Goal: Communication & Community: Answer question/provide support

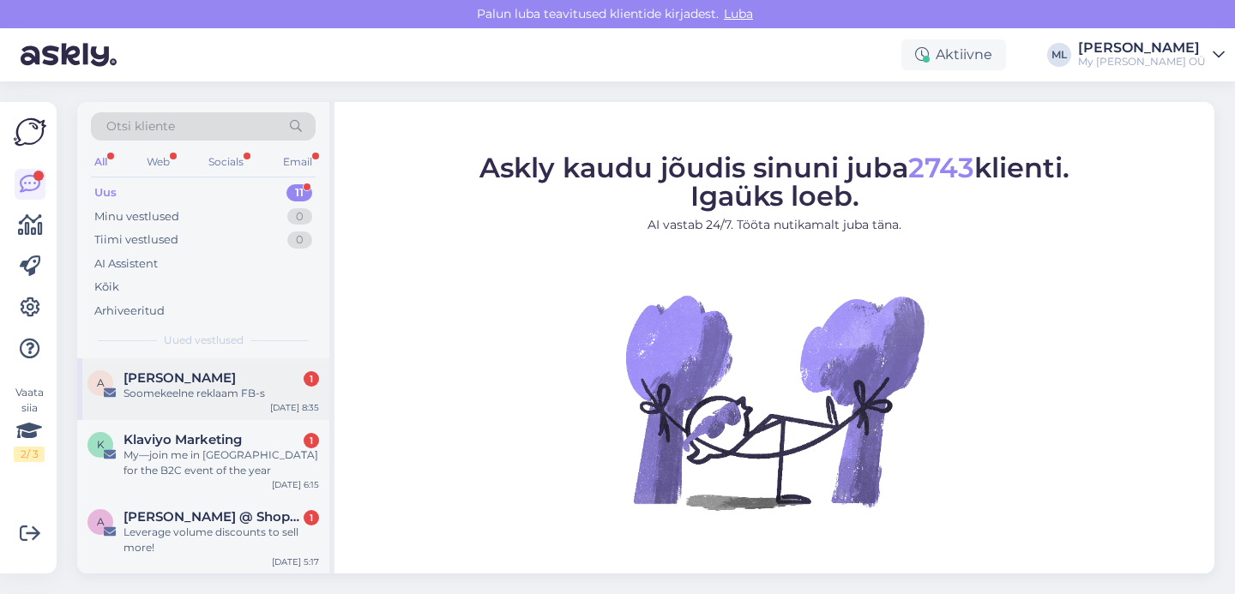
click at [183, 396] on div "Soomekeelne reklaam FB-s" at bounding box center [222, 393] width 196 height 15
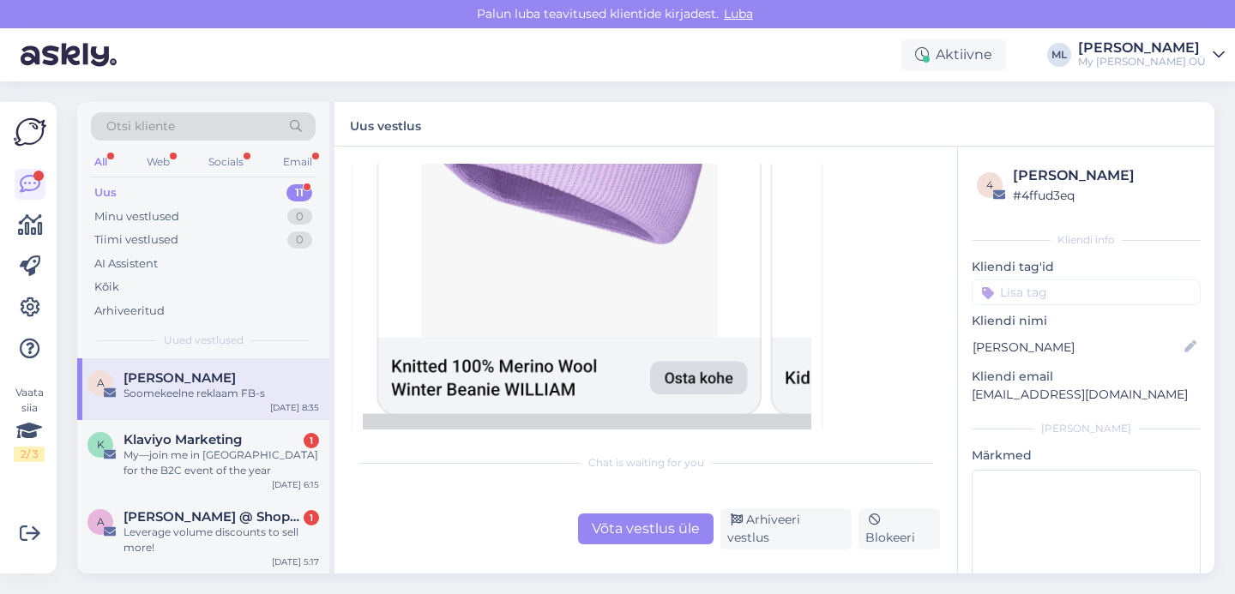
scroll to position [1316, 0]
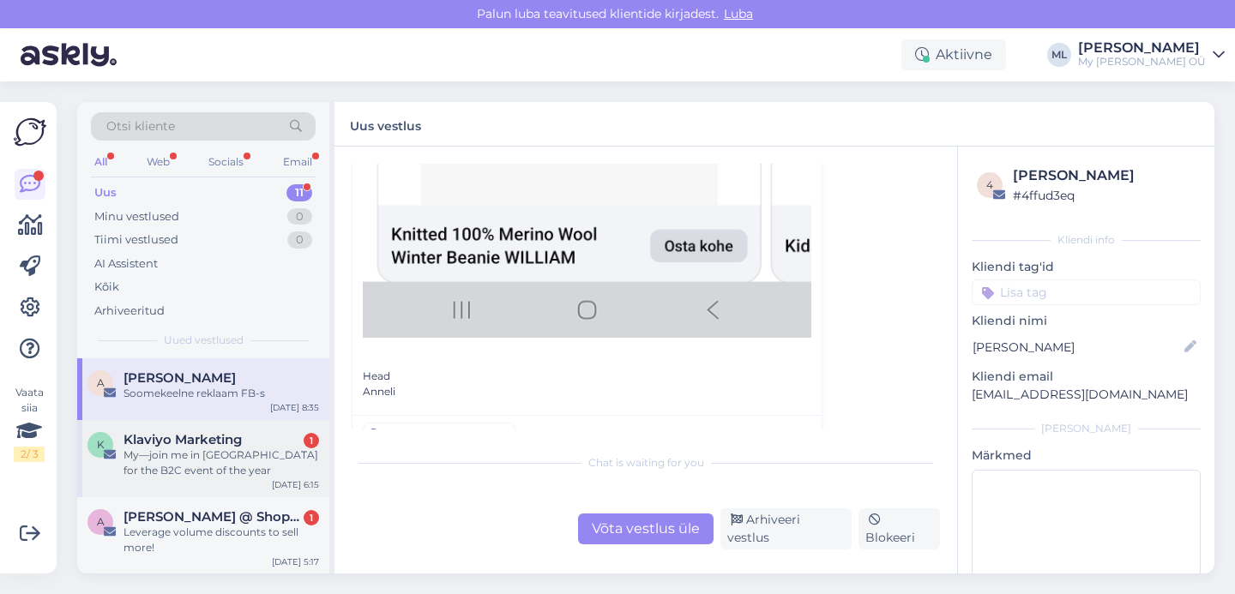
click at [176, 479] on div "K Klaviyo Marketing 1 My—join me in [GEOGRAPHIC_DATA] for the B2C event of the …" at bounding box center [203, 458] width 252 height 77
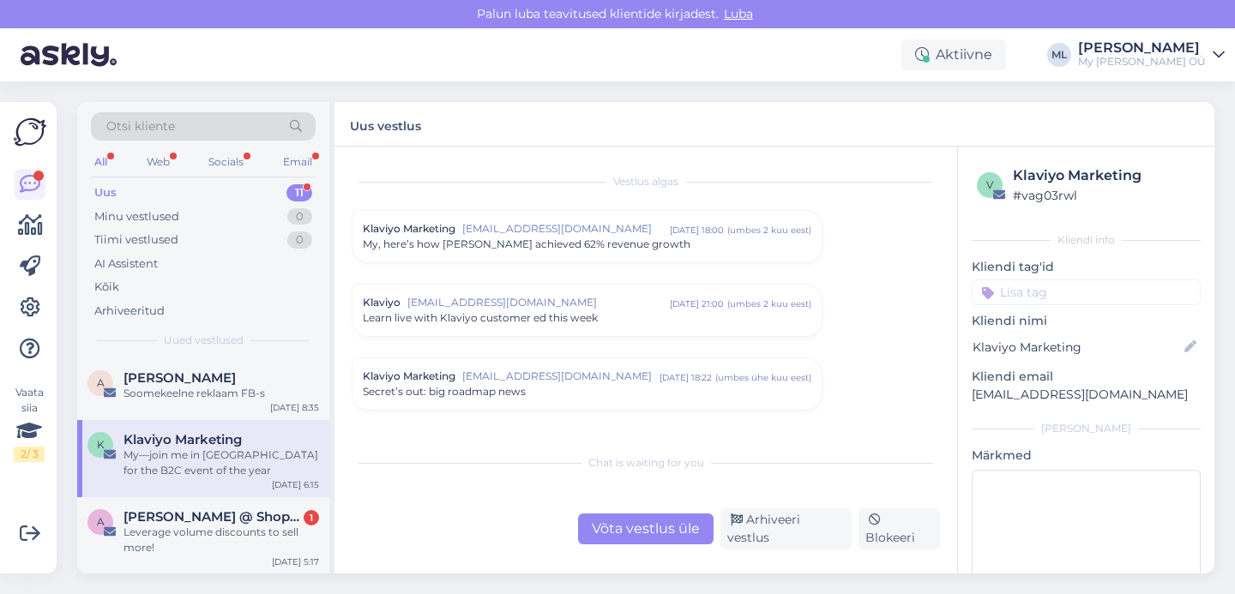
scroll to position [1590, 0]
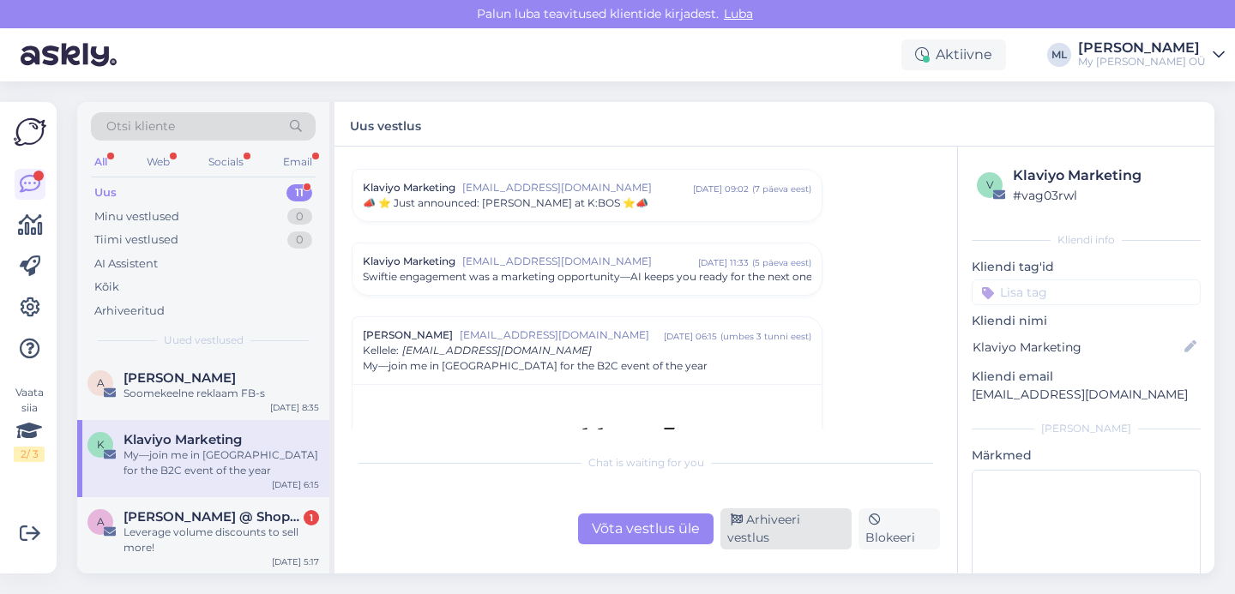
click at [779, 541] on div "Arhiveeri vestlus" at bounding box center [786, 529] width 131 height 41
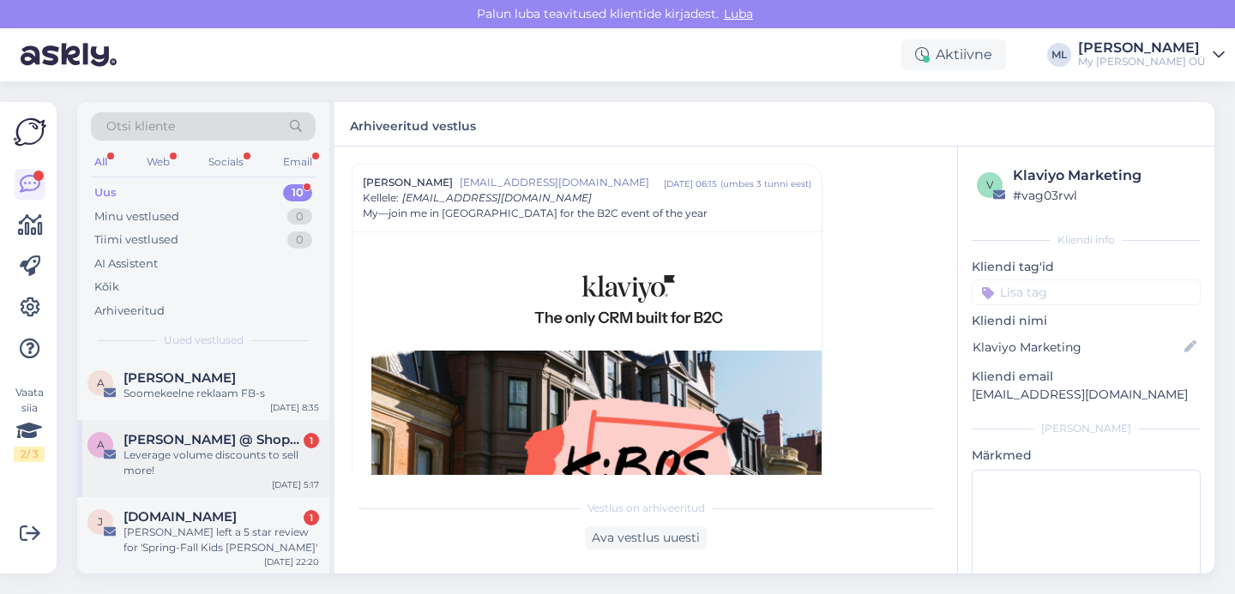
click at [203, 449] on div "Leverage volume discounts to sell more!" at bounding box center [222, 463] width 196 height 31
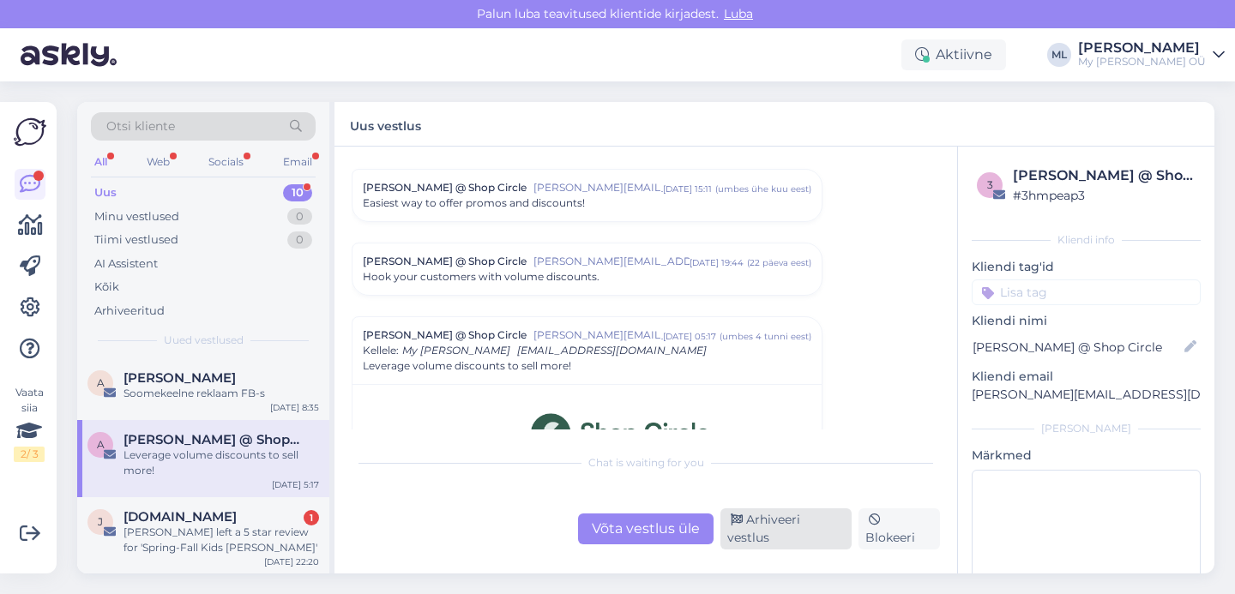
click at [769, 540] on div "Arhiveeri vestlus" at bounding box center [786, 529] width 131 height 41
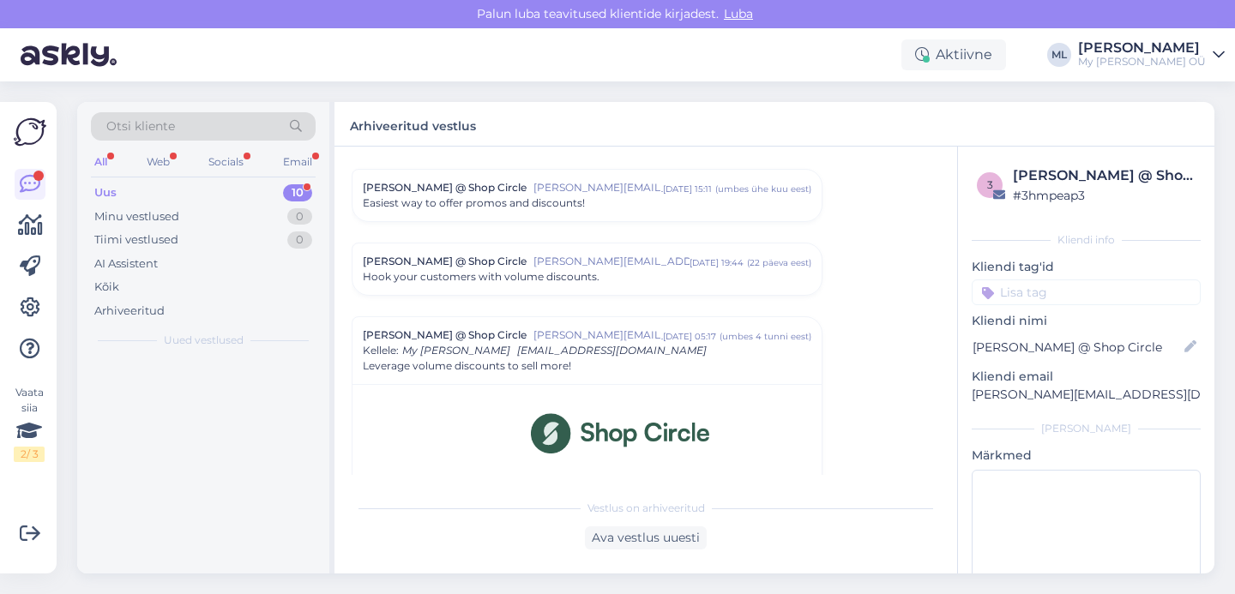
scroll to position [194, 0]
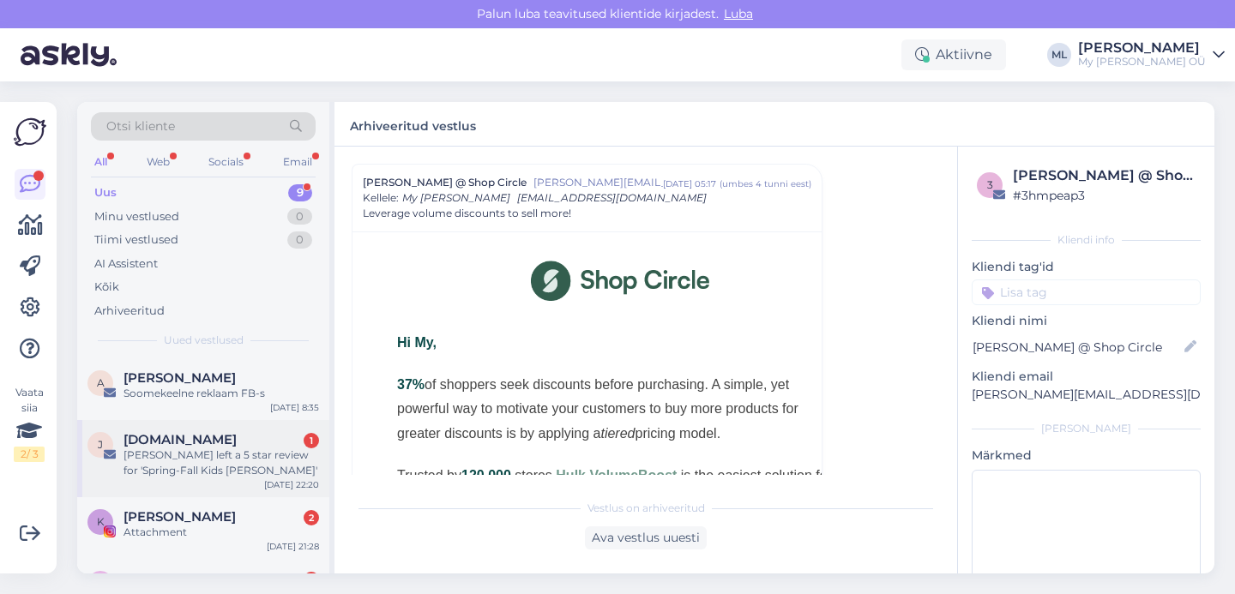
click at [221, 464] on div "[PERSON_NAME] left a 5 star review for 'Spring-Fall Kids [PERSON_NAME]'" at bounding box center [222, 463] width 196 height 31
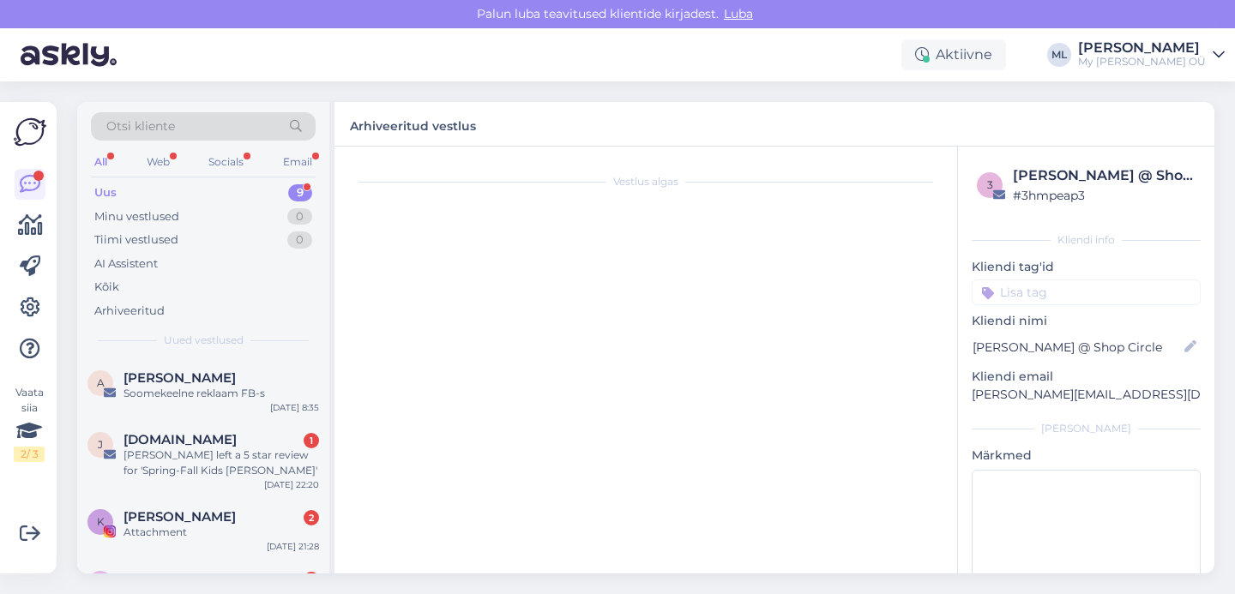
scroll to position [0, 0]
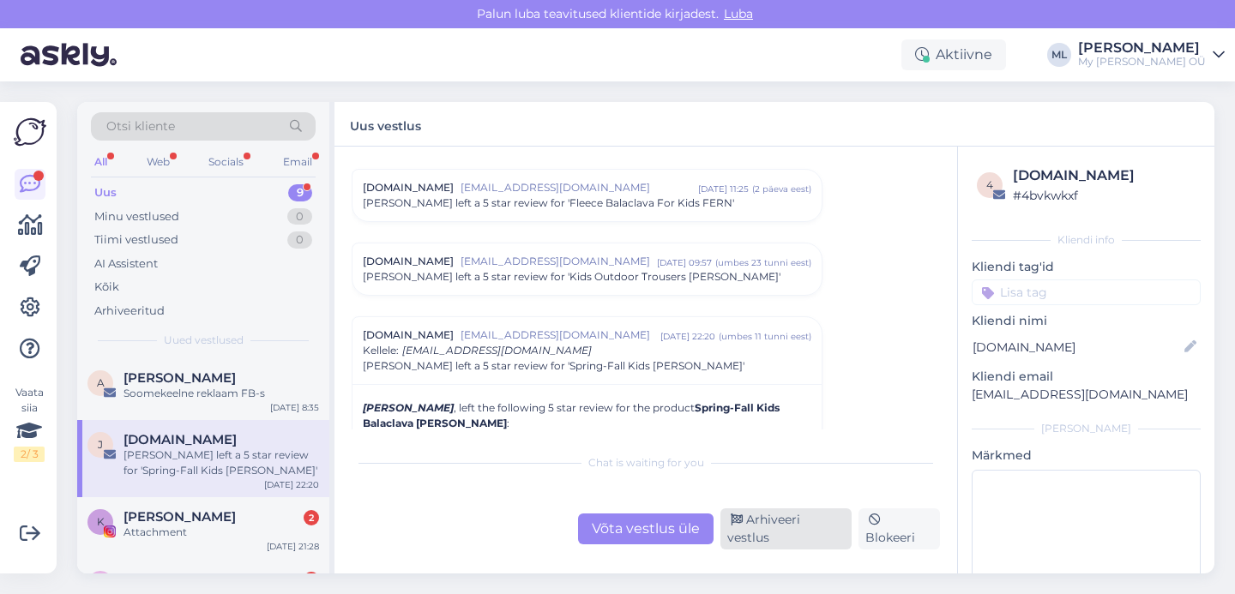
click at [757, 535] on div "Arhiveeri vestlus" at bounding box center [786, 529] width 131 height 41
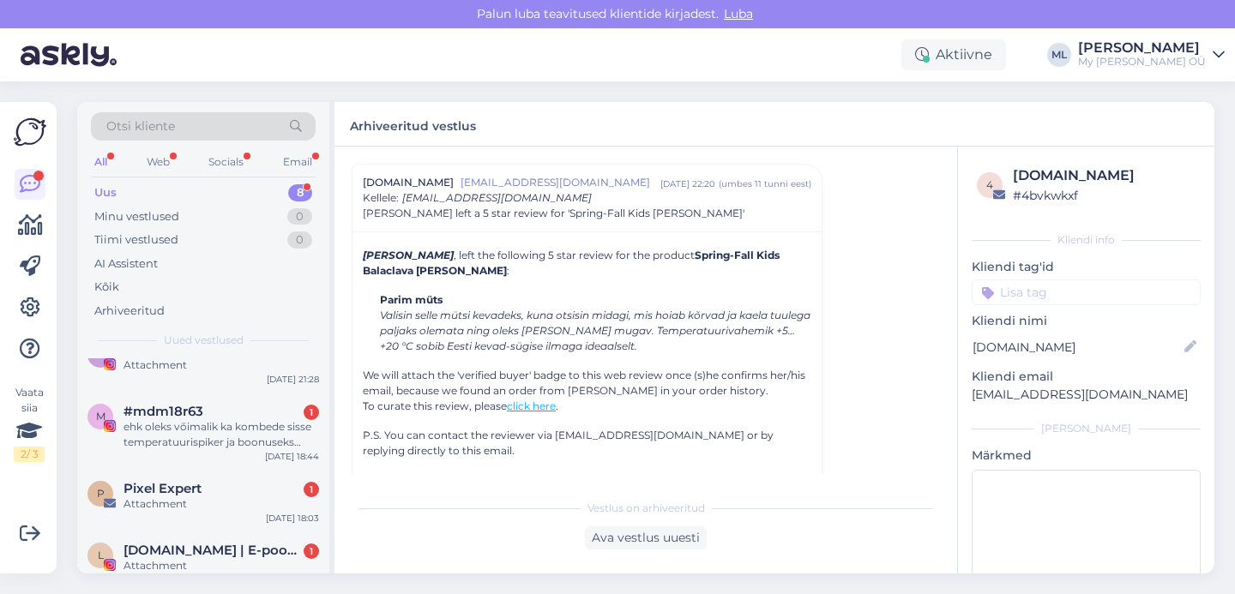
scroll to position [325, 0]
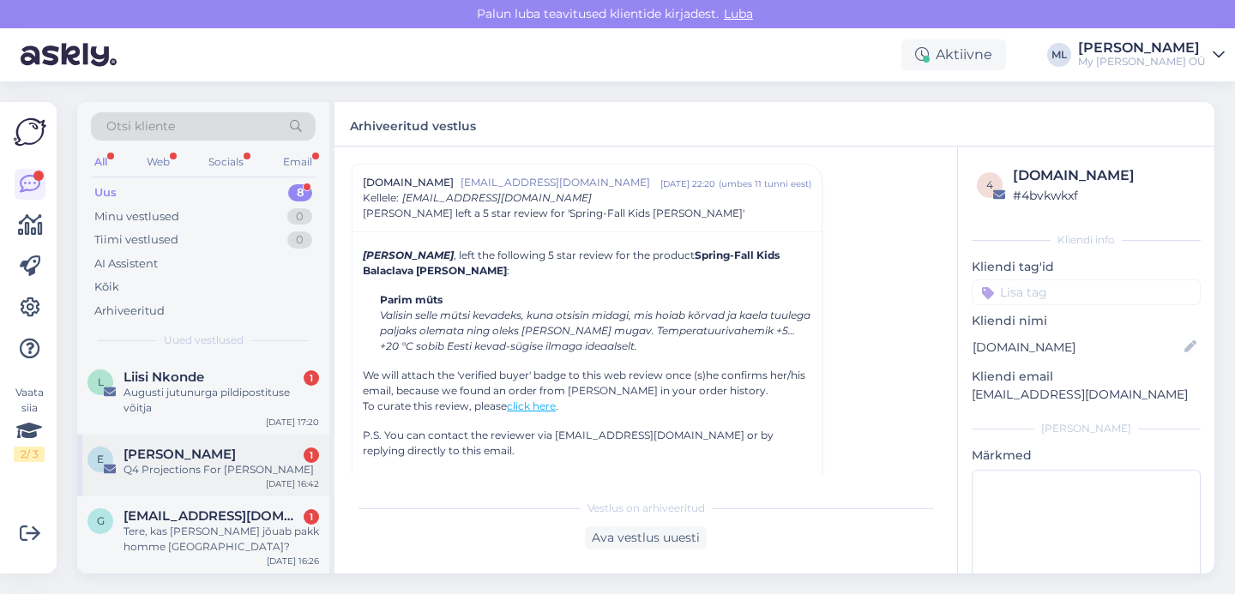
click at [221, 471] on div "Q4 Projections For [PERSON_NAME]" at bounding box center [222, 469] width 196 height 15
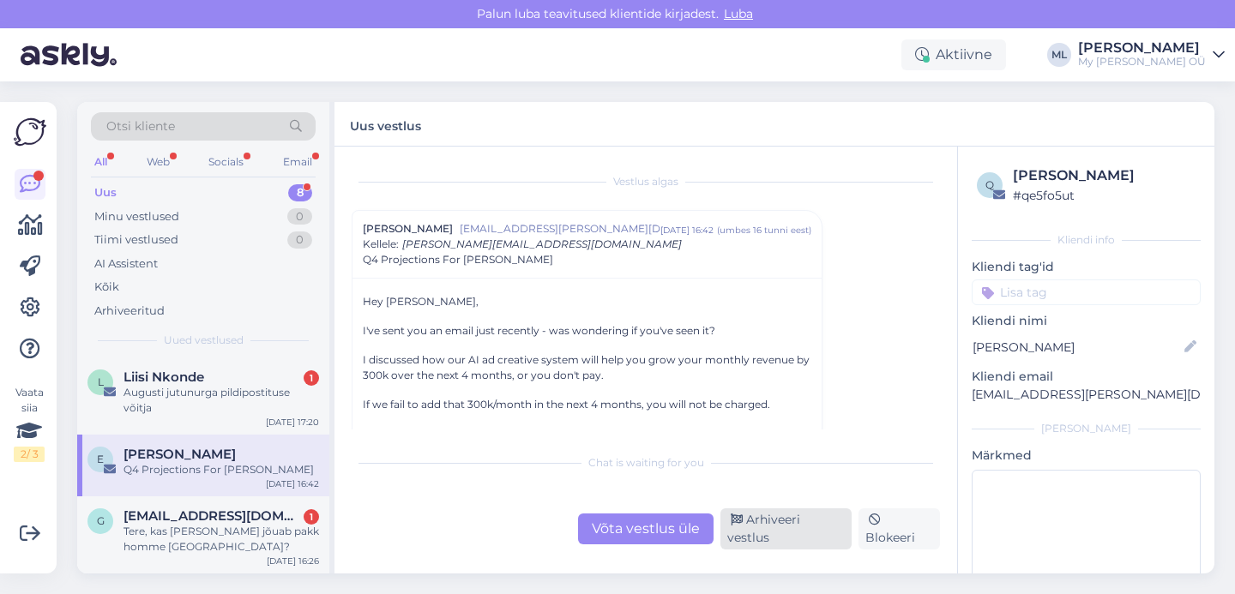
click at [785, 532] on div "Arhiveeri vestlus" at bounding box center [786, 529] width 131 height 41
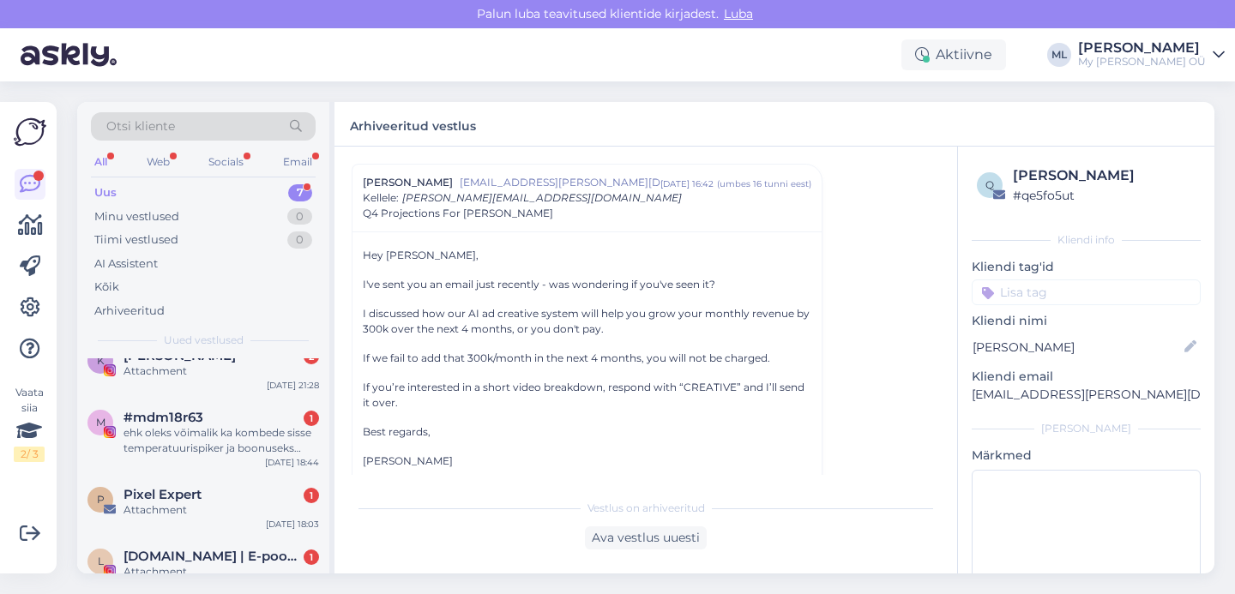
scroll to position [263, 0]
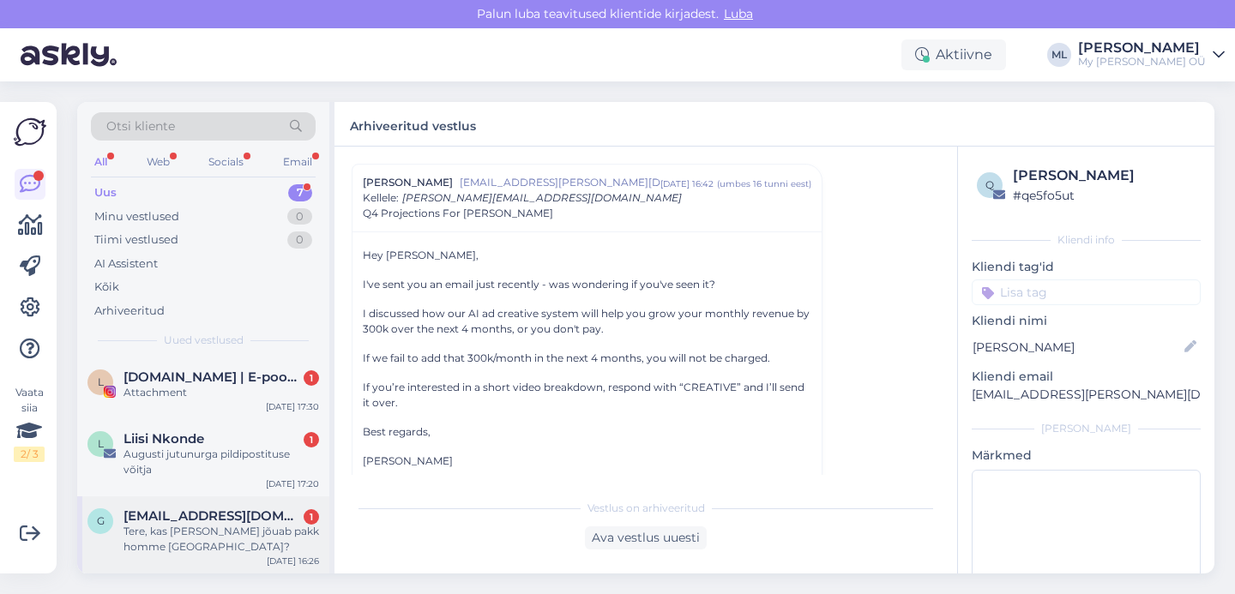
click at [220, 536] on div "Tere, kas [PERSON_NAME] jõuab pakk homme [GEOGRAPHIC_DATA]?" at bounding box center [222, 539] width 196 height 31
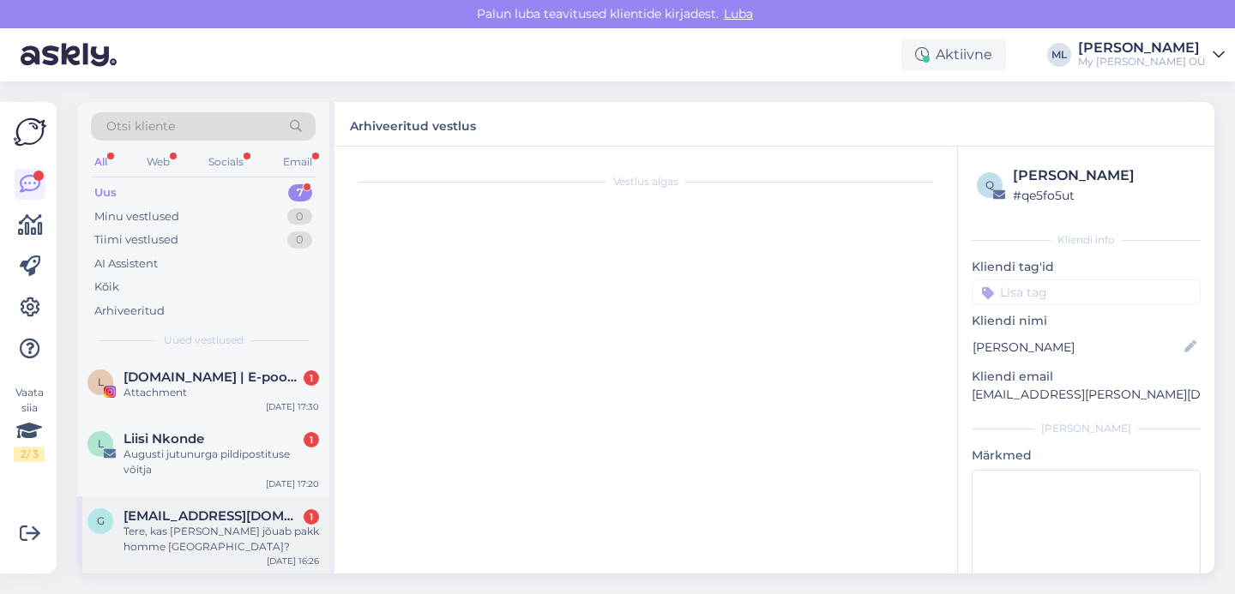
scroll to position [0, 0]
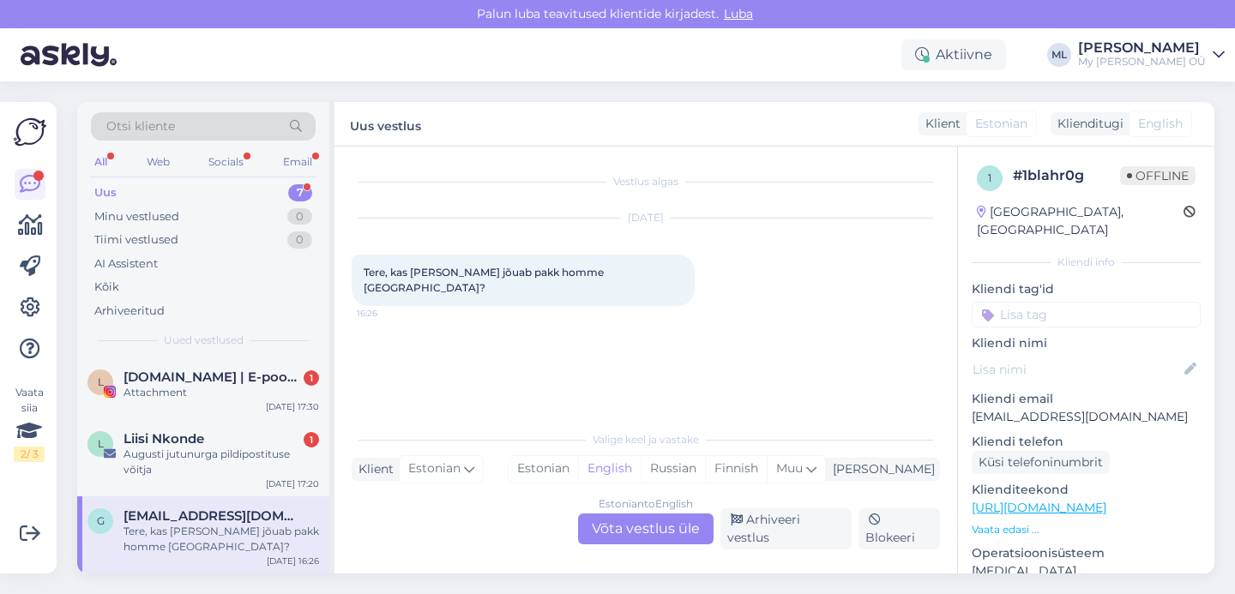
click at [232, 528] on div "Tere, kas [PERSON_NAME] jõuab pakk homme [GEOGRAPHIC_DATA]?" at bounding box center [222, 539] width 196 height 31
drag, startPoint x: 1115, startPoint y: 401, endPoint x: 983, endPoint y: 419, distance: 133.3
click at [945, 401] on div "Vestlus algas [DATE] Tere, kas [PERSON_NAME] jõuab pakk homme [GEOGRAPHIC_DATA]…" at bounding box center [775, 360] width 880 height 427
click at [986, 433] on p "Kliendi telefon" at bounding box center [1086, 442] width 229 height 18
drag, startPoint x: 969, startPoint y: 401, endPoint x: 1102, endPoint y: 401, distance: 133.0
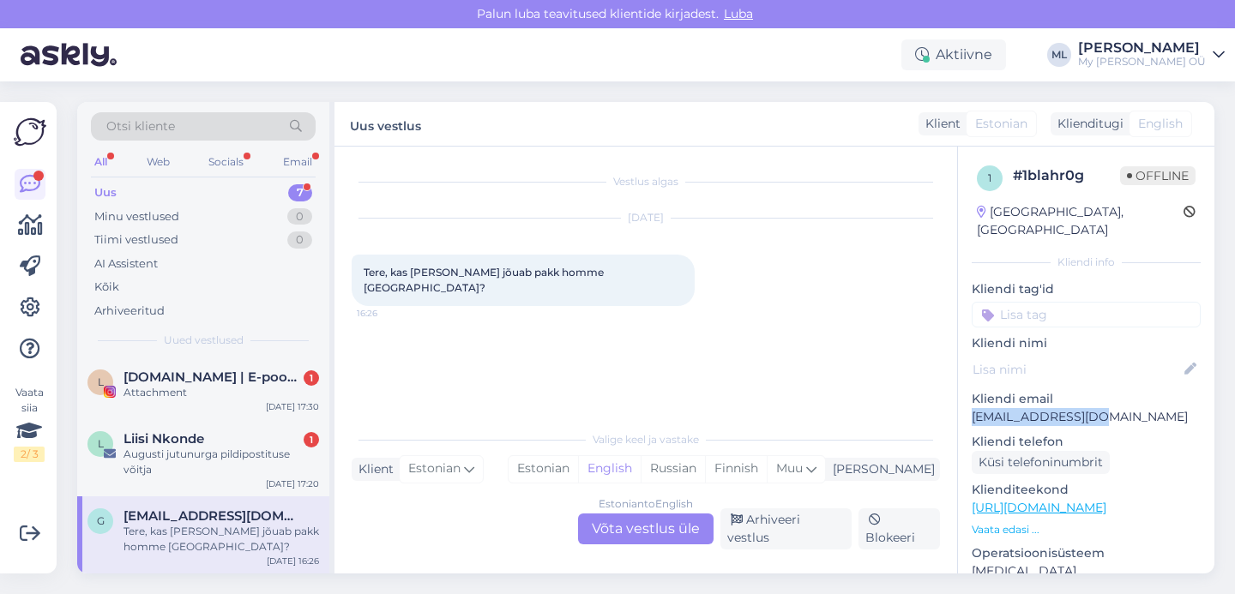
click at [1103, 401] on div "1 # 1blahr0g Offline [GEOGRAPHIC_DATA], [GEOGRAPHIC_DATA] Kliendi info Kliendi …" at bounding box center [1086, 508] width 256 height 723
copy p "[EMAIL_ADDRESS][DOMAIN_NAME]"
click at [639, 545] on div "Estonian to English Võta vestlus üle" at bounding box center [646, 529] width 136 height 31
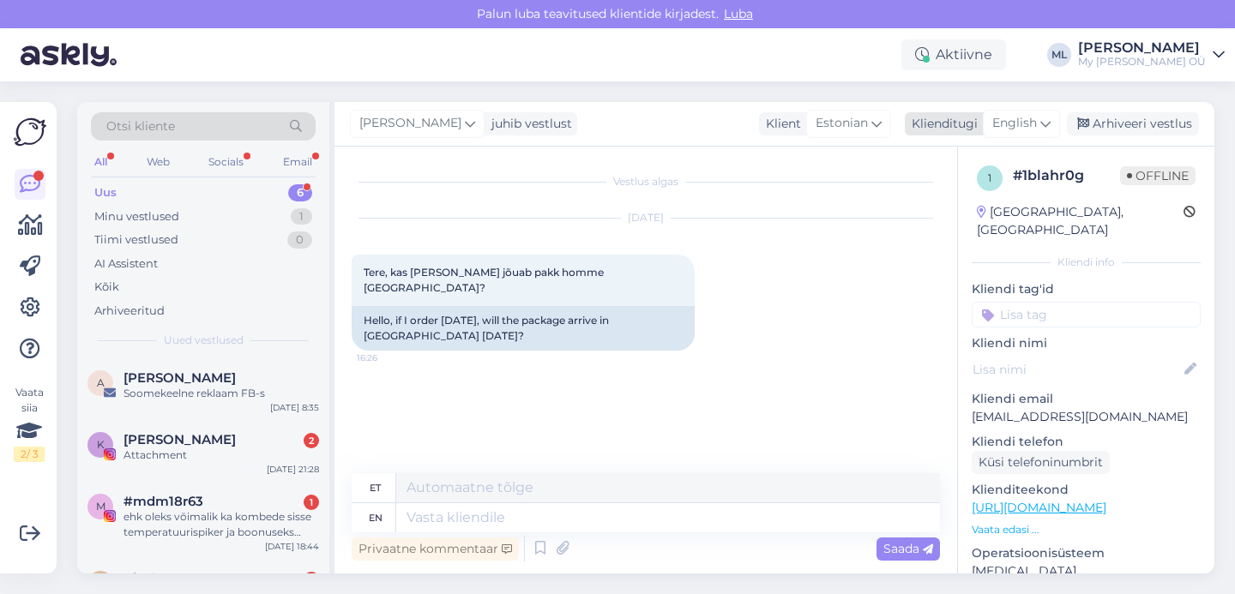
click at [1035, 129] on span "English" at bounding box center [1014, 123] width 45 height 19
type input "est"
click at [914, 207] on link "Estonian" at bounding box center [983, 199] width 189 height 27
click at [469, 496] on div "Vestlus algas [DATE] Tere, kas [PERSON_NAME] jõuab pakk homme [GEOGRAPHIC_DATA]…" at bounding box center [646, 360] width 623 height 427
click at [486, 516] on textarea at bounding box center [646, 515] width 588 height 36
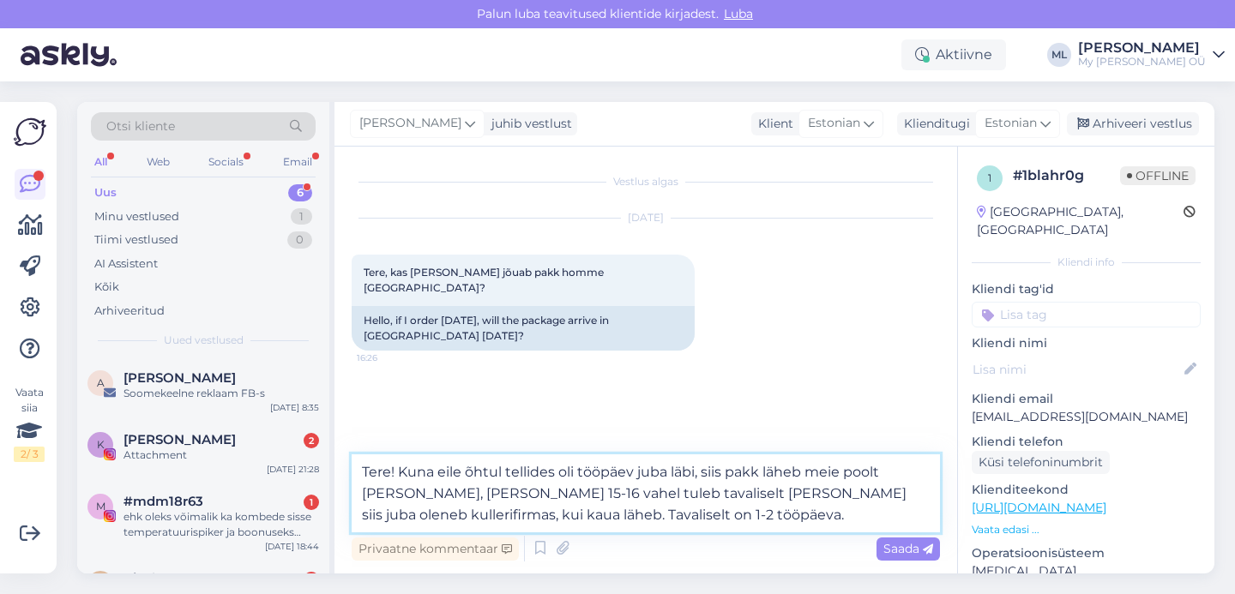
click at [555, 471] on textarea "Tere! Kuna eile õhtul tellides oli tööpäev juba läbi, siis pakk läheb meie pool…" at bounding box center [646, 494] width 588 height 78
click at [702, 473] on textarea "Tere! Kuna eile õhtul see tellimus [PERSON_NAME] tööpäev juba läbi, siis pakk l…" at bounding box center [646, 494] width 588 height 78
click at [447, 516] on textarea "Tere! Kuna eile õhtul see tellimus [PERSON_NAME] tööpäev oli juba läbi, siis pa…" at bounding box center [646, 494] width 588 height 78
click at [783, 521] on textarea "Tere! Kuna eile õhtul see tellimus [PERSON_NAME] tööpäev oli juba läbi, siis pa…" at bounding box center [646, 494] width 588 height 78
click at [803, 529] on textarea "Tere! Kuna eile õhtul see tellimus [PERSON_NAME] tööpäev oli juba läbi, siis pa…" at bounding box center [646, 494] width 588 height 78
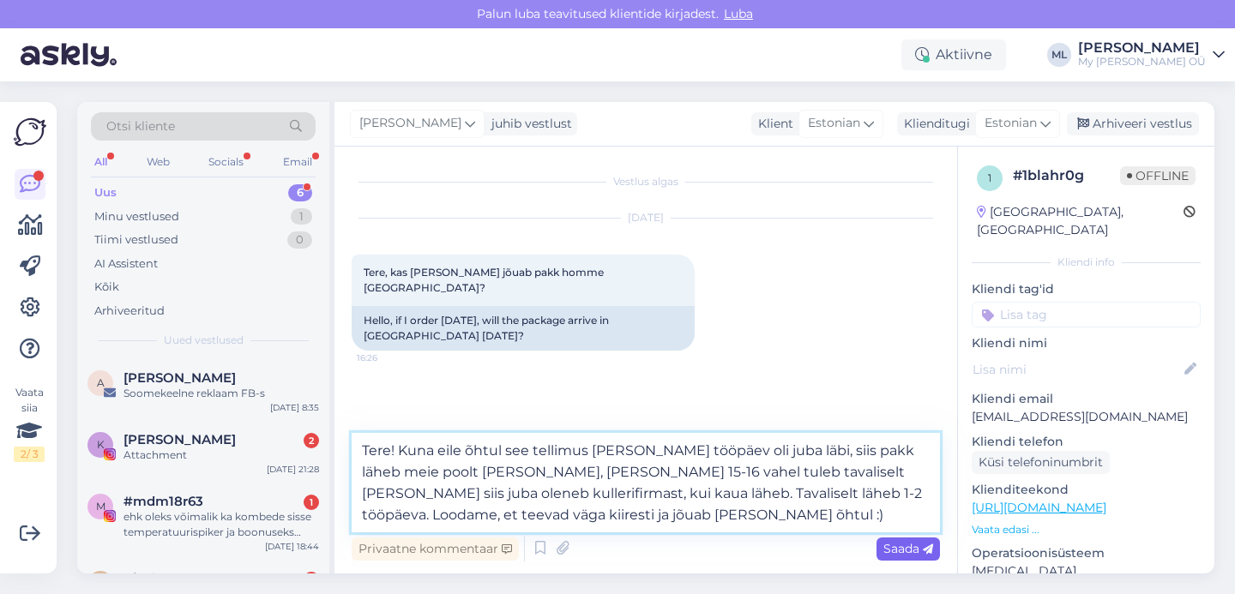
type textarea "Tere! Kuna eile õhtul see tellimus [PERSON_NAME] tööpäev oli juba läbi, siis pa…"
click at [916, 540] on div "Saada" at bounding box center [908, 549] width 63 height 23
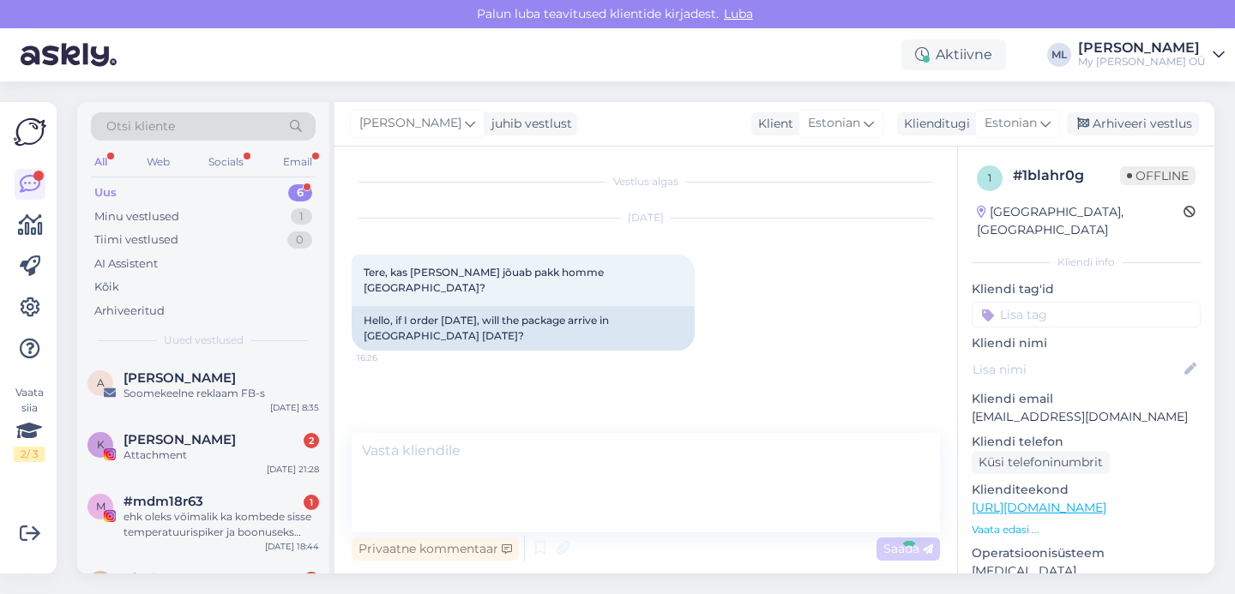
scroll to position [45, 0]
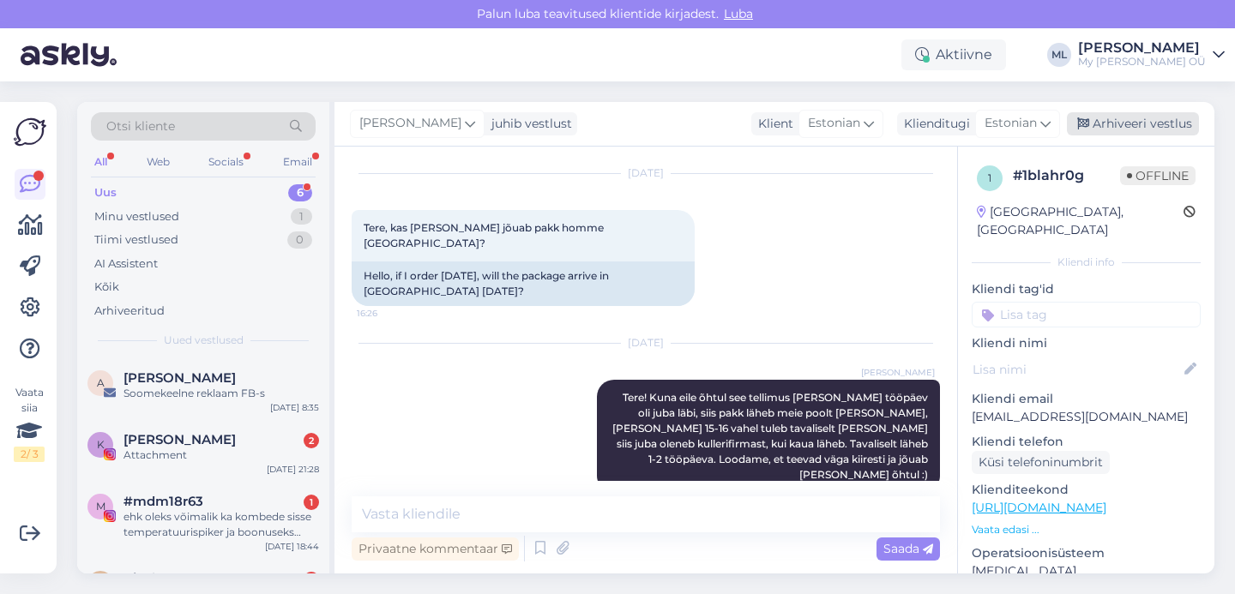
click at [1108, 123] on div "Arhiveeri vestlus" at bounding box center [1133, 123] width 132 height 23
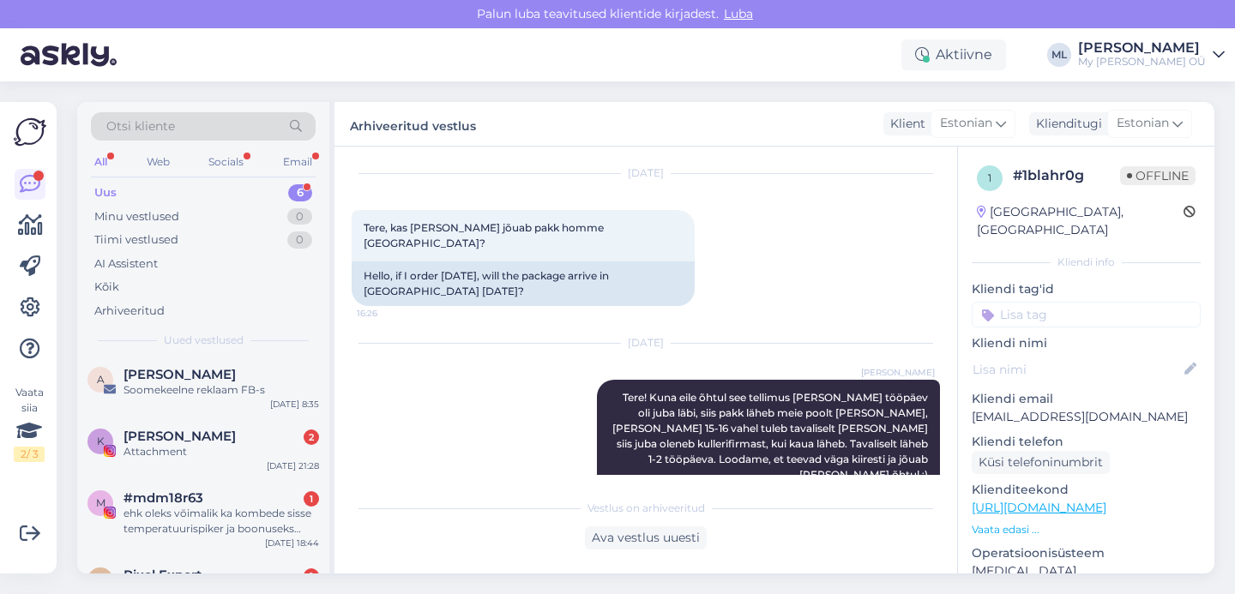
scroll to position [186, 0]
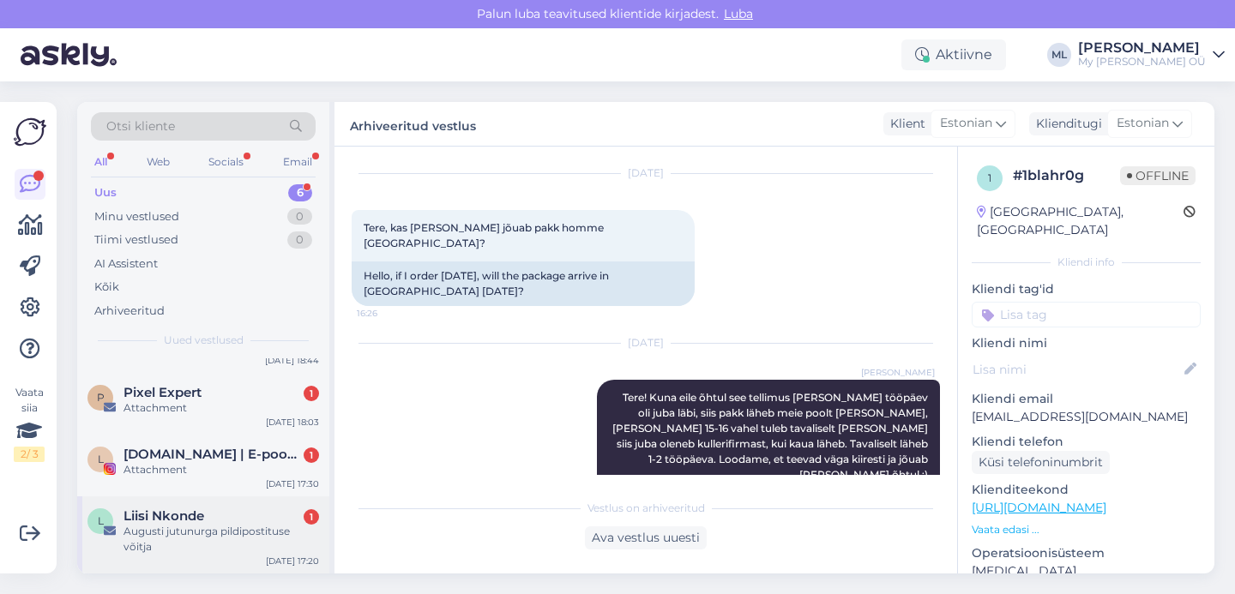
click at [201, 528] on div "Augusti jutunurga pildipostituse võitja" at bounding box center [222, 539] width 196 height 31
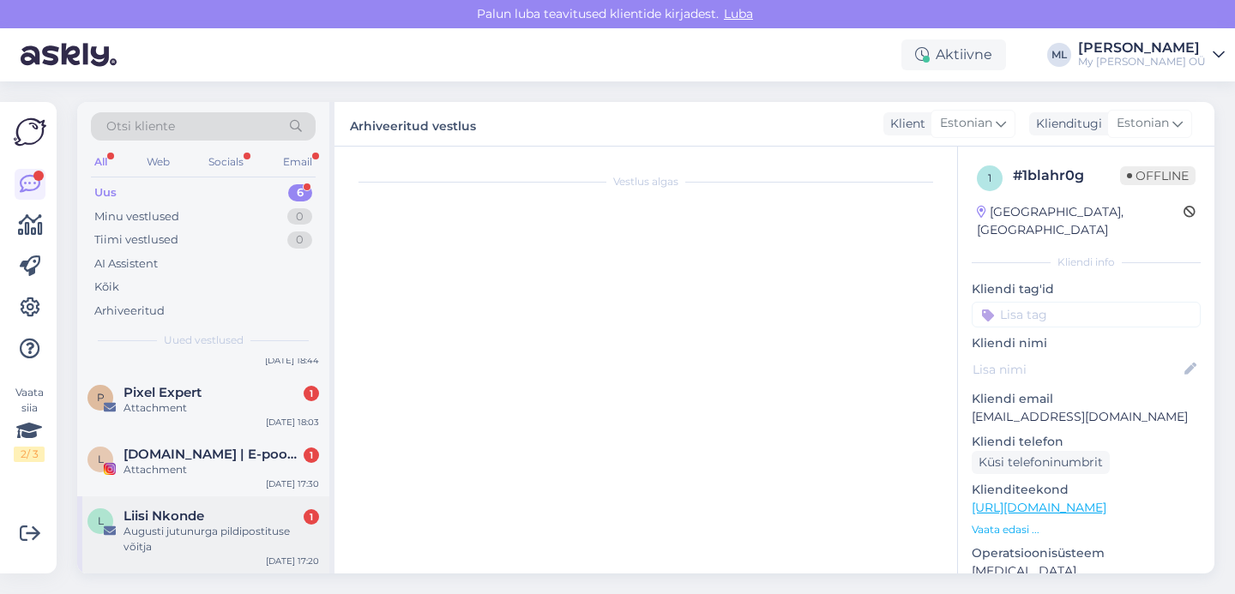
scroll to position [1922, 0]
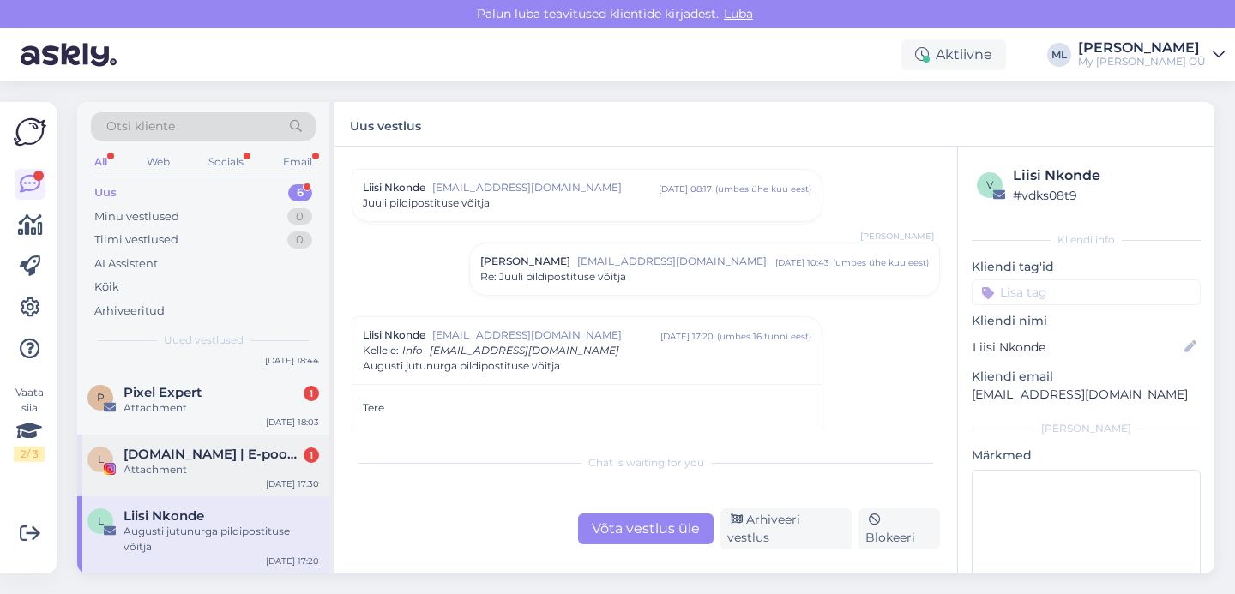
click at [182, 461] on span "[DOMAIN_NAME] | E-pood, mis kasvab [PERSON_NAME] perega" at bounding box center [213, 454] width 178 height 15
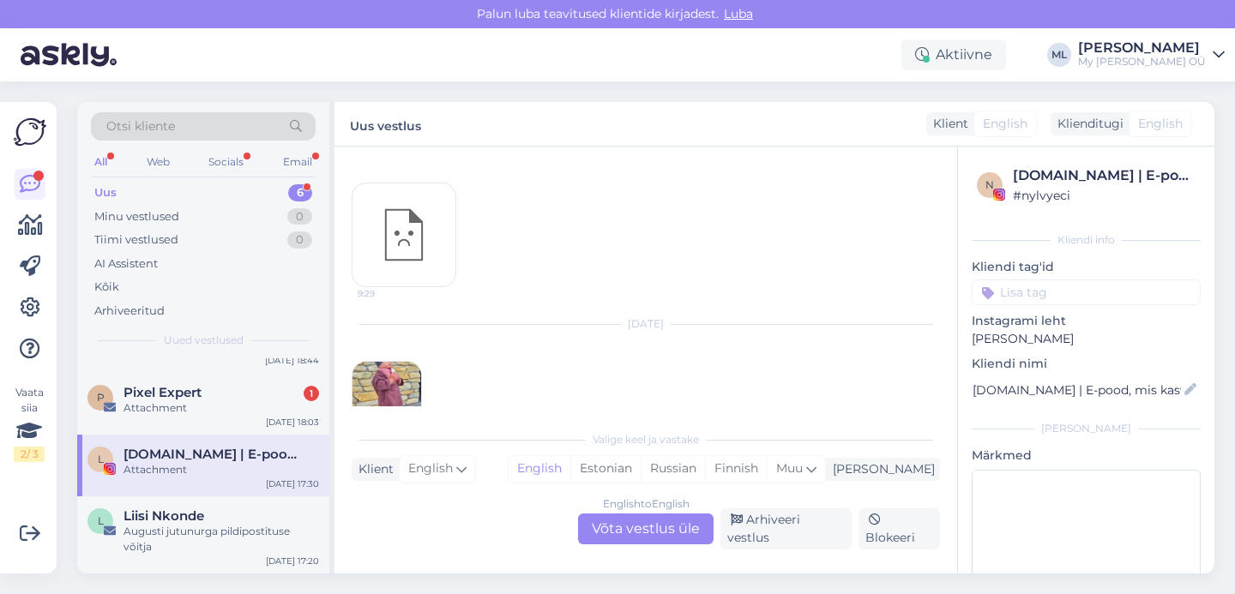
scroll to position [4264, 0]
click at [388, 360] on img at bounding box center [387, 363] width 69 height 69
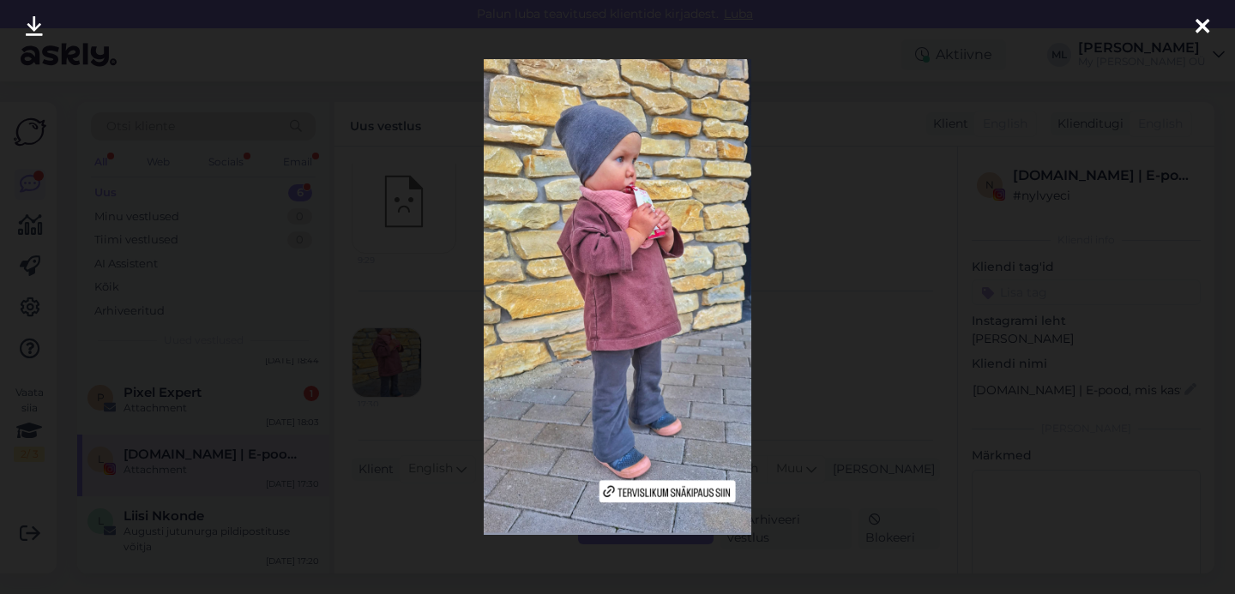
drag, startPoint x: 1208, startPoint y: 27, endPoint x: 1179, endPoint y: 42, distance: 32.2
click at [1207, 27] on icon at bounding box center [1203, 27] width 14 height 22
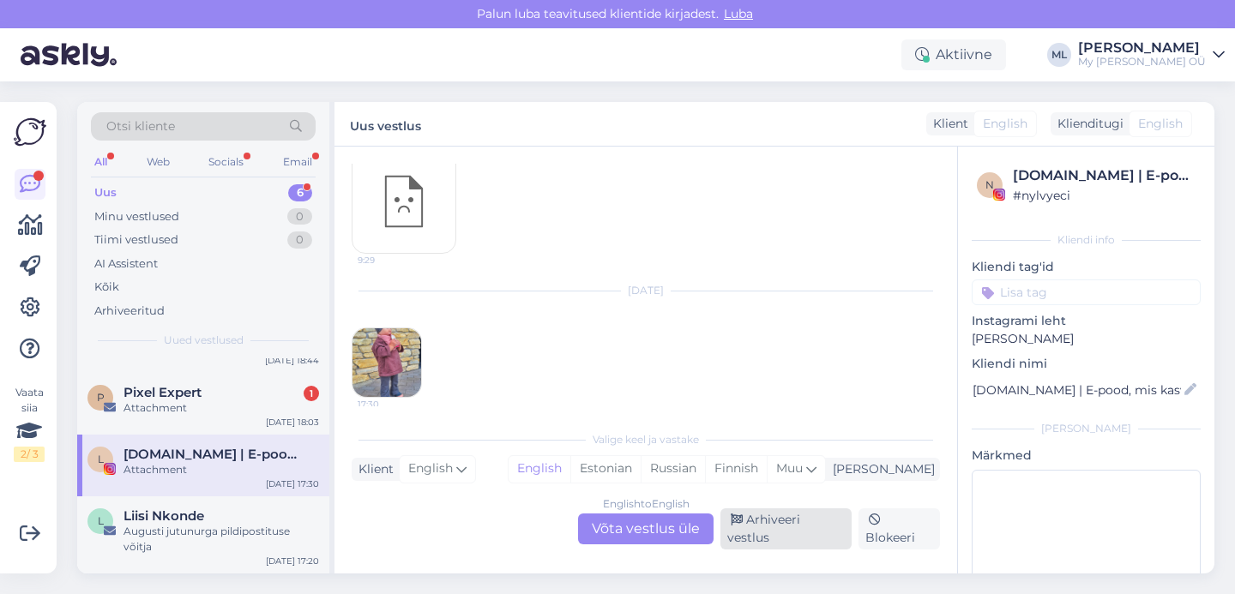
click at [746, 536] on div "Arhiveeri vestlus" at bounding box center [786, 529] width 131 height 41
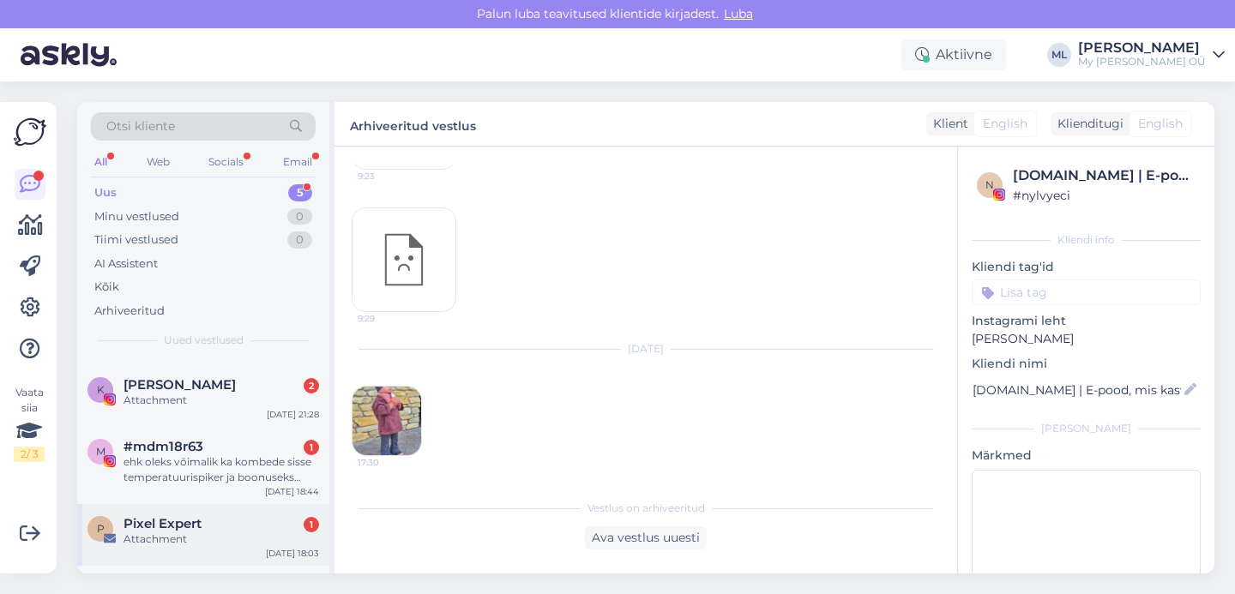
scroll to position [124, 0]
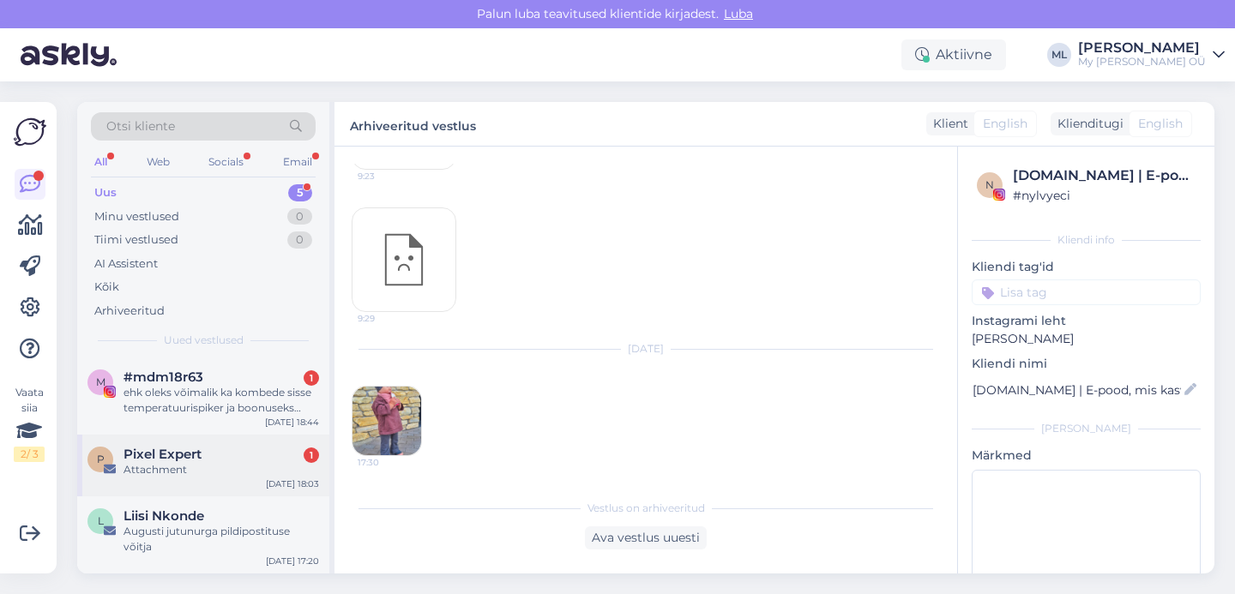
click at [167, 473] on div "Attachment" at bounding box center [222, 469] width 196 height 15
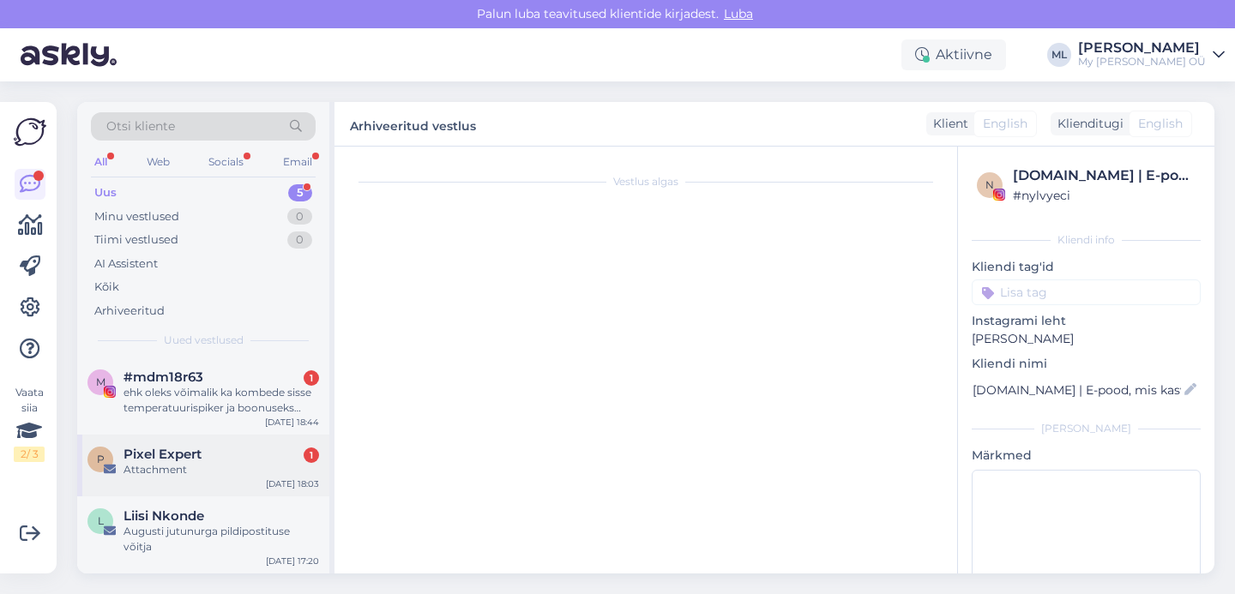
scroll to position [0, 0]
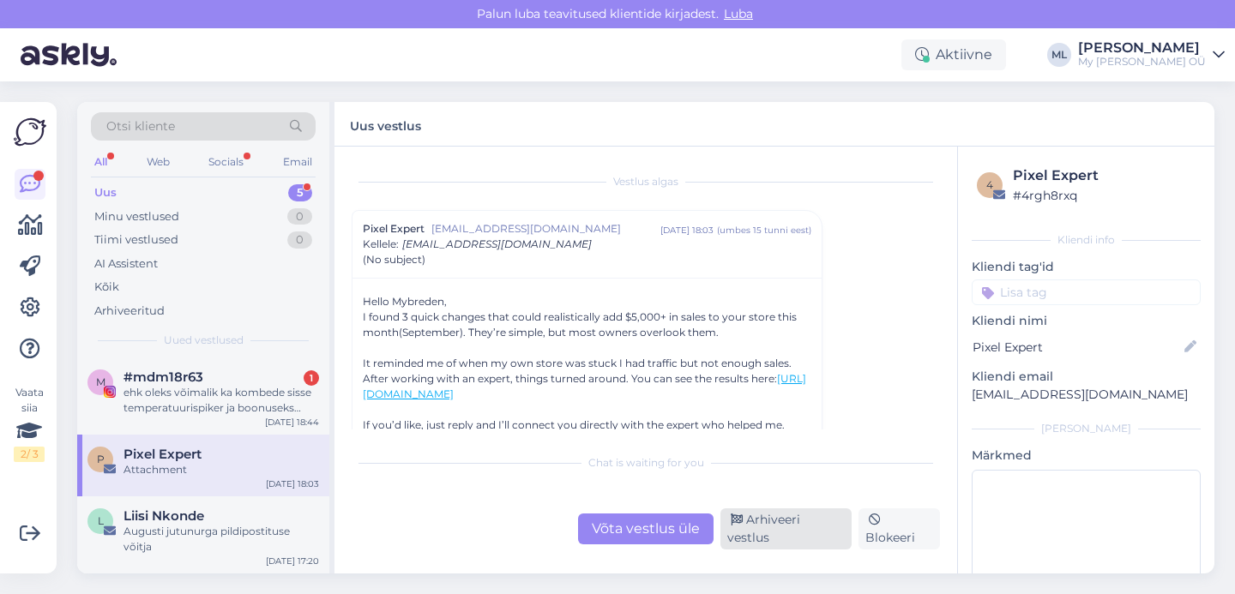
click at [804, 527] on div "Arhiveeri vestlus" at bounding box center [786, 529] width 131 height 41
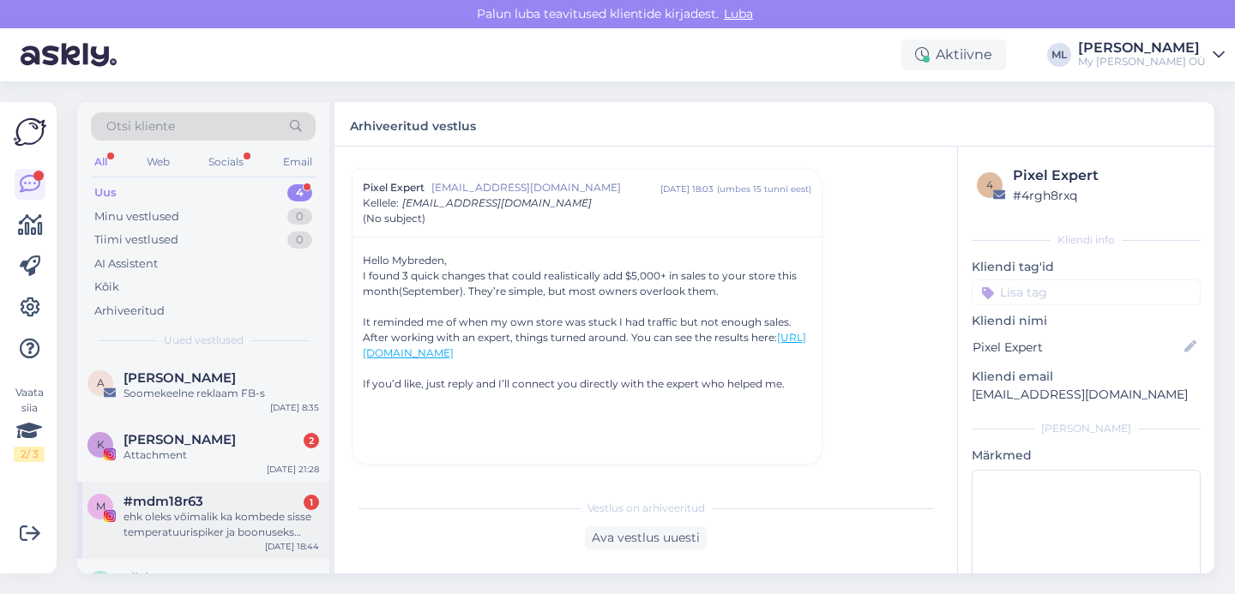
click at [201, 507] on span "#mdm18r63" at bounding box center [164, 501] width 80 height 15
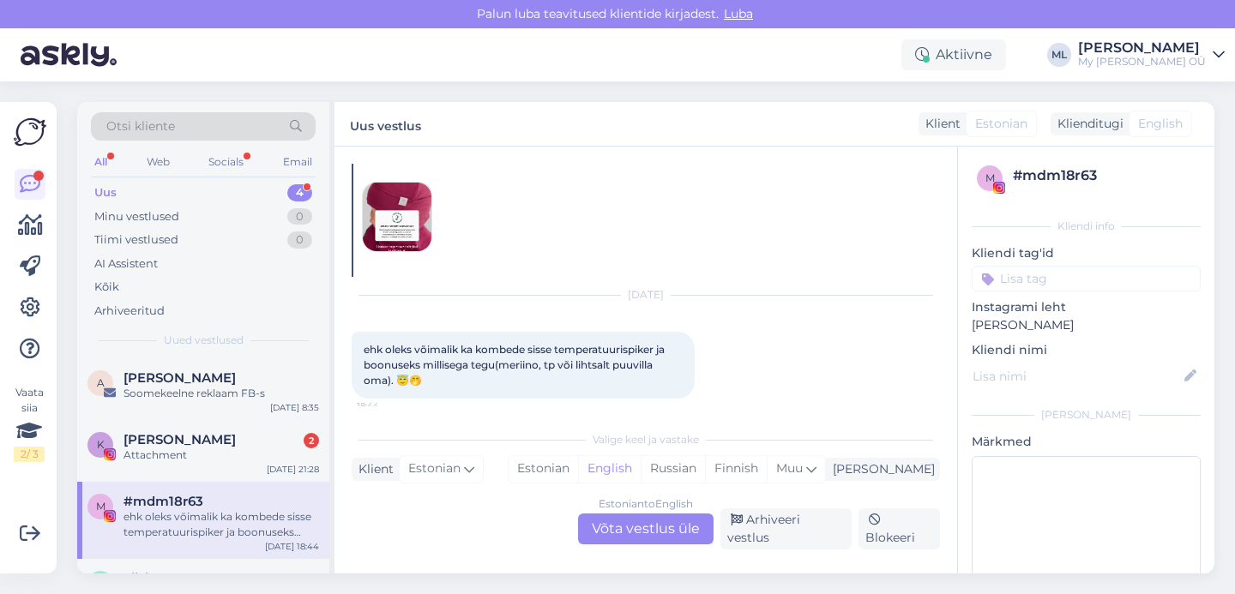
scroll to position [61, 0]
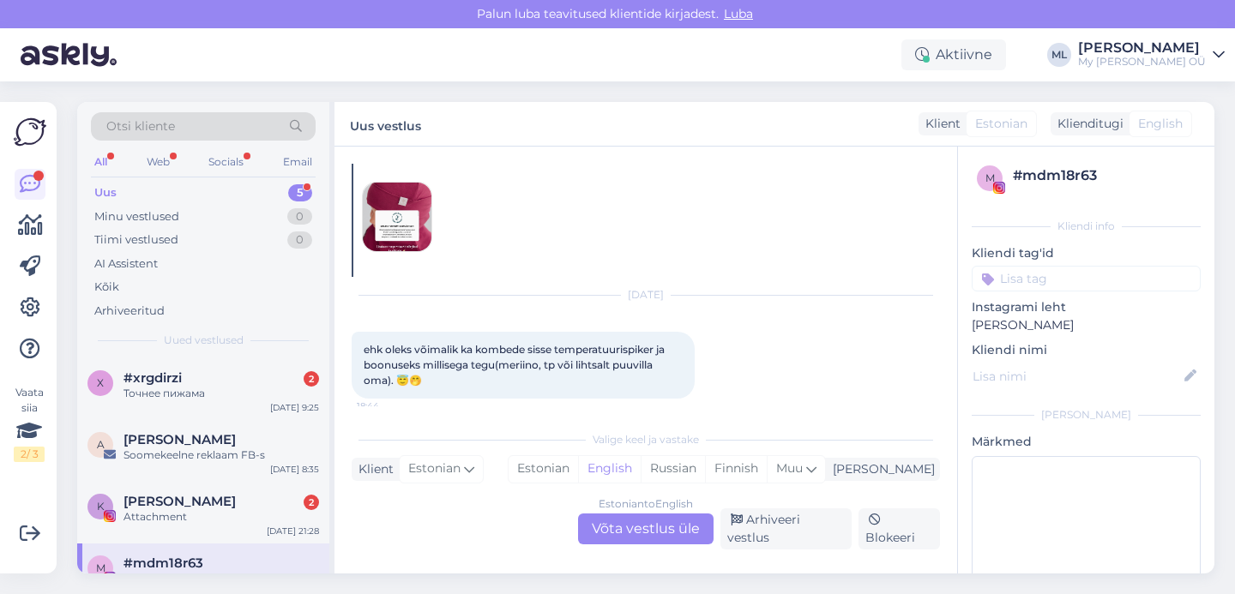
click at [166, 563] on span "#mdm18r63" at bounding box center [164, 563] width 80 height 15
click at [624, 528] on div "Estonian to English Võta vestlus üle" at bounding box center [646, 529] width 136 height 31
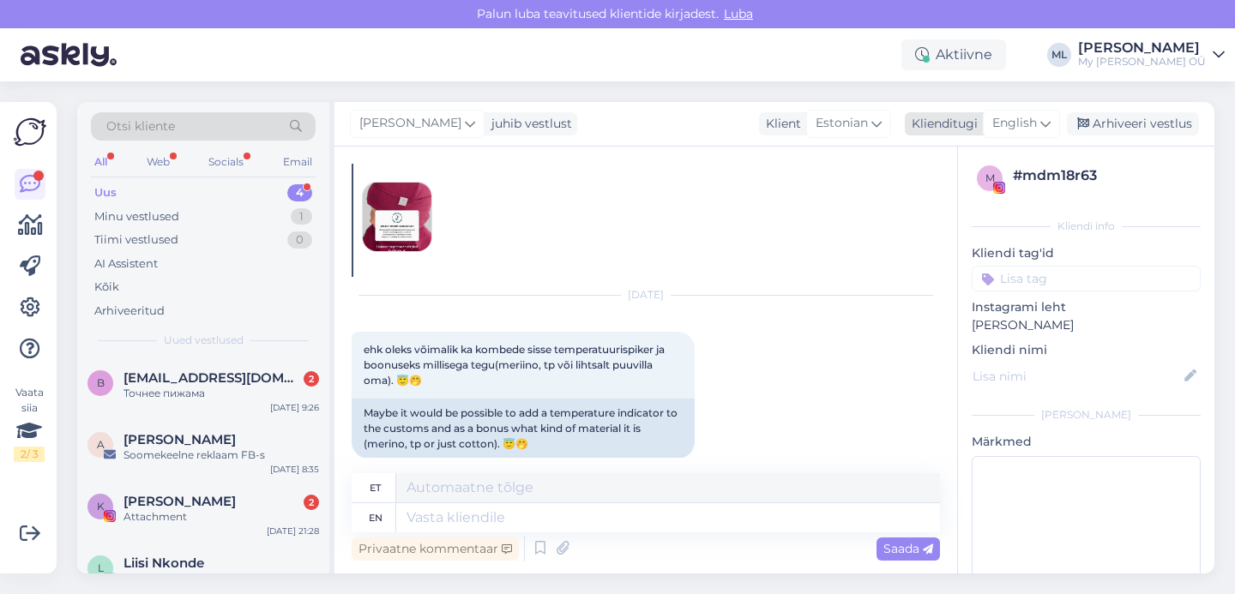
click at [1029, 116] on span "English" at bounding box center [1014, 123] width 45 height 19
type input "est"
click at [973, 201] on link "Estonian" at bounding box center [983, 199] width 189 height 27
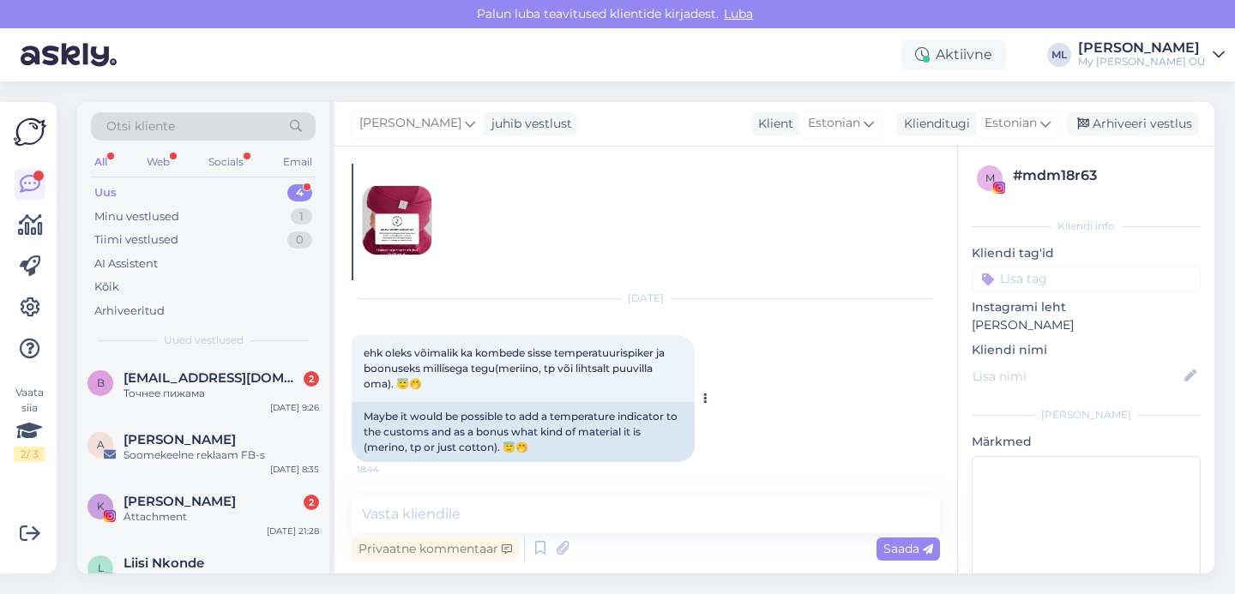
scroll to position [57, 0]
click at [483, 520] on textarea at bounding box center [646, 515] width 588 height 36
type textarea "T"
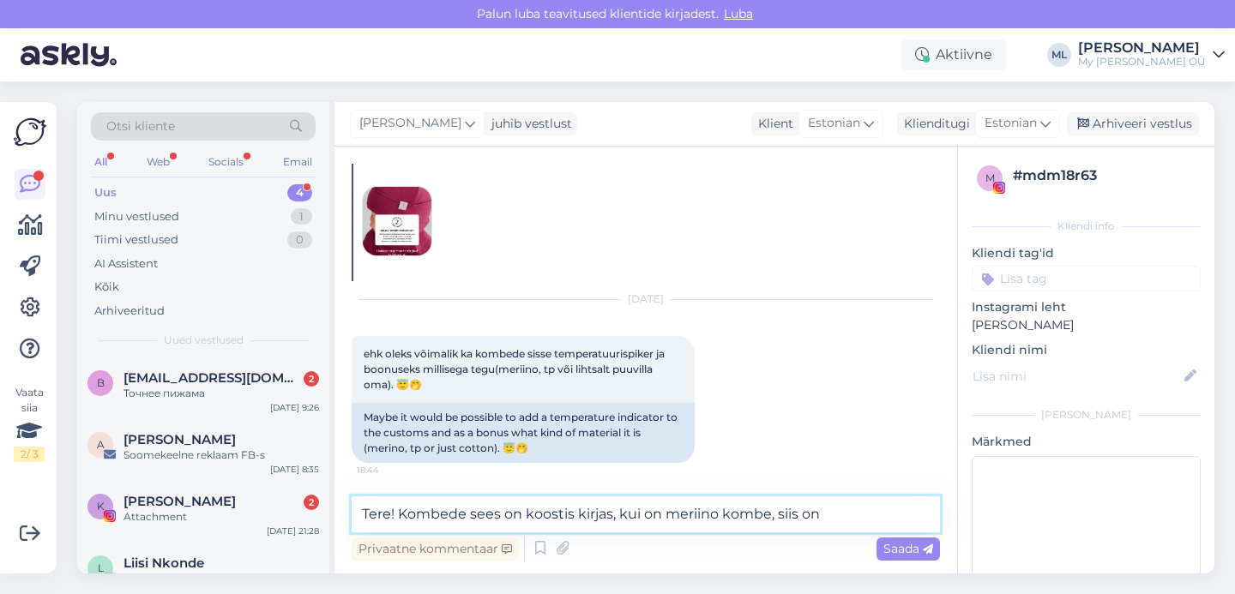
click at [727, 514] on textarea "Tere! Kombede sees on koostis kirjas, kui on meriino kombe, siis on" at bounding box center [646, 515] width 588 height 36
click at [851, 510] on textarea "Tere! Kombede sees on koostis kirjas, kui on meriinokombe, siis on" at bounding box center [646, 515] width 588 height 36
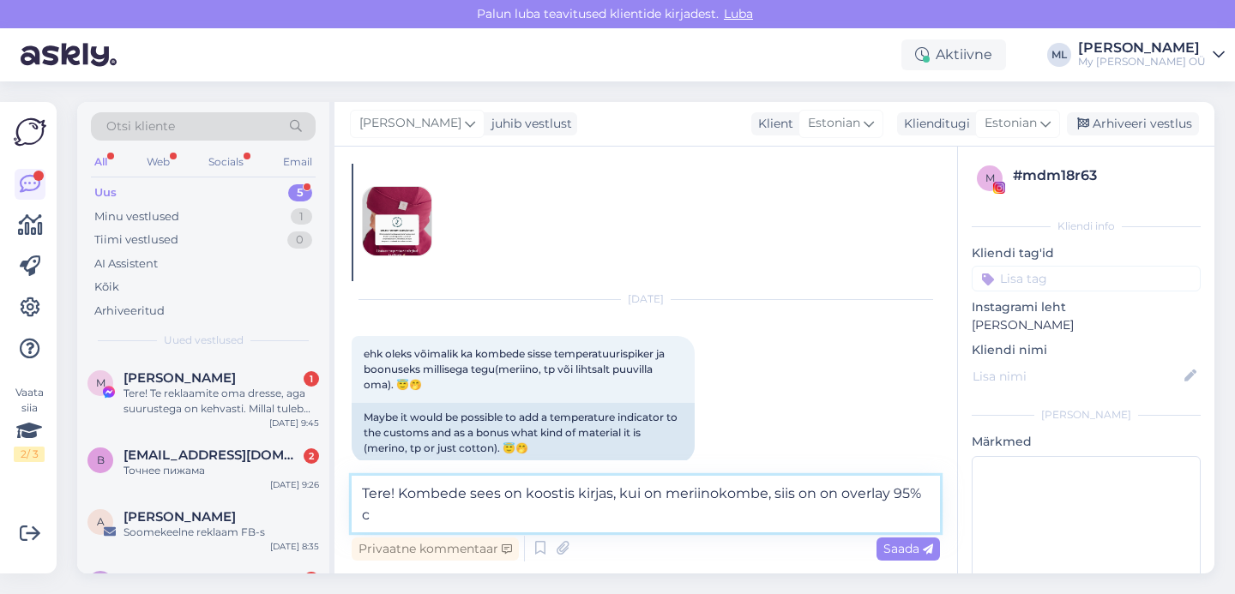
scroll to position [61, 0]
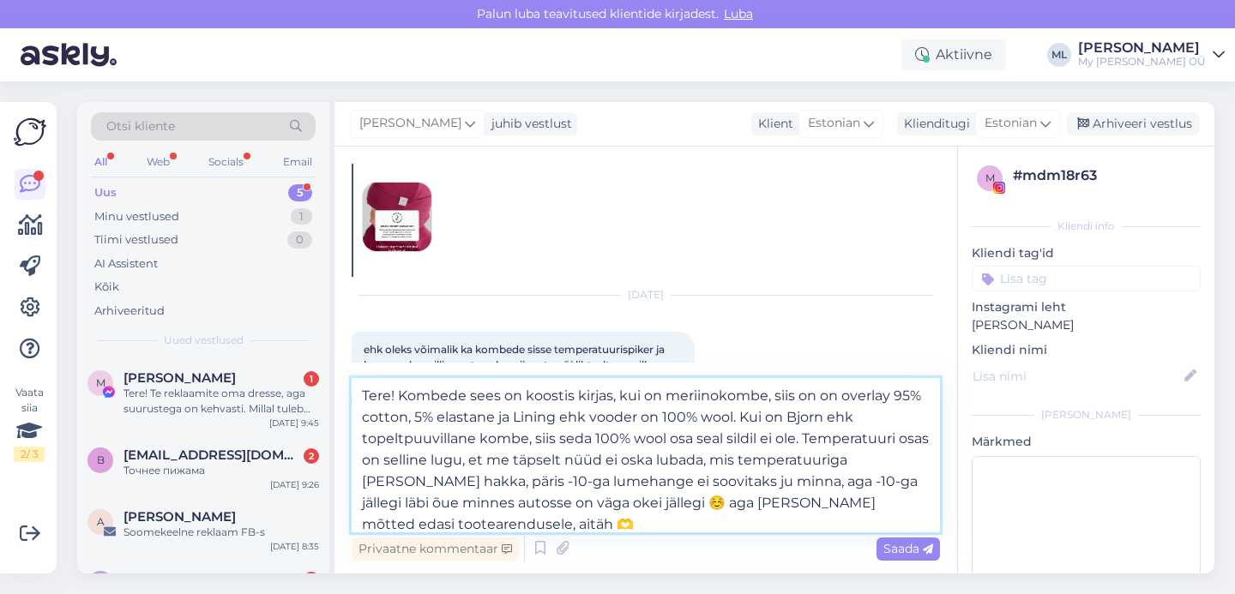
click at [685, 461] on textarea "Tere! Kombede sees on koostis kirjas, kui on meriinokombe, siis on on overlay 9…" at bounding box center [646, 455] width 588 height 154
click at [789, 481] on textarea "Tere! Kombede sees on koostis kirjas, kui on meriinokombe, siis on on overlay 9…" at bounding box center [646, 455] width 588 height 154
click at [733, 481] on textarea "Tere! Kombede sees on koostis kirjas, kui on meriinokombe, siis on on overlay 9…" at bounding box center [646, 455] width 588 height 154
click at [786, 501] on textarea "Tere! Kombede sees on koostis kirjas, kui on meriinokombe, siis on on overlay 9…" at bounding box center [646, 455] width 588 height 154
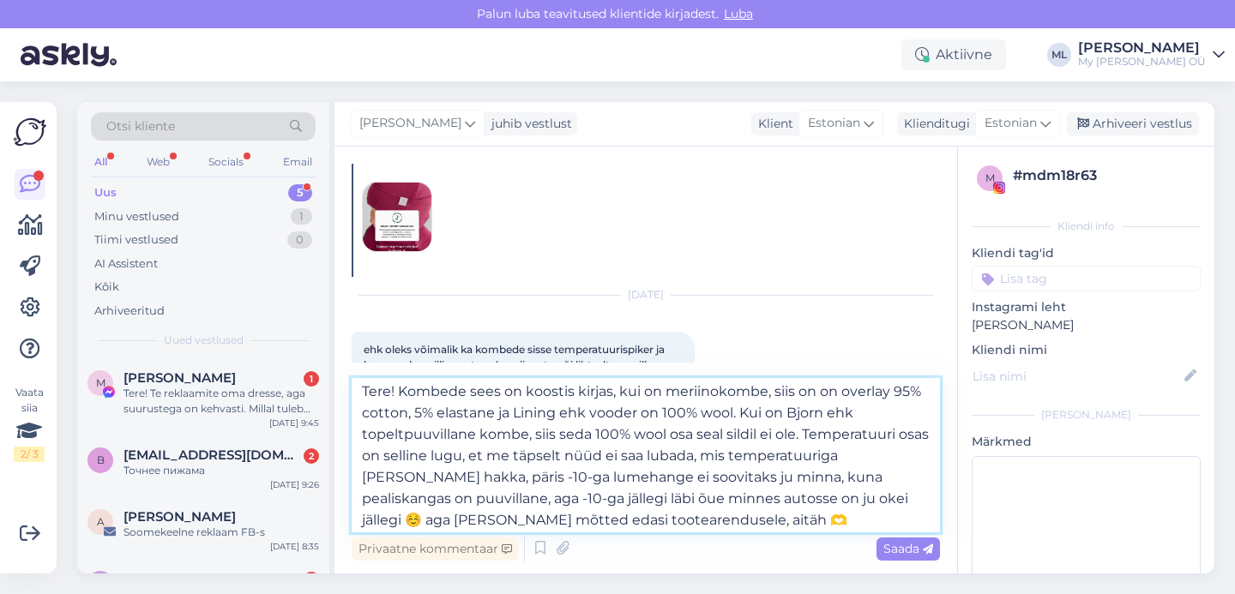
scroll to position [9, 0]
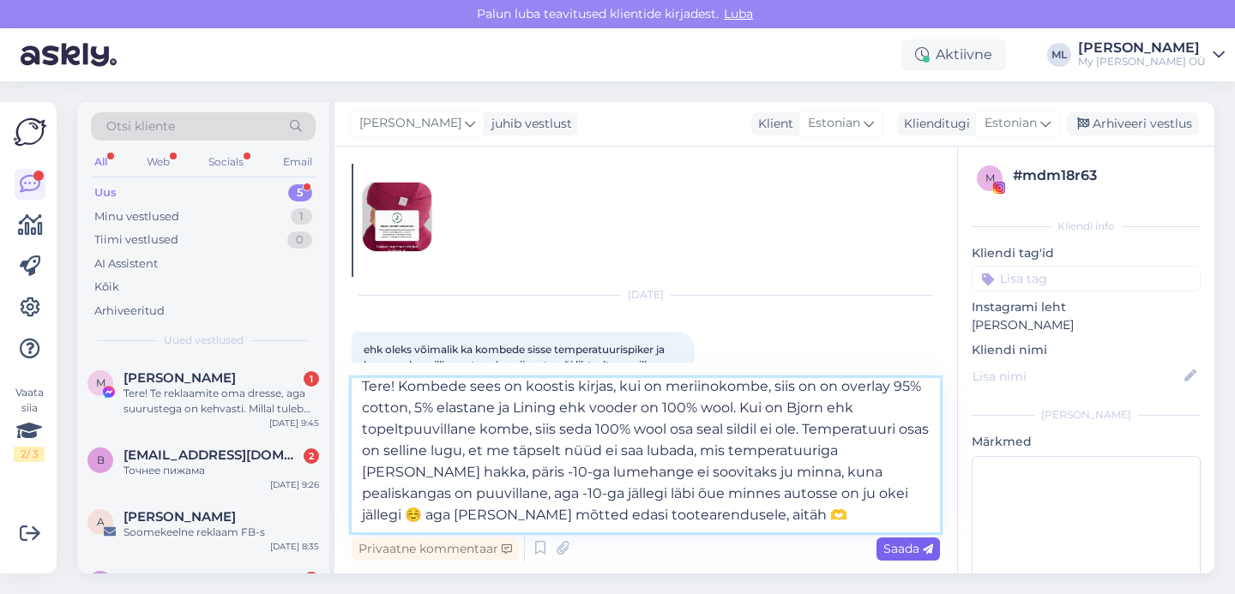
type textarea "Tere! Kombede sees on koostis kirjas, kui on meriinokombe, siis on on overlay 9…"
click at [897, 549] on span "Saada" at bounding box center [909, 548] width 50 height 15
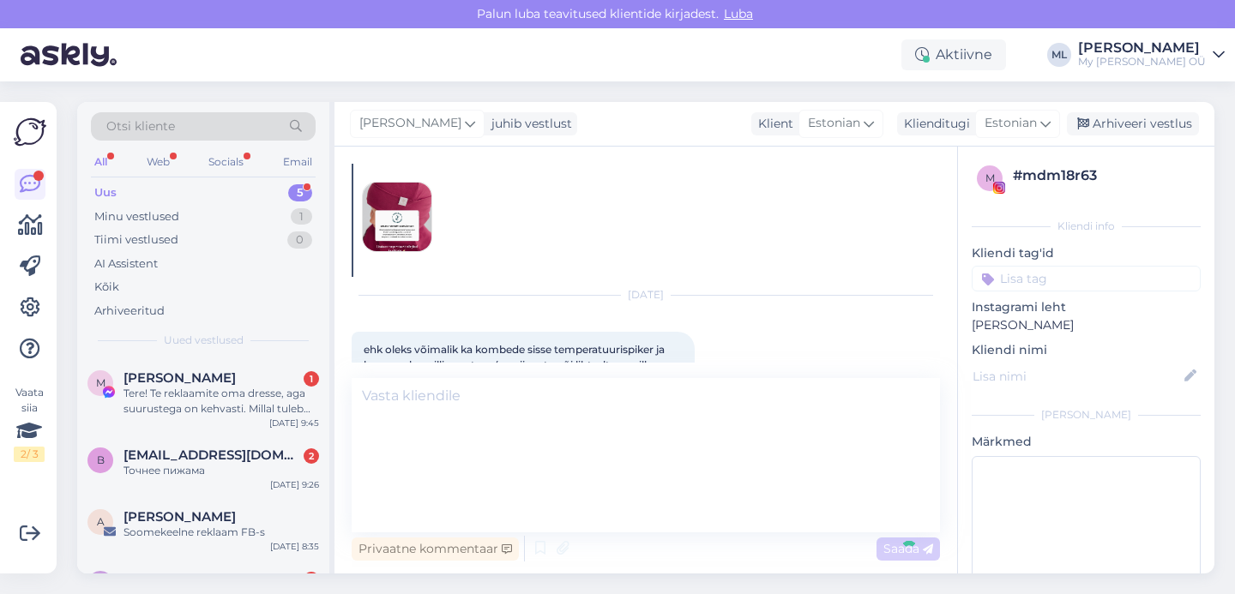
scroll to position [0, 0]
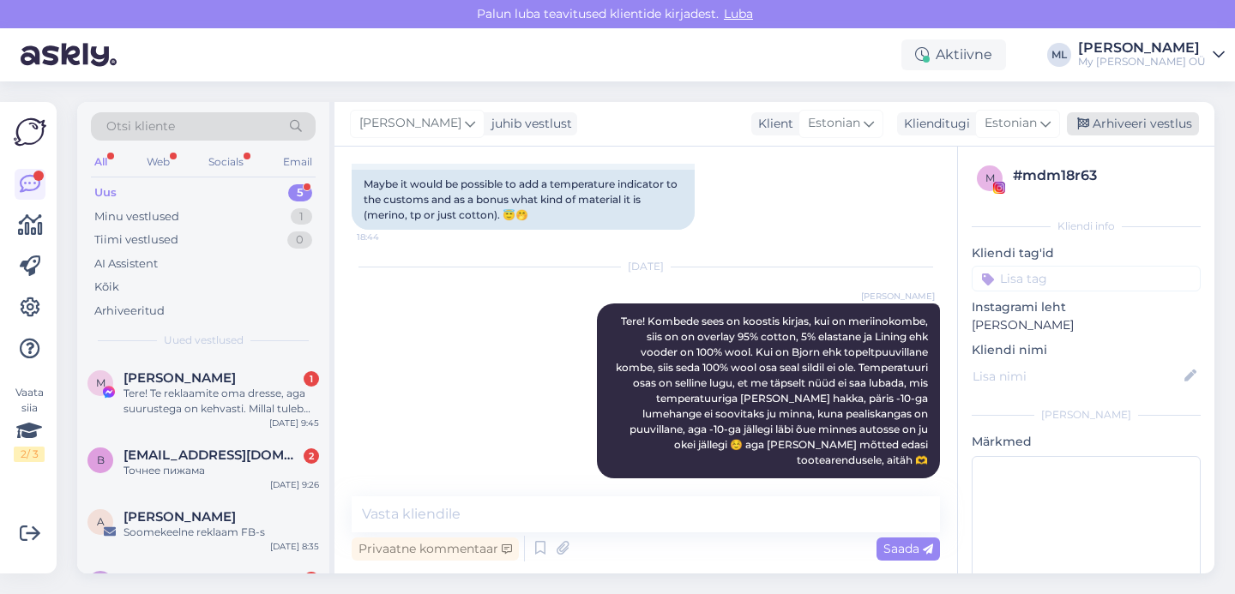
click at [1121, 122] on div "Arhiveeri vestlus" at bounding box center [1133, 123] width 132 height 23
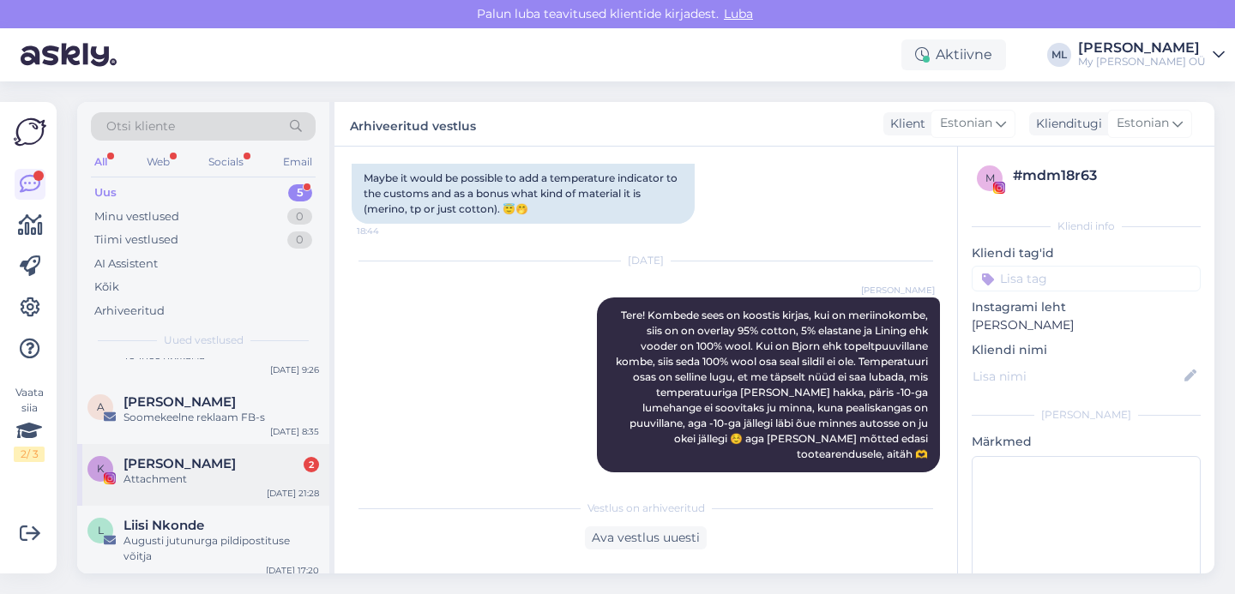
scroll to position [124, 0]
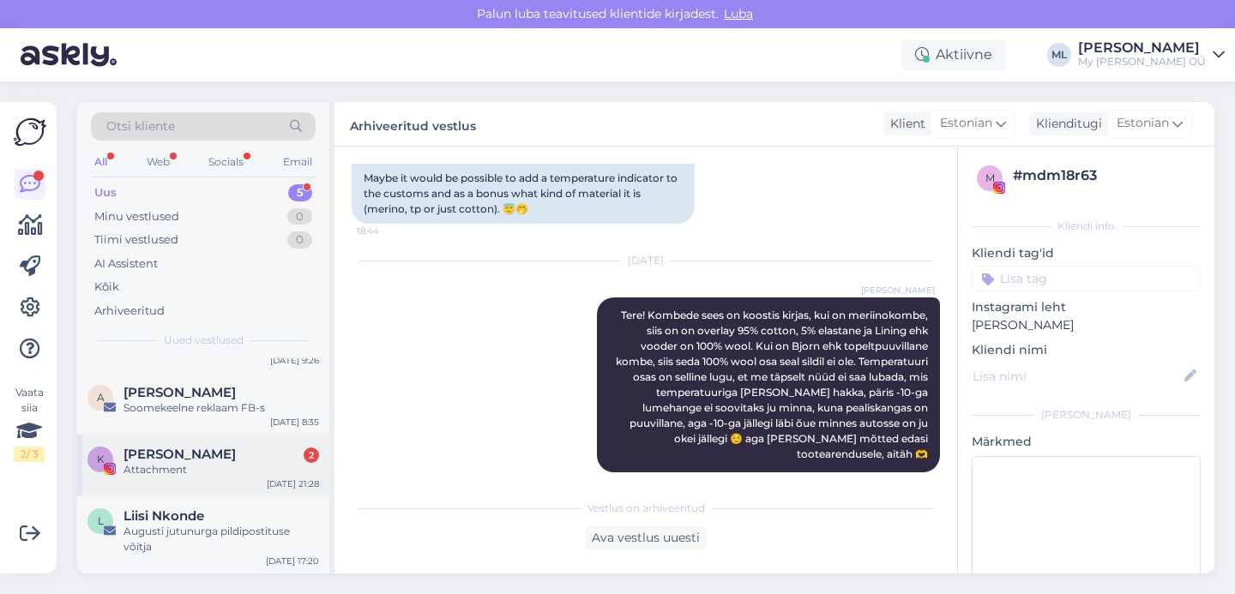
click at [148, 468] on div "Attachment" at bounding box center [222, 469] width 196 height 15
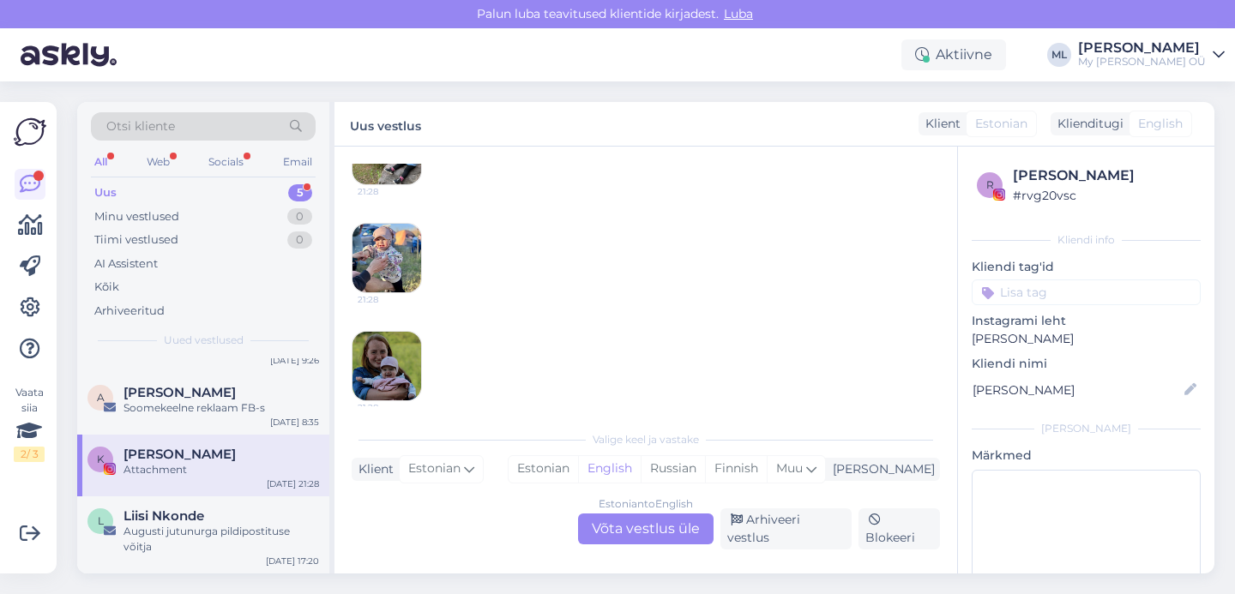
scroll to position [370, 0]
click at [377, 358] on img at bounding box center [387, 363] width 69 height 69
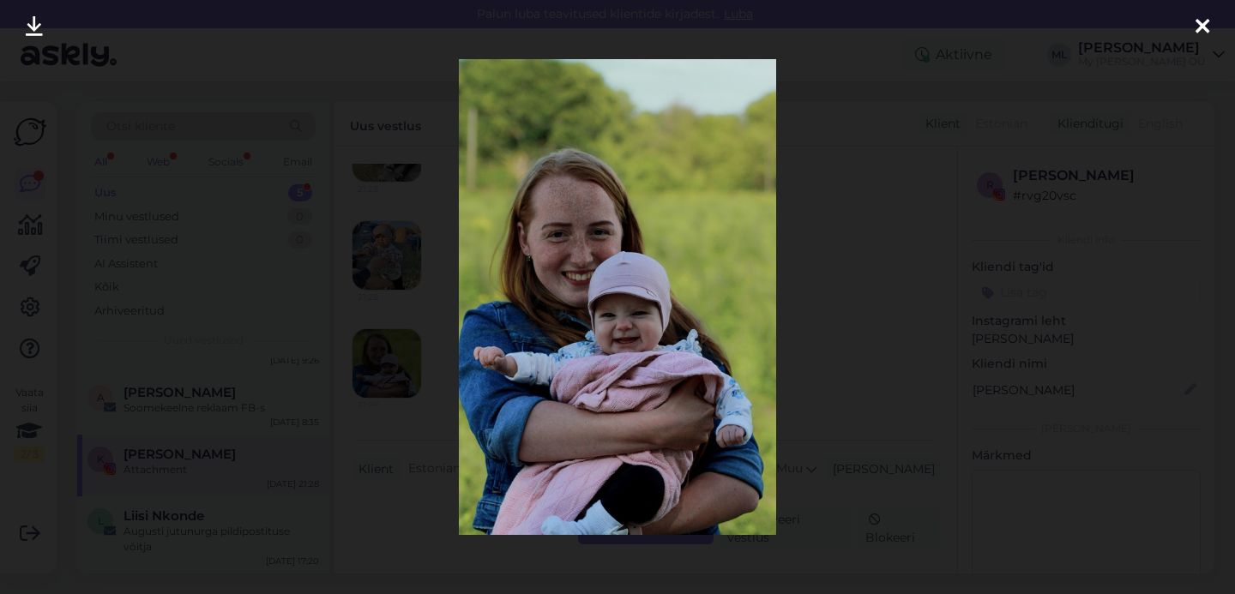
click at [1192, 21] on div at bounding box center [1202, 27] width 34 height 54
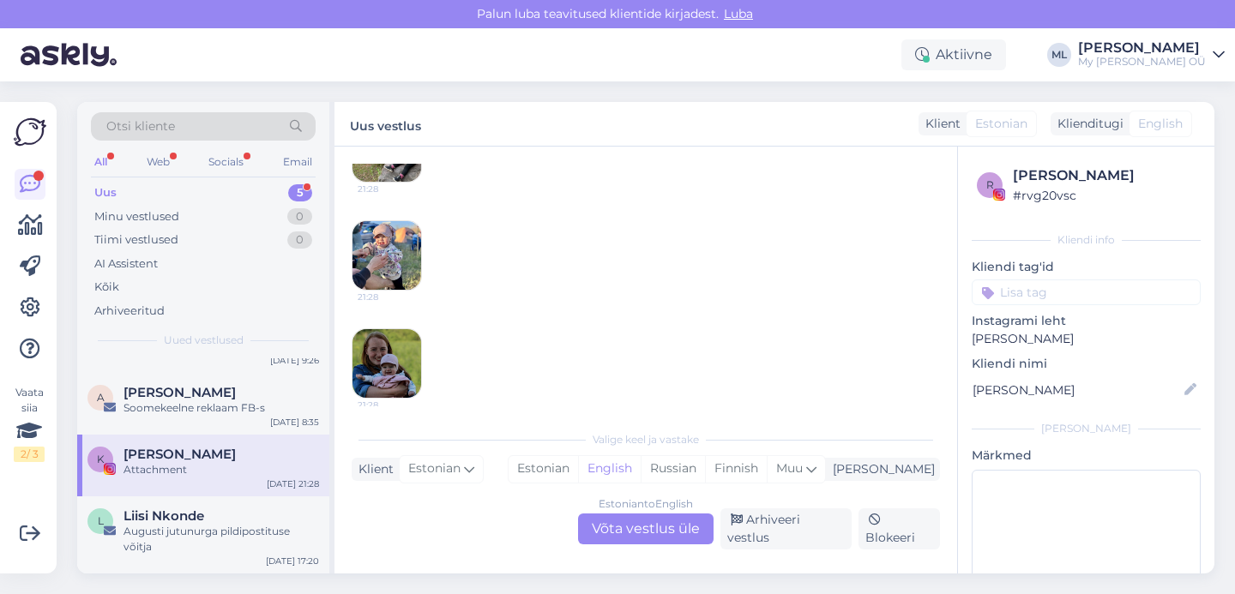
click at [408, 265] on img at bounding box center [387, 255] width 69 height 69
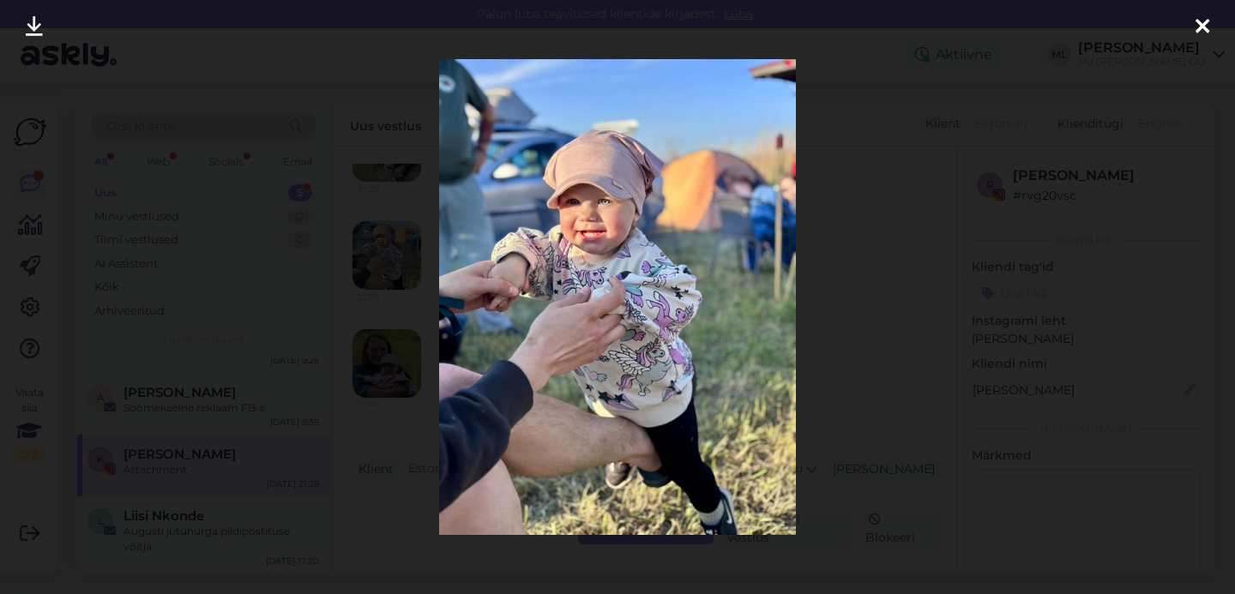
drag, startPoint x: 1209, startPoint y: 28, endPoint x: 1119, endPoint y: 88, distance: 107.5
click at [1209, 28] on icon at bounding box center [1203, 27] width 14 height 22
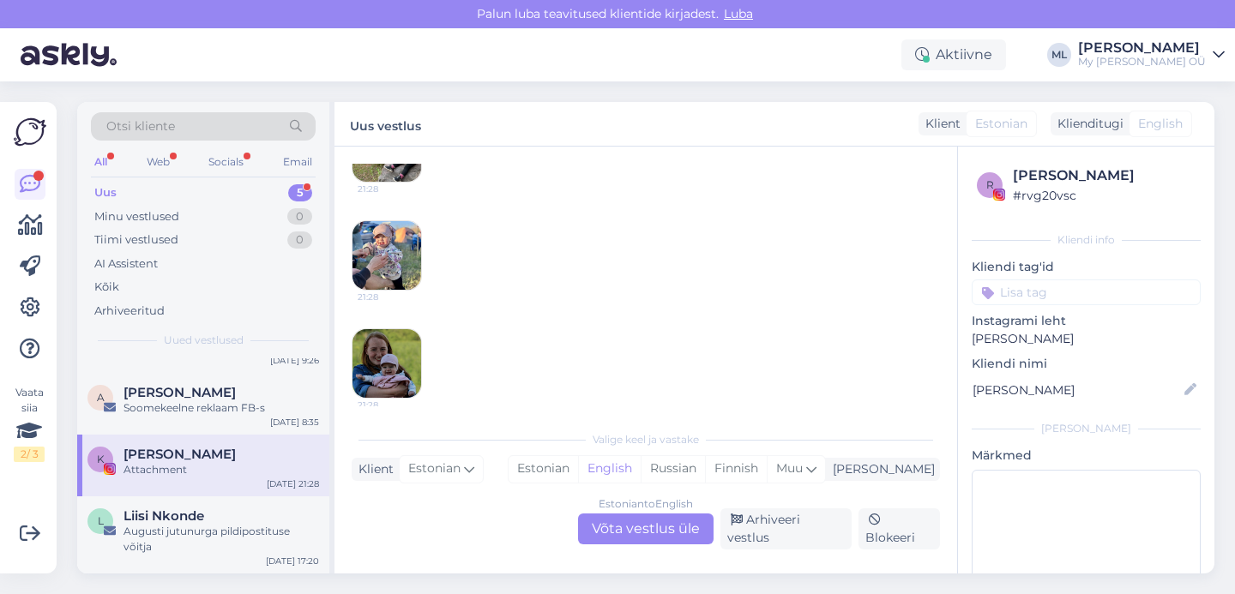
click at [668, 531] on div "Estonian to English Võta vestlus üle" at bounding box center [646, 529] width 136 height 31
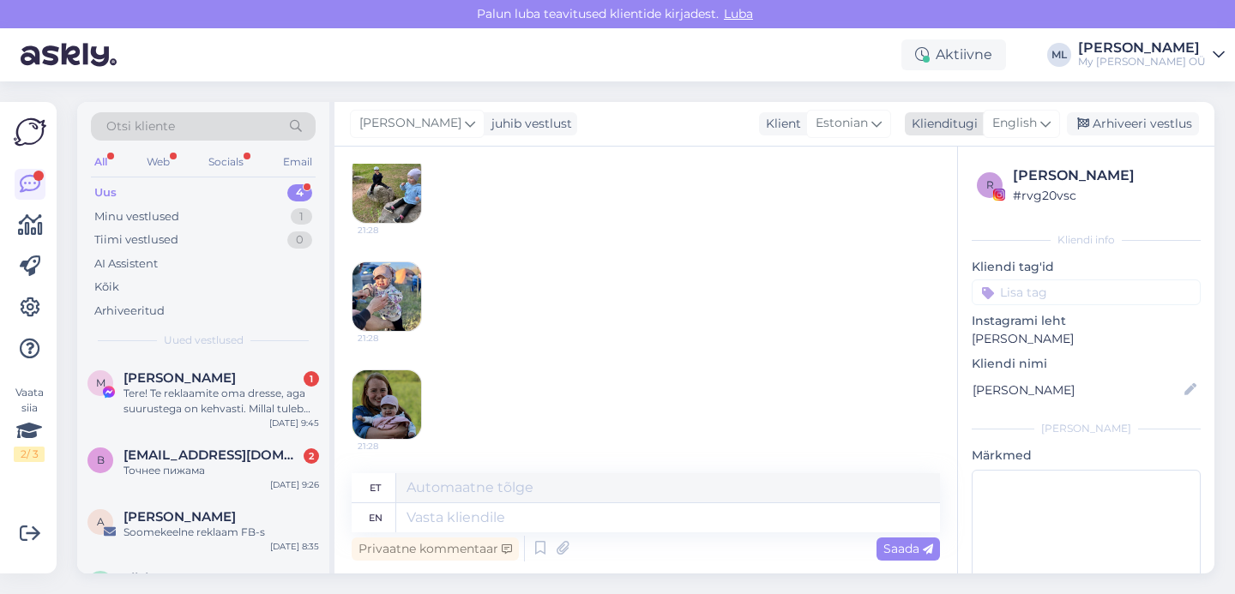
click at [1020, 130] on span "English" at bounding box center [1014, 123] width 45 height 19
click at [908, 211] on link "Estonian" at bounding box center [983, 199] width 189 height 27
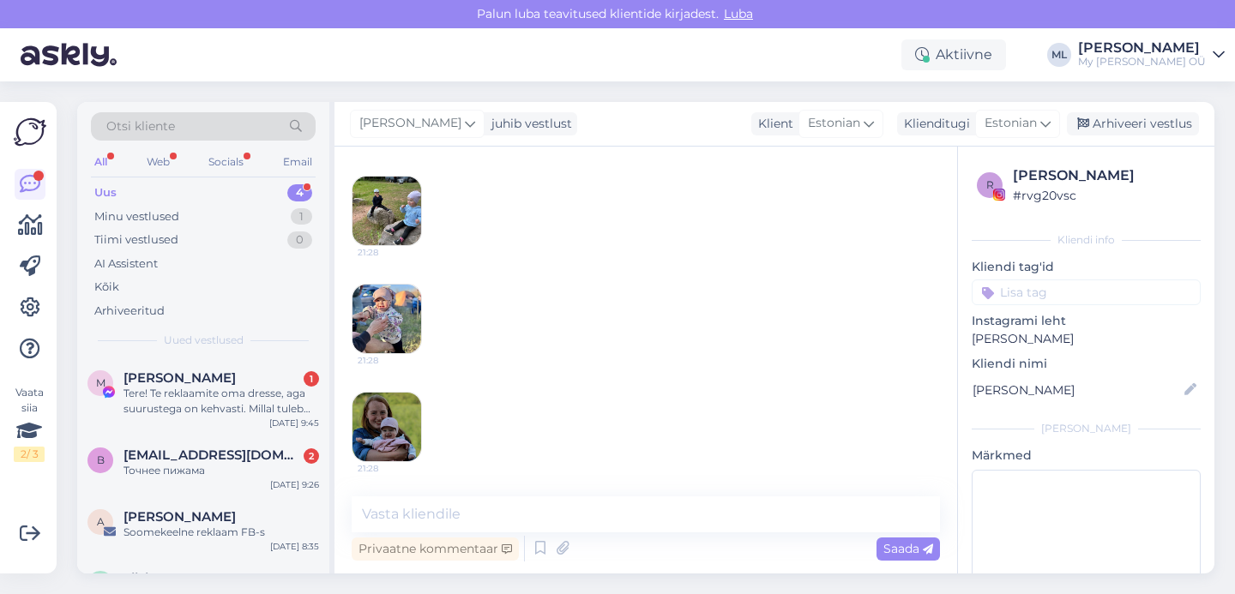
scroll to position [350, 0]
click at [449, 514] on textarea at bounding box center [646, 515] width 588 height 36
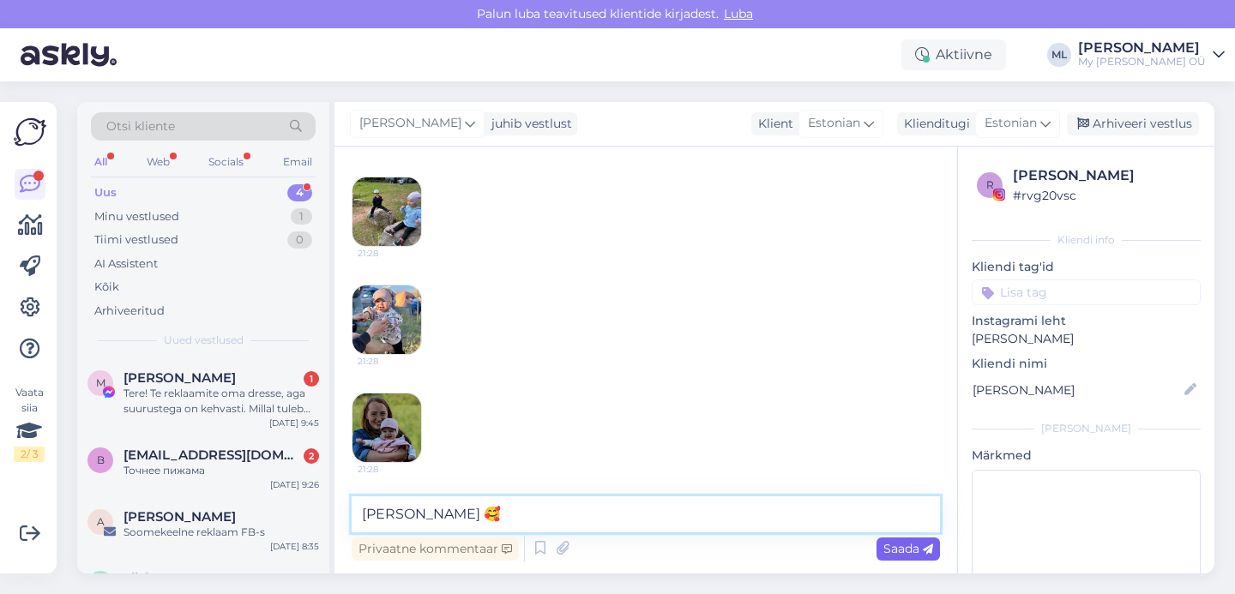
type textarea "[PERSON_NAME] 🥰"
click at [914, 549] on span "Saada" at bounding box center [909, 548] width 50 height 15
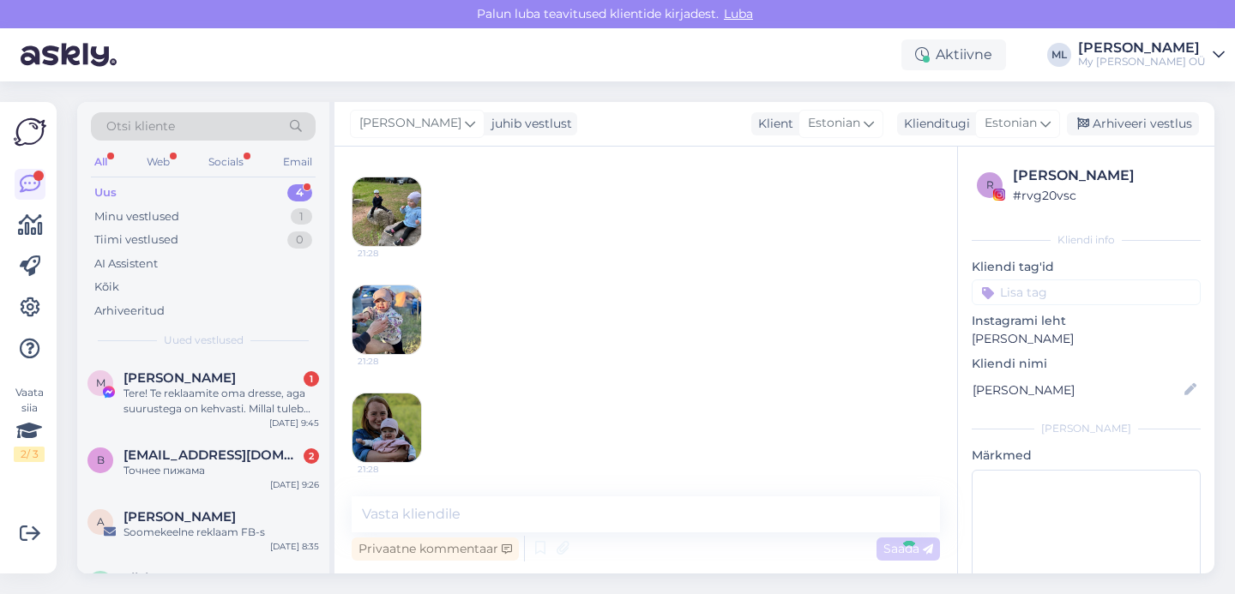
scroll to position [460, 0]
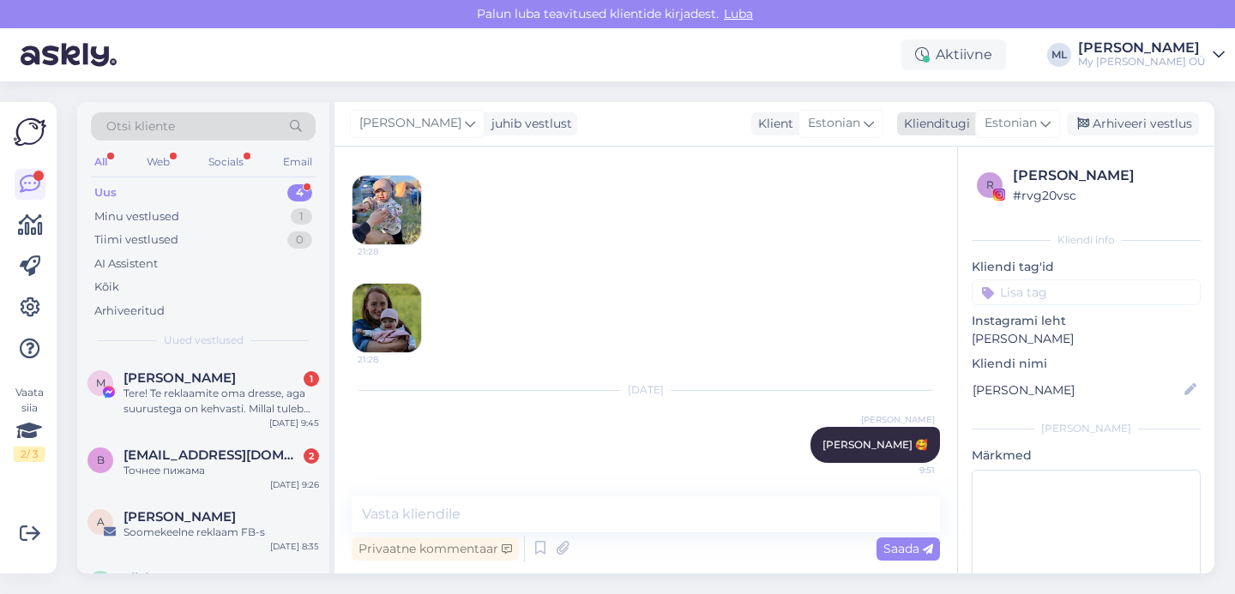
drag, startPoint x: 1137, startPoint y: 126, endPoint x: 1068, endPoint y: 123, distance: 69.6
click at [1137, 126] on div "Arhiveeri vestlus" at bounding box center [1133, 123] width 132 height 23
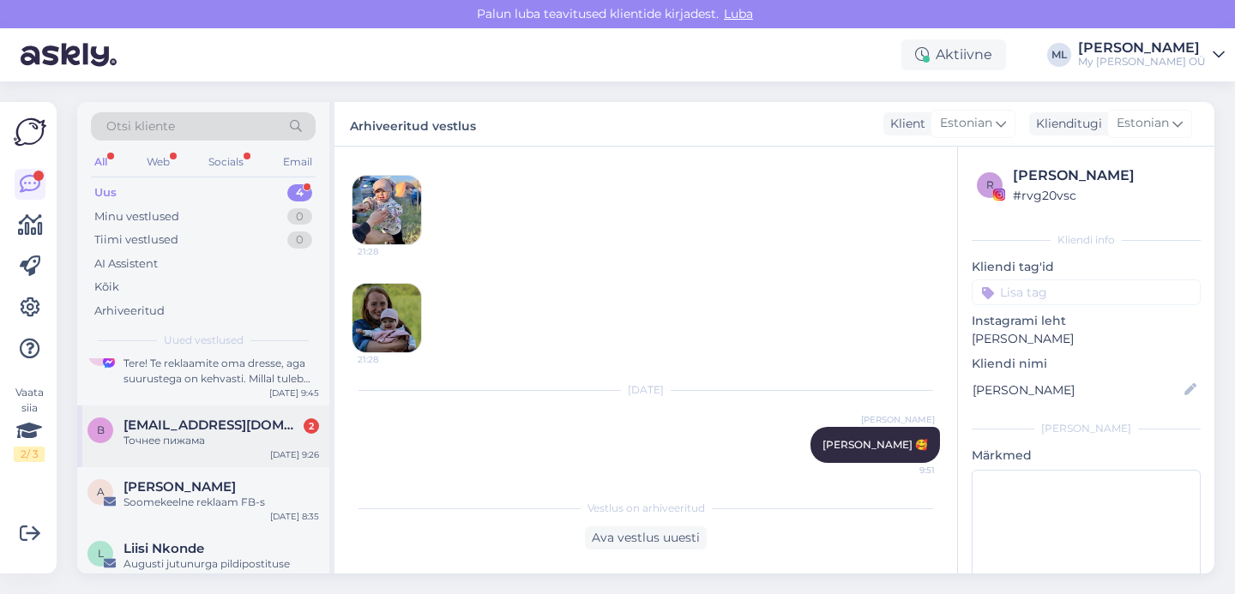
scroll to position [0, 0]
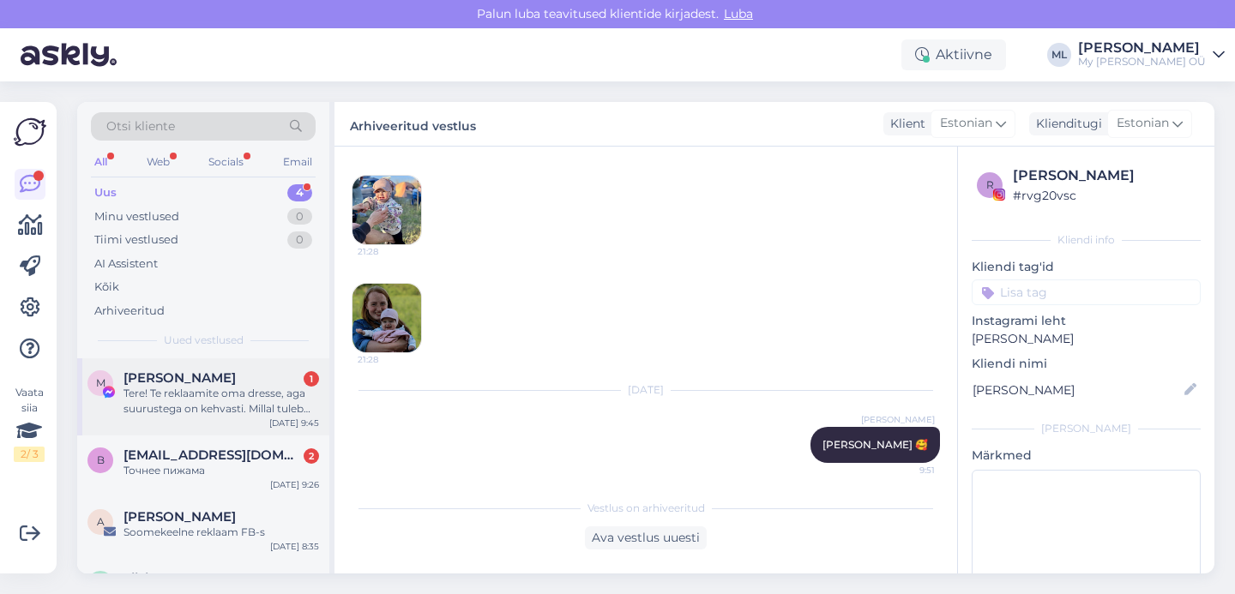
click at [196, 395] on div "Tere! Te reklaamite oma dresse, aga suurustega on kehvasti. Millal tuleb suurus…" at bounding box center [222, 401] width 196 height 31
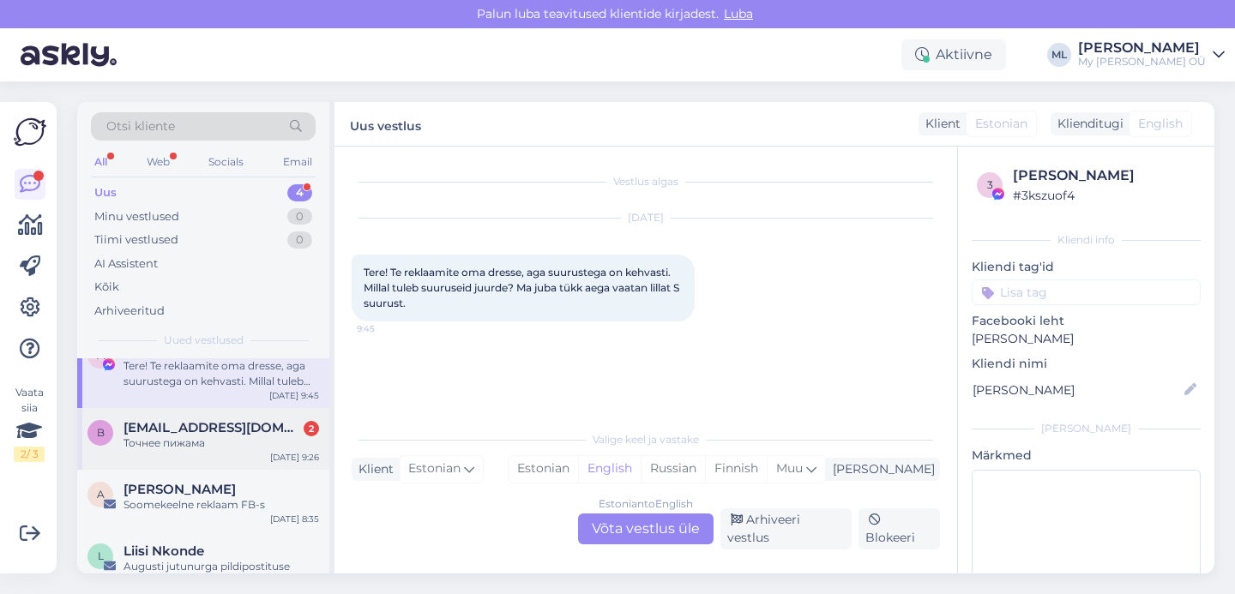
scroll to position [63, 0]
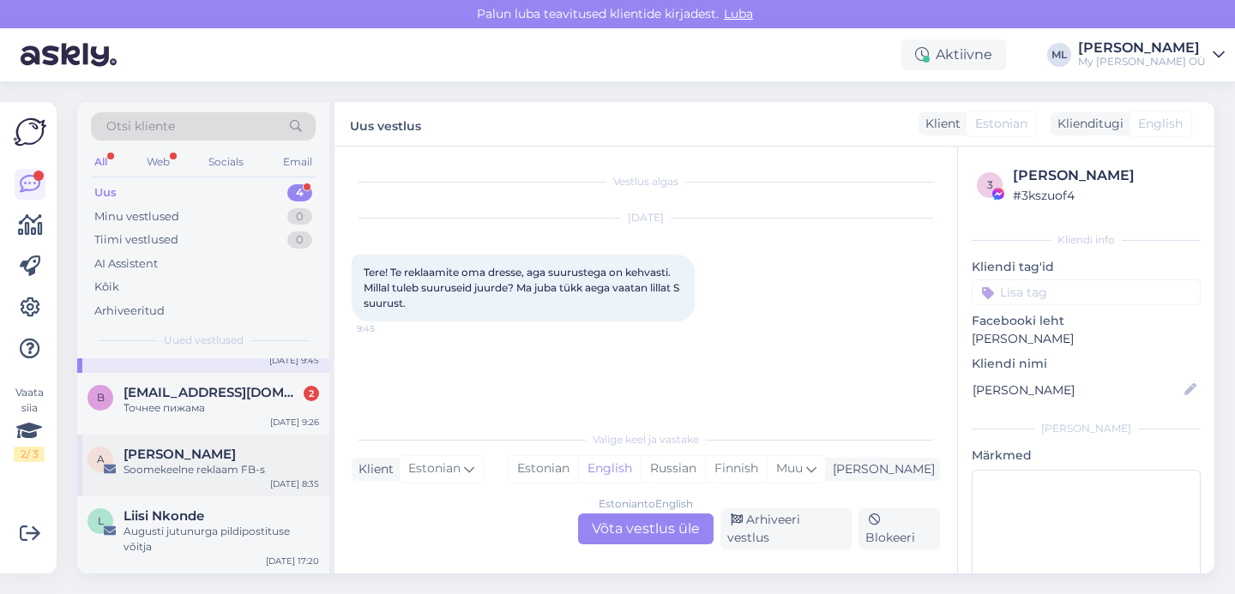
click at [204, 467] on div "Soomekeelne reklaam FB-s" at bounding box center [222, 469] width 196 height 15
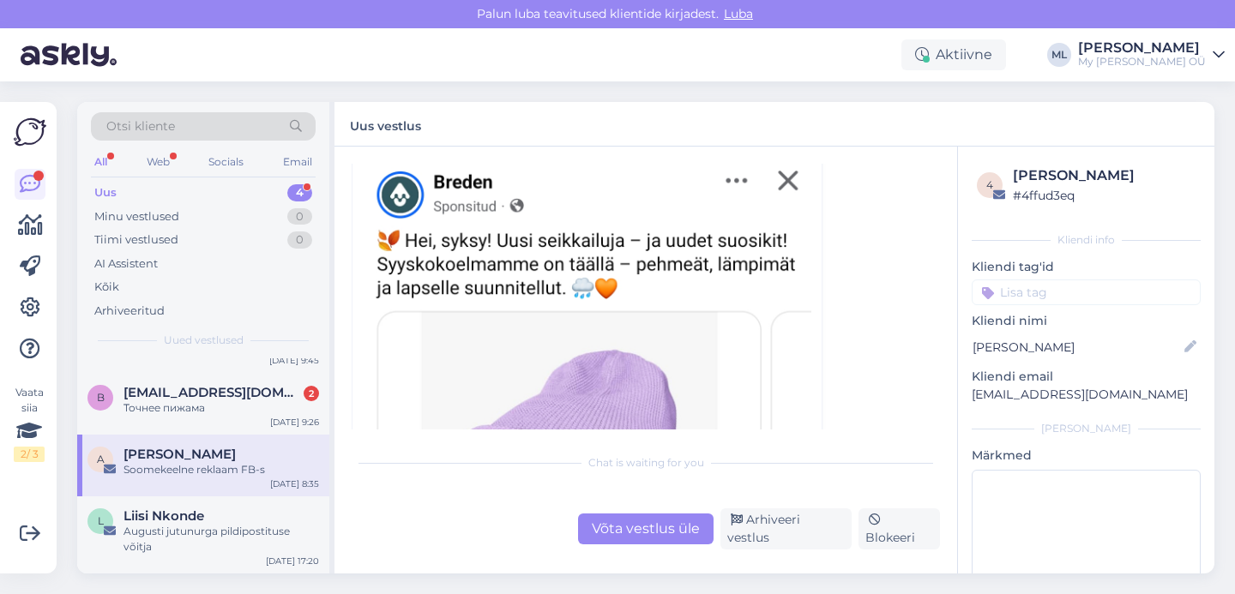
scroll to position [828, 0]
click at [604, 302] on img at bounding box center [587, 340] width 449 height 972
click at [191, 470] on div "Soomekeelne reklaam FB-s" at bounding box center [222, 469] width 196 height 15
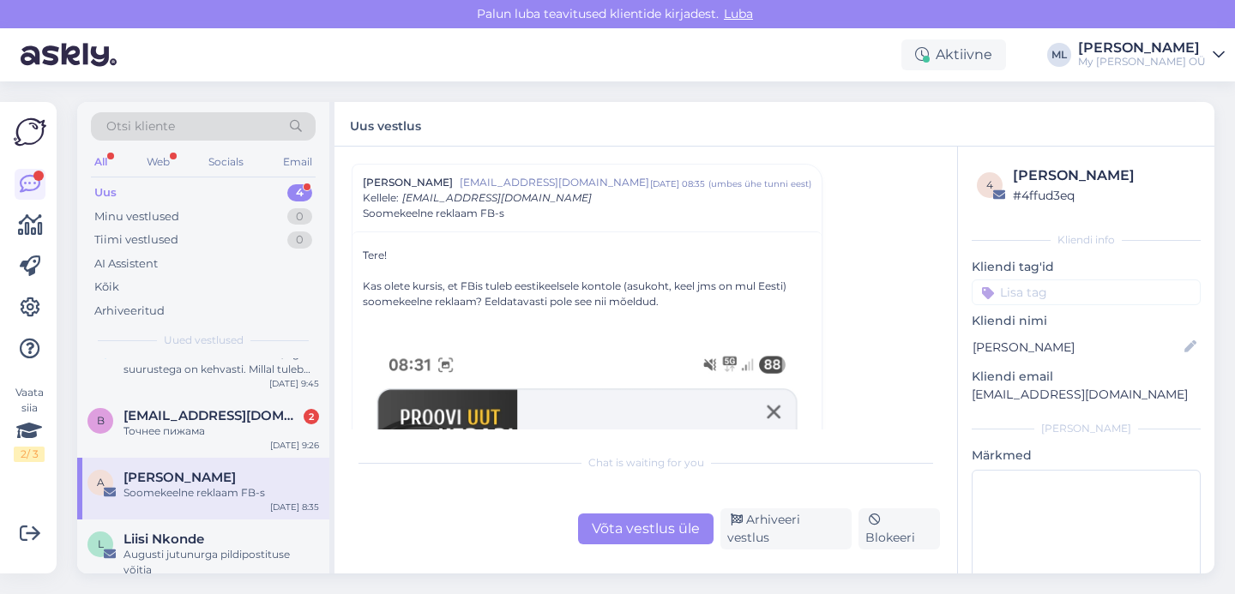
scroll to position [0, 0]
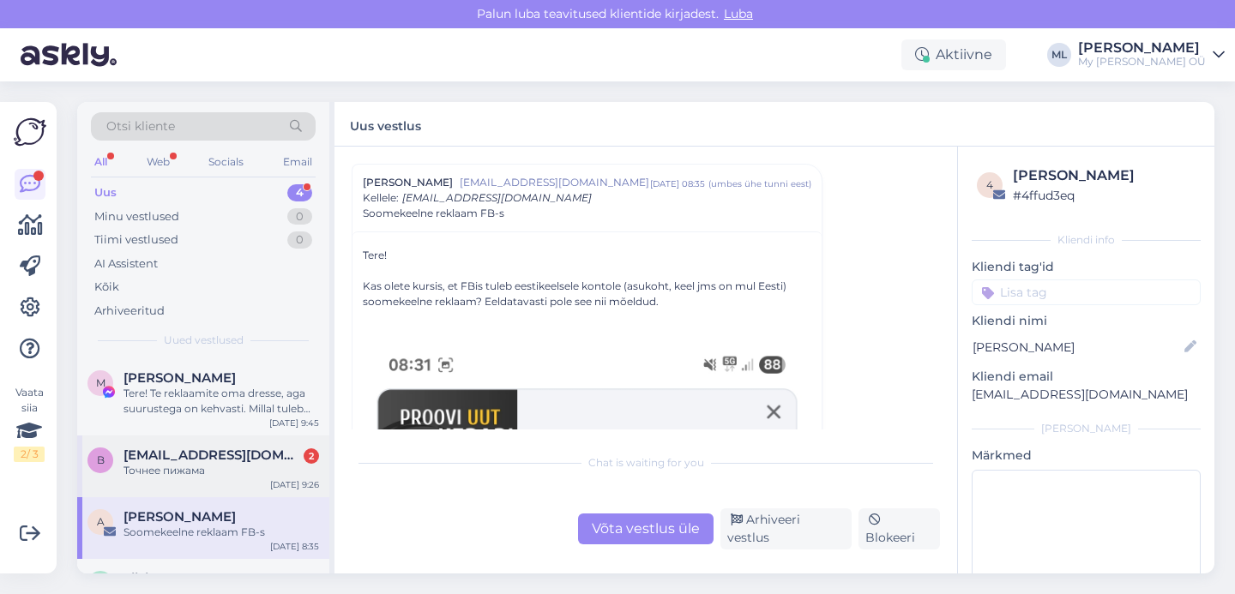
click at [168, 453] on span "[EMAIL_ADDRESS][DOMAIN_NAME]" at bounding box center [213, 455] width 178 height 15
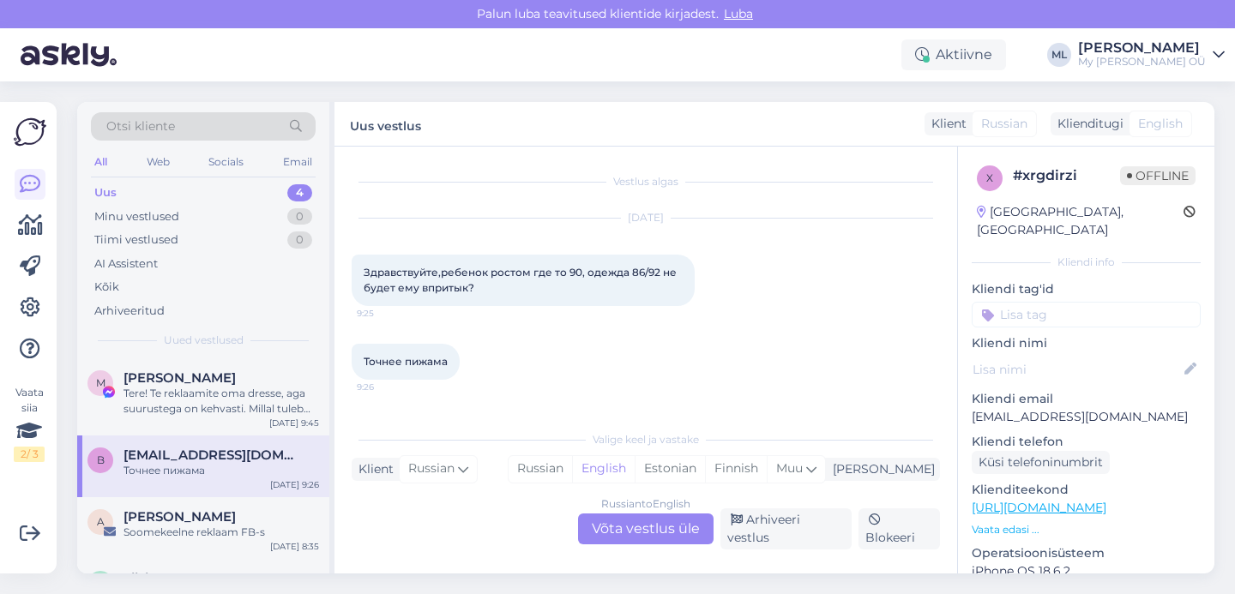
click at [495, 362] on div "Точнее пижама 9:26" at bounding box center [646, 362] width 588 height 74
click at [609, 532] on div "Russian to English Võta vestlus üle" at bounding box center [646, 529] width 136 height 31
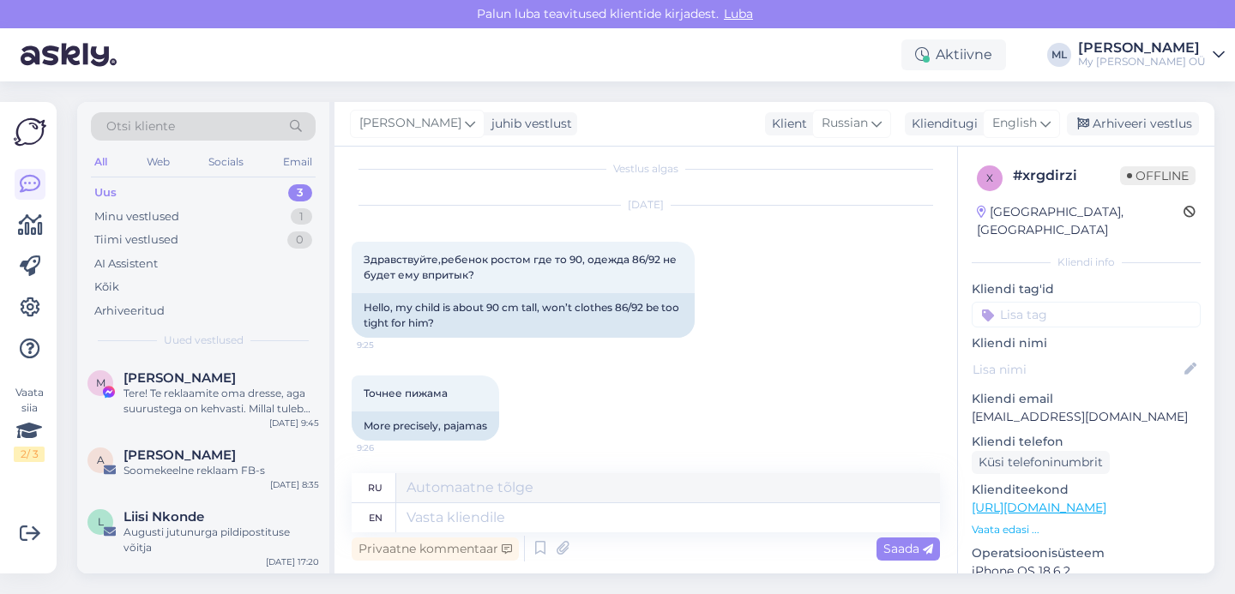
scroll to position [15, 0]
click at [470, 522] on textarea at bounding box center [668, 518] width 544 height 29
click at [1035, 122] on span "English" at bounding box center [1014, 123] width 45 height 19
type input "est"
click at [976, 194] on link "Estonian" at bounding box center [983, 199] width 189 height 27
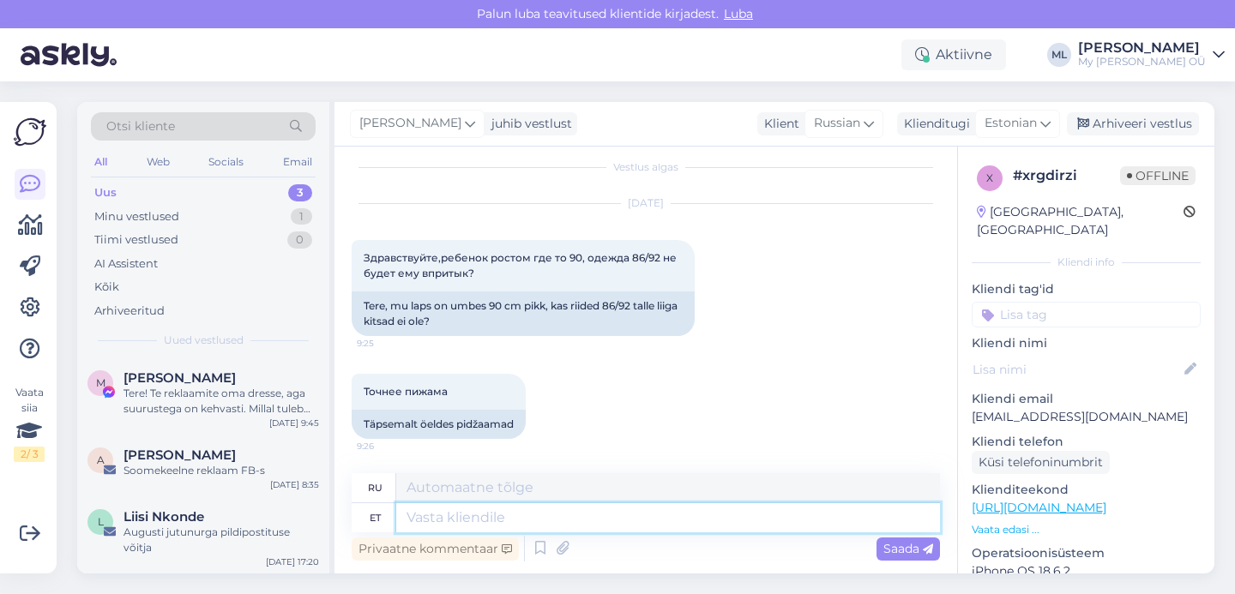
click at [460, 521] on textarea at bounding box center [668, 518] width 544 height 29
type textarea "Tere!"
type textarea "Привет!"
type textarea "Tere! Riided o"
type textarea "Привет! Одежда"
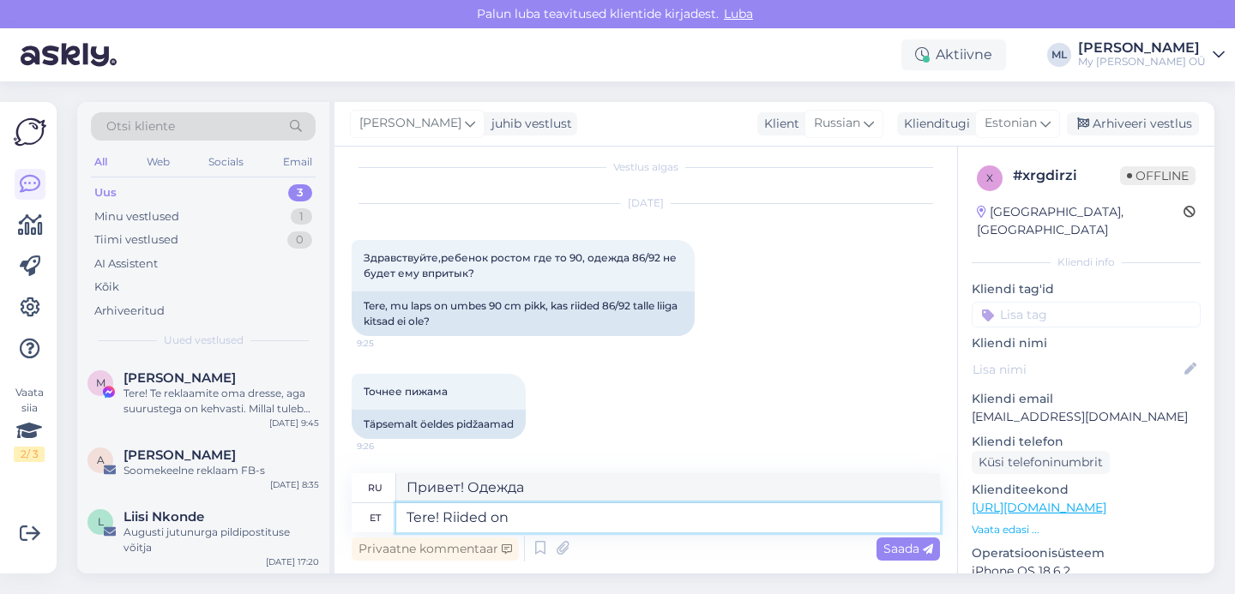
type textarea "Tere! Riided on v"
type textarea "Привет! Одежда..."
type textarea "Tere! Riided on väikse va"
type textarea "Здравствуйте! Одежда мала."
type textarea "Tere! Riided on väikse varuga, tu"
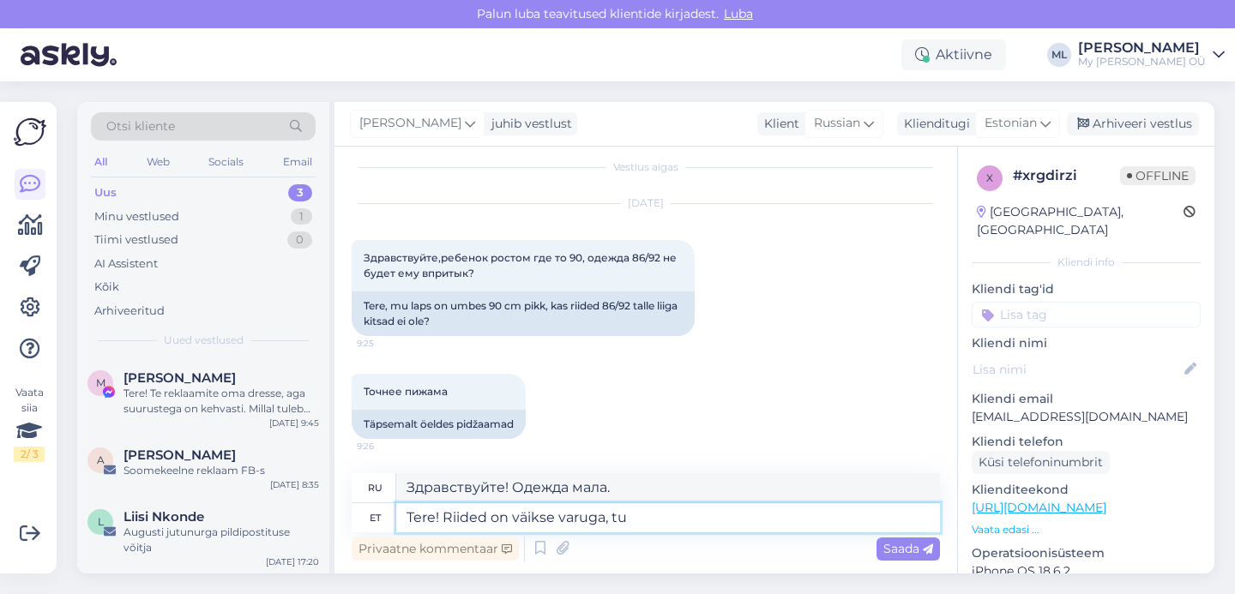
type textarea "Привет! Одежды не хватает."
type textarea "Tere! Riided on väikse varuga, tundub, et"
type textarea "Привет! Одежды, похоже, не хватает."
type textarea "Tere! Riided on väikse varuga, tundub, et"
type textarea "Привет! Одежды не хватает, похоже,"
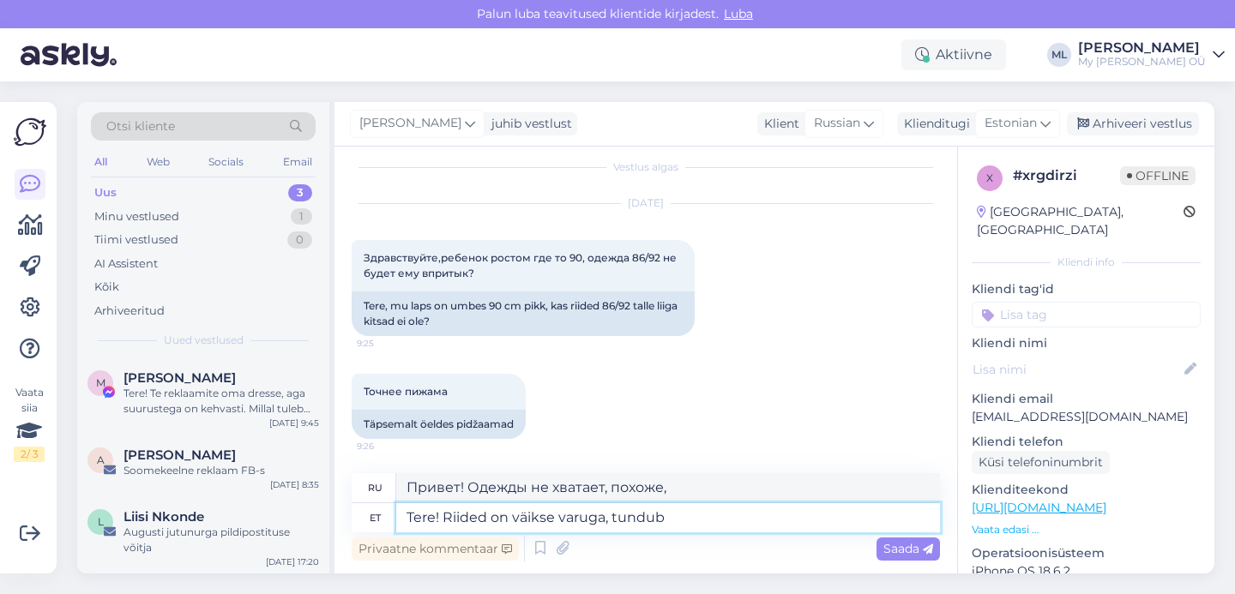
type textarea "Tere! Riided on väikse varuga, tundu"
type textarea "Привет! Одежды, похоже, не хватает."
type textarea "Tere! Riided on väikse varuga,"
type textarea "Привет! Одежды не хватает."
type textarea "Tere! Riided on väikse varuga, ma"
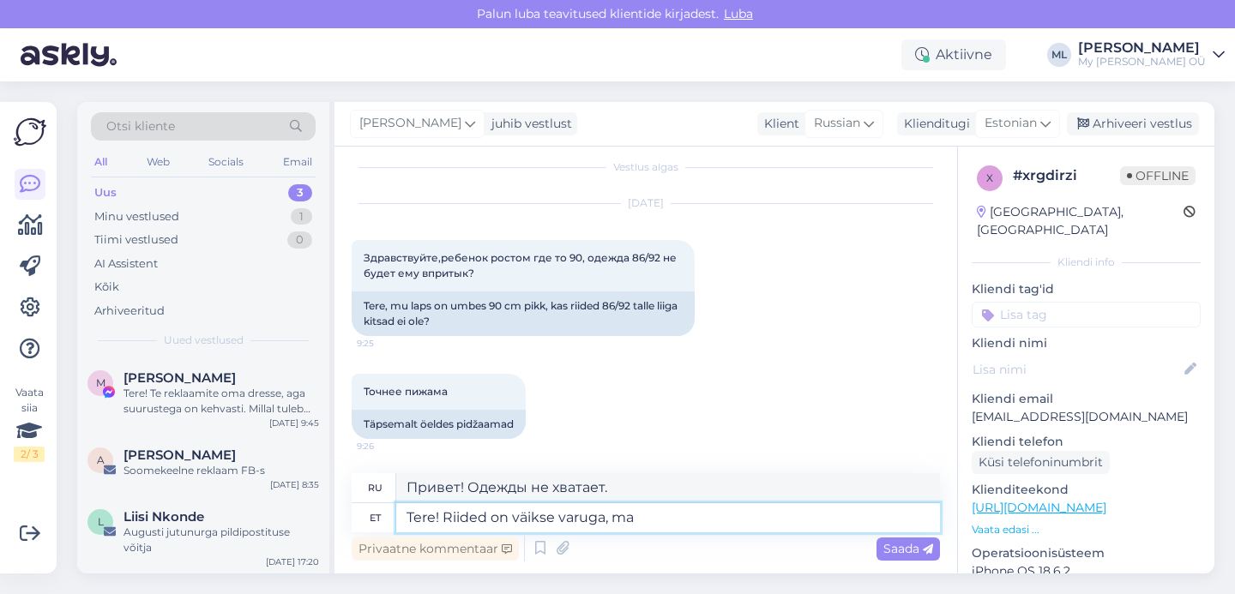
type textarea "Привет! Одежды не хватает, я..."
type textarea "Tere! Riided on väikse varuga, ma ütleks"
type textarea "Привет! Одежды не хватает, говорю я."
type textarea "Tere! Riided on väikse varuga, ma ütleks"
type textarea "Привет! Одежды, я бы сказал, не хватает."
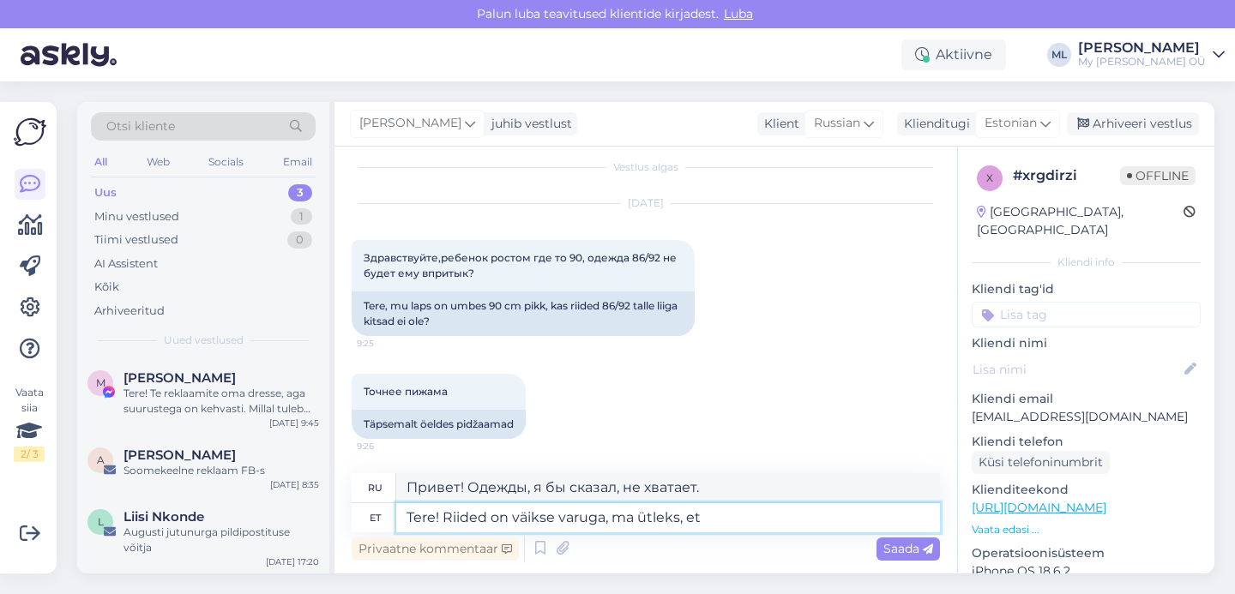
type textarea "Tere! Riided on väikse varuga, ma ütleks, et"
type textarea "Здравствуйте! Одежды в небольшом количестве, я бы сказал, что"
type textarea "Tere! Riided on väikse varuga, ma ütleks, et ei toh"
type textarea "Привет! Одежды мало, я бы сказал, нет."
type textarea "Tere! Riided on väikse varuga, ma ütleks, et ei tohiks kü"
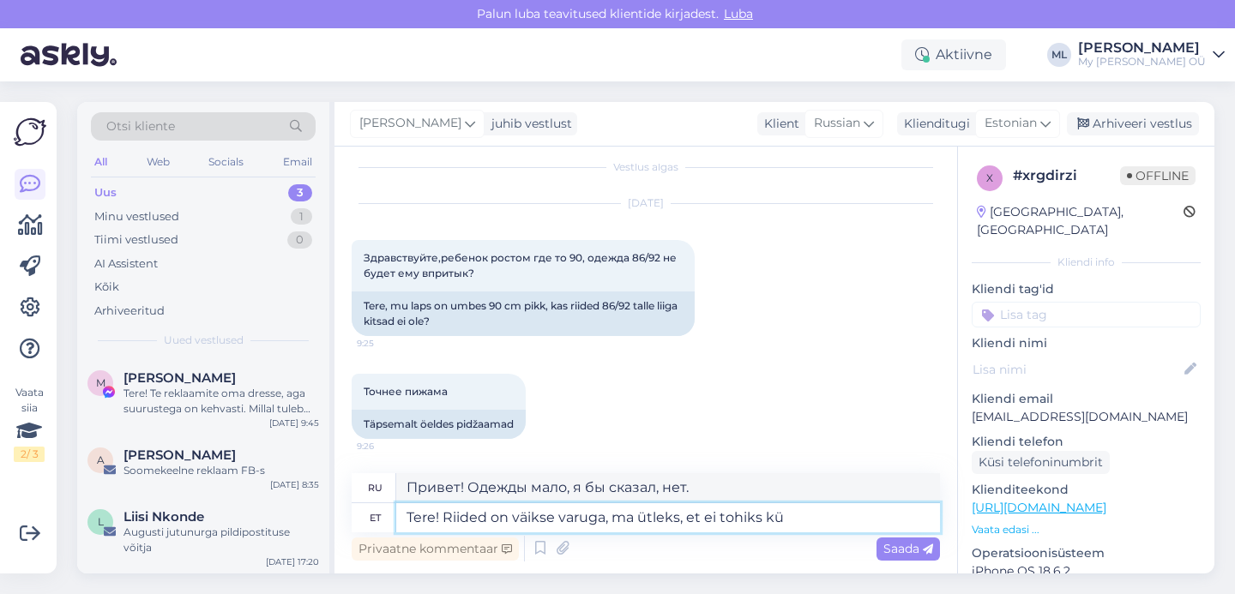
type textarea "Здравствуйте! Одежды мало, я бы сказал, что вам не стоит..."
type textarea "Tere! Riided on väikse varuga, ma ütleks, et ei tohiks [PERSON_NAME] vä"
type textarea "Привет! Одежды сейчас мало, я бы сказал, что её не должно быть."
type textarea "Tere! Riided on väikse varuga, ma ütleks, et ei tohiks [PERSON_NAME] väikseks […"
type textarea "Здравствуйте! Одежда немного мала, хотя я бы не сказала, что она должна быть сл…"
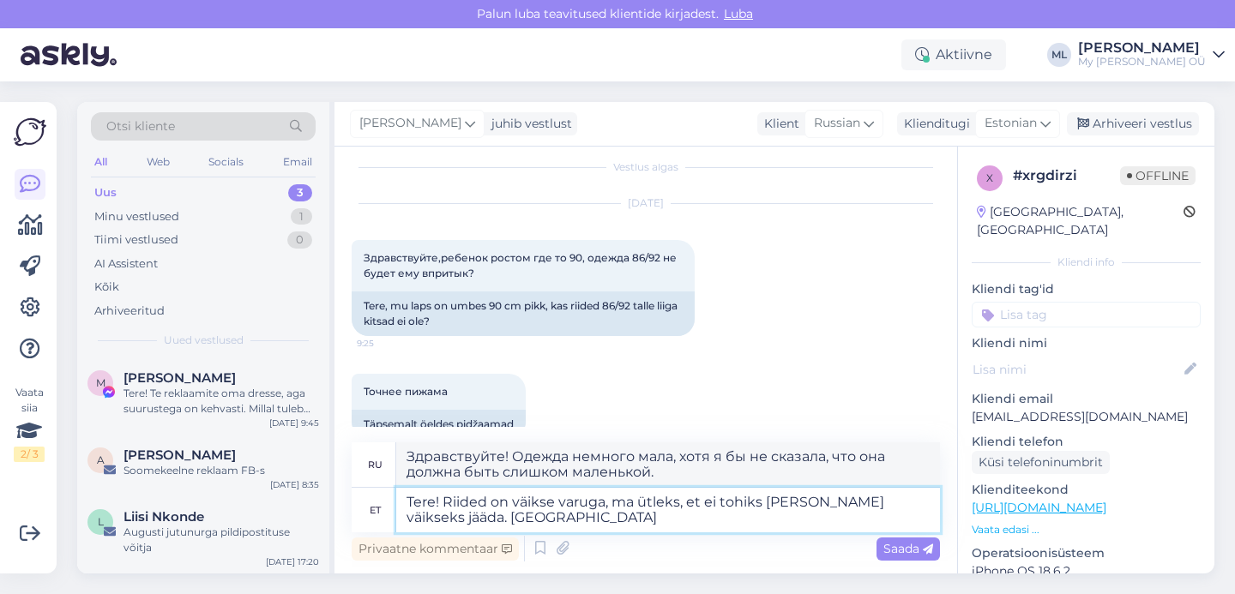
type textarea "Tere! Riided on väikse varuga, ma ütleks, et ei tohiks [PERSON_NAME] väikseks j…"
type textarea "Привет! Одежда немного мала, хотя я бы не сказала, что она должна быть слишком …"
type textarea "Tere! Riided on väikse varuga, ma ütleks, et ei tohiks [PERSON_NAME] väikseks j…"
type textarea "Здравствуйте! Одежда немного мала, но я бы не сказала, что она должна быть слиш…"
type textarea "Tere! Riided on väikse varuga, ma ütleks, et ei tohiks [PERSON_NAME] väikseks j…"
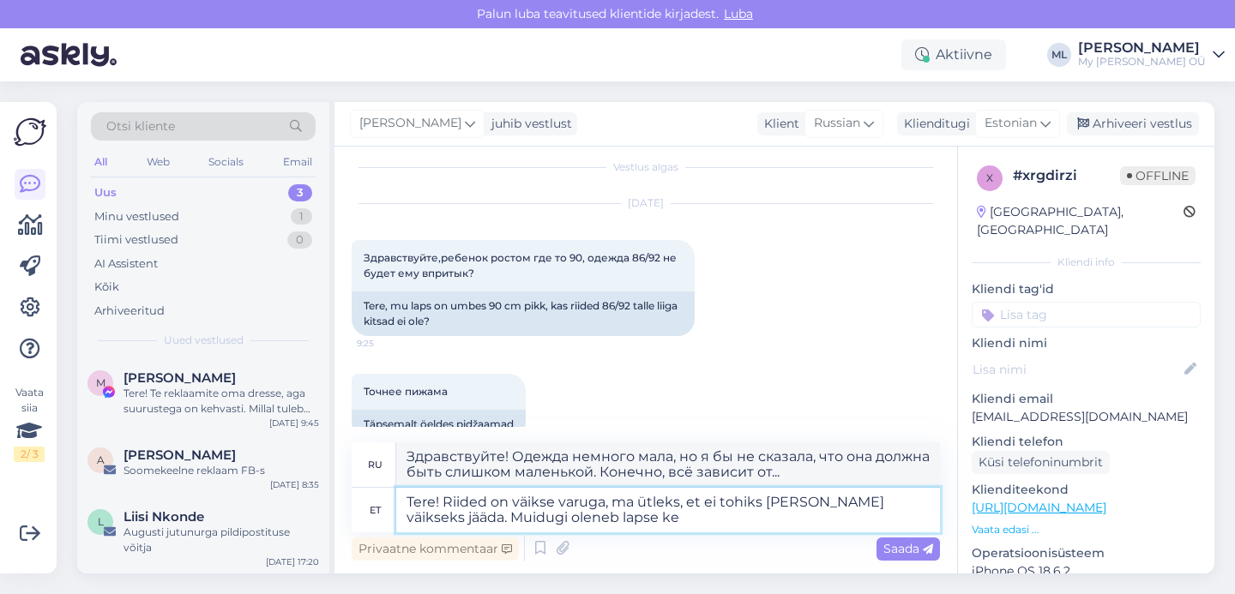
type textarea "Здравствуйте! Одежда немного мала, но я бы не сказала, что она должна быть слиш…"
type textarea "Tere! Riided on väikse varuga, ma ütleks, et ei tohiks [PERSON_NAME] väikseks j…"
type textarea "Здравствуйте! Одежда немного мала, но я бы не сказала, что она должна быть слиш…"
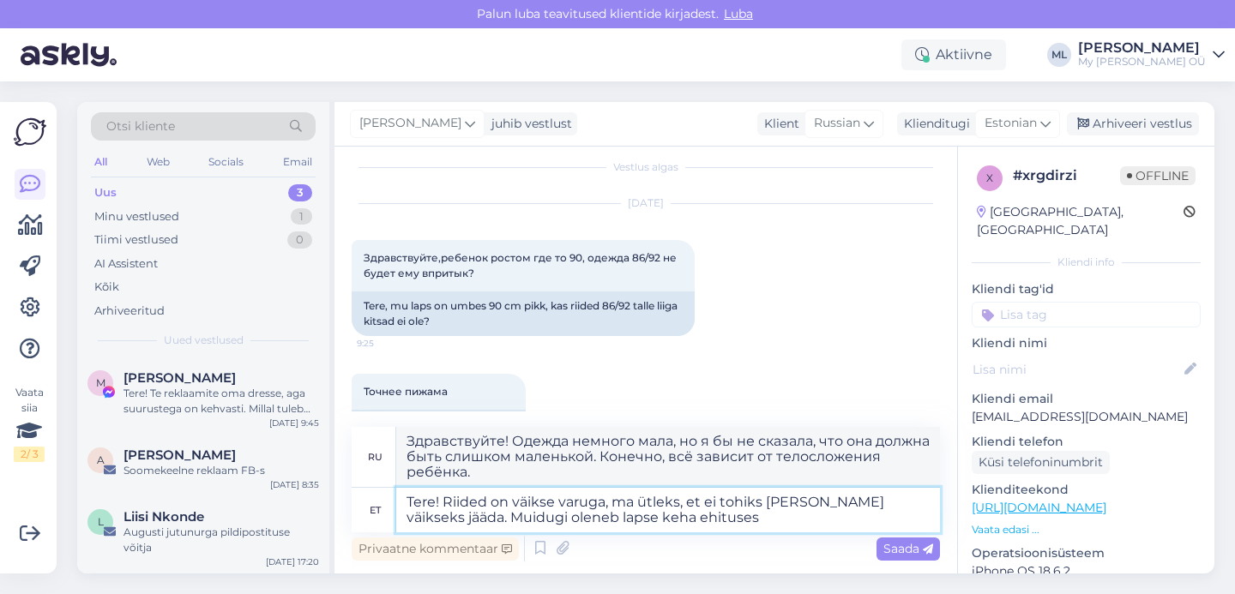
type textarea "Tere! Riided on väikse varuga, ma ütleks, et ei tohiks [PERSON_NAME] väikseks j…"
type textarea "Здравствуйте! Одежда немного мала, я бы сказала, что не должна быть слишком мал…"
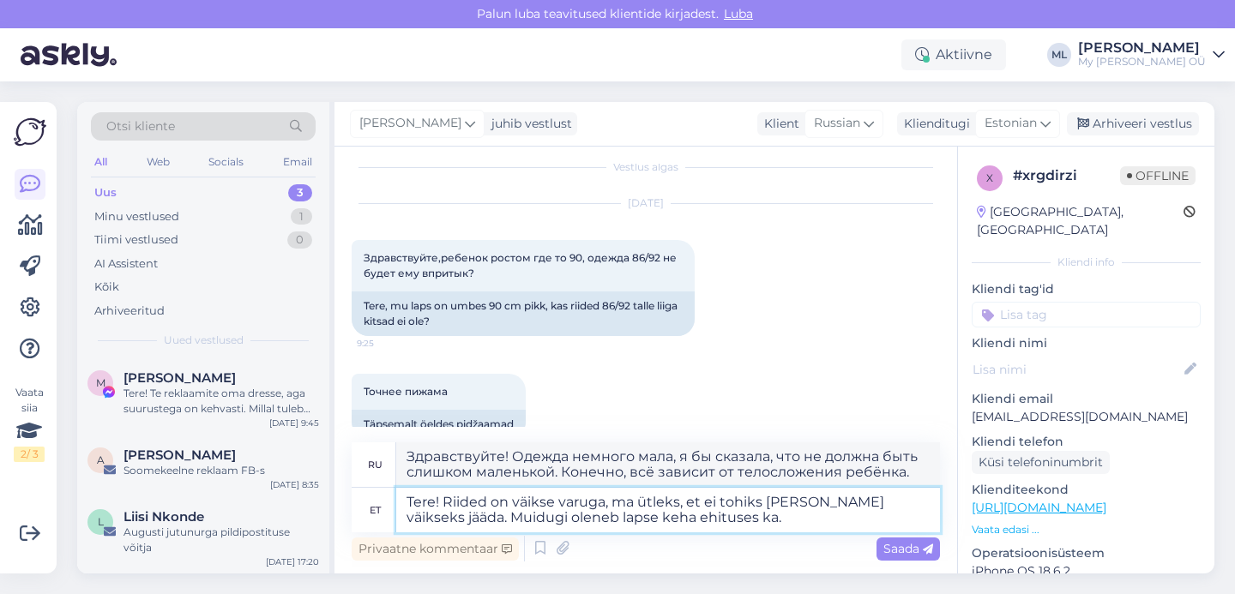
type textarea "Tere! Riided on väikse varuga, ma ütleks, et ei tohiks [PERSON_NAME] väikseks j…"
type textarea "Здравствуйте! Одежда немного мала, я бы сказала, что не должна быть слишком мал…"
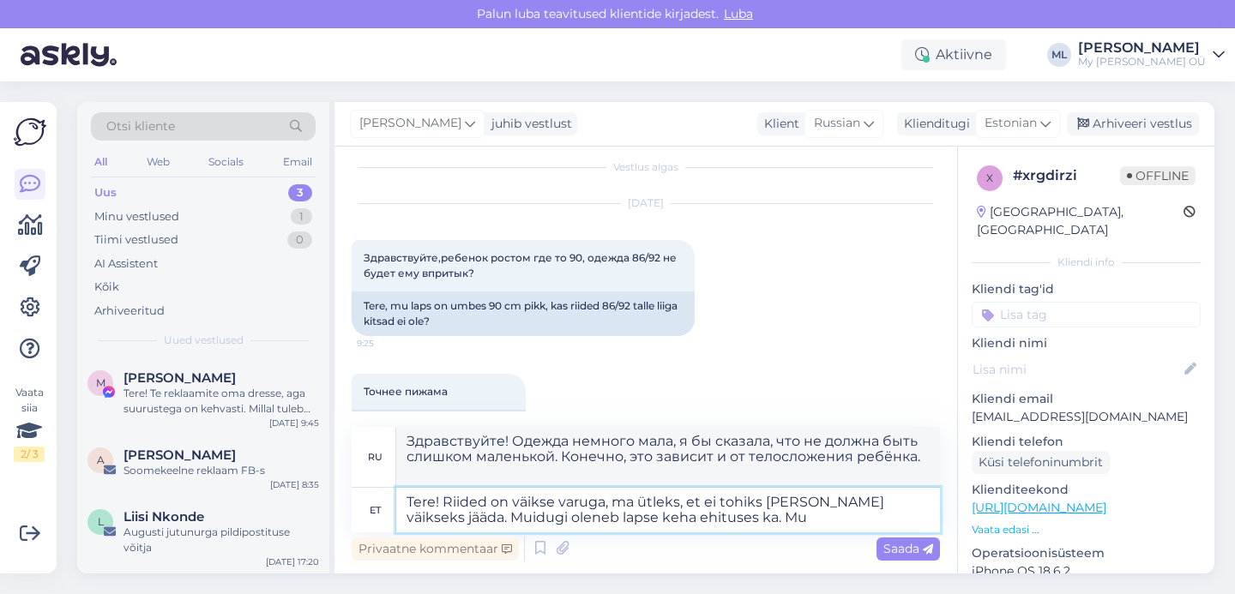
type textarea "Tere! Riided on väikse varuga, ma ütleks, et ei tohiks [PERSON_NAME] väikseks j…"
type textarea "Здравствуйте! Одежда немного мала, я бы сказала, что не должна быть слишком мал…"
type textarea "Tere! Riided on väikse varuga, ma ütleks, et ei tohiks [PERSON_NAME] väikseks j…"
type textarea "Привет! Одежда немного мала, я бы сказала, что не должна быть слишком маленькой…"
type textarea "Tere! Riided on väikse varuga, ma ütleks, et ei tohiks [PERSON_NAME] väikseks j…"
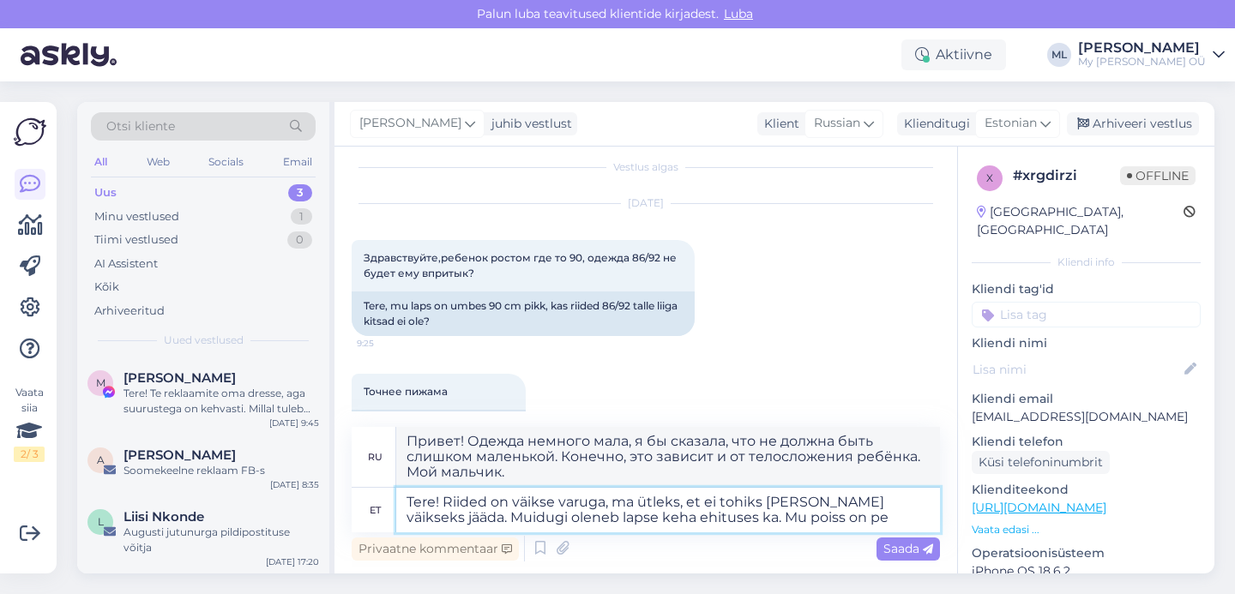
type textarea "Здравствуйте! Одежда немного мала, я бы сказала, что не должна быть слишком мал…"
type textarea "Tere! Riided on väikse varuga, ma ütleks, et ei tohiks [PERSON_NAME] väikseks j…"
type textarea "Здравствуйте! Одежда немного мала, но, я бы сказала, не должна быть слишком мал…"
type textarea "Tere! Riided on väikse varuga, ma ütleks, et ei tohiks [PERSON_NAME] väikseks j…"
type textarea "Здравствуйте! Одежда немного мала, я бы сказала, что не должна быть слишком мал…"
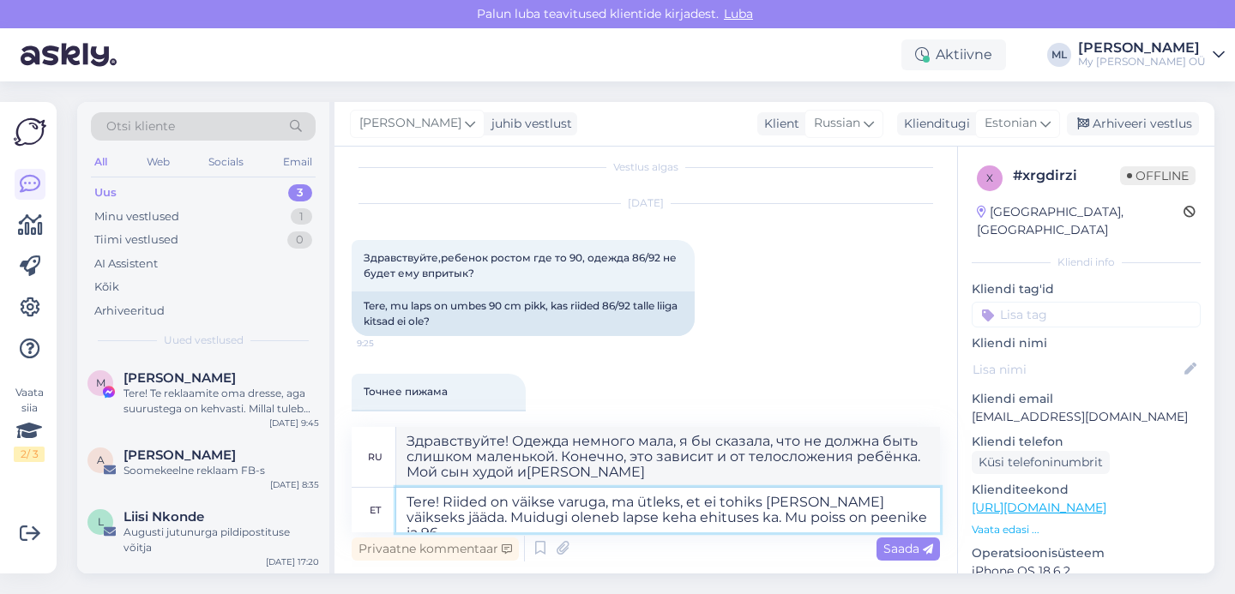
type textarea "Tere! Riided on väikse varuga, ma ütleks, et ei tohiks [PERSON_NAME] väikseks j…"
type textarea "Здравствуйте! Одежда немного мала, я бы сказала, что не должна быть слишком мал…"
type textarea "Tere! Riided on väikse varuga, ma ütleks, et ei tohiks [PERSON_NAME] väikseks j…"
type textarea "Здравствуйте! Одежда немного мала, я бы сказала, что не должна быть слишком мал…"
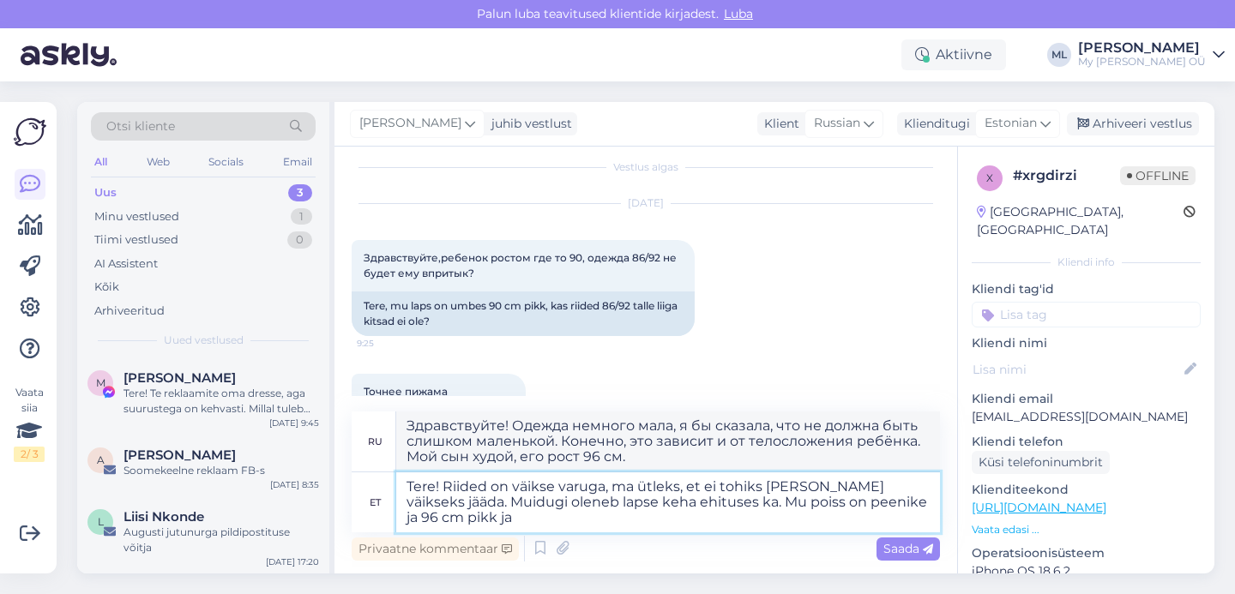
type textarea "Tere! Riided on väikse varuga, ma ütleks, et ei tohiks [PERSON_NAME] väikseks j…"
type textarea "Здравствуйте! Одежда немного мала, я бы сказала, что не должна быть слишком мал…"
type textarea "Tere! Riided on väikse varuga, ma ütleks, et ei tohiks [PERSON_NAME] väikseks j…"
type textarea "Здравствуйте! Одежда немного мала, я бы сказала, что не должна быть слишком мал…"
type textarea "Tere! Riided on väikse varuga, ma ütleks, et ei tohiks [PERSON_NAME] väikseks j…"
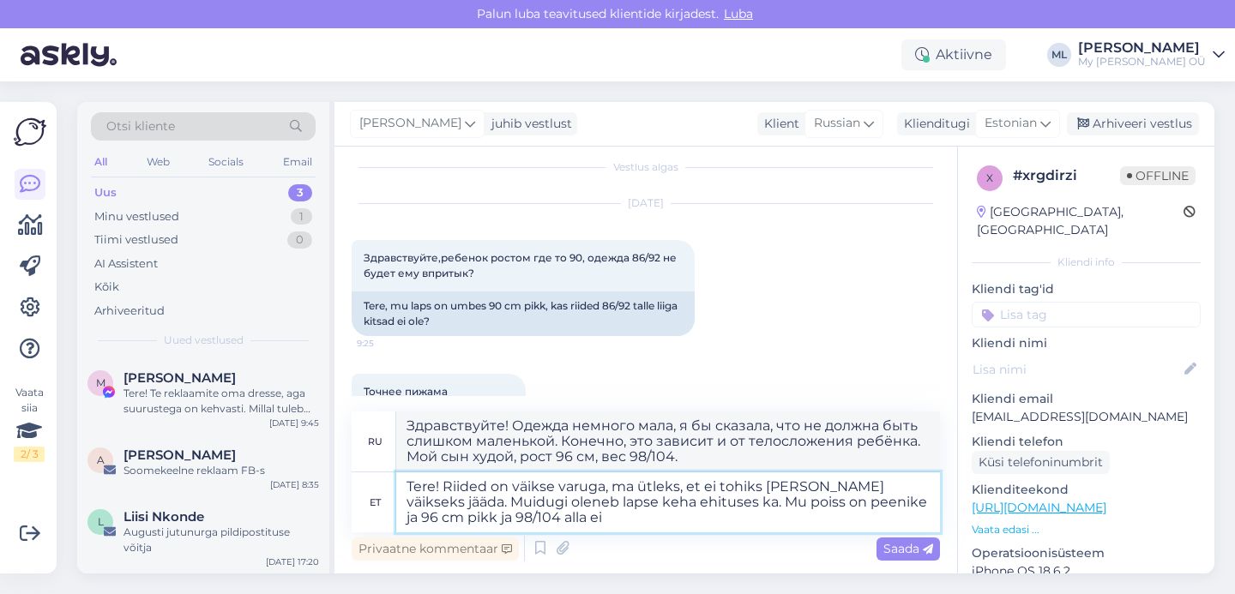
type textarea "Здравствуйте! Одежда немного мала, я бы сказала, что не должна быть слишком мал…"
type textarea "Tere! Riided on väikse varuga, ma ütleks, et ei tohiks [PERSON_NAME] väikseks j…"
type textarea "Здравствуйте! Одежда немного мала, я бы сказала, что не должна быть слишком мал…"
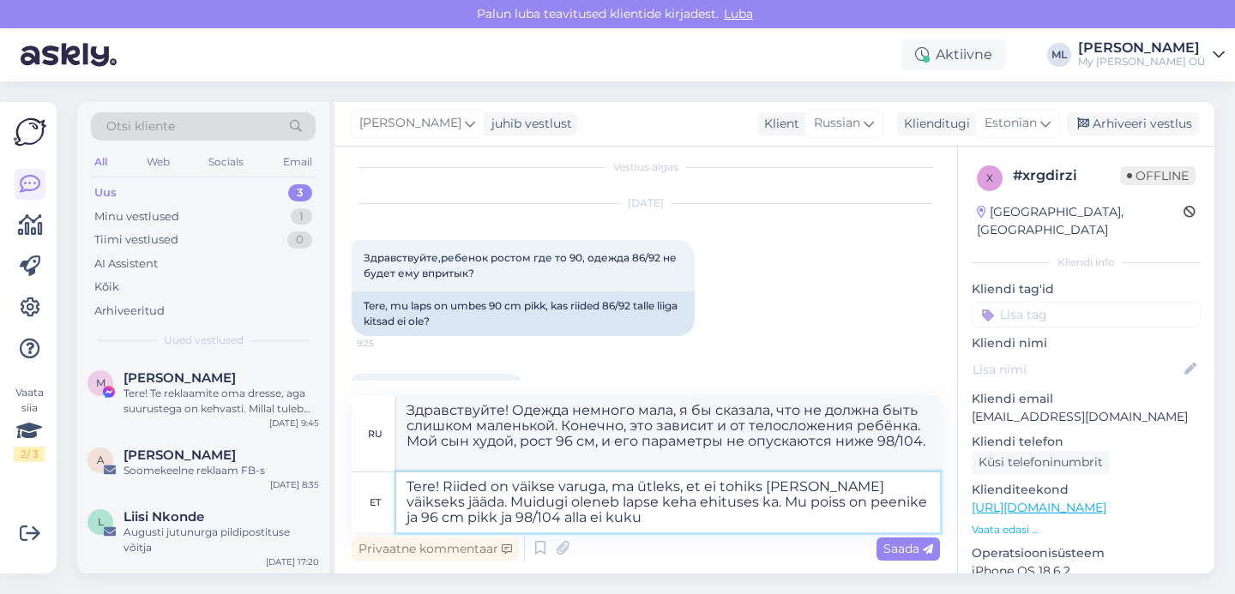
type textarea "Tere! Riided on väikse varuga, ma ütleks, et ei tohiks [PERSON_NAME] väikseks j…"
type textarea "Здравствуйте! Одежда немного мала, но, я бы сказала, не должна быть слишком мал…"
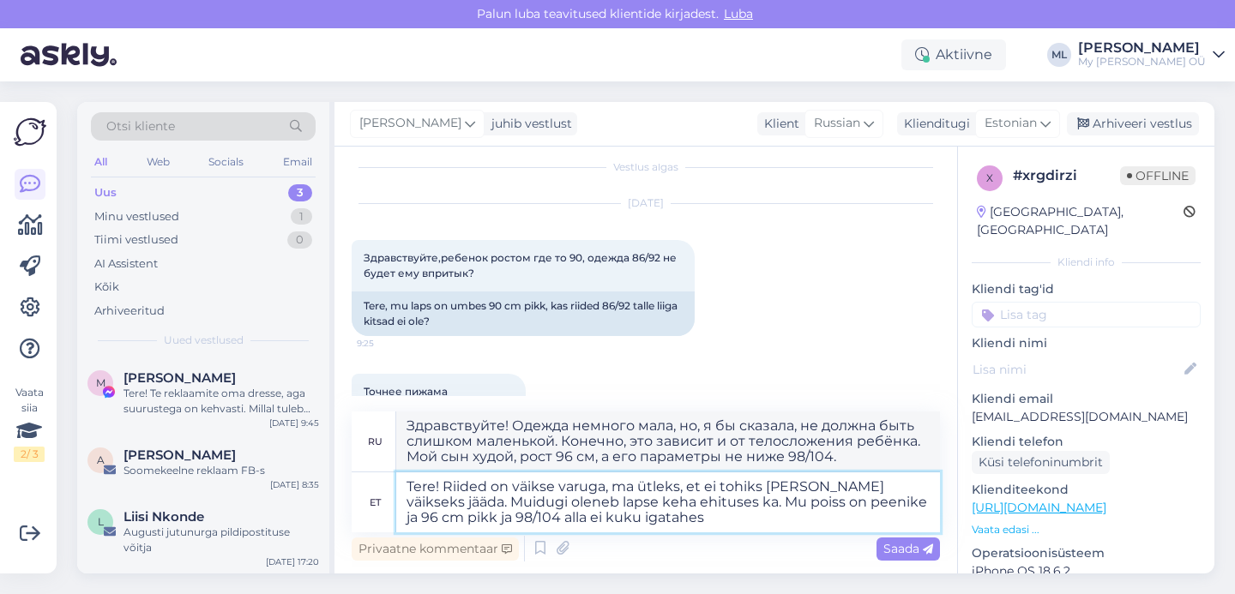
type textarea "Tere! Riided on väikse varuga, ma ütleks, et ei tohiks [PERSON_NAME] väikseks j…"
type textarea "Здравствуйте! Одежда немного мала, я бы сказала, что не должна быть слишком мал…"
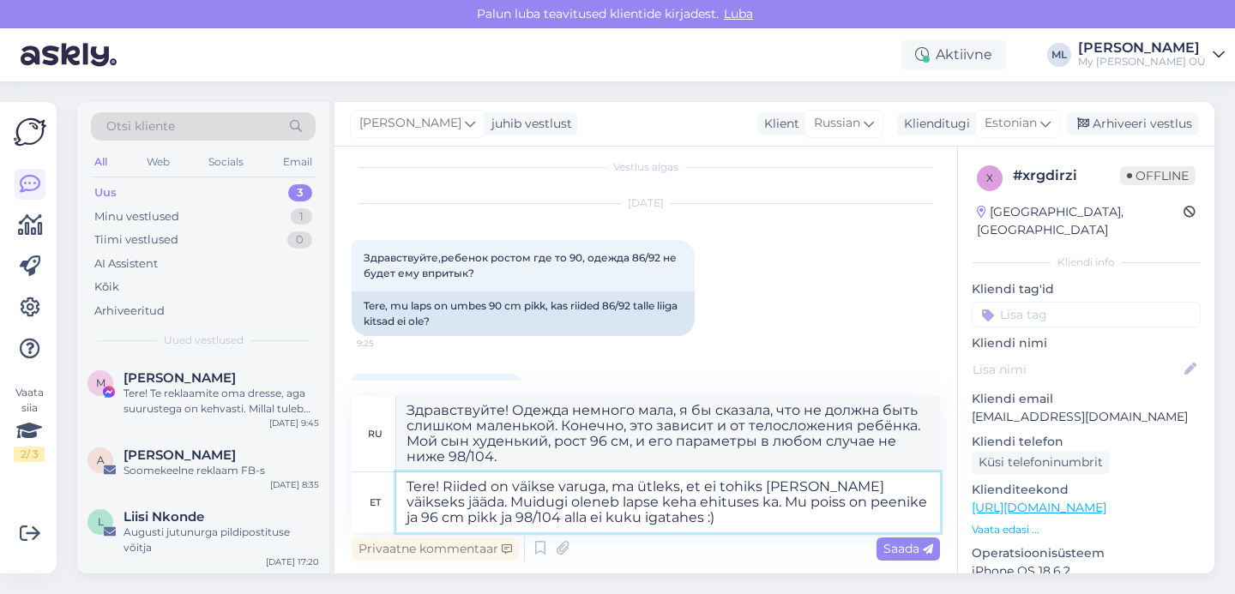
type textarea "Tere! Riided on väikse varuga, ma ütleks, et ei tohiks [PERSON_NAME] väikseks j…"
type textarea "Здравствуйте! Одежда немного мала, я бы сказала, что не должна быть слишком мал…"
click at [653, 501] on textarea "Tere! Riided on väikse varuga, ma ütleks, et ei tohiks [PERSON_NAME] väikseks j…" at bounding box center [668, 503] width 544 height 60
click at [665, 517] on textarea "Tere! Riided on väikse varuga, ma ütleks, et ei tohiks [PERSON_NAME] väikseks j…" at bounding box center [668, 503] width 544 height 60
drag, startPoint x: 654, startPoint y: 502, endPoint x: 661, endPoint y: 522, distance: 22.0
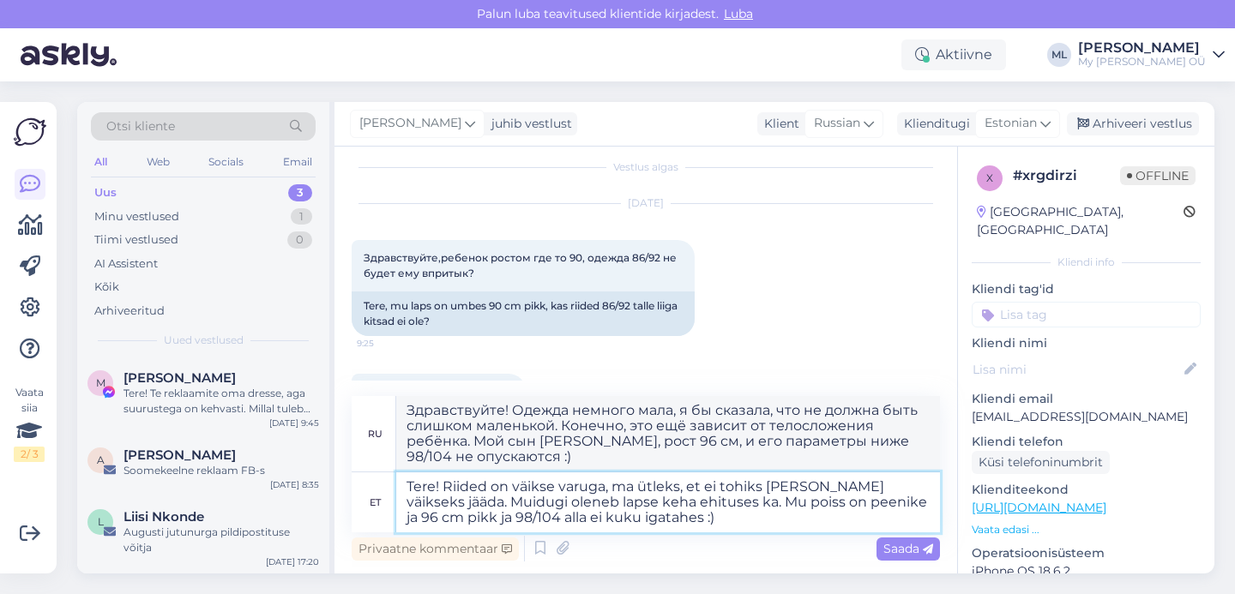
click at [653, 502] on textarea "Tere! Riided on väikse varuga, ma ütleks, et ei tohiks [PERSON_NAME] väikseks j…" at bounding box center [668, 503] width 544 height 60
type textarea "Tere! Riided on väikse varuga, ma ütleks, et ei tohiks [PERSON_NAME] väikseks j…"
type textarea "Здравствуйте! Одежда немного мала, я бы сказала, что не должна быть слишком мал…"
type textarea "Tere! Riided on väikse varuga, ma ütleks, et ei tohiks [PERSON_NAME] väikseks j…"
click at [884, 544] on span "Saada" at bounding box center [909, 548] width 50 height 15
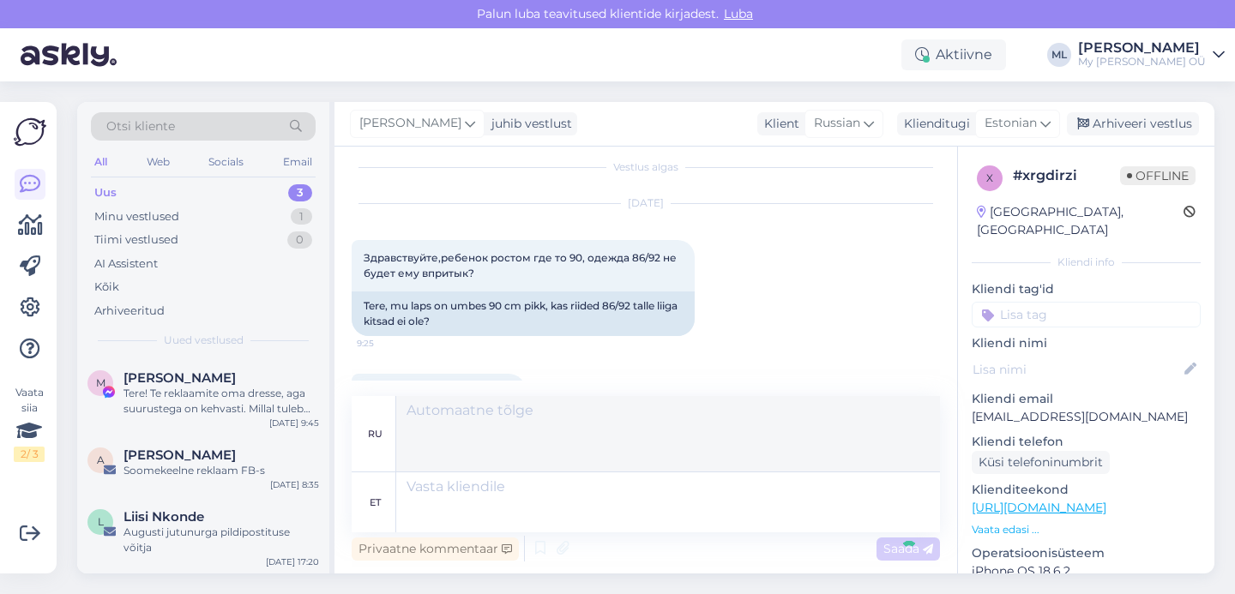
scroll to position [210, 0]
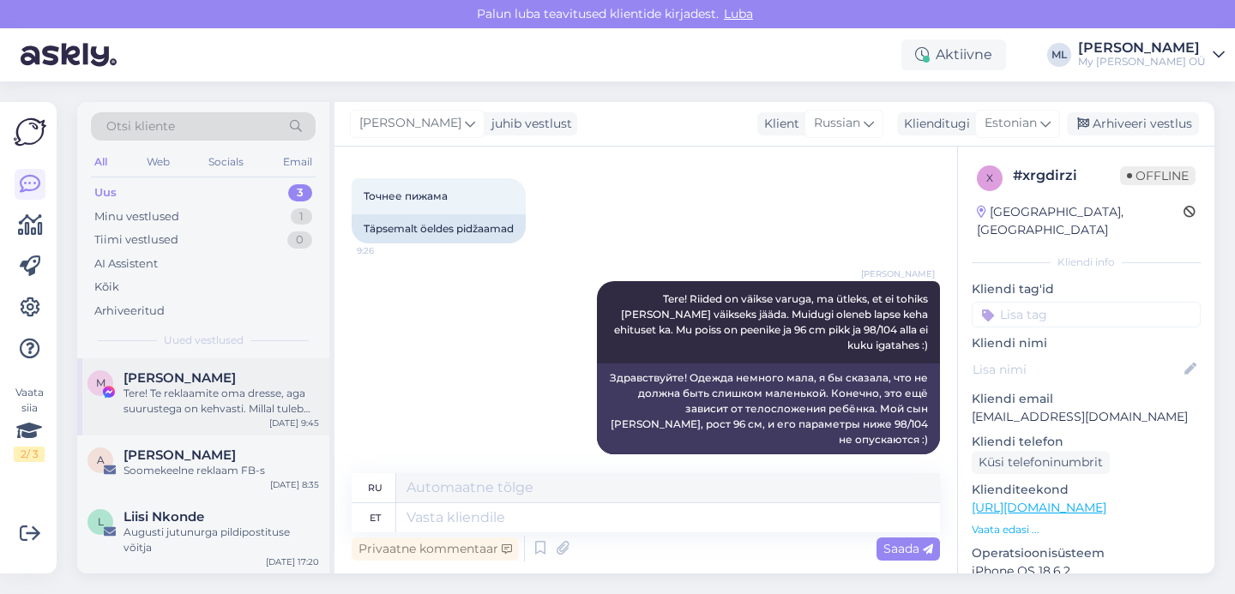
click at [148, 409] on div "Tere! Te reklaamite oma dresse, aga suurustega on kehvasti. Millal tuleb suurus…" at bounding box center [222, 401] width 196 height 31
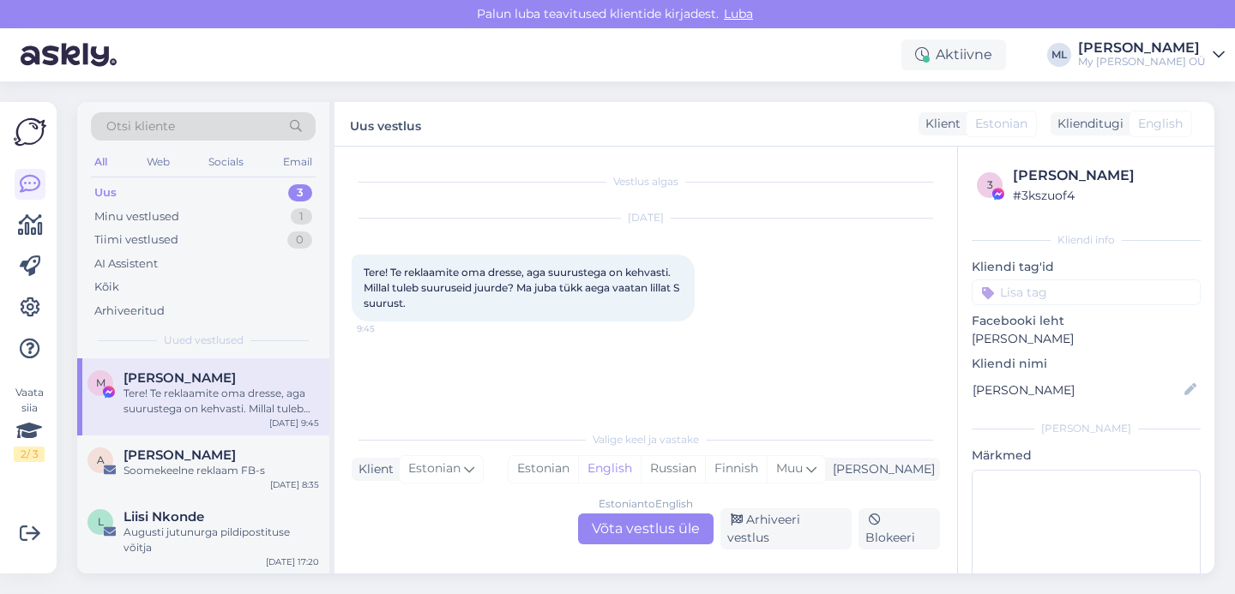
scroll to position [0, 0]
drag, startPoint x: 201, startPoint y: 467, endPoint x: 237, endPoint y: 468, distance: 36.0
click at [201, 467] on div "Soomekeelne reklaam FB-s" at bounding box center [222, 470] width 196 height 15
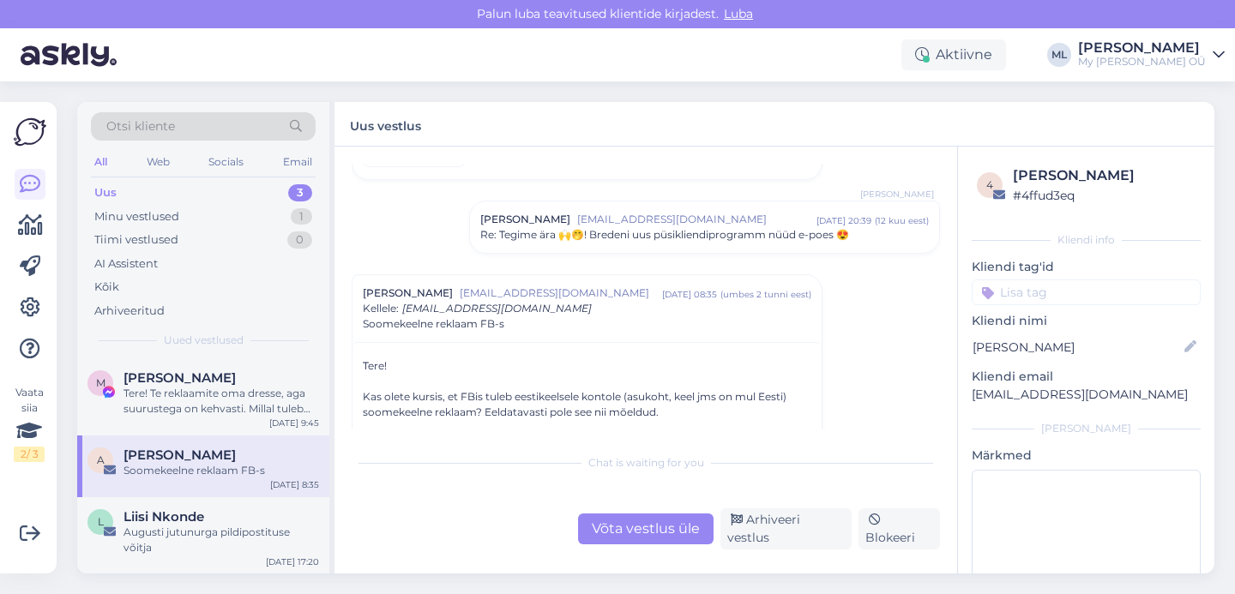
click at [628, 529] on div "Võta vestlus üle" at bounding box center [646, 529] width 136 height 31
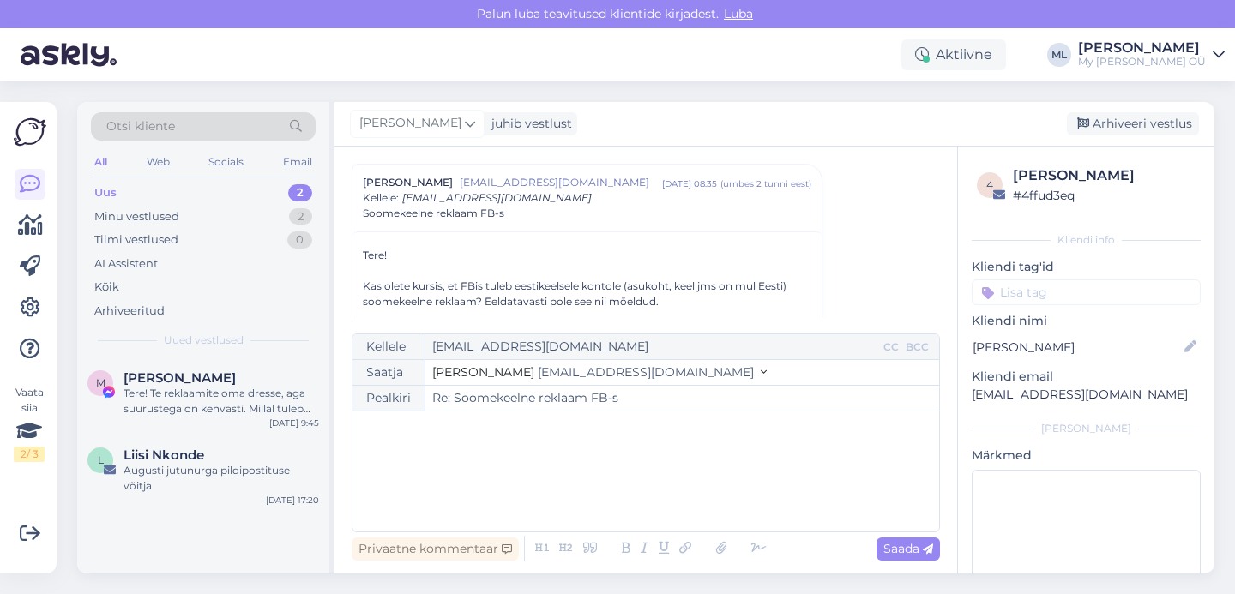
click at [538, 375] on span "[EMAIL_ADDRESS][DOMAIN_NAME]" at bounding box center [646, 372] width 216 height 15
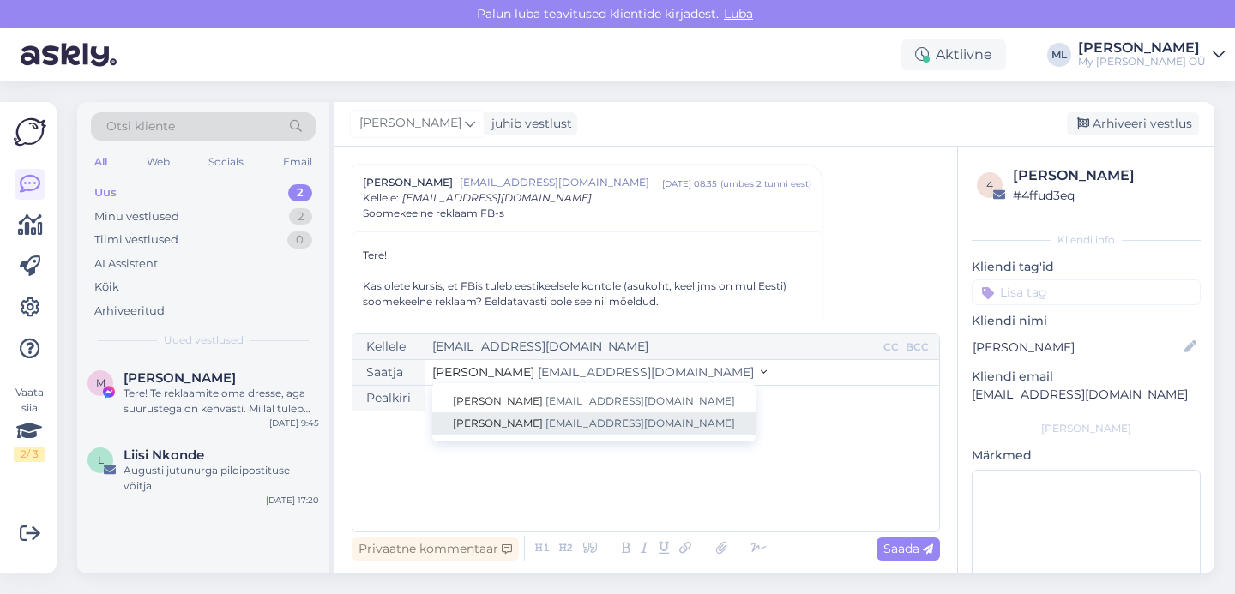
click at [477, 424] on span "[PERSON_NAME]" at bounding box center [498, 423] width 90 height 13
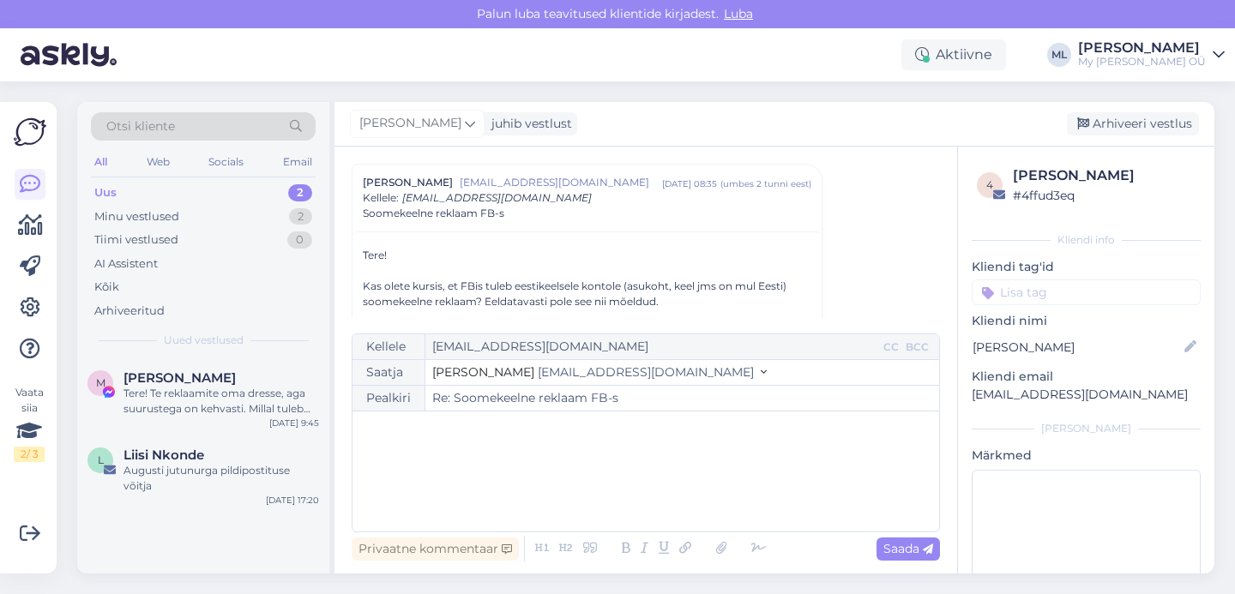
click at [408, 454] on div "﻿" at bounding box center [646, 471] width 570 height 103
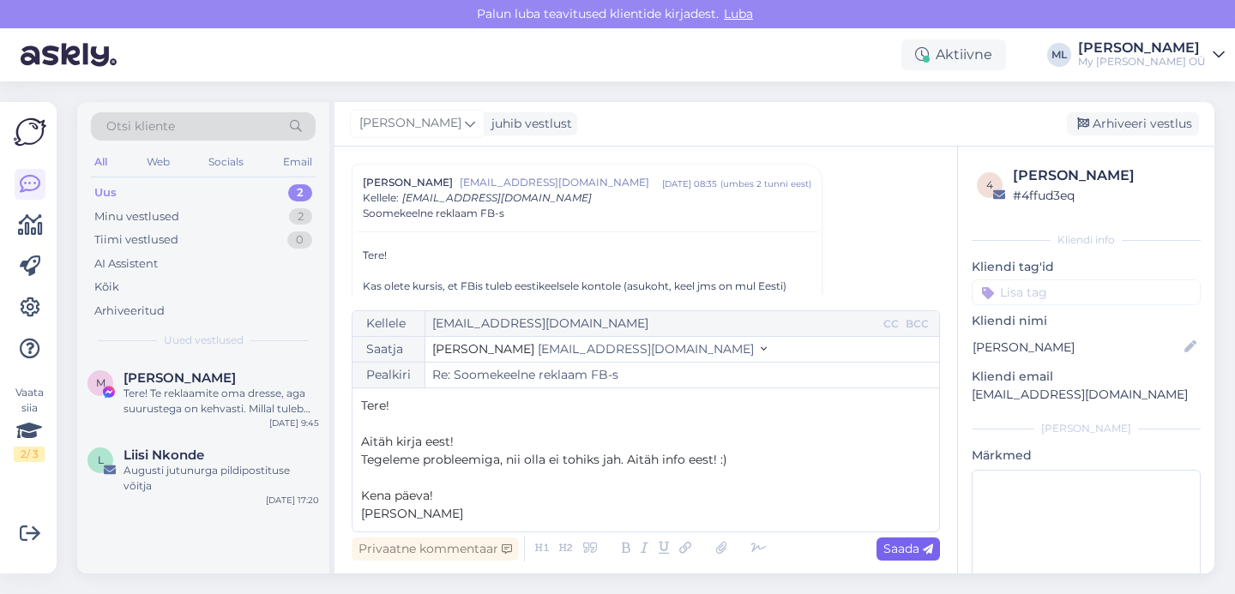
click at [900, 555] on span "Saada" at bounding box center [909, 548] width 50 height 15
type input "Re: Re: Soomekeelne reklaam FB-s"
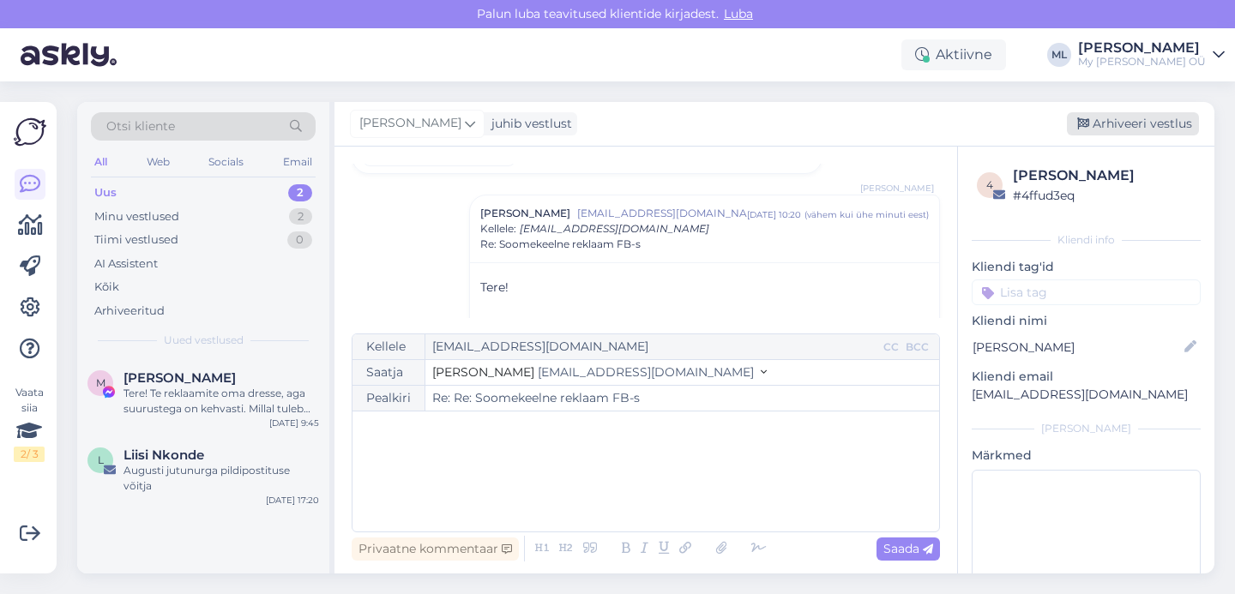
click at [1108, 125] on div "Arhiveeri vestlus" at bounding box center [1133, 123] width 132 height 23
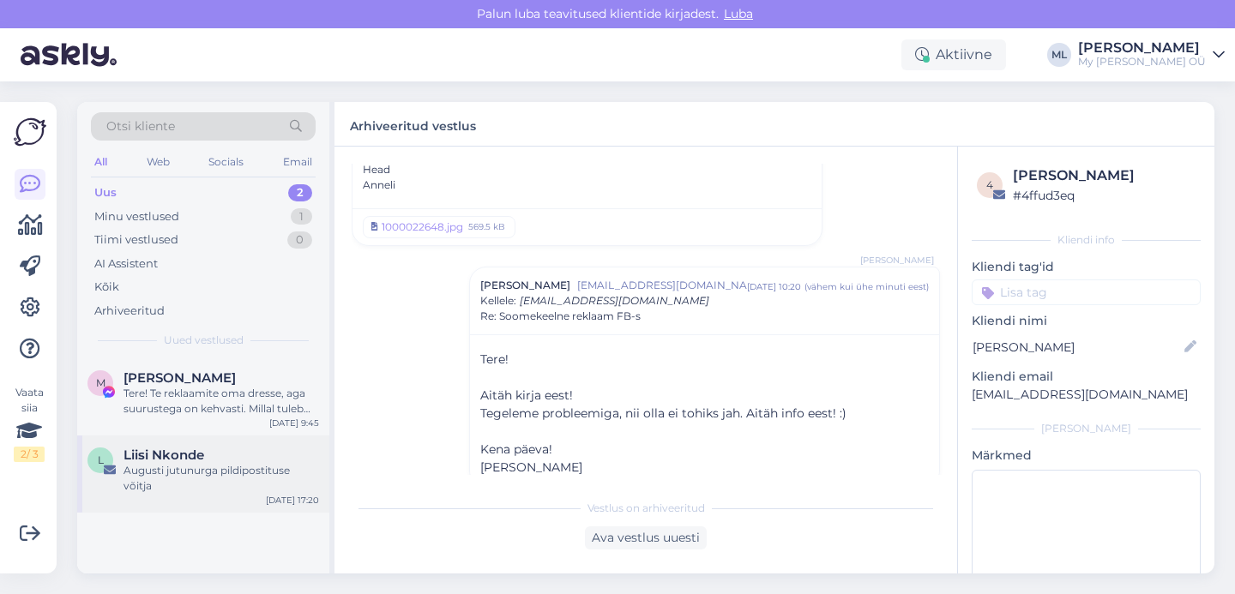
click at [246, 494] on div "L Liisi Nkonde Augusti jutunurga pildipostituse võitja [DATE] 17:20" at bounding box center [203, 474] width 252 height 77
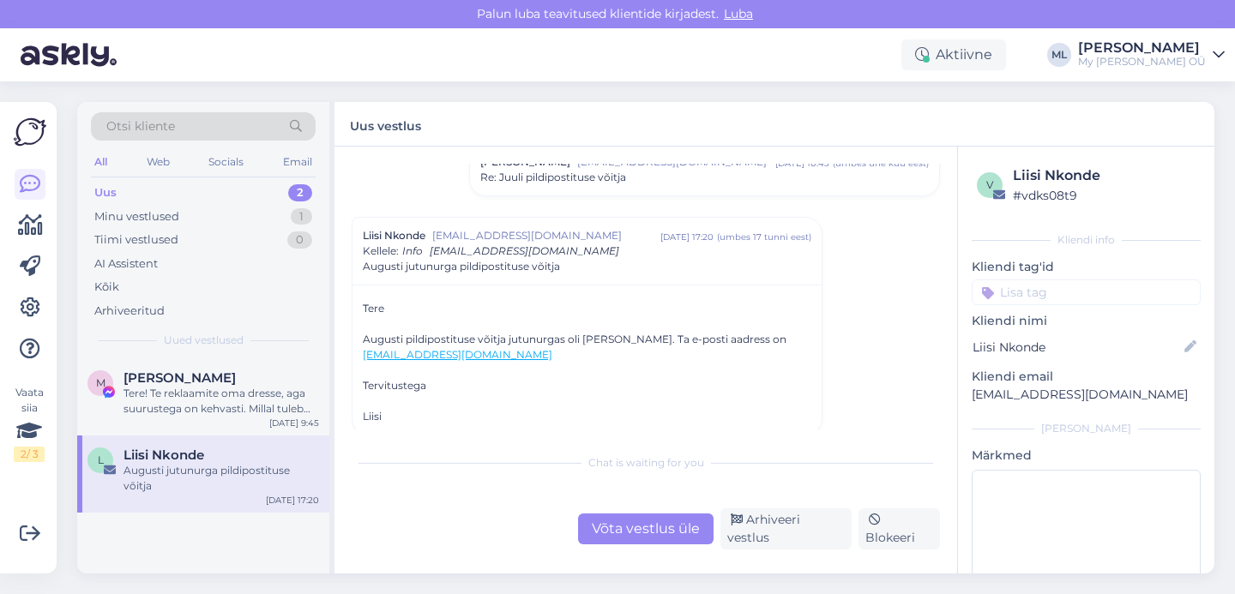
scroll to position [2028, 0]
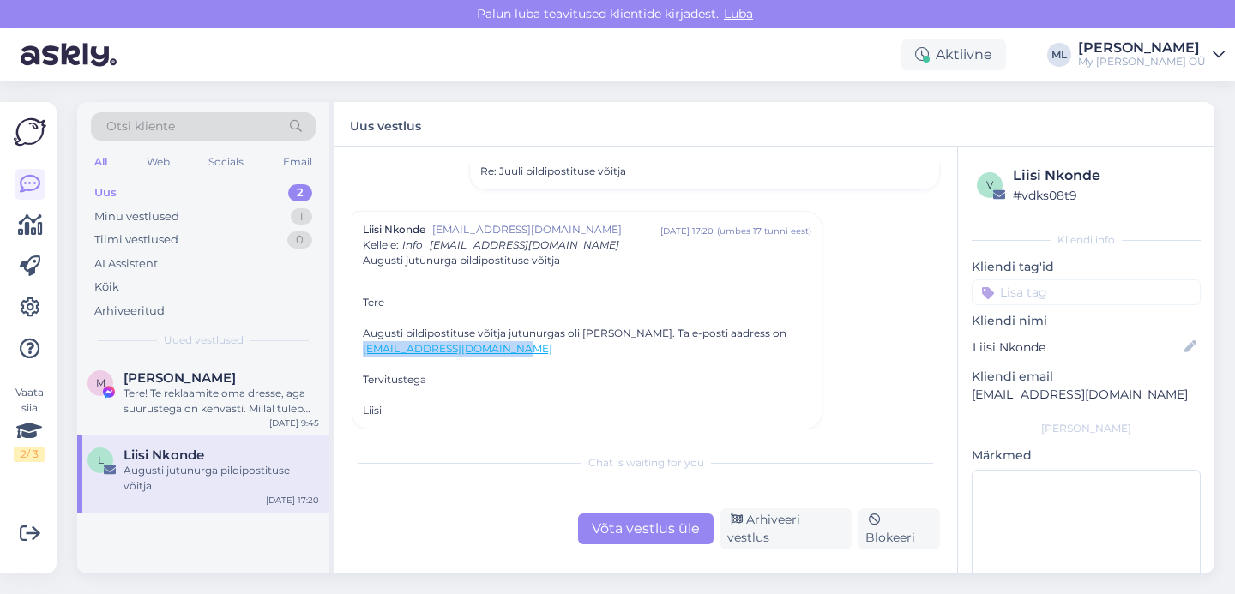
drag, startPoint x: 512, startPoint y: 349, endPoint x: 363, endPoint y: 350, distance: 149.3
click at [363, 350] on div "[EMAIL_ADDRESS][DOMAIN_NAME]" at bounding box center [587, 348] width 449 height 15
copy link "[EMAIL_ADDRESS][DOMAIN_NAME]"
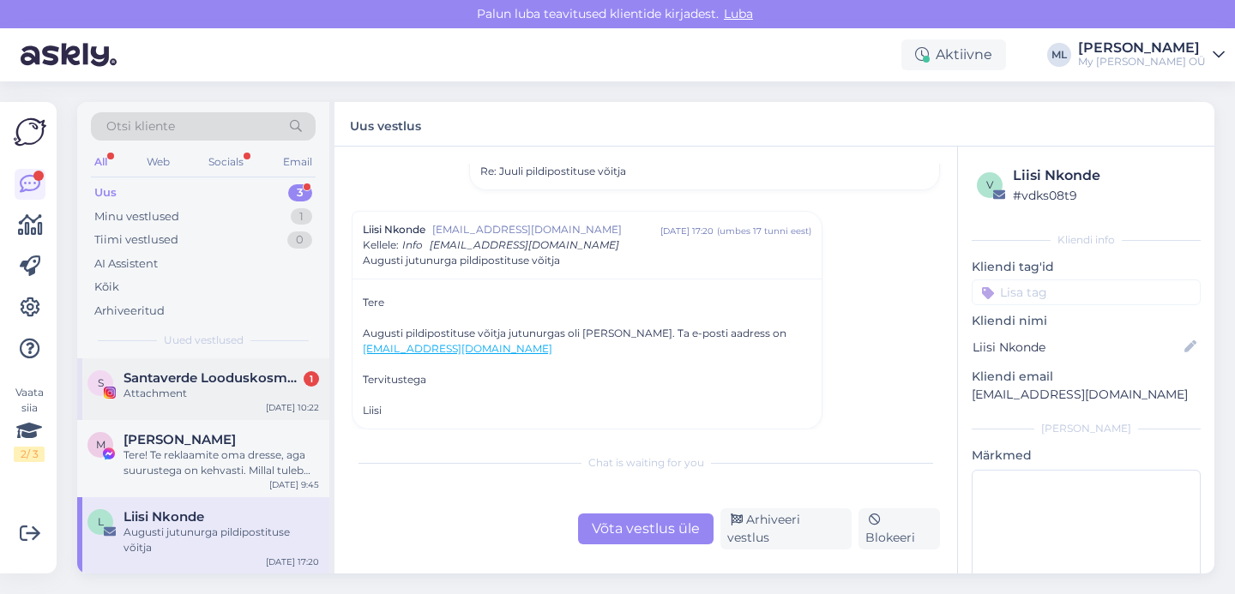
click at [212, 374] on span "Santaverde Looduskosmeetika" at bounding box center [213, 378] width 178 height 15
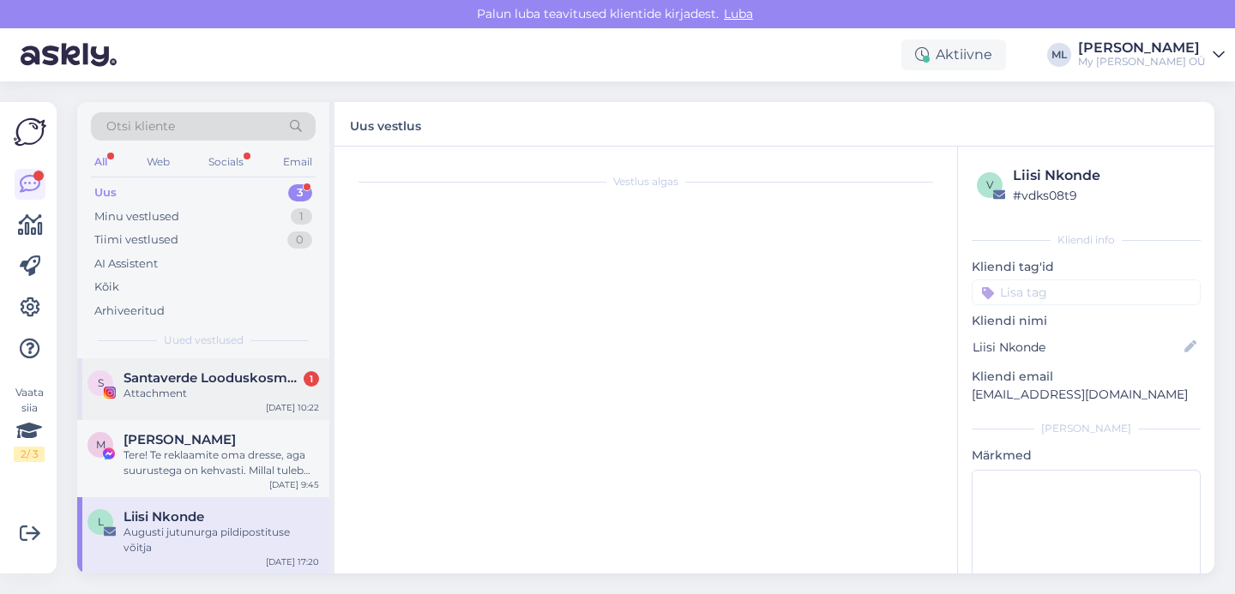
scroll to position [5005, 0]
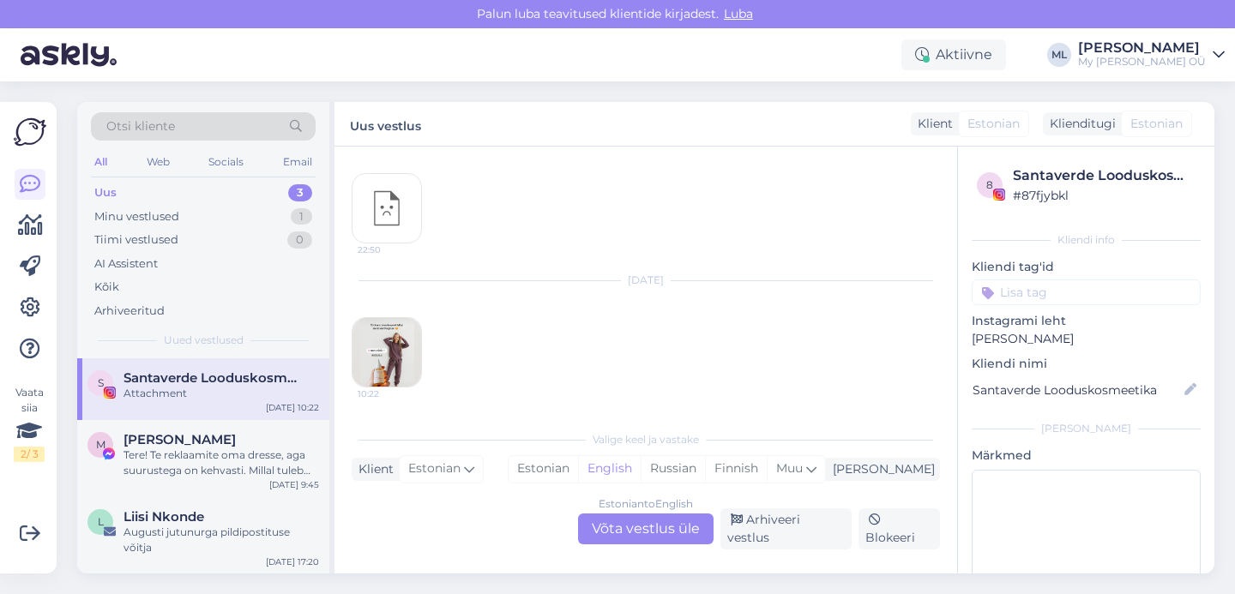
click at [401, 368] on img at bounding box center [387, 352] width 69 height 69
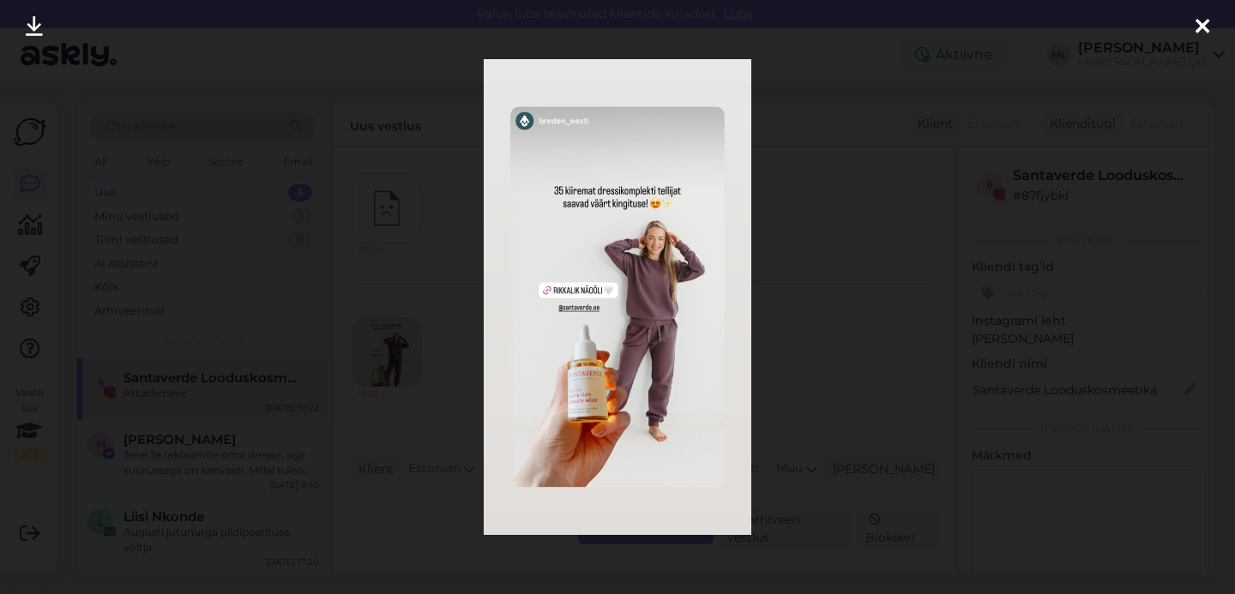
click at [1212, 23] on div at bounding box center [1202, 27] width 34 height 54
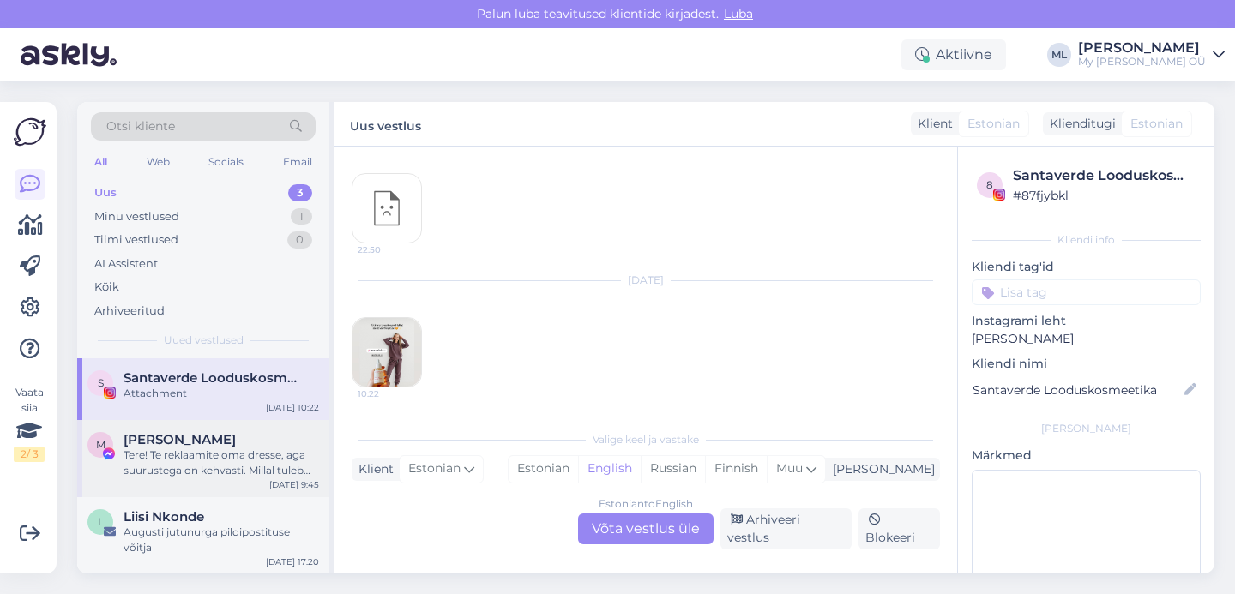
scroll to position [1, 0]
click at [135, 515] on span "Liisi Nkonde" at bounding box center [164, 516] width 81 height 15
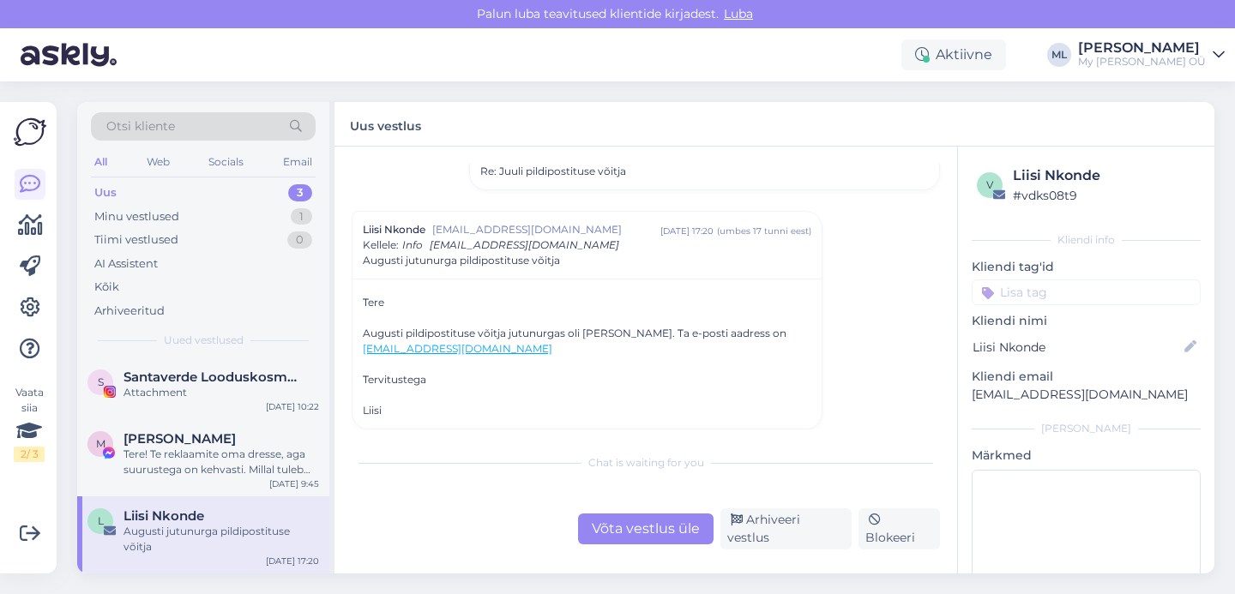
click at [665, 529] on div "Võta vestlus üle" at bounding box center [646, 529] width 136 height 31
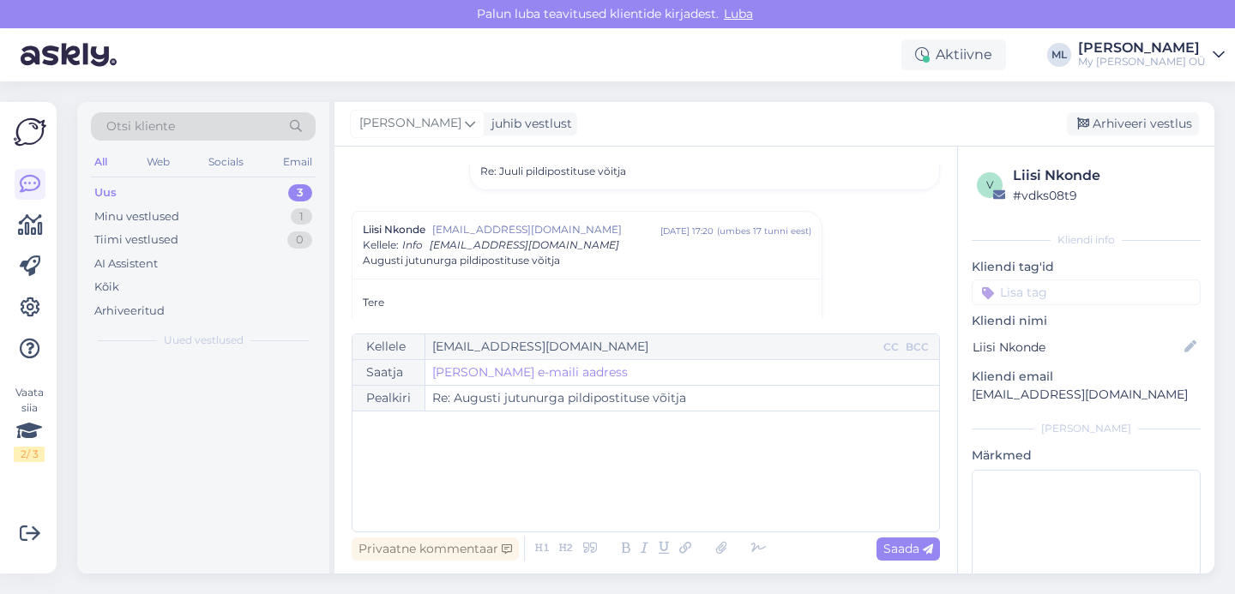
scroll to position [0, 0]
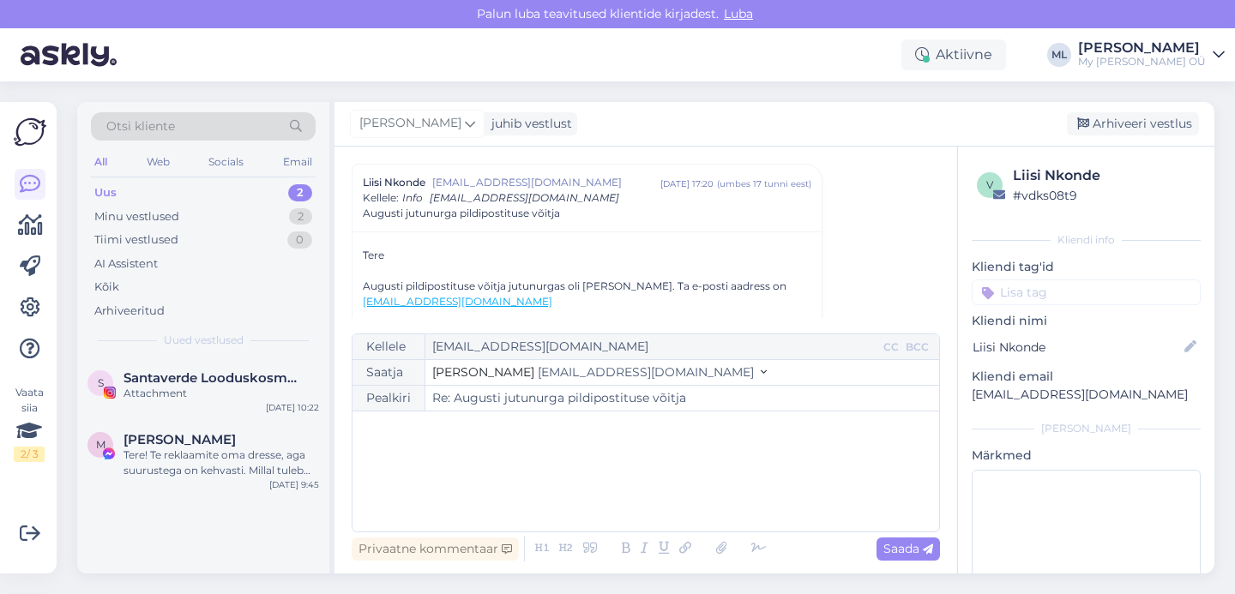
click at [542, 375] on span "[EMAIL_ADDRESS][DOMAIN_NAME]" at bounding box center [646, 372] width 216 height 15
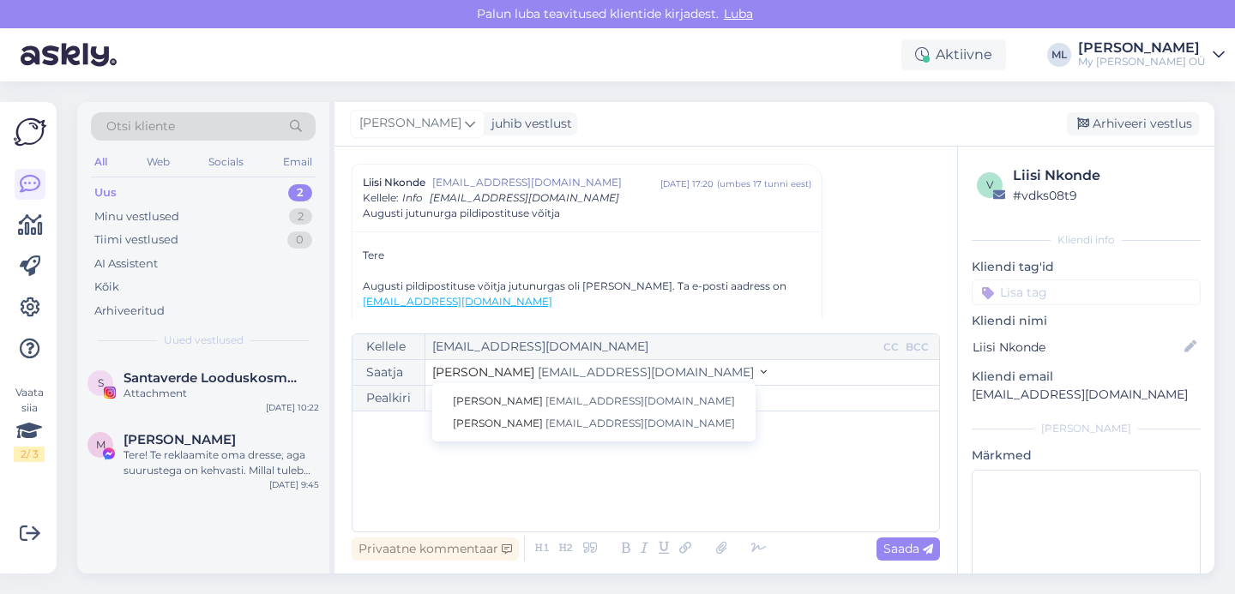
click at [869, 244] on div "Vestlus algas Liisi Nkonde [EMAIL_ADDRESS][DOMAIN_NAME] [DATE] 12:07 ( umbes üh…" at bounding box center [654, 241] width 604 height 154
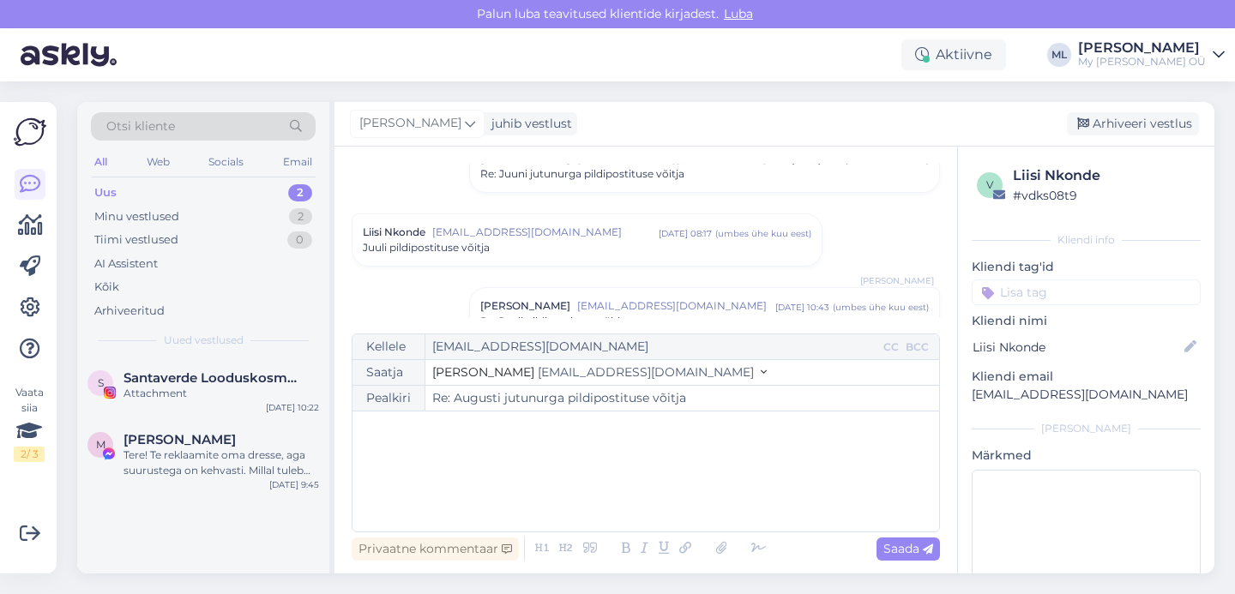
click at [698, 175] on div "Re: Juuni jutunurga pildipostituse võitja" at bounding box center [704, 173] width 449 height 15
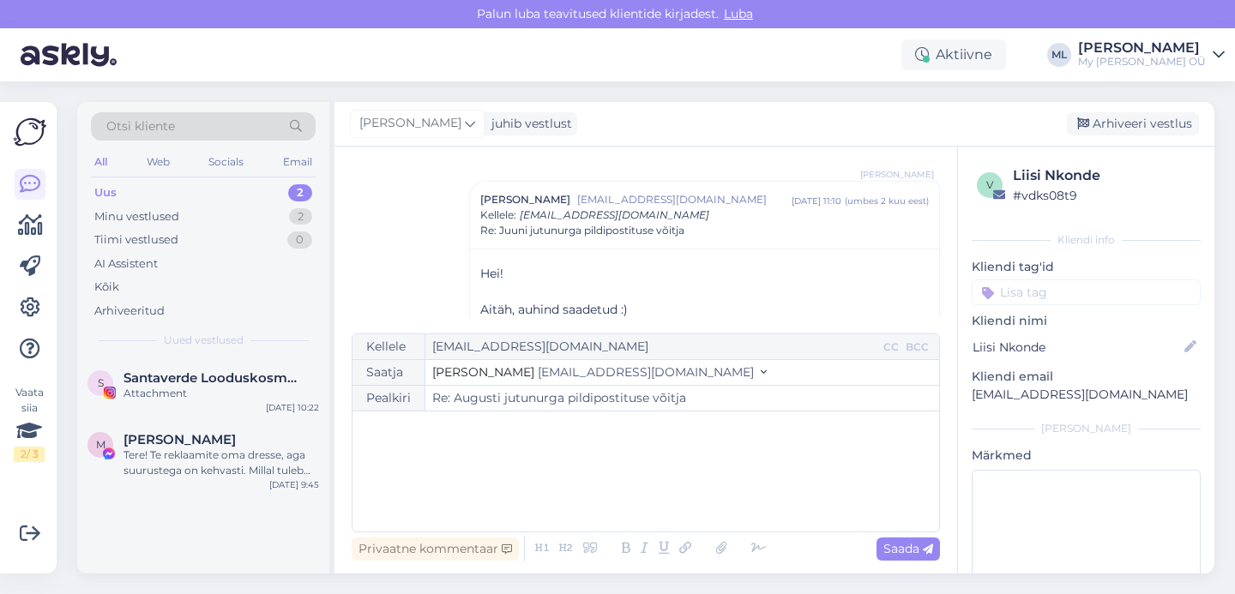
scroll to position [1662, 0]
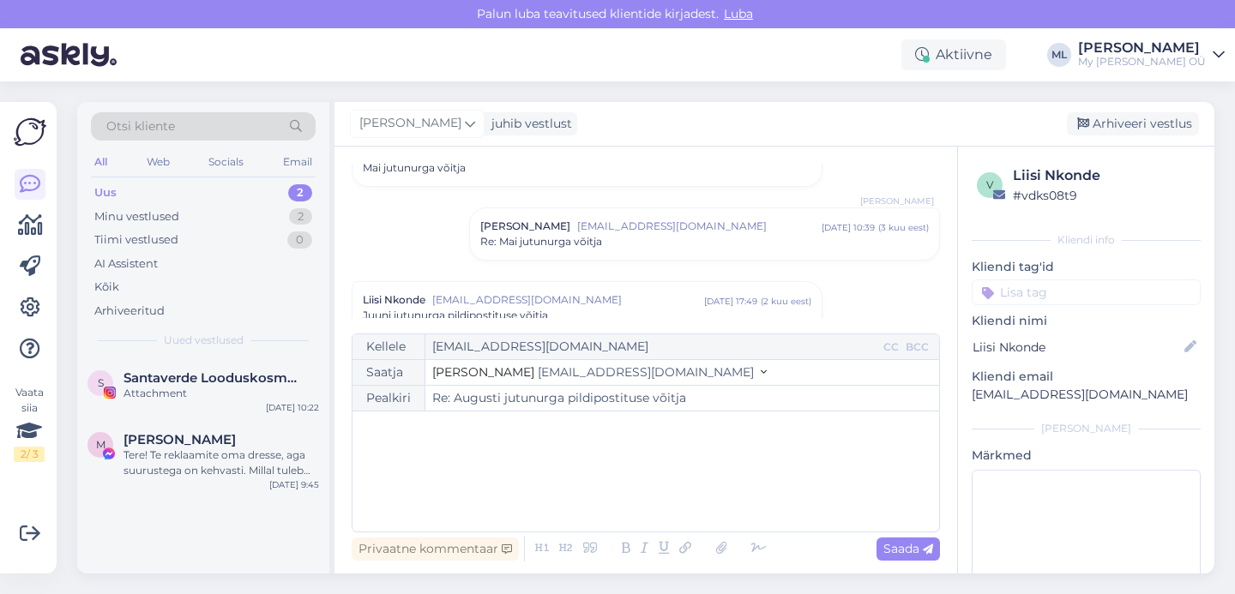
click at [538, 370] on span "[EMAIL_ADDRESS][DOMAIN_NAME]" at bounding box center [646, 372] width 216 height 15
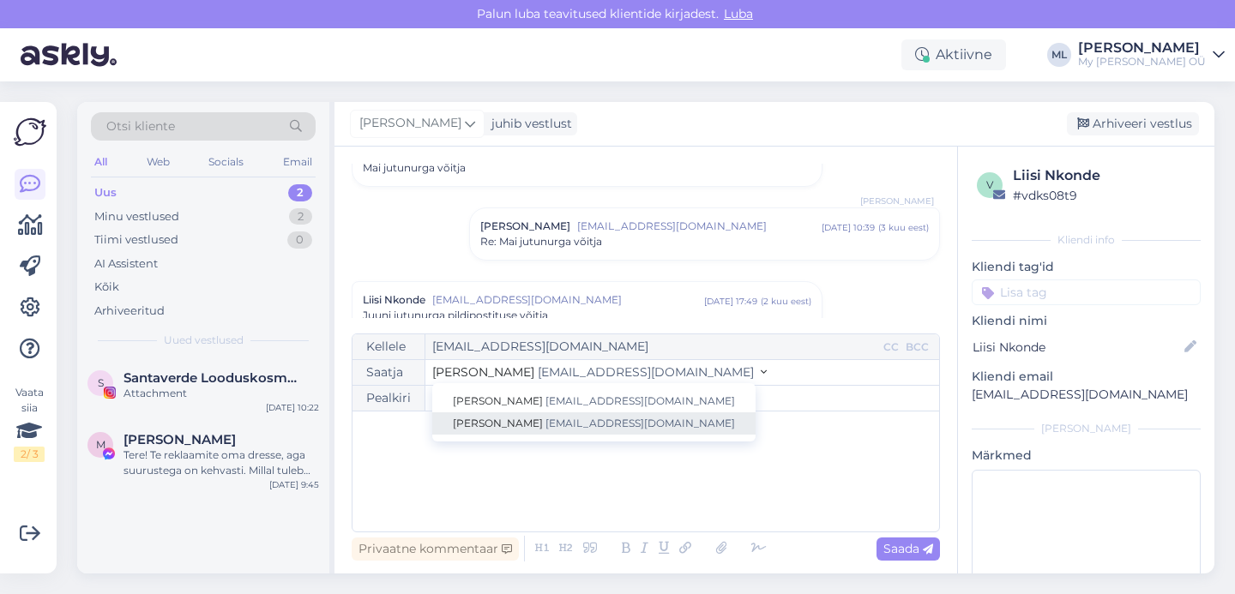
click at [519, 413] on link "[PERSON_NAME] [EMAIL_ADDRESS][DOMAIN_NAME]" at bounding box center [593, 424] width 323 height 22
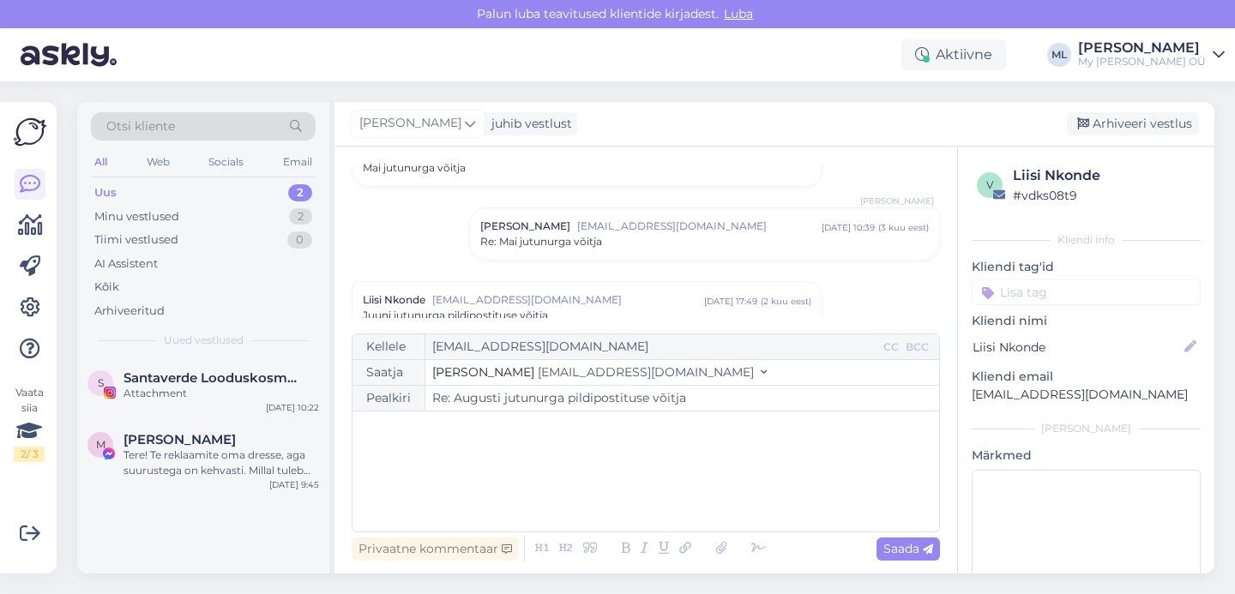
click at [466, 485] on div "﻿" at bounding box center [646, 471] width 570 height 103
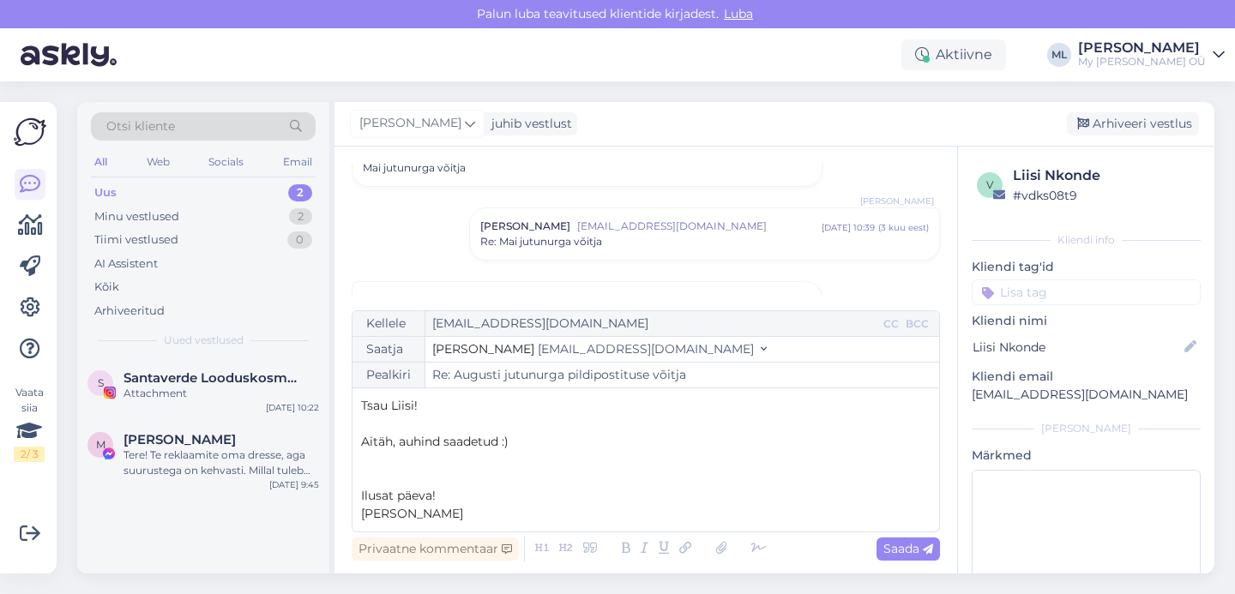
click at [393, 446] on span "Aitäh, auhind saadetud :)" at bounding box center [435, 441] width 148 height 15
click at [900, 552] on span "Saada" at bounding box center [909, 548] width 50 height 15
type input "Re: Re: Augusti jutunurga pildipostituse võitja"
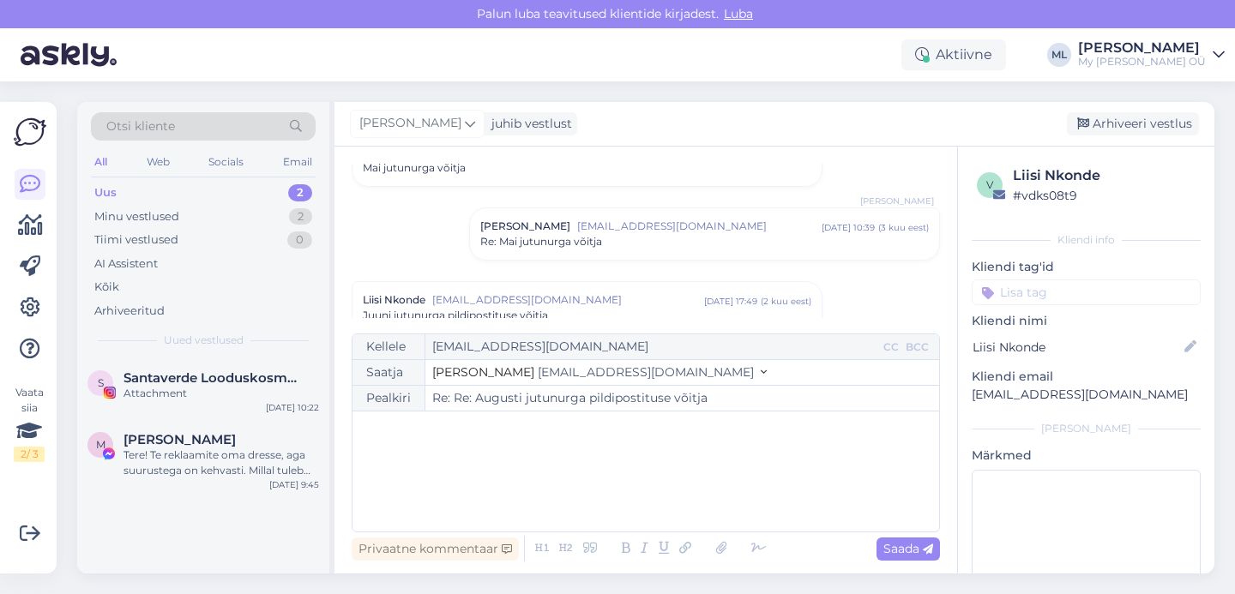
scroll to position [2529, 0]
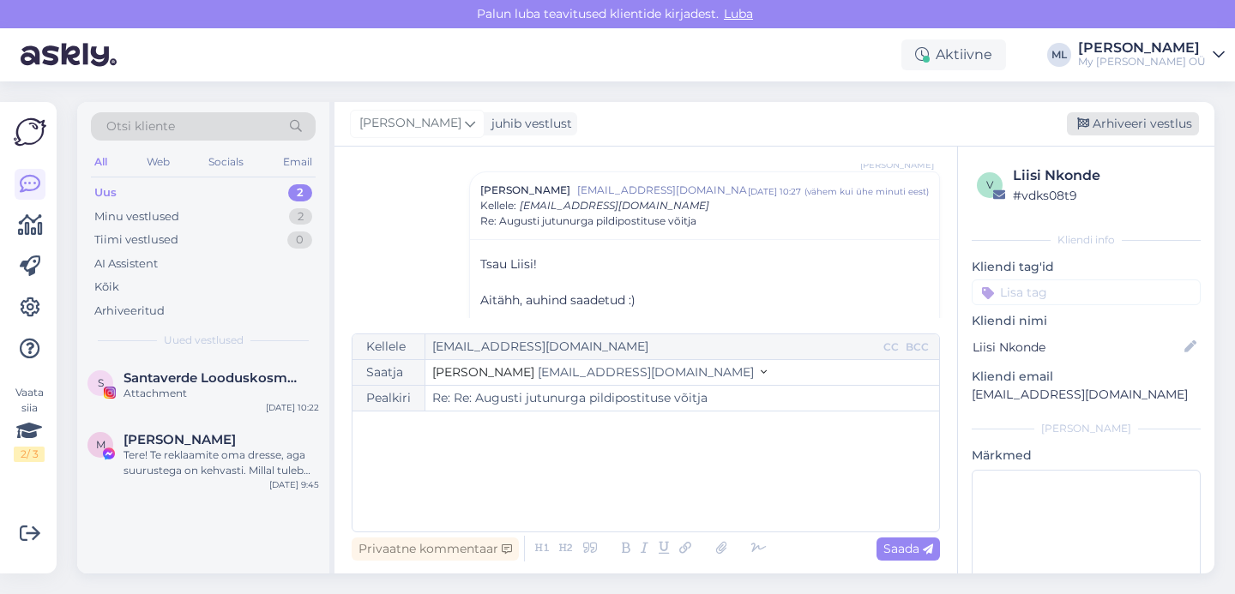
click at [1085, 126] on icon at bounding box center [1083, 124] width 12 height 12
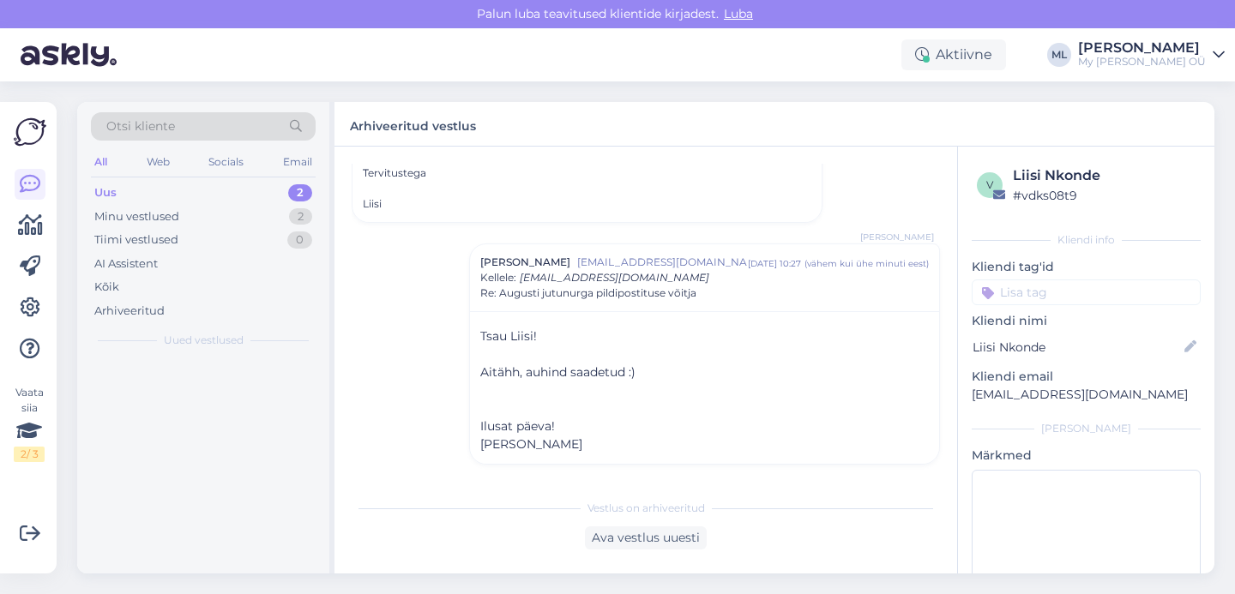
scroll to position [2457, 0]
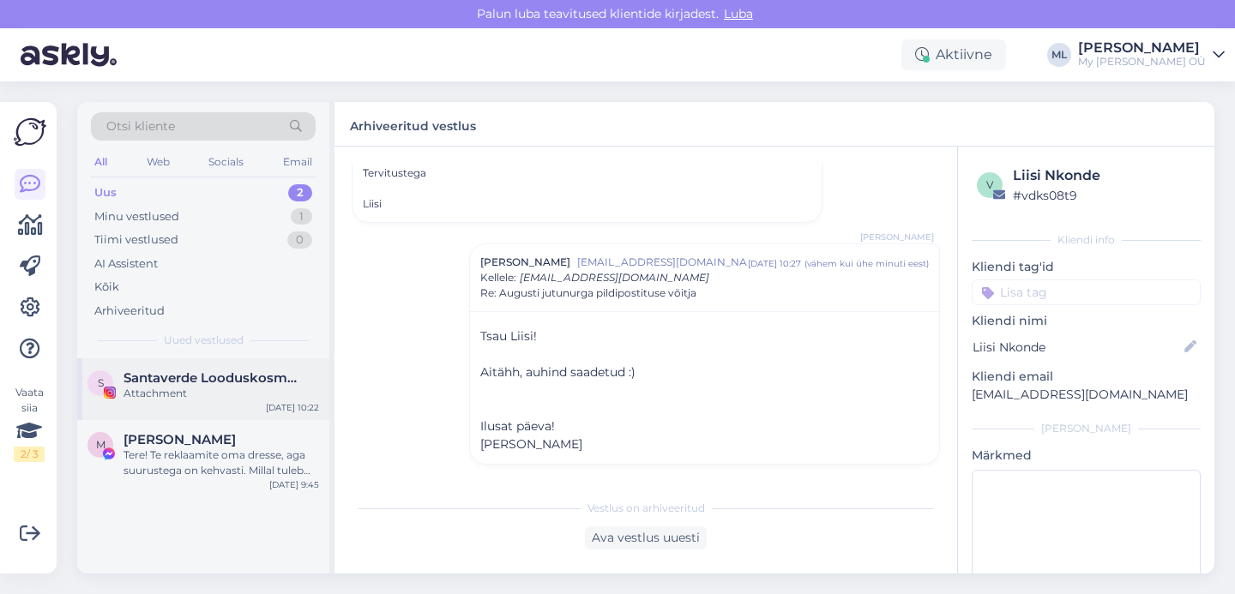
click at [179, 389] on div "Attachment" at bounding box center [222, 393] width 196 height 15
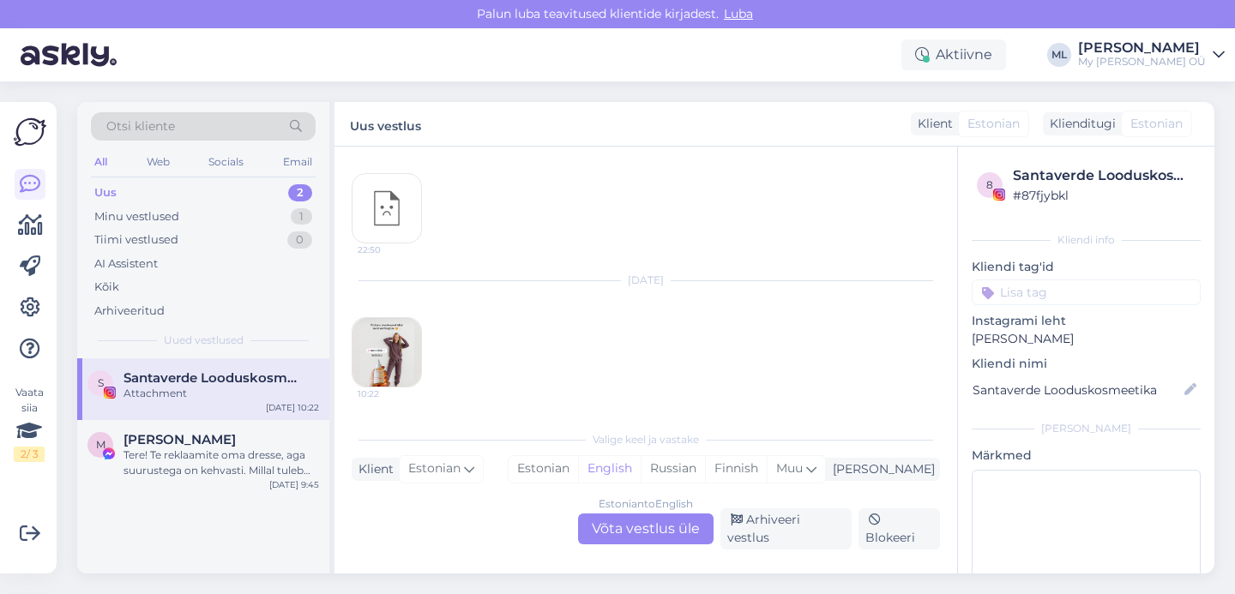
click at [214, 396] on div "Attachment" at bounding box center [222, 393] width 196 height 15
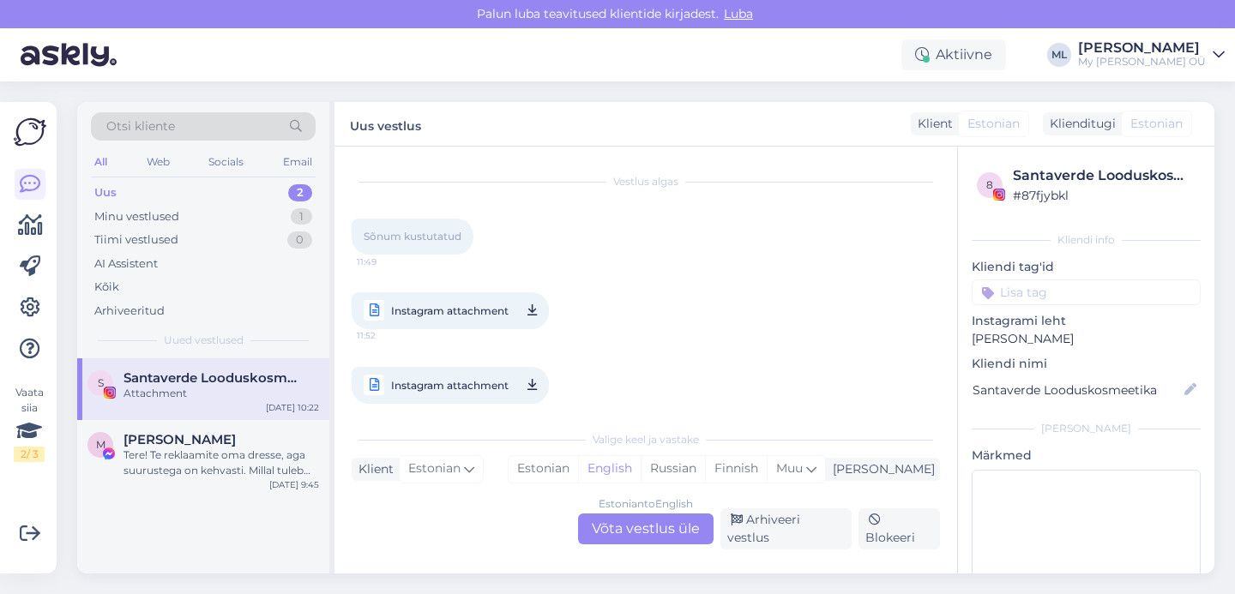
click at [185, 389] on div "Attachment" at bounding box center [222, 393] width 196 height 15
click at [785, 534] on div "Arhiveeri vestlus" at bounding box center [786, 529] width 131 height 41
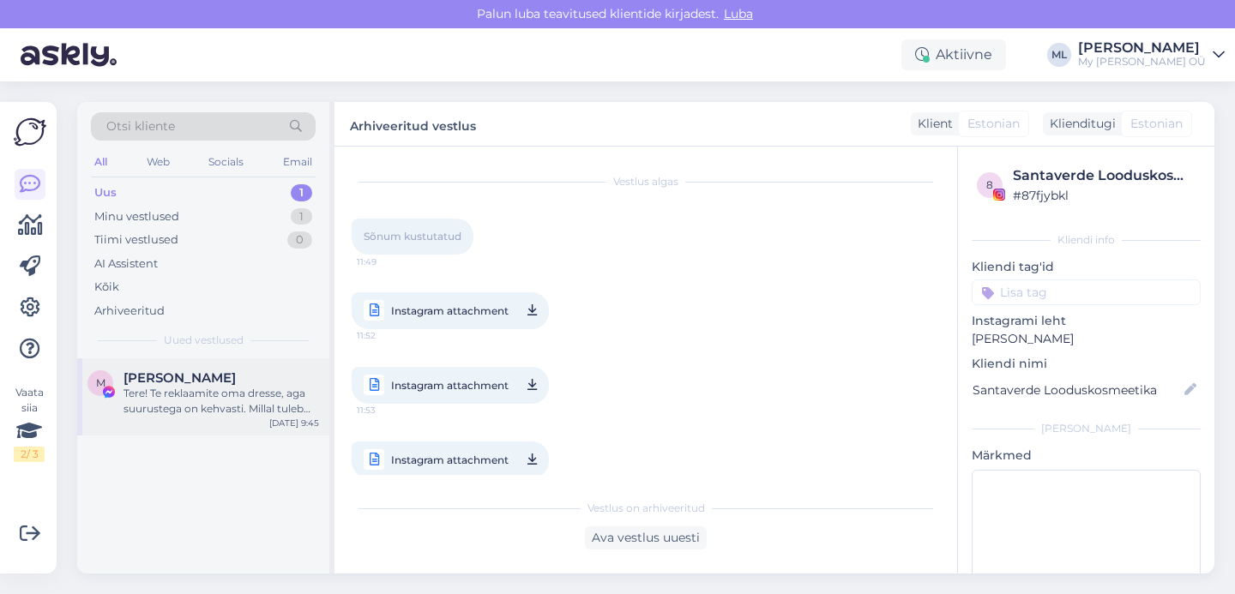
click at [212, 378] on div "[PERSON_NAME]" at bounding box center [222, 378] width 196 height 15
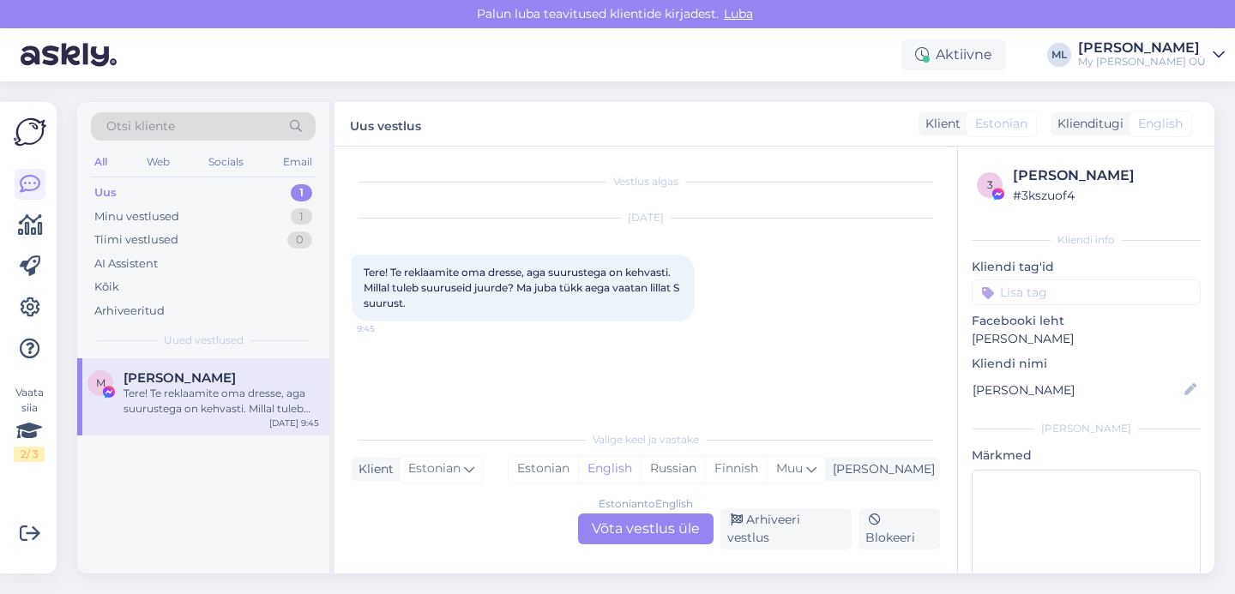
click at [614, 540] on div "Estonian to English Võta vestlus üle" at bounding box center [646, 529] width 136 height 31
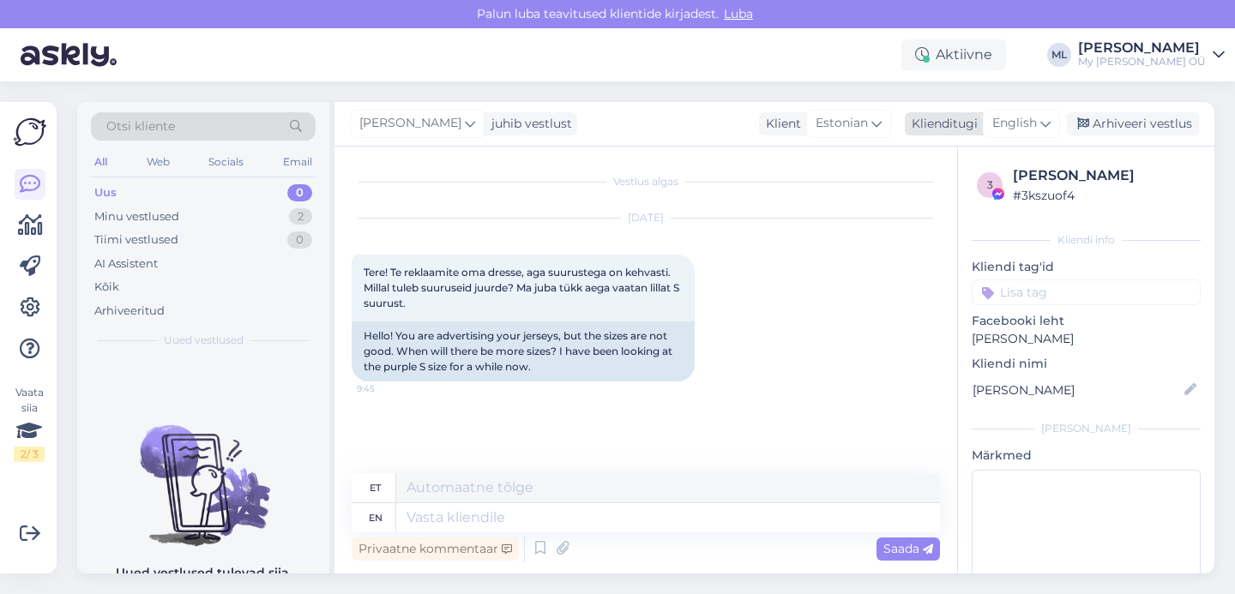
click at [1018, 117] on span "English" at bounding box center [1014, 123] width 45 height 19
type input "est"
drag, startPoint x: 949, startPoint y: 197, endPoint x: 894, endPoint y: 248, distance: 74.7
click at [949, 197] on link "Estonian" at bounding box center [983, 199] width 189 height 27
click at [470, 515] on textarea at bounding box center [646, 515] width 588 height 36
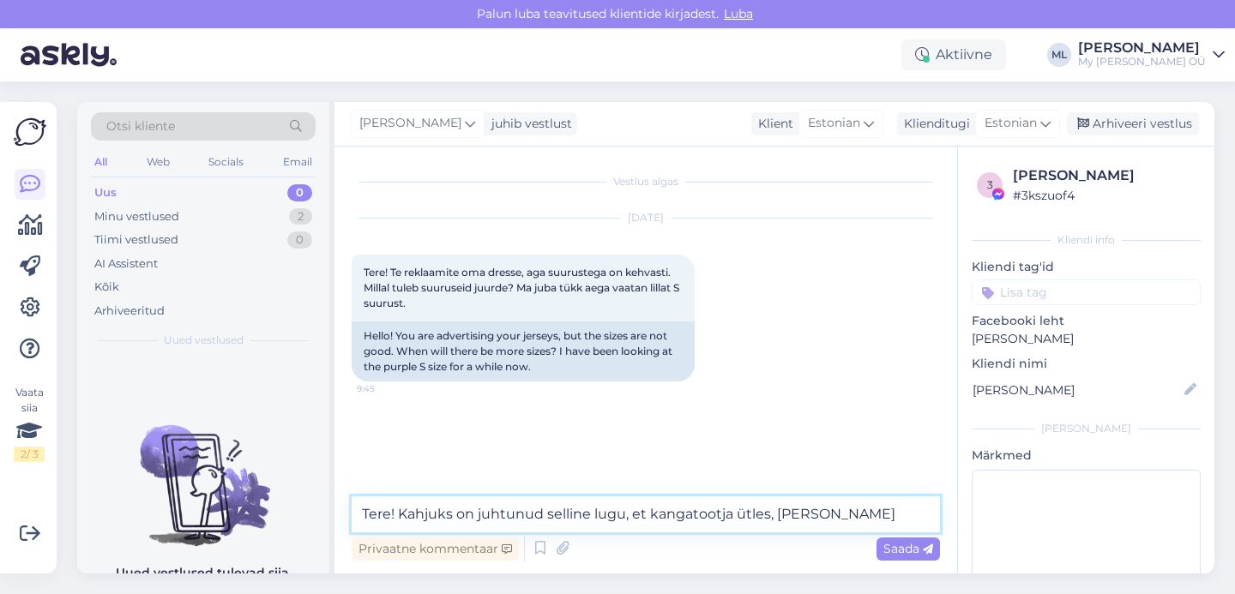
drag, startPoint x: 644, startPoint y: 514, endPoint x: 715, endPoint y: 557, distance: 82.4
click at [643, 515] on textarea "Tere! Kahjuks on juhtunud selline lugu, et kangatootja ütles, [PERSON_NAME]" at bounding box center [646, 515] width 588 height 36
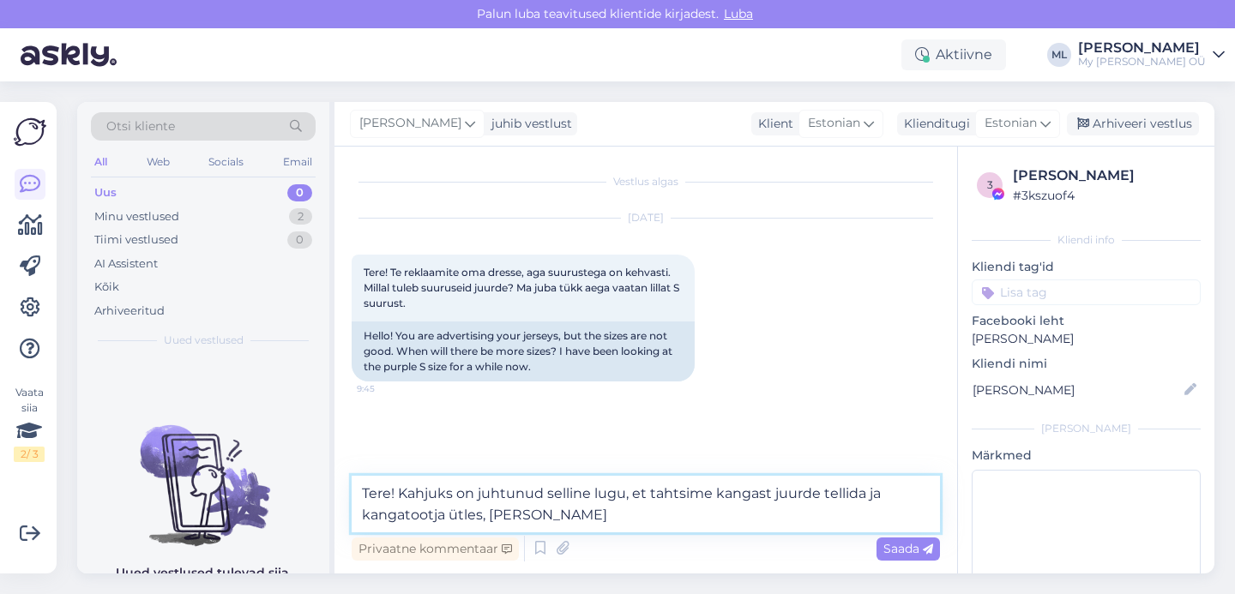
click at [636, 505] on textarea "Tere! Kahjuks on juhtunud selline lugu, et tahtsime kangast juurde tellida ja k…" at bounding box center [646, 504] width 588 height 57
click at [861, 495] on textarea "Tere! Kahjuks on juhtunud selline lugu, et tahtsime kangast juurde tellida ja k…" at bounding box center [646, 504] width 588 height 57
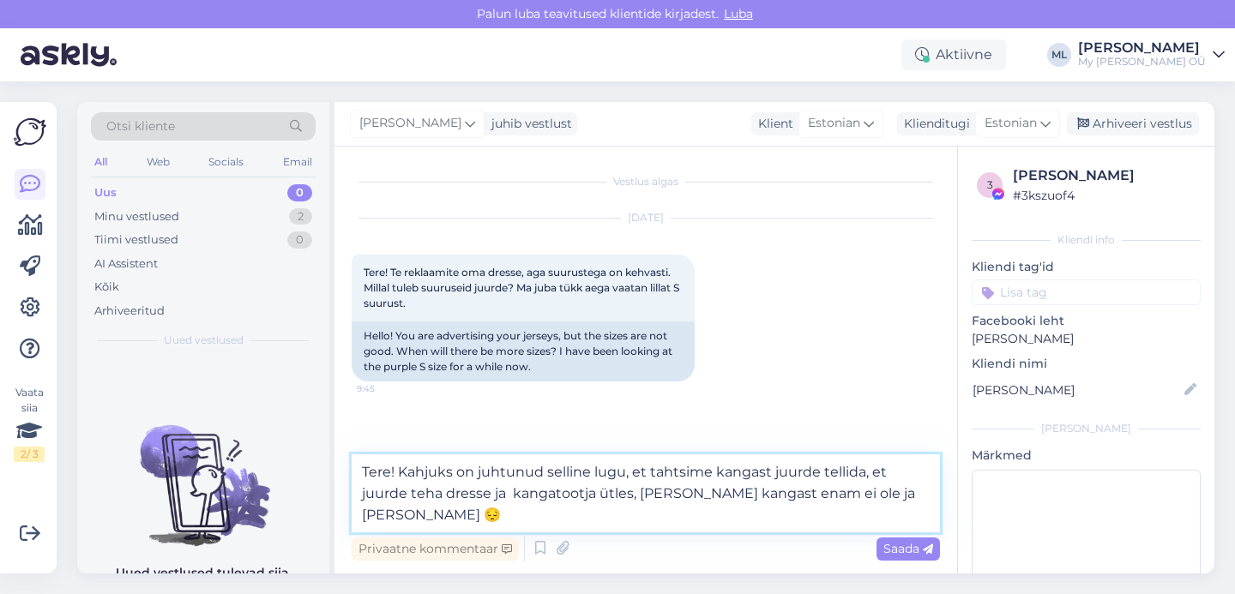
click at [557, 491] on textarea "Tere! Kahjuks on juhtunud selline lugu, et tahtsime kangast juurde tellida, et …" at bounding box center [646, 494] width 588 height 78
click at [516, 491] on textarea "Tere! Kahjuks on juhtunud selline lugu, et tahtsime kangast juurde tellida, et …" at bounding box center [646, 494] width 588 height 78
click at [928, 489] on textarea "Tere! Kahjuks on juhtunud selline lugu, et tahtsime kangast juurde tellida, et …" at bounding box center [646, 494] width 588 height 78
click at [902, 491] on textarea "Tere! Kahjuks on juhtunud selline lugu, et tahtsime kangast juurde tellida, et …" at bounding box center [646, 494] width 588 height 78
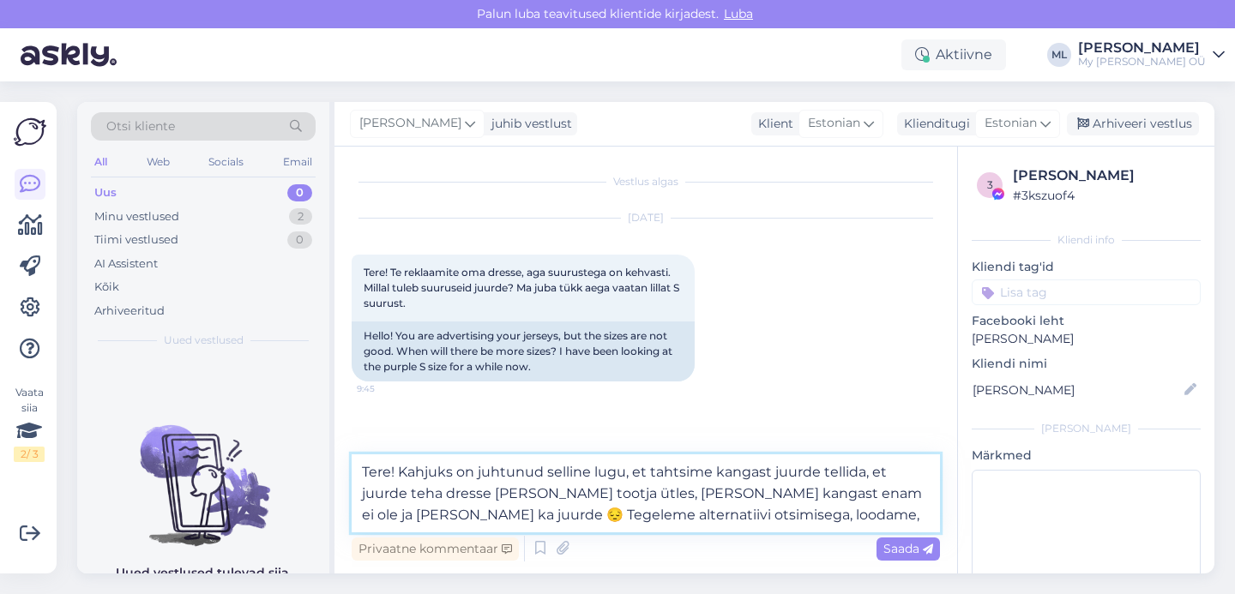
click at [748, 510] on textarea "Tere! Kahjuks on juhtunud selline lugu, et tahtsime kangast juurde tellida, et …" at bounding box center [646, 494] width 588 height 78
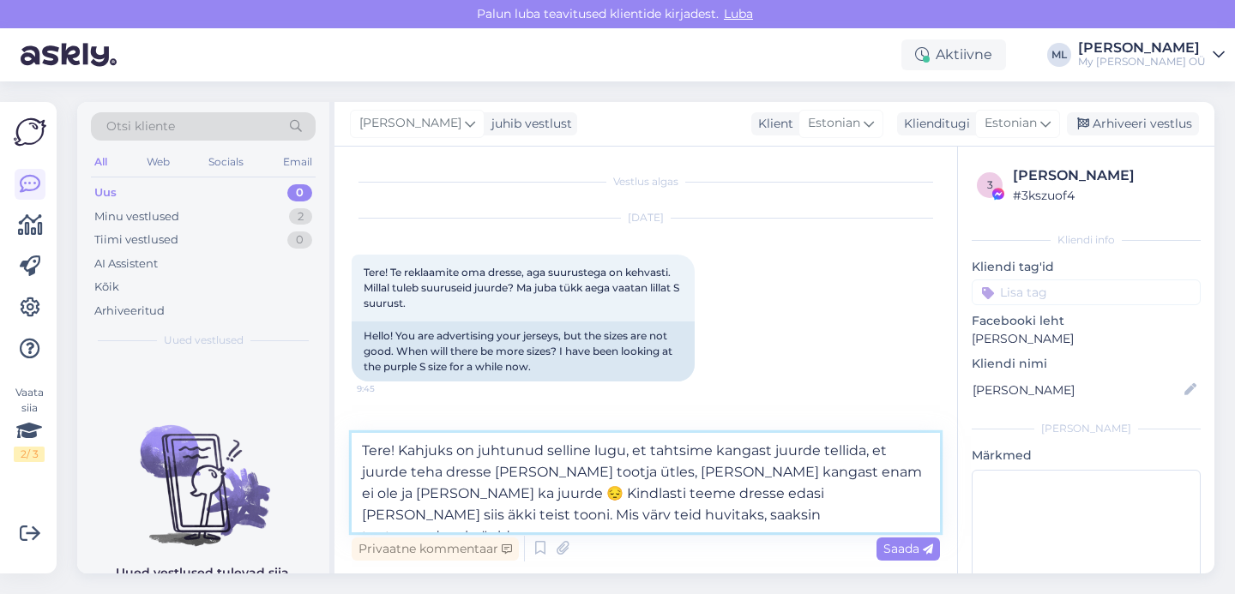
click at [914, 494] on textarea "Tere! Kahjuks on juhtunud selline lugu, et tahtsime kangast juurde tellida, et …" at bounding box center [646, 483] width 588 height 100
click at [806, 517] on textarea "Tere! Kahjuks on juhtunud selline lugu, et tahtsime kangast juurde tellida, et …" at bounding box center [646, 483] width 588 height 100
click at [731, 513] on textarea "Tere! Kahjuks on juhtunud selline lugu, et tahtsime kangast juurde tellida, et …" at bounding box center [646, 483] width 588 height 100
click at [831, 510] on textarea "Tere! Kahjuks on juhtunud selline lugu, et tahtsime kangast juurde tellida, et …" at bounding box center [646, 483] width 588 height 100
click at [807, 512] on textarea "Tere! Kahjuks on juhtunud selline lugu, et tahtsime kangast juurde tellida, et …" at bounding box center [646, 483] width 588 height 100
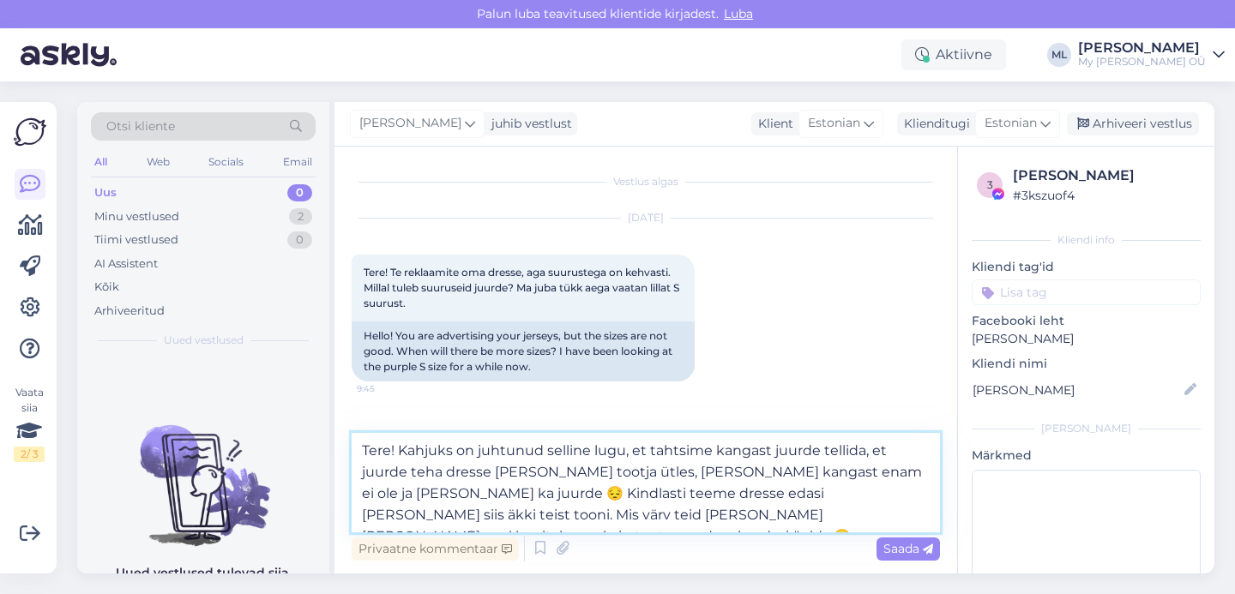
click at [487, 470] on textarea "Tere! Kahjuks on juhtunud selline lugu, et tahtsime kangast juurde tellida, et …" at bounding box center [646, 483] width 588 height 100
click at [908, 455] on textarea "Tere! Kahjuks on juhtunud selline lugu, et tahtsime kangast juurde tellida, et …" at bounding box center [646, 483] width 588 height 100
click at [504, 471] on textarea "Tere! Kahjuks on juhtunud selline lugu, et tahtsime kangast juurde tellida, et …" at bounding box center [646, 483] width 588 height 100
type textarea "Tere! Kahjuks on juhtunud selline lugu, et tahtsime kangast juurde tellida, et …"
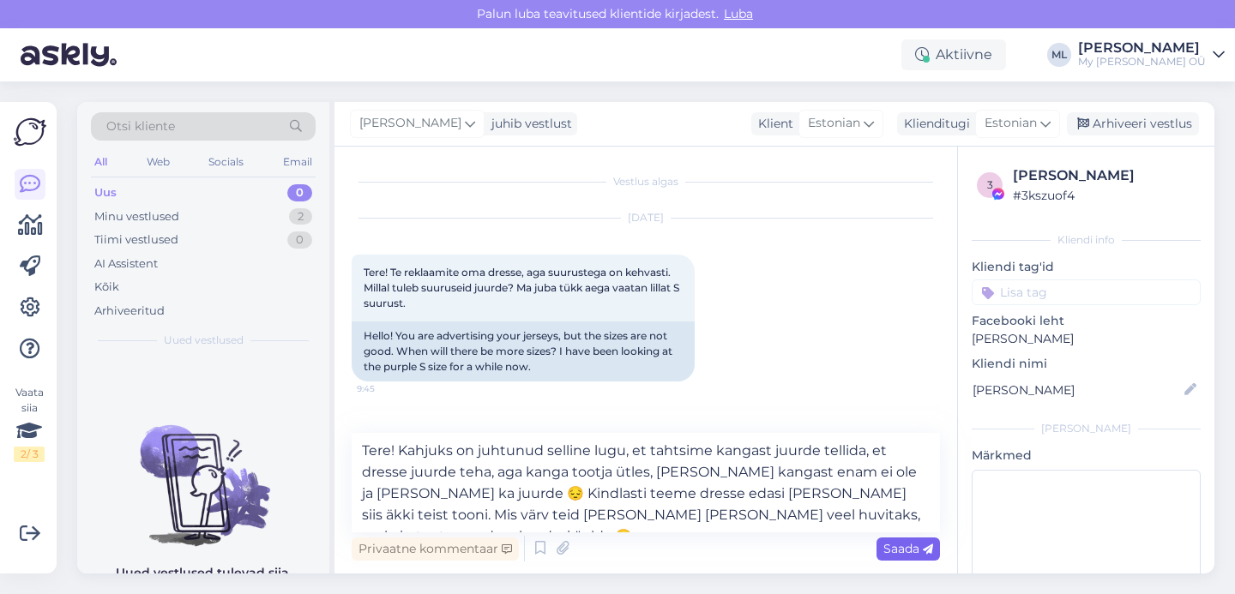
click at [897, 548] on span "Saada" at bounding box center [909, 548] width 50 height 15
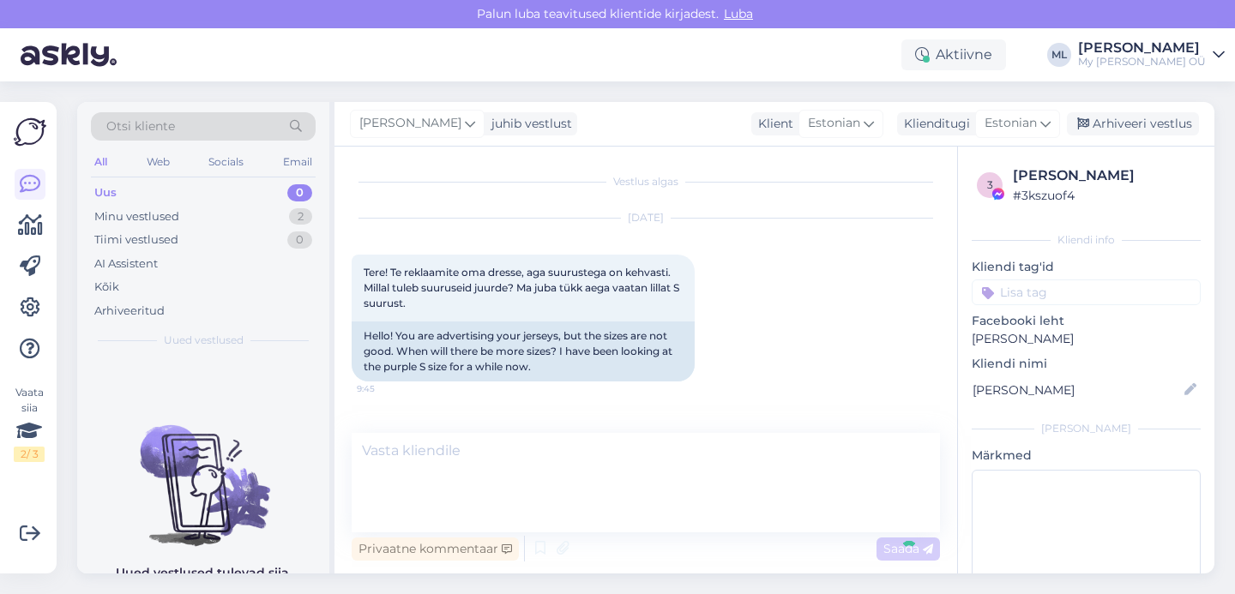
scroll to position [70, 0]
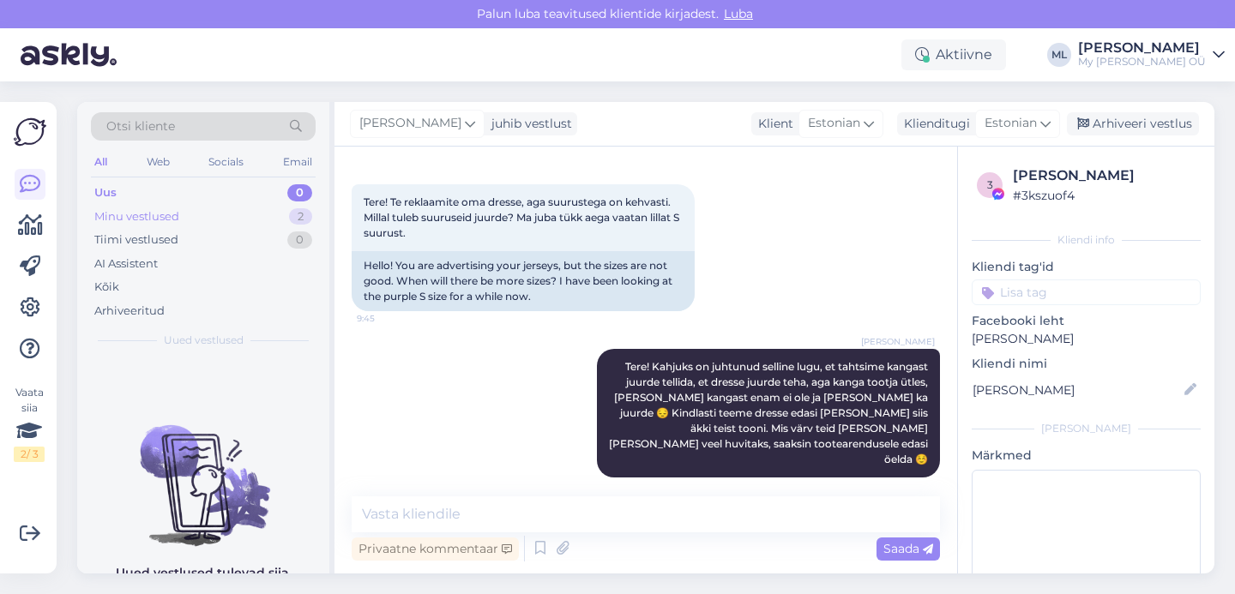
click at [206, 214] on div "Minu vestlused 2" at bounding box center [203, 217] width 225 height 24
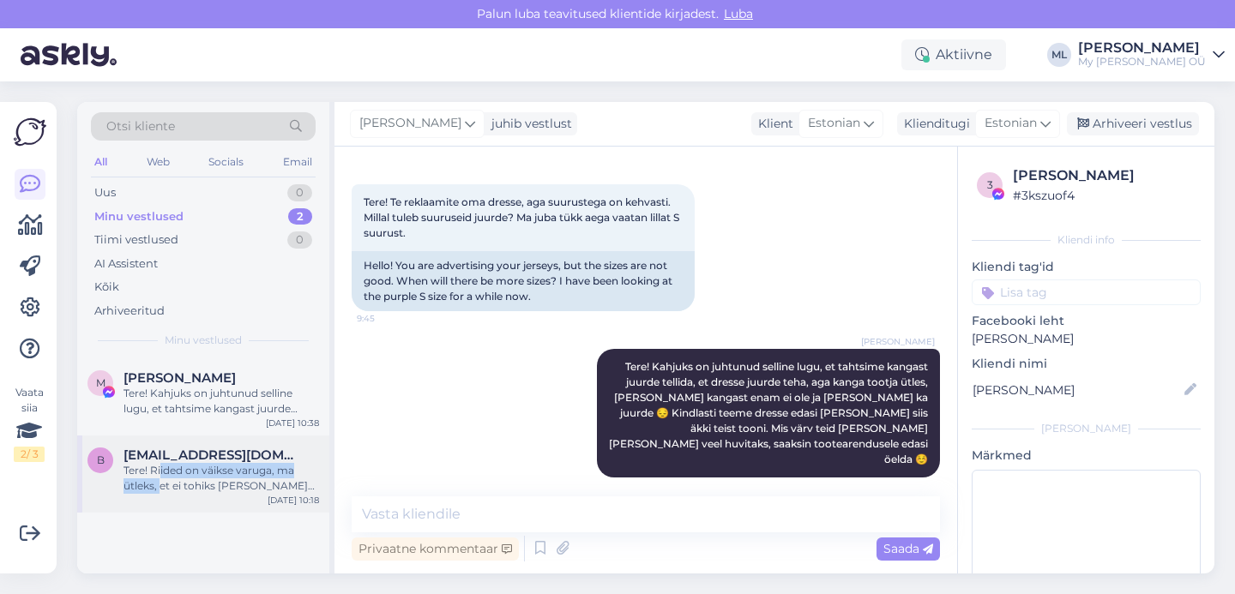
click at [161, 478] on div "Tere! Riided on väikse varuga, ma ütleks, et ei tohiks [PERSON_NAME] väikseks j…" at bounding box center [222, 478] width 196 height 31
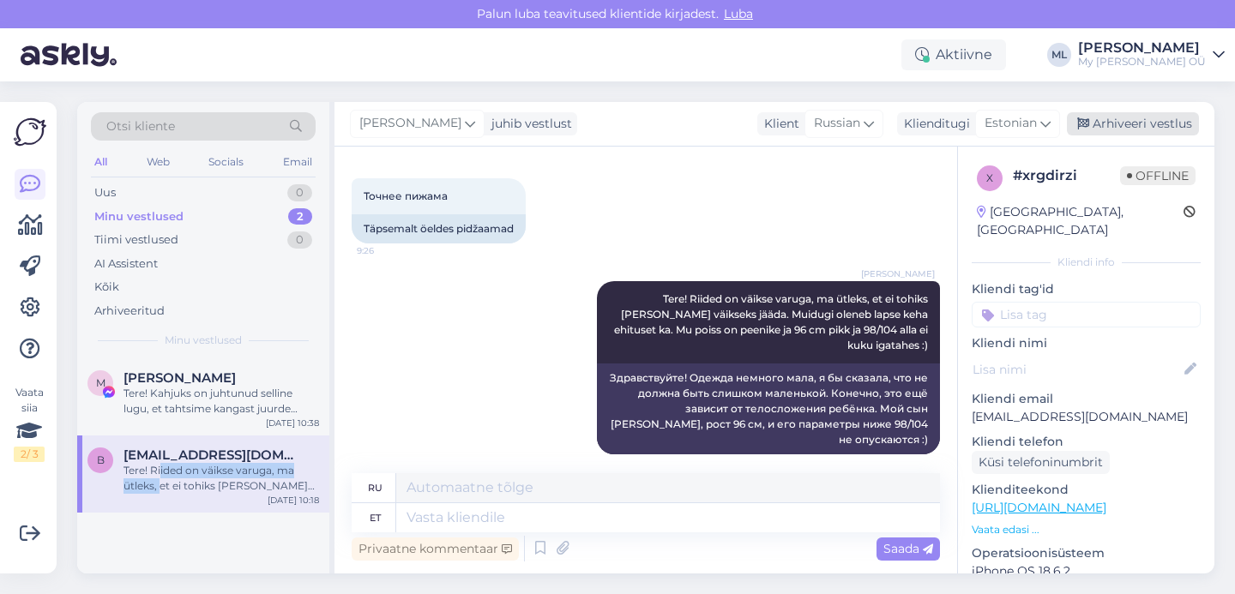
click at [1114, 130] on div "Arhiveeri vestlus" at bounding box center [1133, 123] width 132 height 23
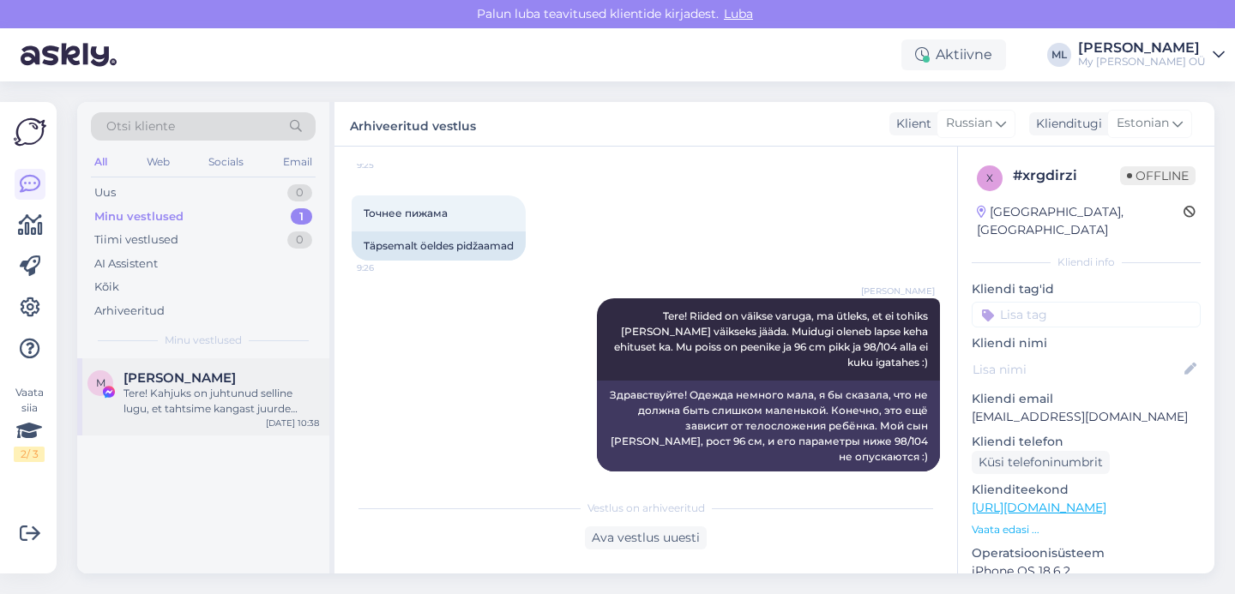
click at [139, 410] on div "Tere! Kahjuks on juhtunud selline lugu, et tahtsime kangast juurde tellida, et …" at bounding box center [222, 401] width 196 height 31
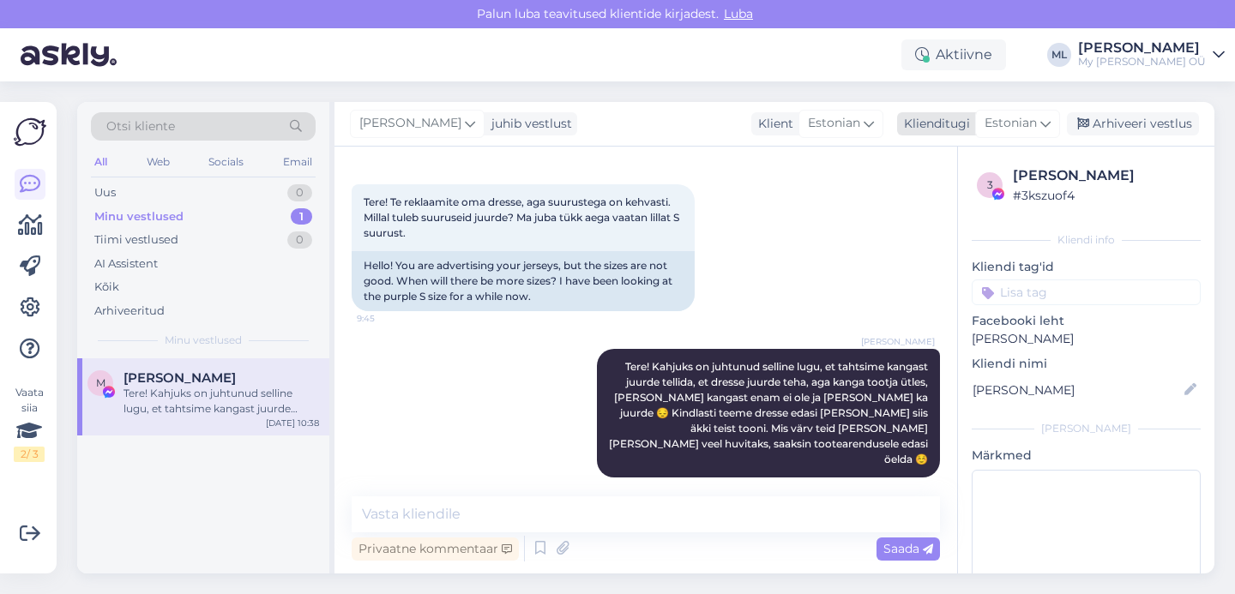
click at [1105, 126] on div "Arhiveeri vestlus" at bounding box center [1133, 123] width 132 height 23
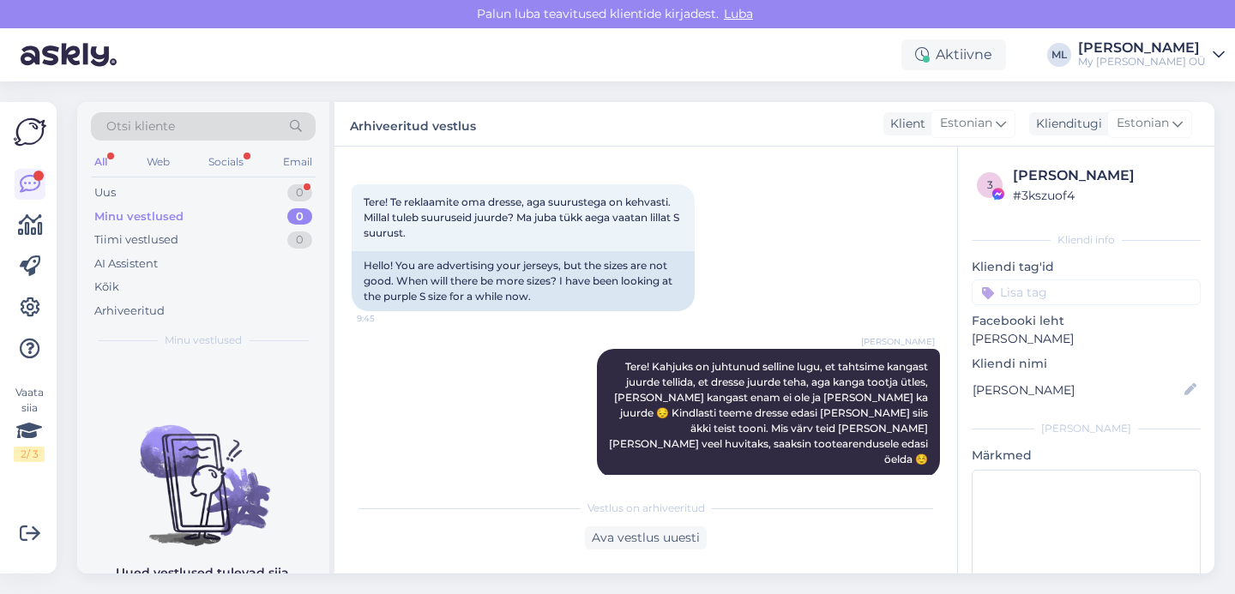
scroll to position [150, 0]
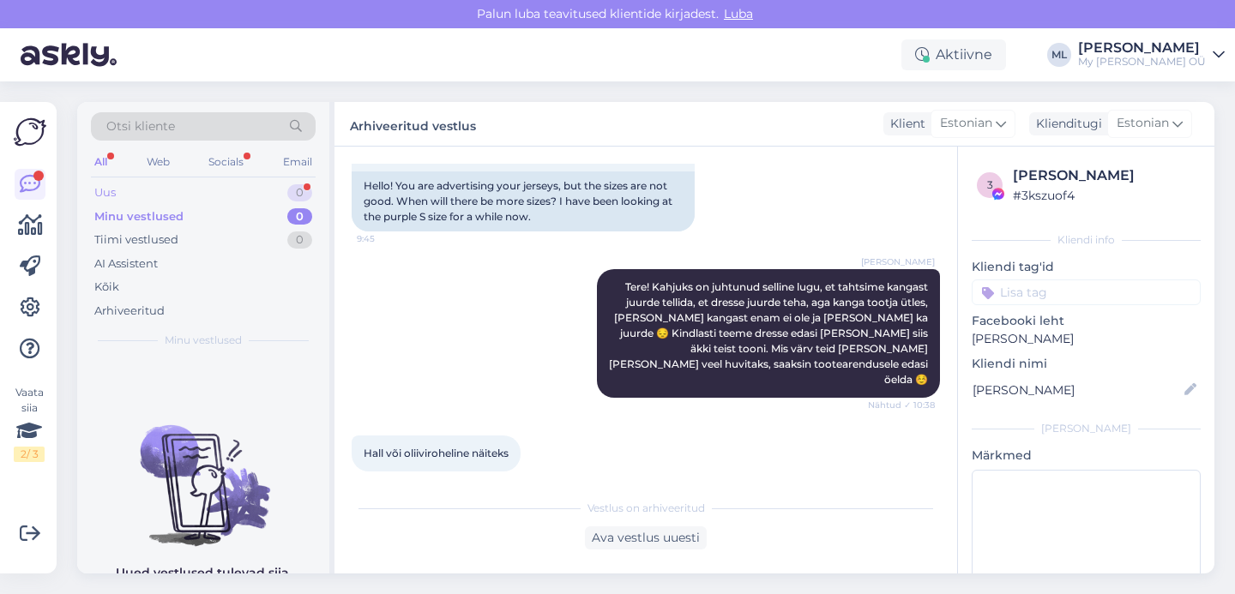
click at [155, 190] on div "Uus 0" at bounding box center [203, 193] width 225 height 24
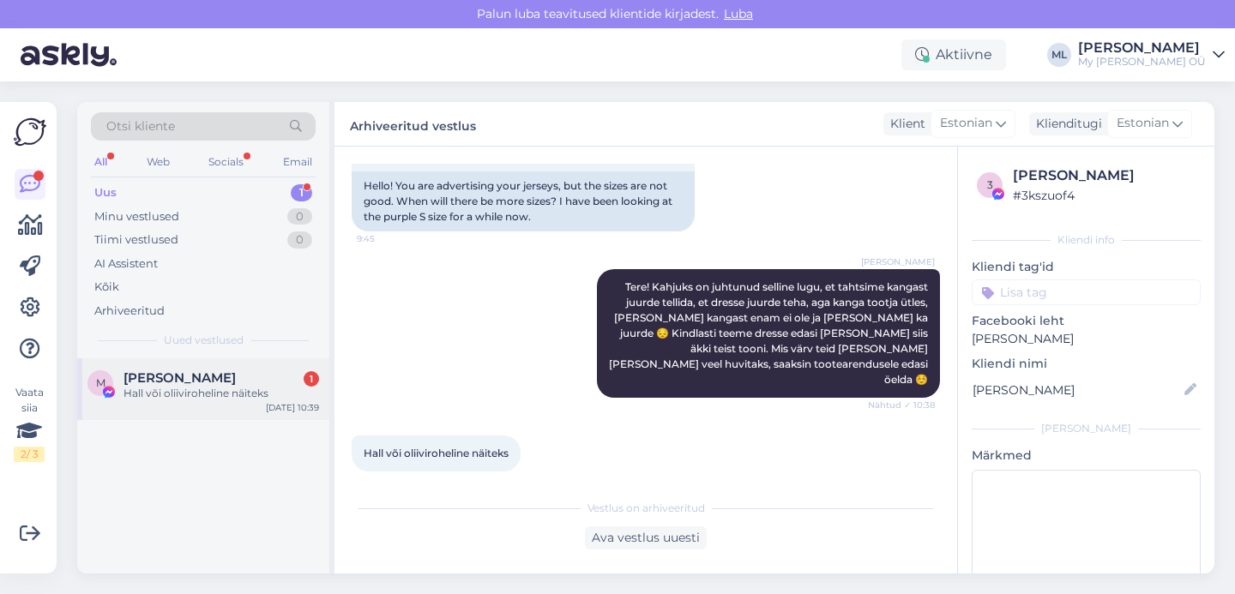
click at [149, 377] on span "[PERSON_NAME]" at bounding box center [180, 378] width 112 height 15
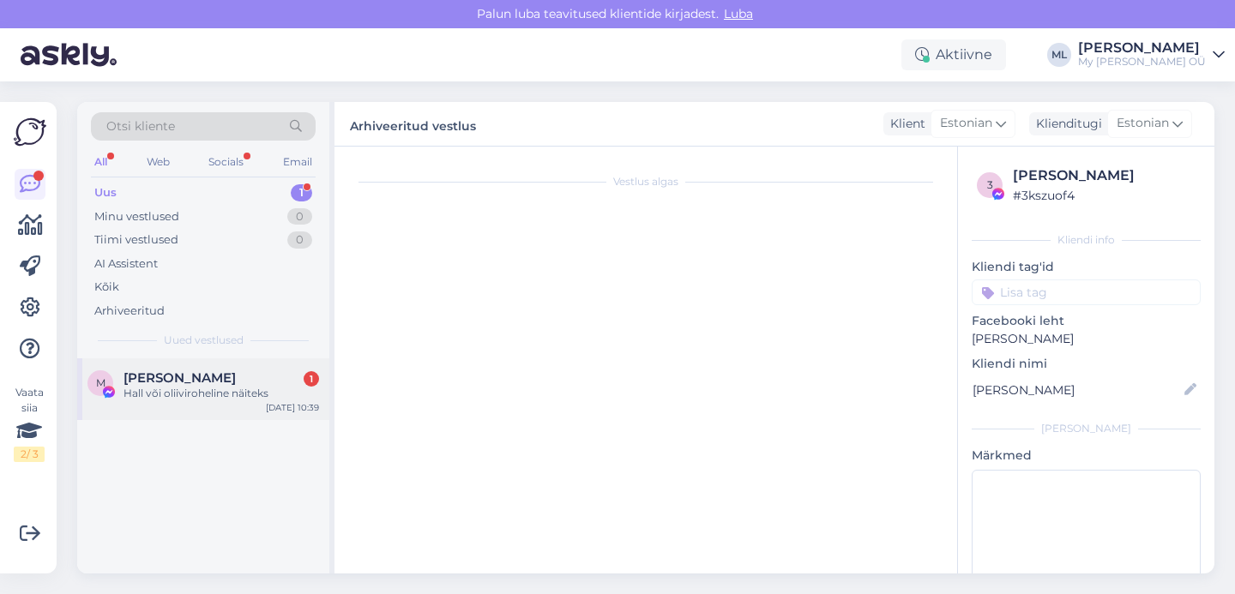
scroll to position [208, 0]
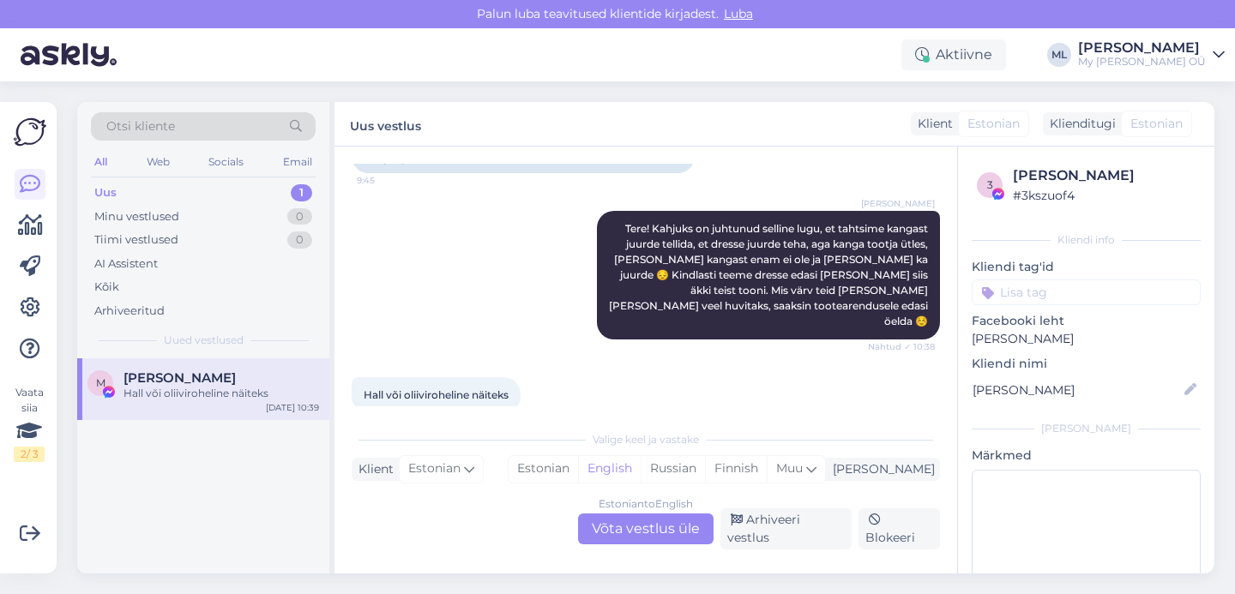
click at [623, 530] on div "Estonian to English Võta vestlus üle" at bounding box center [646, 529] width 136 height 31
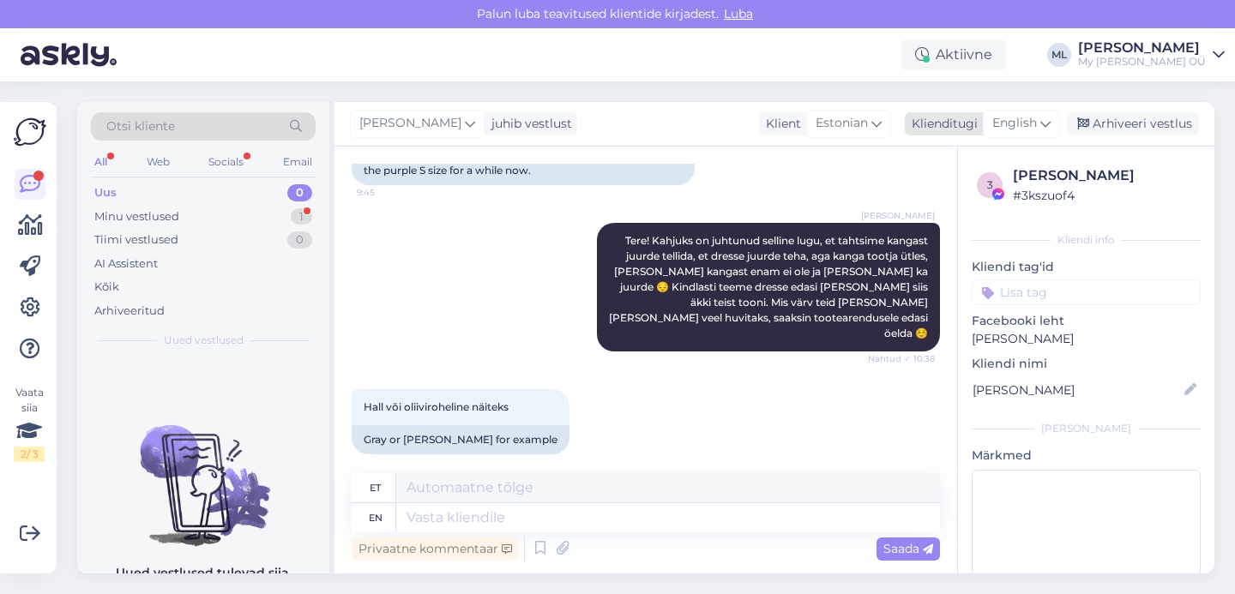
click at [1049, 123] on icon at bounding box center [1046, 123] width 10 height 19
click at [962, 190] on link "Estonian" at bounding box center [983, 199] width 189 height 27
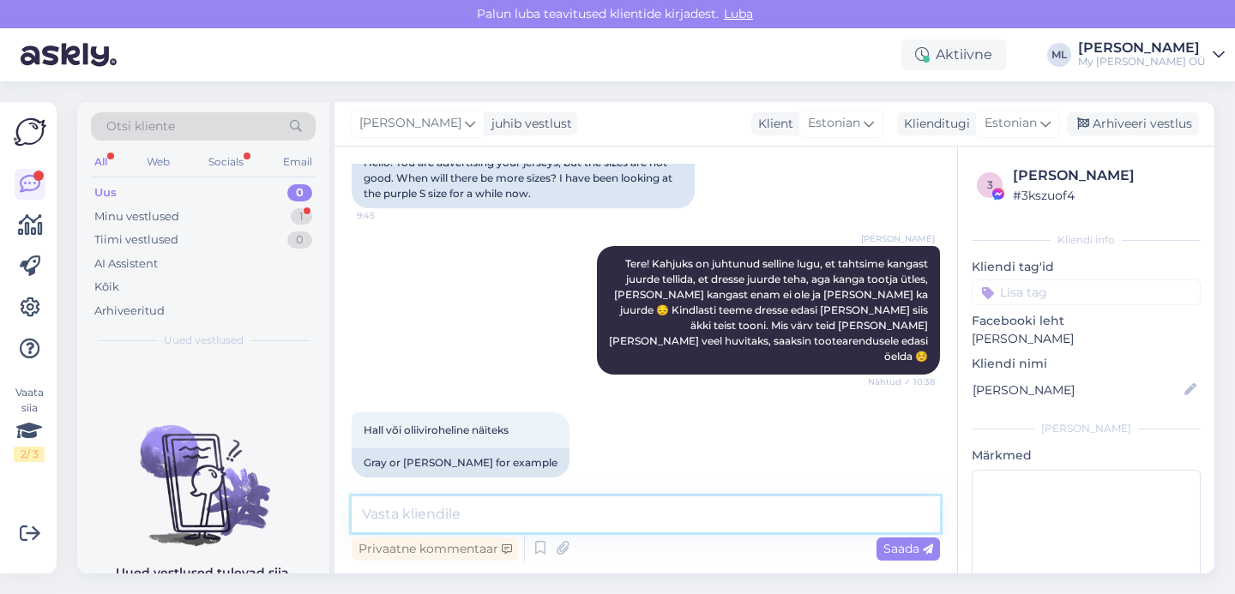
click at [478, 515] on textarea at bounding box center [646, 515] width 588 height 36
type textarea "Tänud, ütlen edasi 🫶"
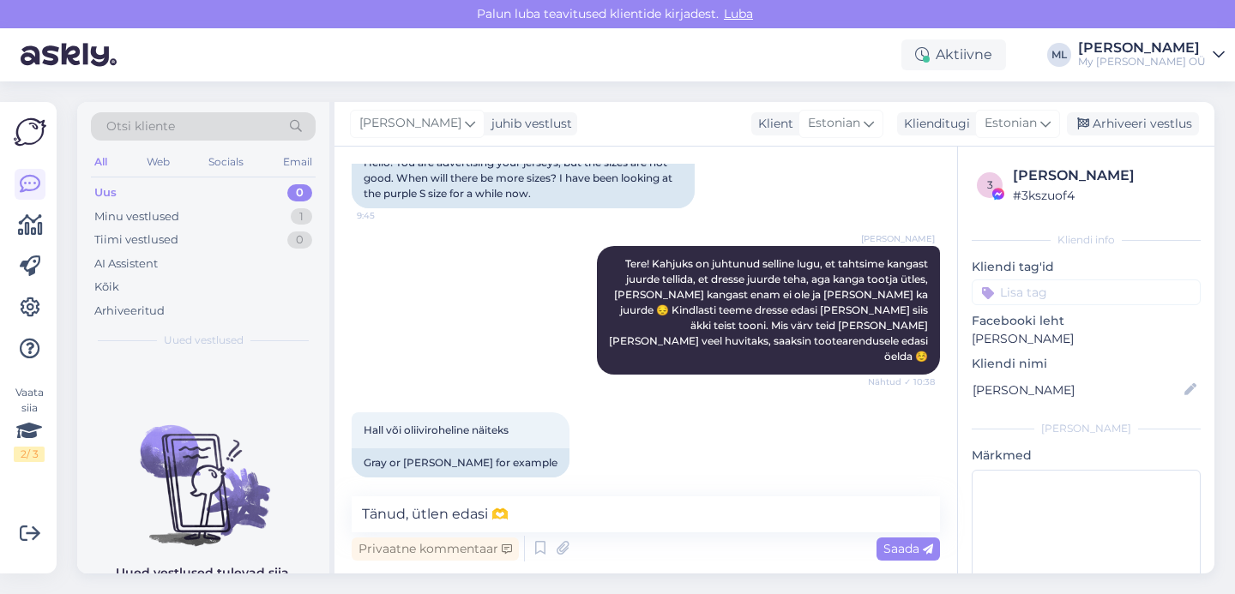
scroll to position [247, 0]
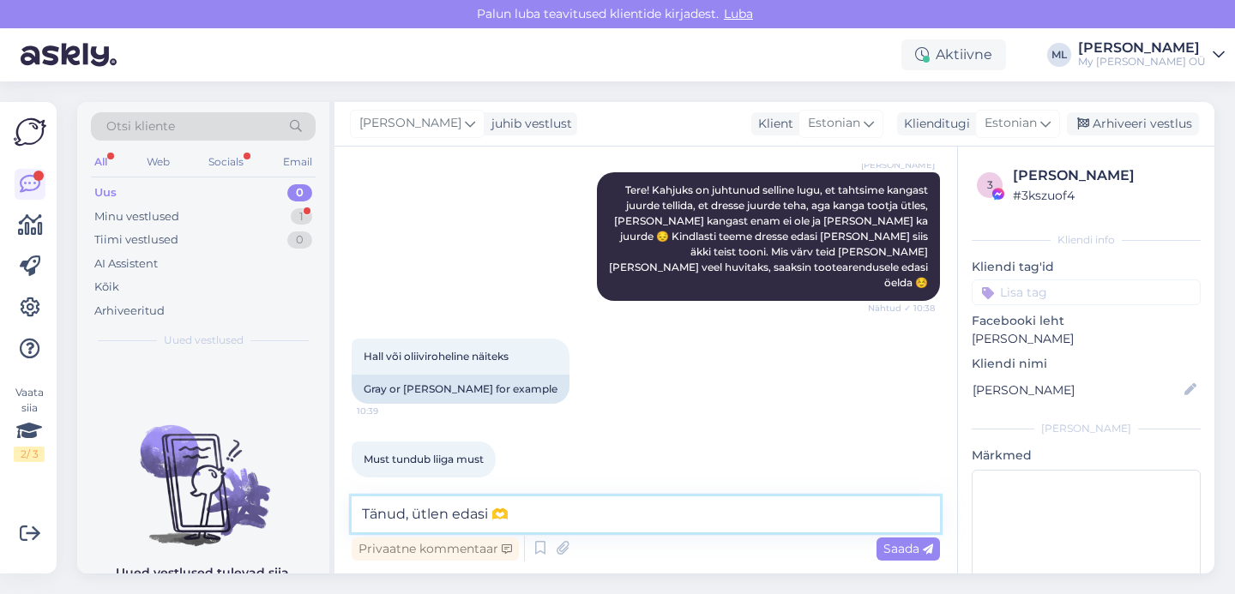
click at [411, 511] on textarea "Tänud, ütlen edasi 🫶" at bounding box center [646, 515] width 588 height 36
click at [448, 517] on textarea "Tänud, ütlen edasi 🫶" at bounding box center [646, 515] width 588 height 36
click at [542, 510] on textarea "Tänud, ütlen edasi 🫶" at bounding box center [646, 515] width 588 height 36
click at [895, 549] on span "Saada" at bounding box center [909, 548] width 50 height 15
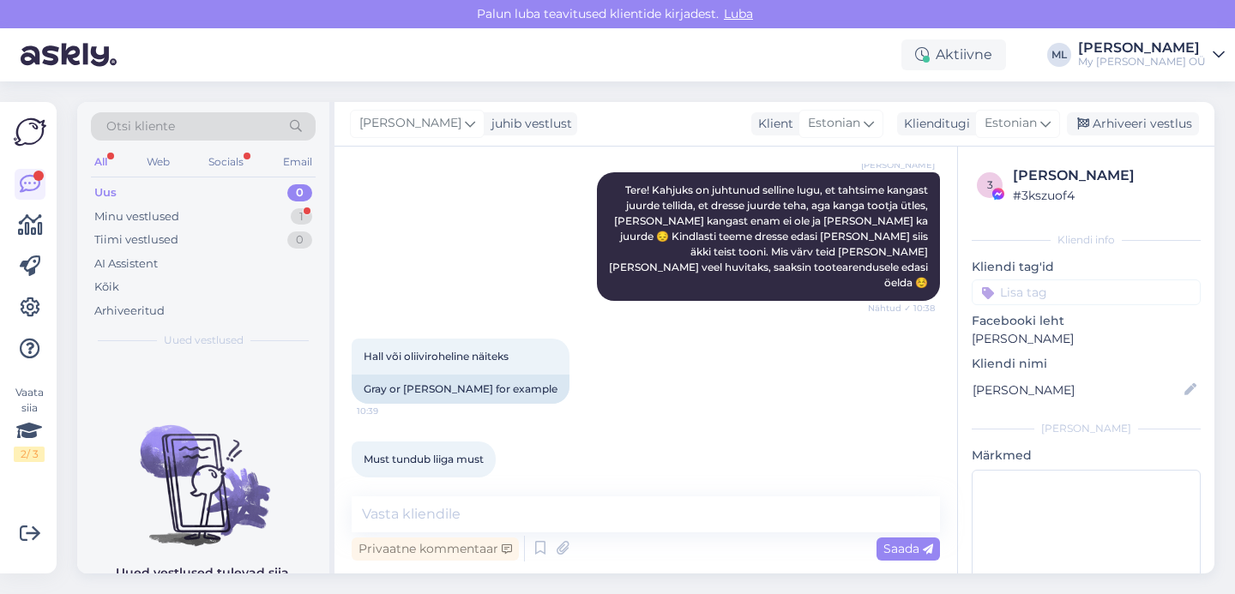
scroll to position [321, 0]
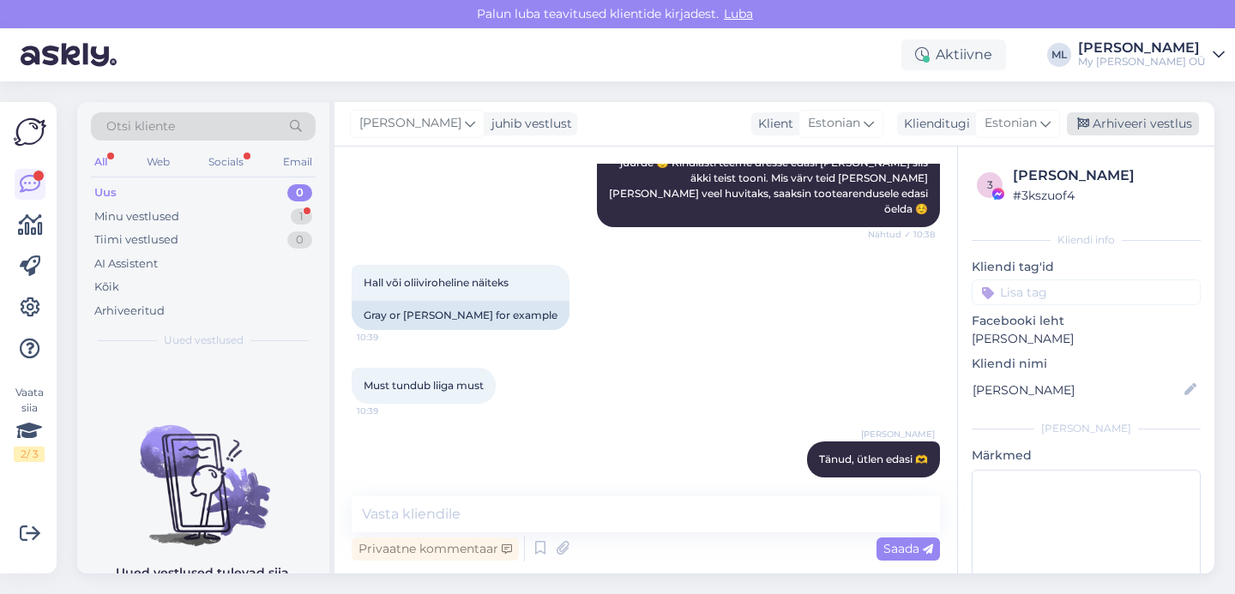
click at [1125, 126] on div "Arhiveeri vestlus" at bounding box center [1133, 123] width 132 height 23
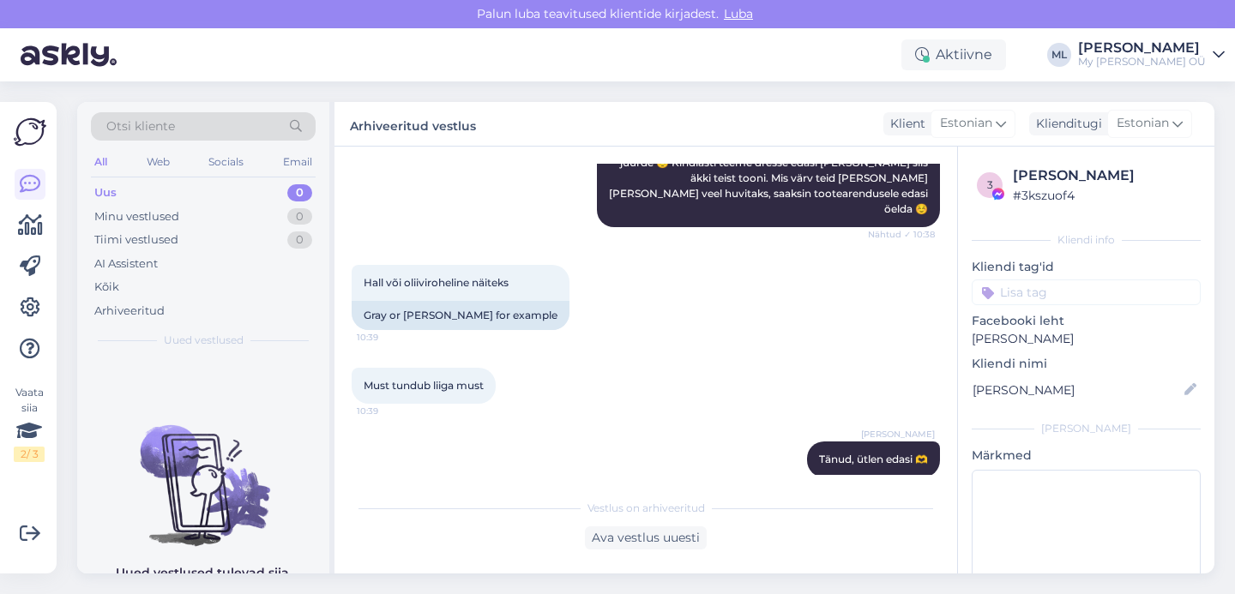
click at [126, 200] on div "Uus 0" at bounding box center [203, 193] width 225 height 24
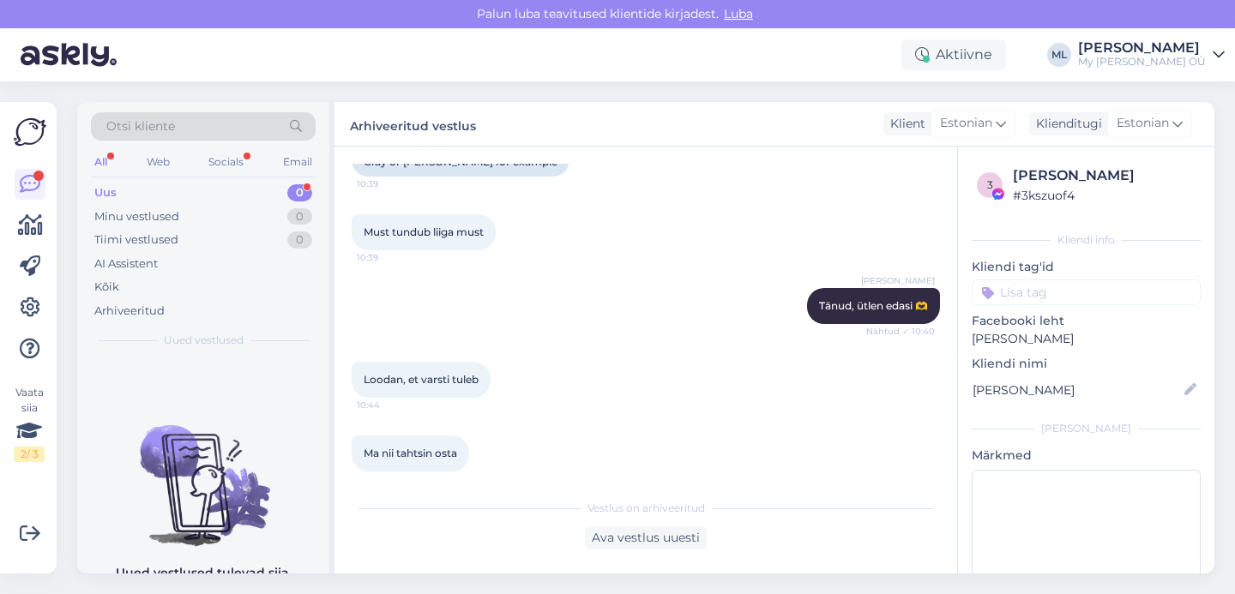
click at [205, 195] on div "Uus 0" at bounding box center [203, 193] width 225 height 24
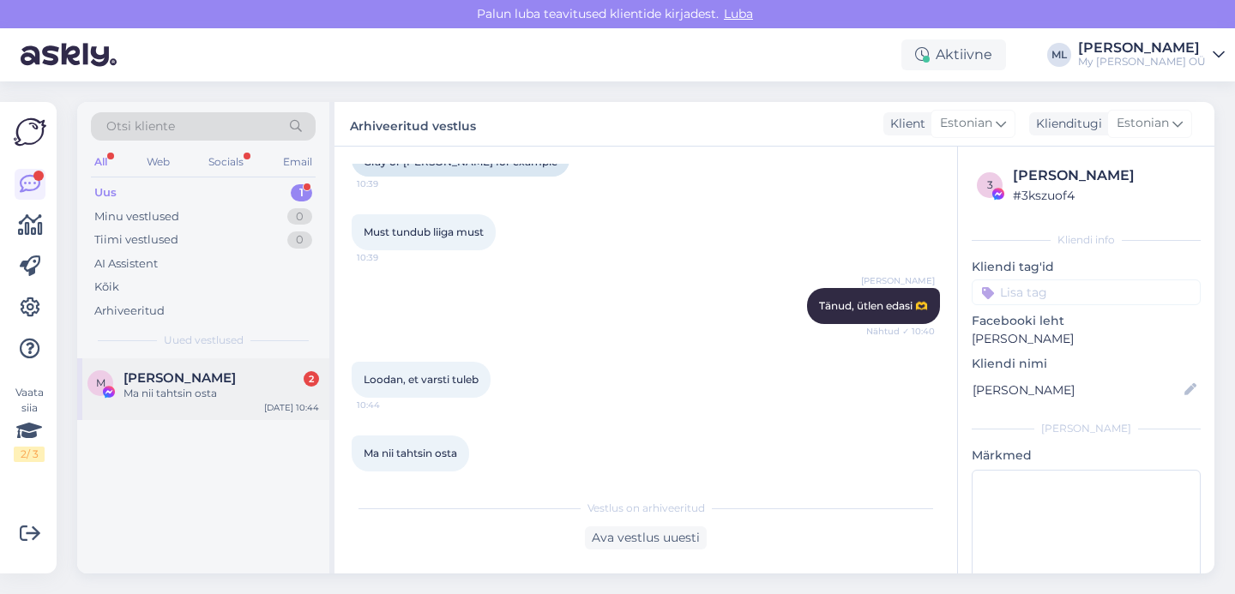
click at [182, 386] on div "Ma nii tahtsin osta" at bounding box center [222, 393] width 196 height 15
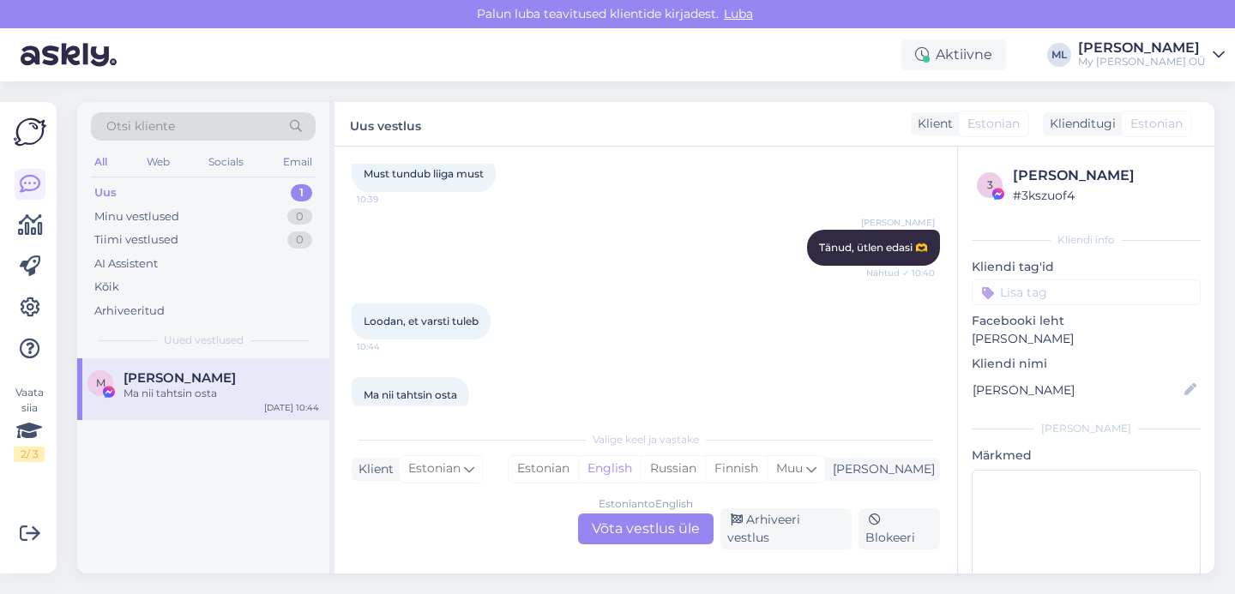
click at [112, 184] on div "Uus" at bounding box center [105, 192] width 22 height 17
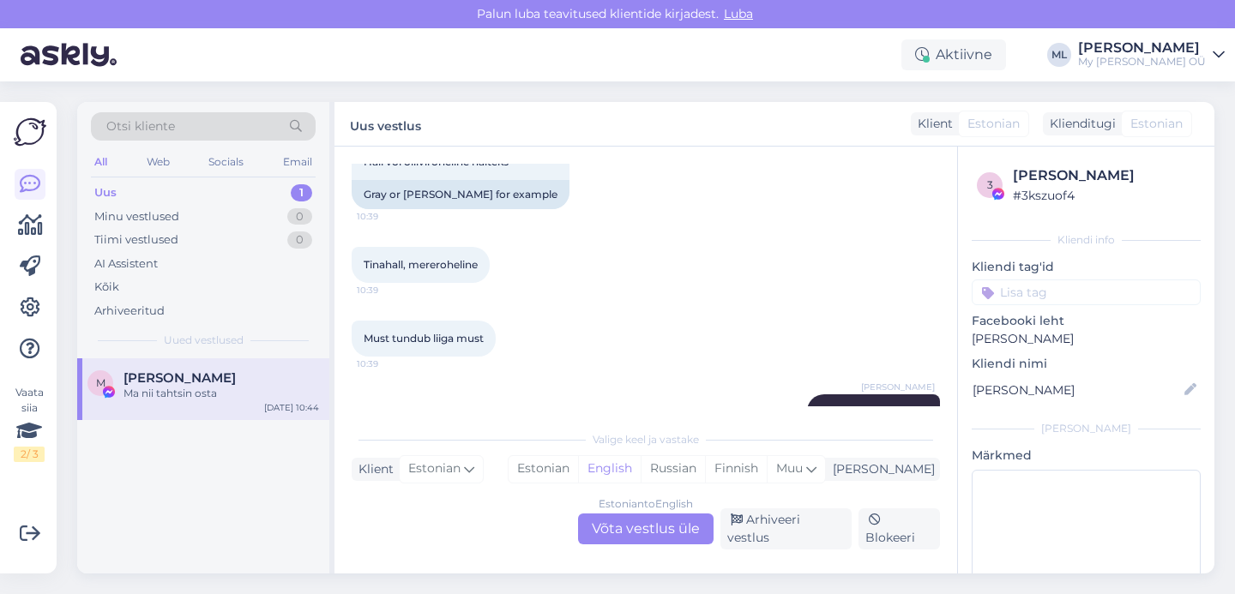
scroll to position [443, 0]
click at [96, 195] on div "Uus" at bounding box center [105, 192] width 22 height 17
click at [132, 188] on div "Uus 1" at bounding box center [203, 193] width 225 height 24
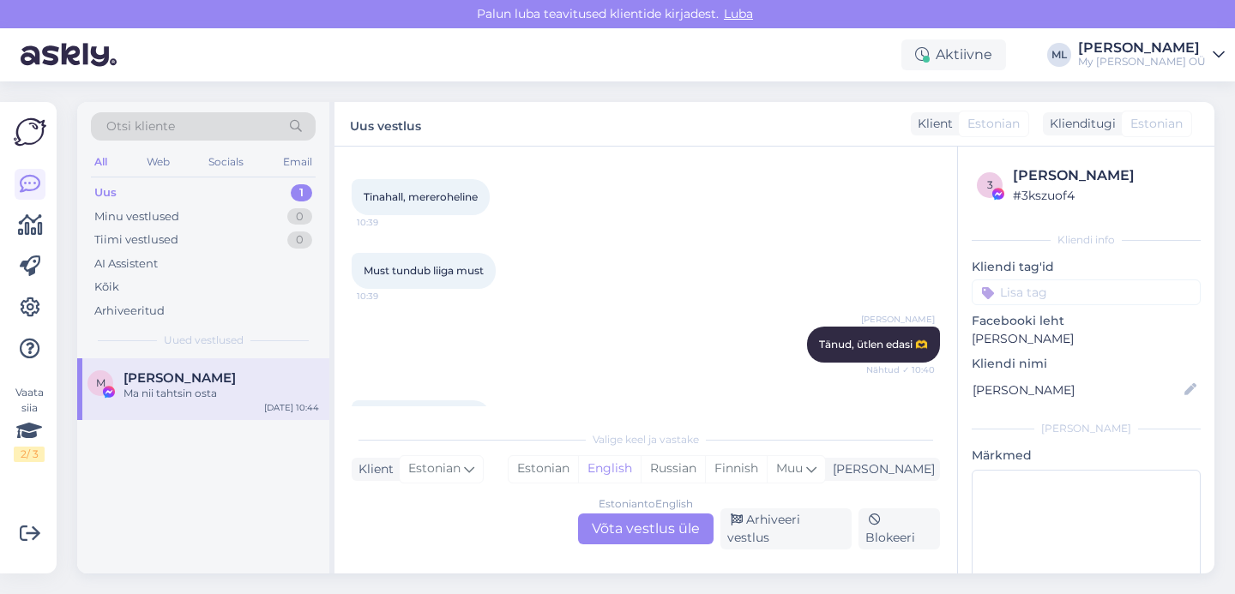
scroll to position [606, 0]
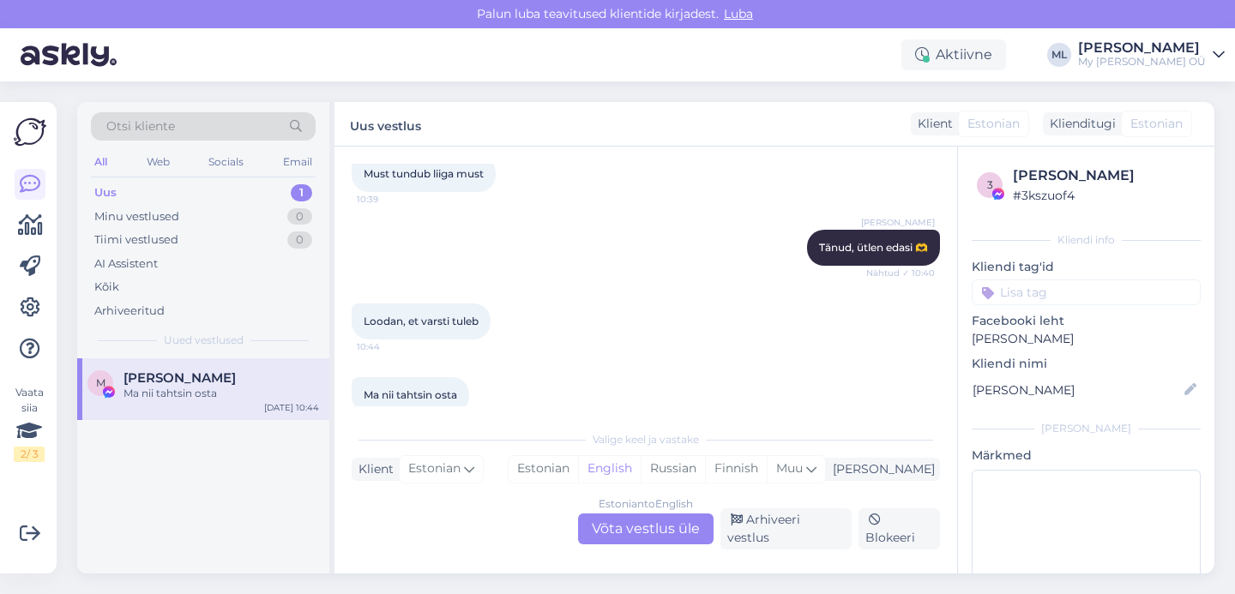
click at [657, 541] on div "Estonian to English Võta vestlus üle" at bounding box center [646, 529] width 136 height 31
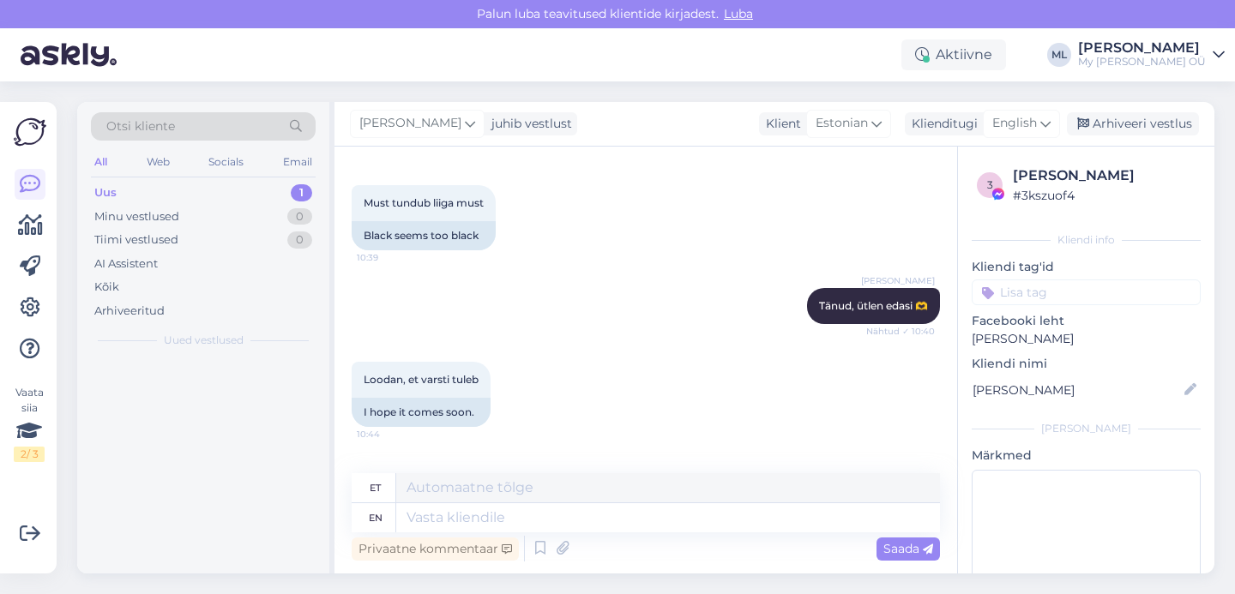
scroll to position [636, 0]
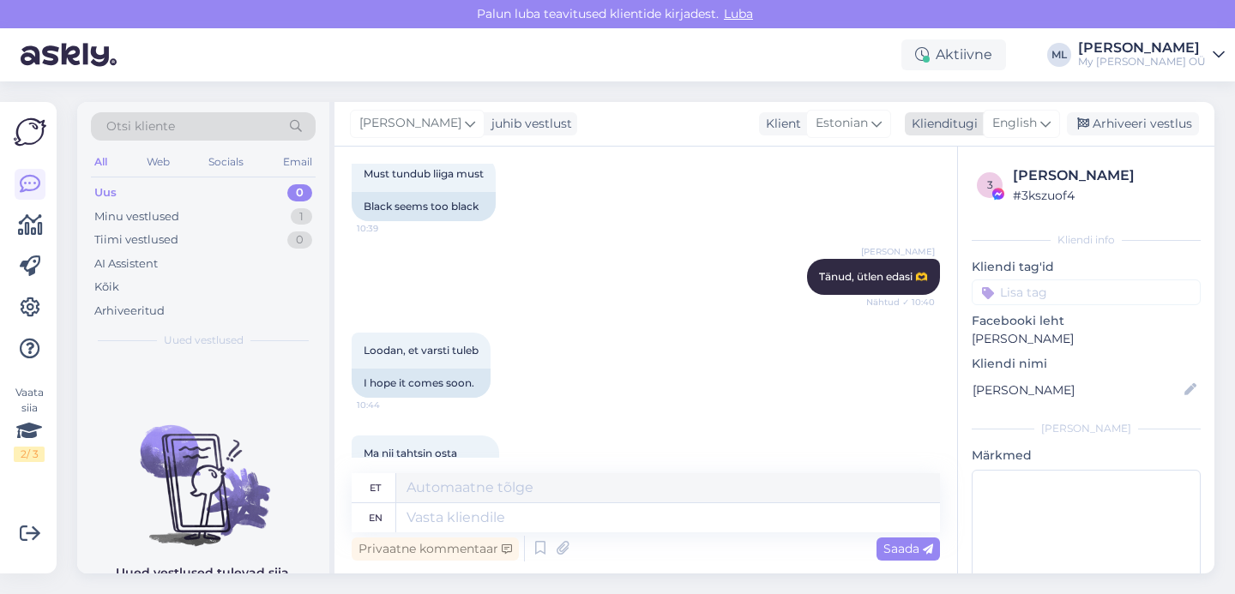
click at [1024, 128] on span "English" at bounding box center [1014, 123] width 45 height 19
click at [983, 206] on link "Estonian" at bounding box center [983, 199] width 189 height 27
click at [614, 504] on textarea at bounding box center [646, 515] width 588 height 36
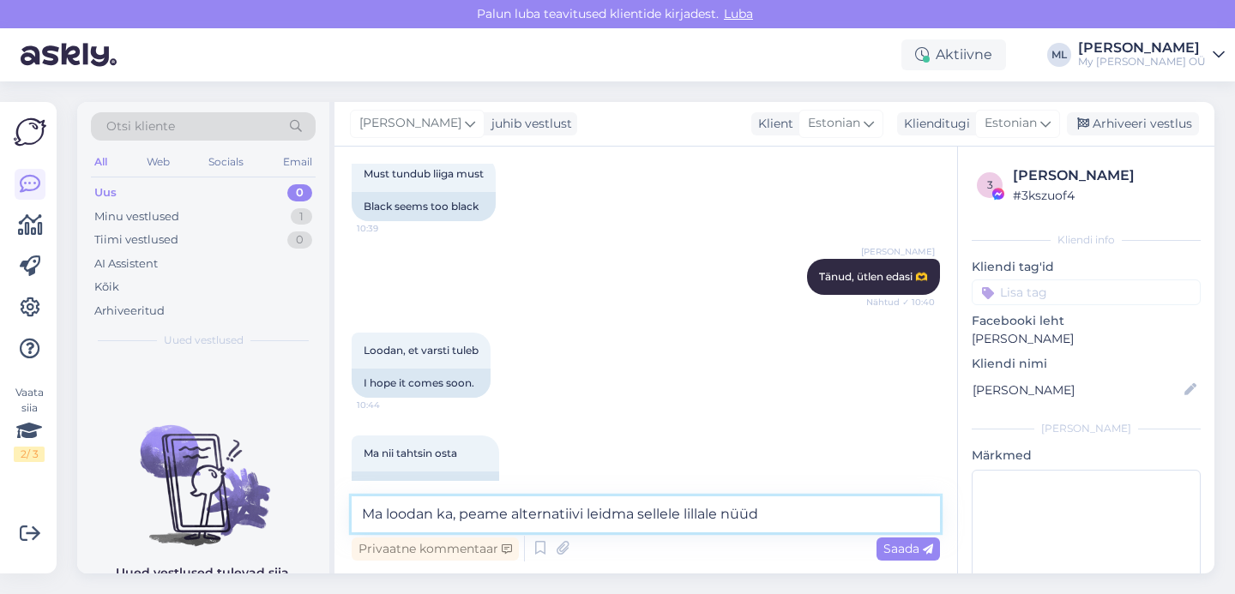
click at [788, 516] on textarea "Ma loodan ka, peame alternatiivi leidma sellele lillale nüüd" at bounding box center [646, 515] width 588 height 36
type textarea "Ma loodan ka, peame alternatiivi leidma sellele lillale nüüd 😊"
click at [896, 551] on span "Saada" at bounding box center [909, 548] width 50 height 15
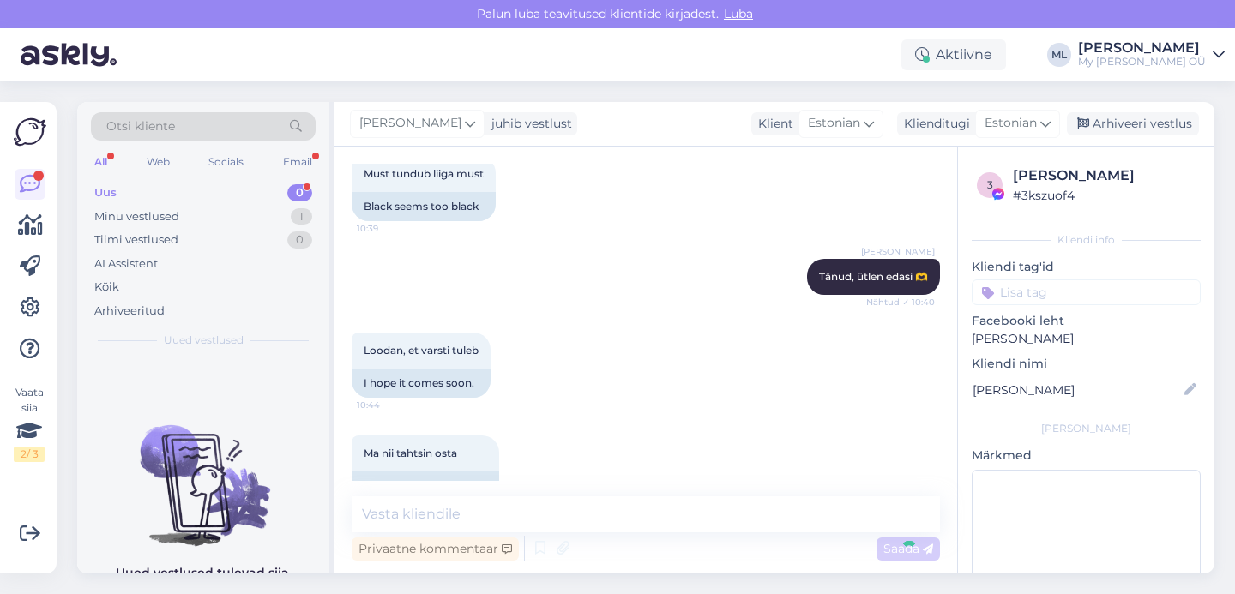
scroll to position [733, 0]
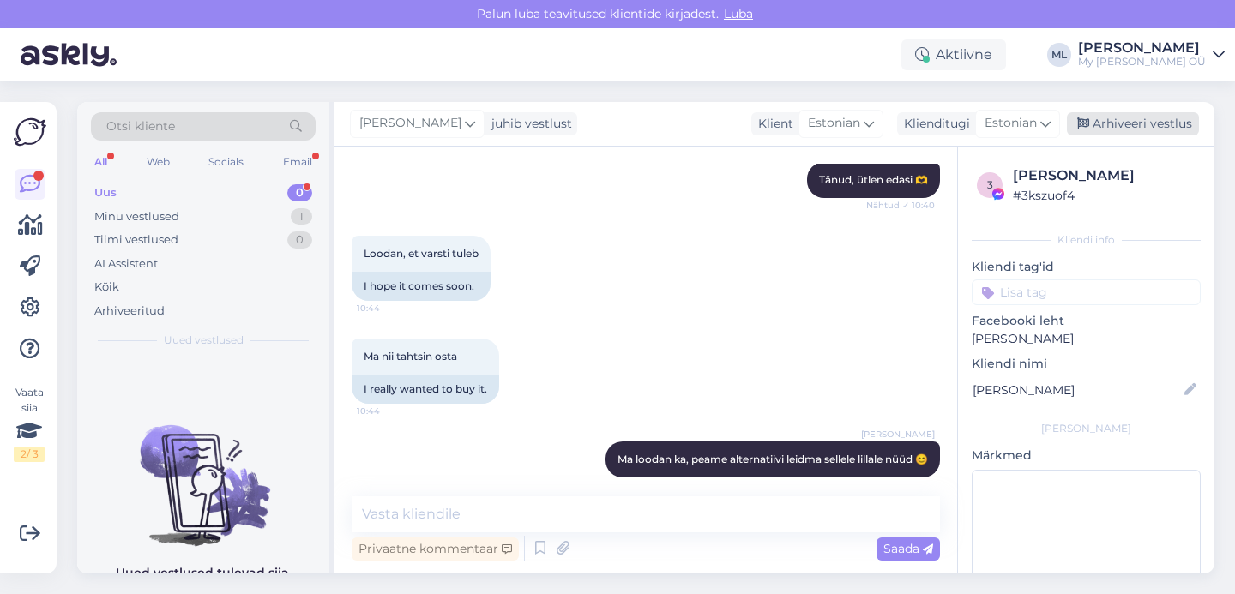
click at [1135, 128] on div "Arhiveeri vestlus" at bounding box center [1133, 123] width 132 height 23
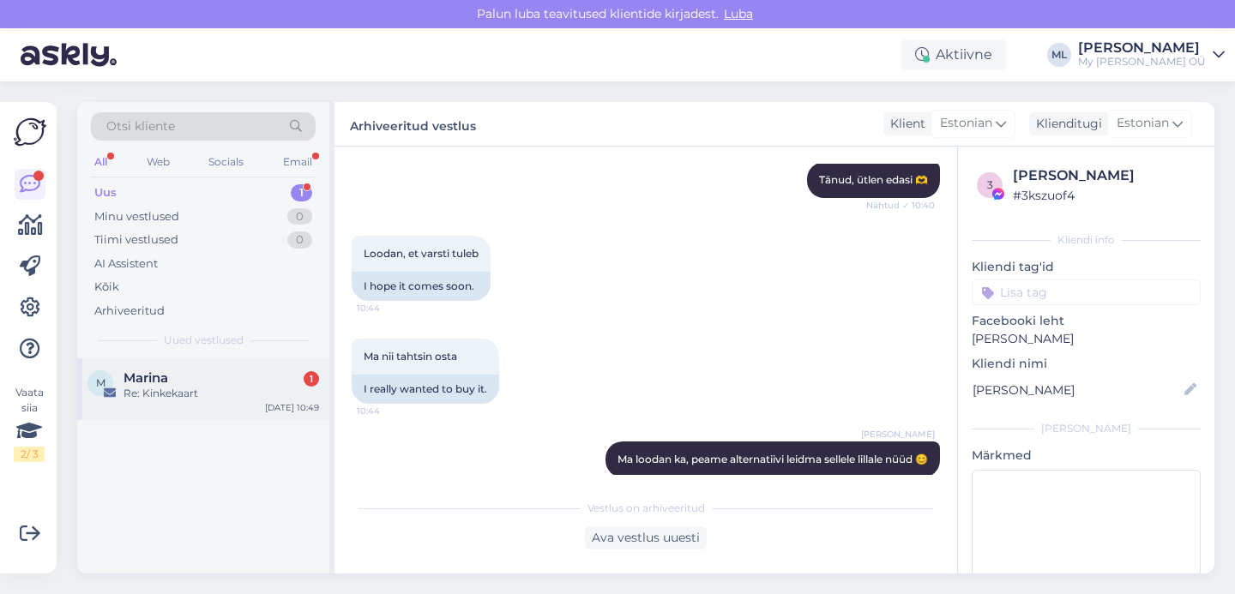
click at [109, 384] on div "M" at bounding box center [100, 384] width 26 height 26
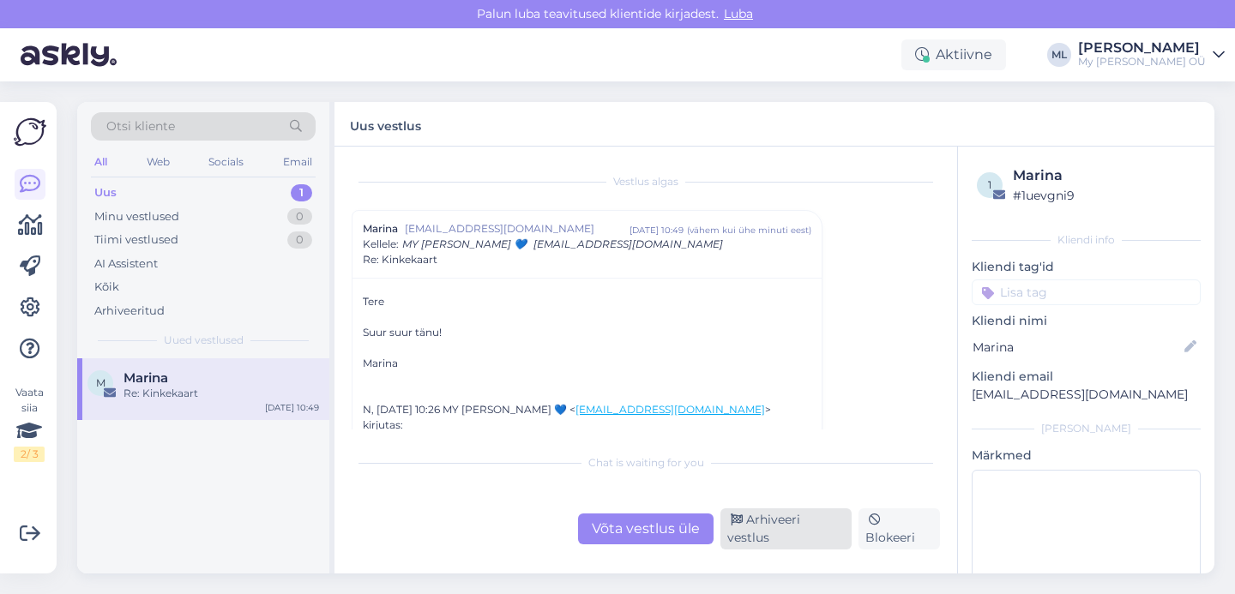
click at [773, 531] on div "Arhiveeri vestlus" at bounding box center [786, 529] width 131 height 41
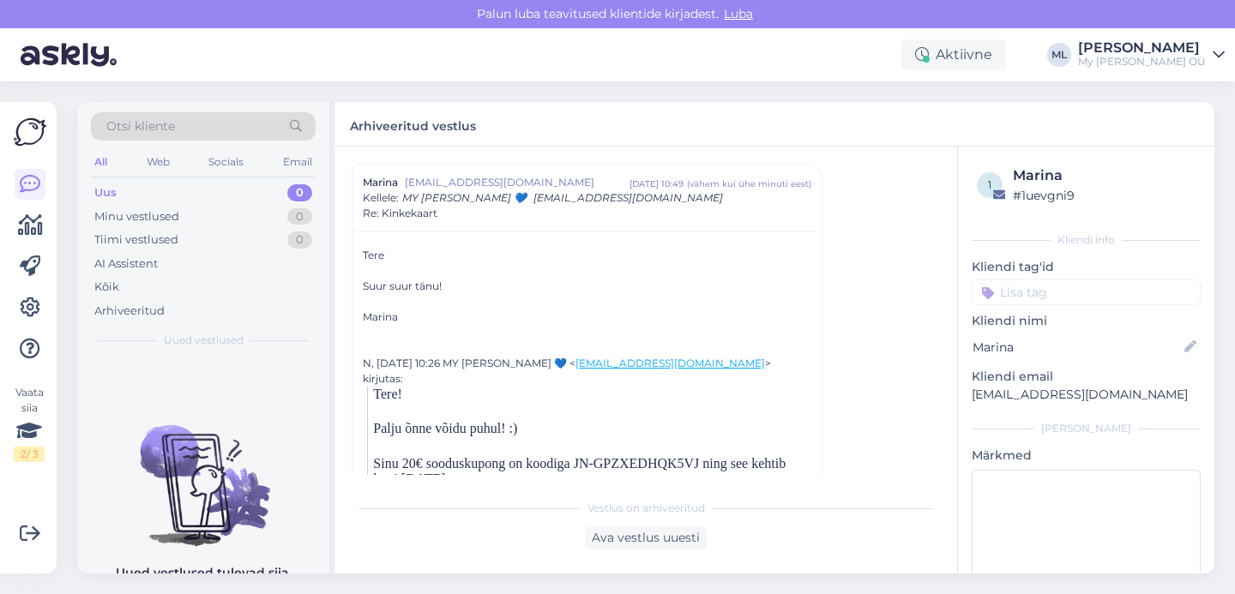
click at [160, 196] on div "Uus 0" at bounding box center [203, 193] width 225 height 24
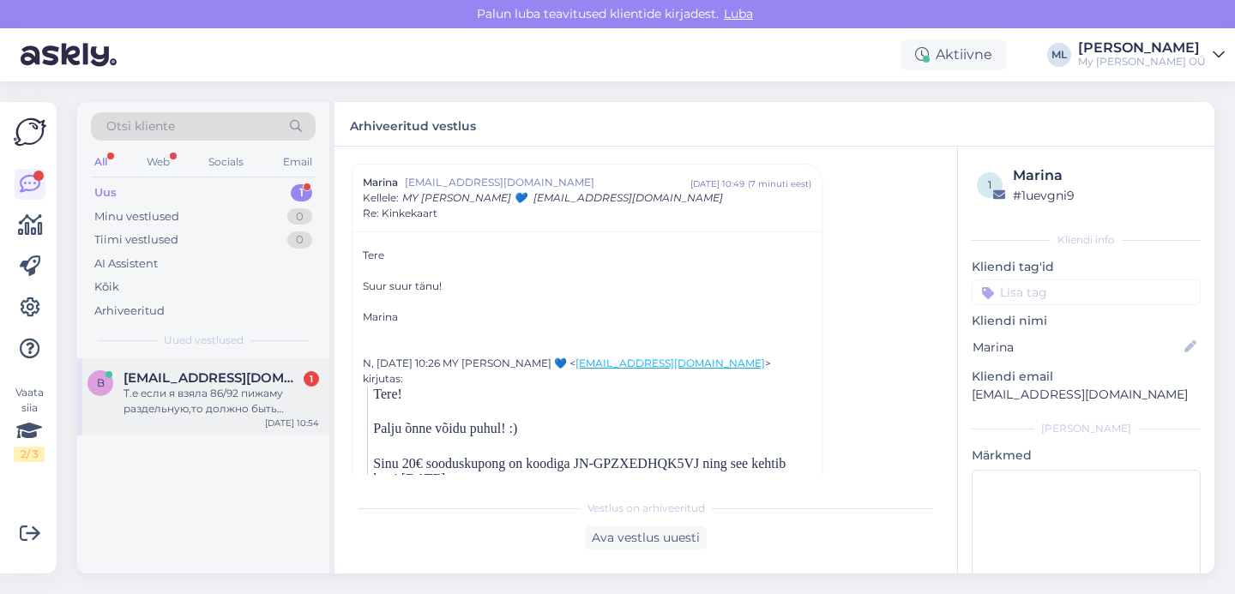
click at [175, 391] on div "Т.е если я взяла 86/92 пижаму раздельную,то должно быть нормально? Потому что с…" at bounding box center [222, 401] width 196 height 31
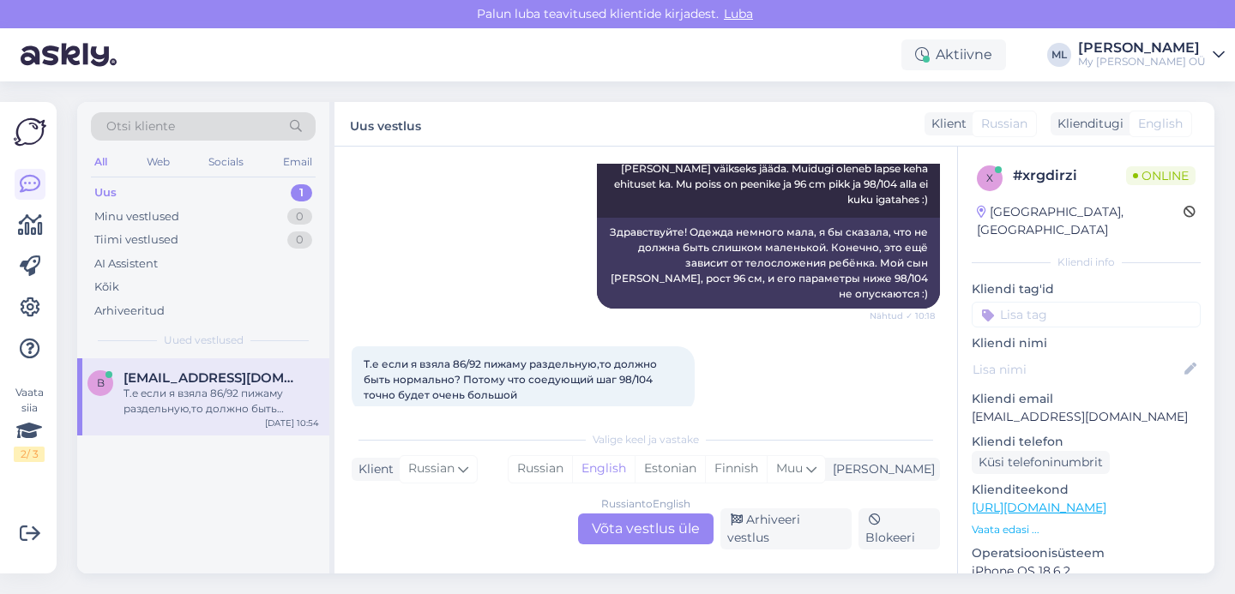
click at [642, 539] on div "Russian to English Võta vestlus üle" at bounding box center [646, 529] width 136 height 31
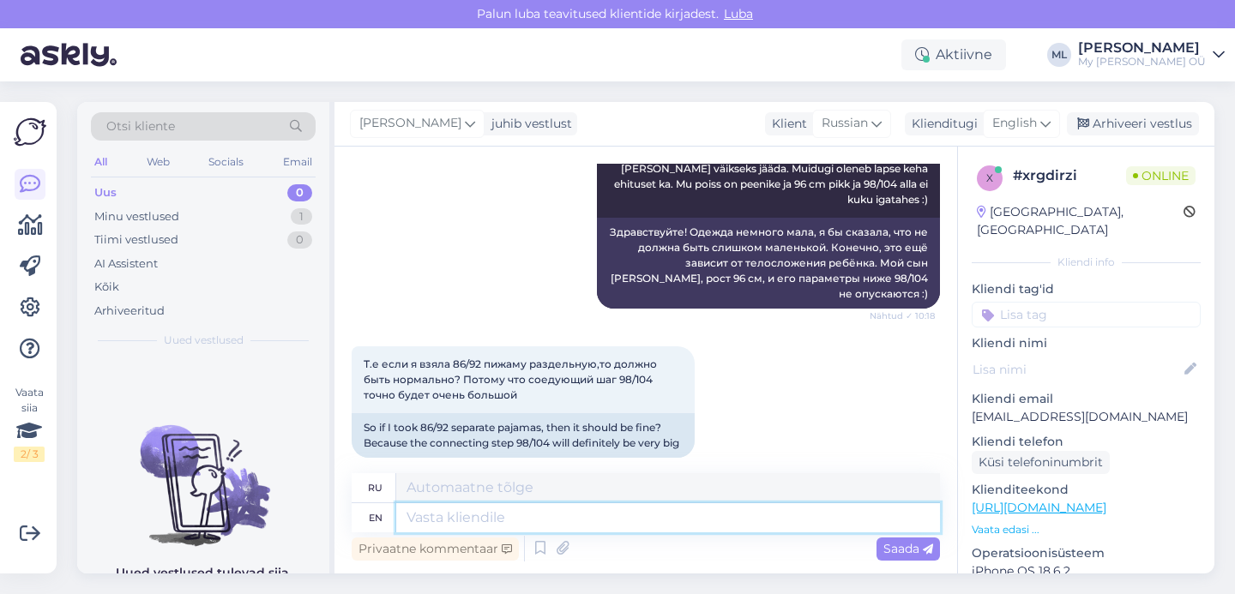
click at [480, 522] on textarea at bounding box center [668, 518] width 544 height 29
click at [1010, 124] on span "English" at bounding box center [1014, 123] width 45 height 19
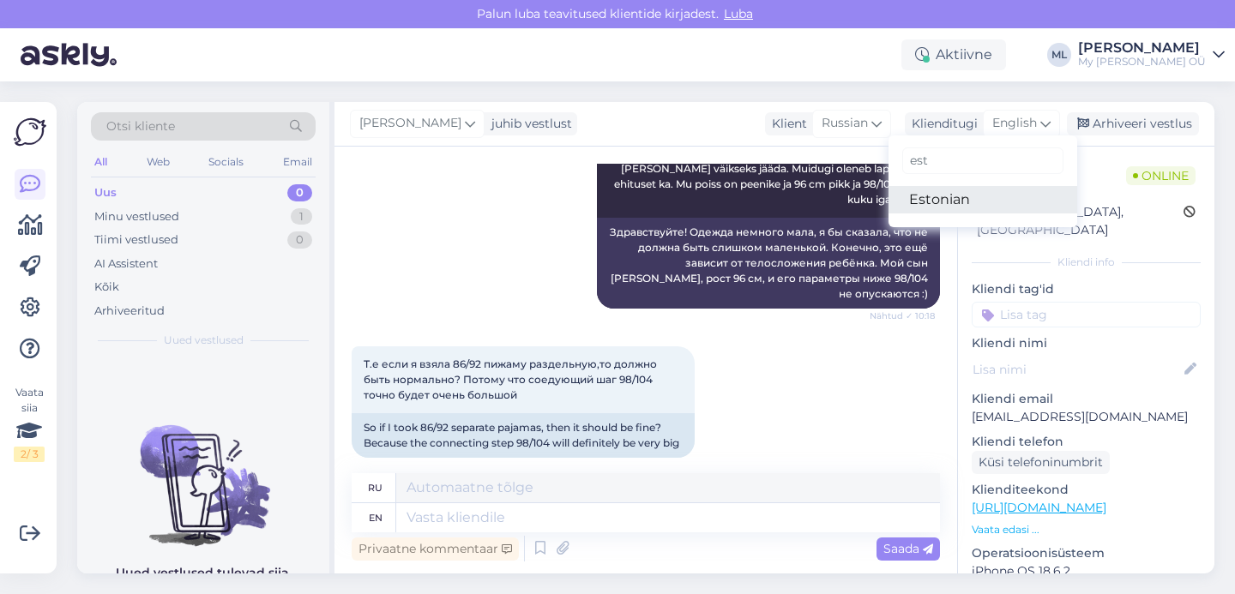
type input "est"
click at [950, 190] on link "Estonian" at bounding box center [983, 199] width 189 height 27
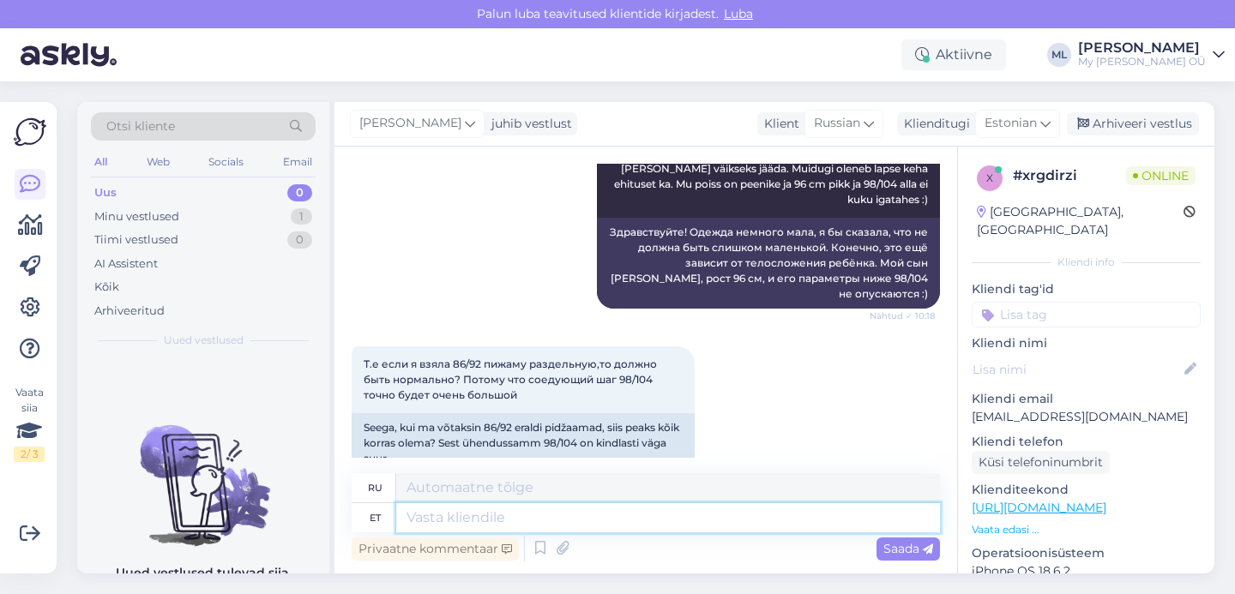
click at [456, 513] on textarea at bounding box center [668, 518] width 544 height 29
type textarea "Mar arv"
type textarea "март"
type textarea "Ma a"
type textarea "я"
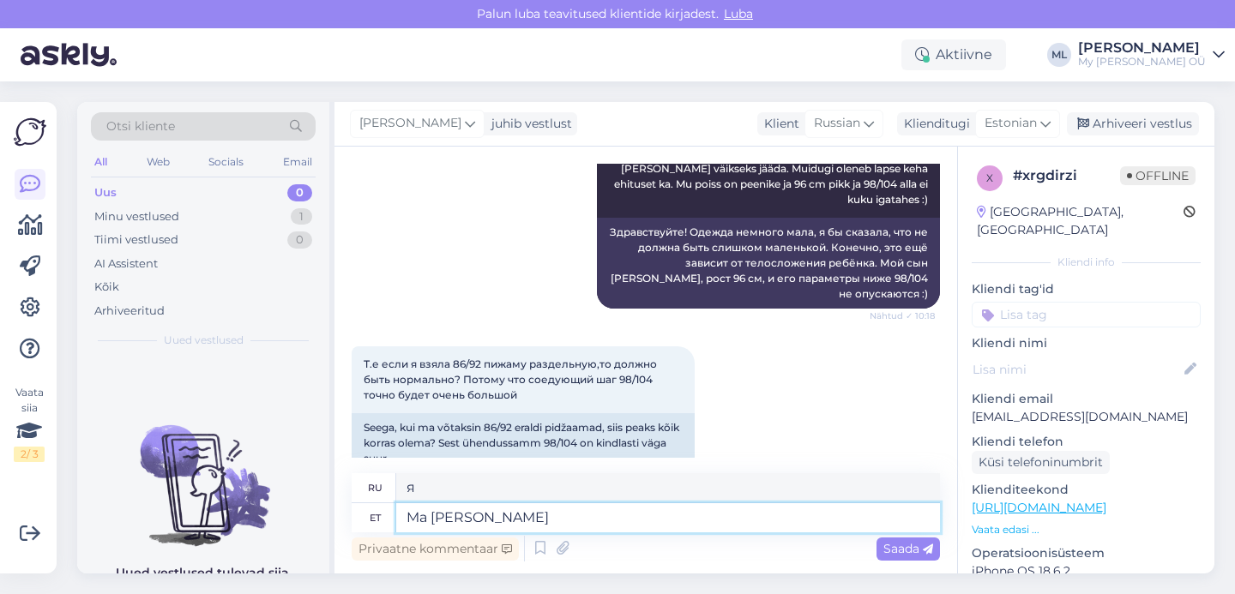
type textarea "Ma [PERSON_NAME]"
type textarea "Я думаю"
type textarea "Ma [PERSON_NAME], ne"
type textarea "Я так думаю,"
type textarea "Ma [PERSON_NAME], need on"
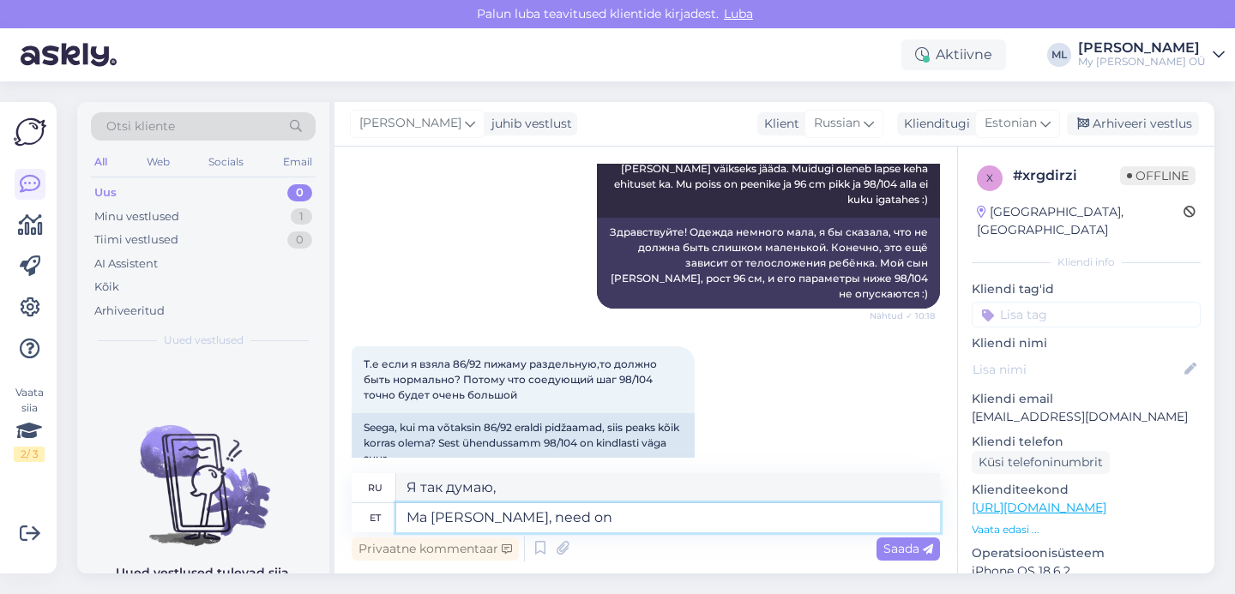
type textarea "Я так думаю, те"
type textarea "Ma [PERSON_NAME], need on ta"
type textarea "Я думаю, что да."
type textarea "Ma [PERSON_NAME], need on tavaliselt v"
type textarea "Я так думаю, они обычно"
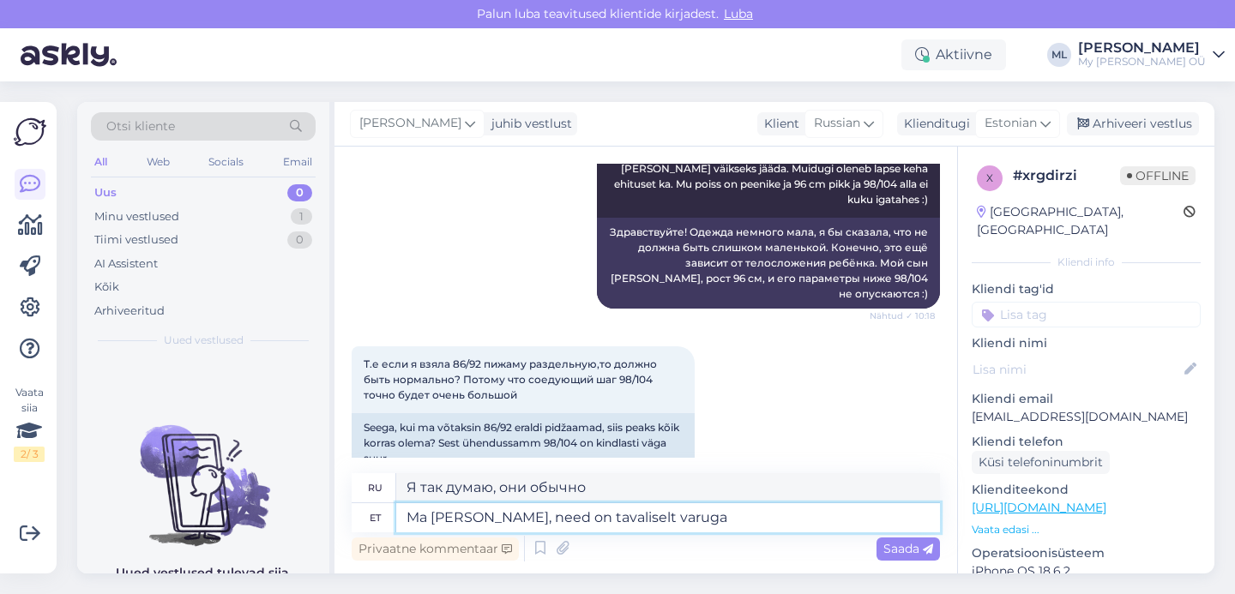
type textarea "Ma [PERSON_NAME], need on tavaliselt varuga"
type textarea "Я так думаю, обычно у них есть запасы."
type textarea "Ma [PERSON_NAME], need on tavaliselt varuga :)"
type textarea "Я думаю, что обычно они есть в наличии :)"
type textarea "Ma [PERSON_NAME], need on tavaliselt varuga :)"
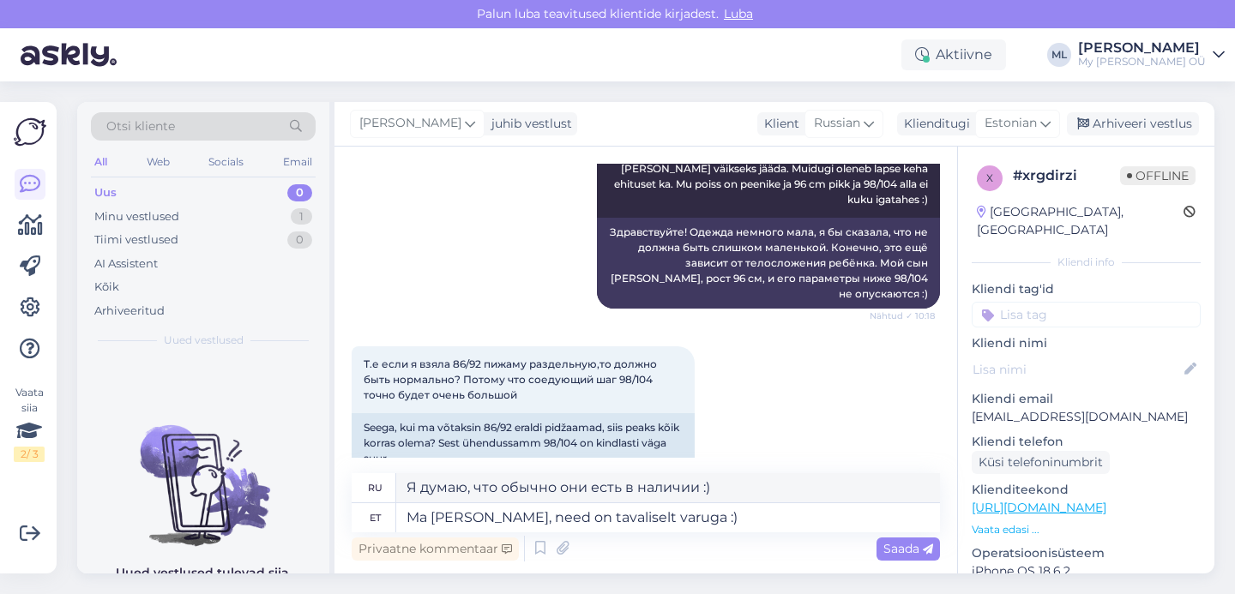
click at [889, 547] on span "Saada" at bounding box center [909, 548] width 50 height 15
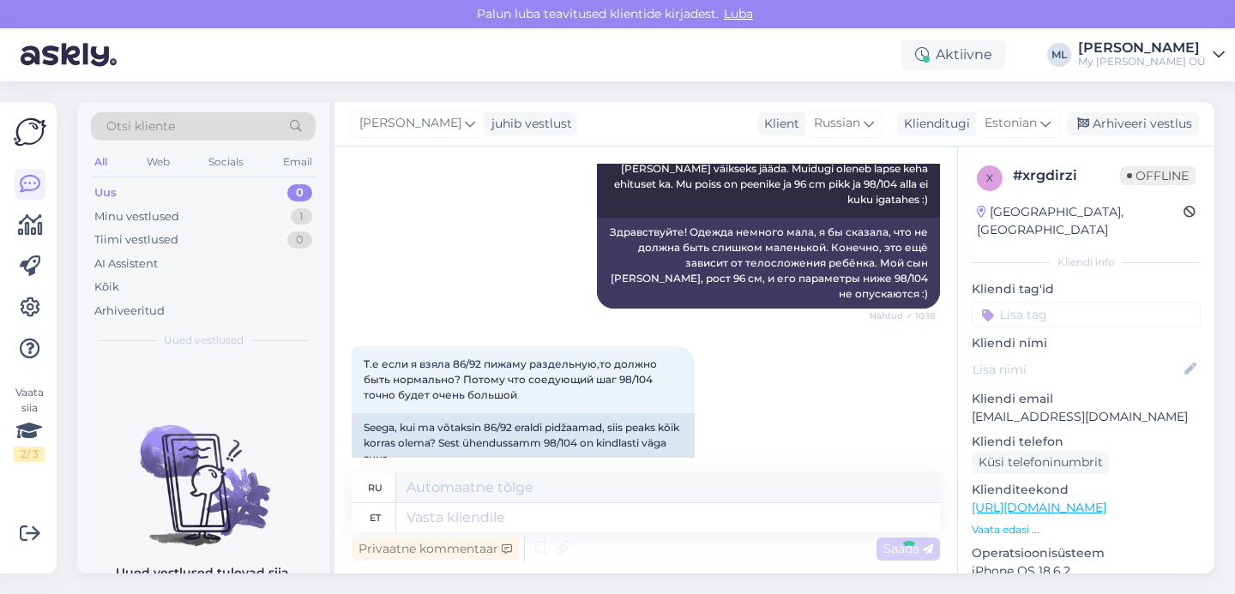
scroll to position [478, 0]
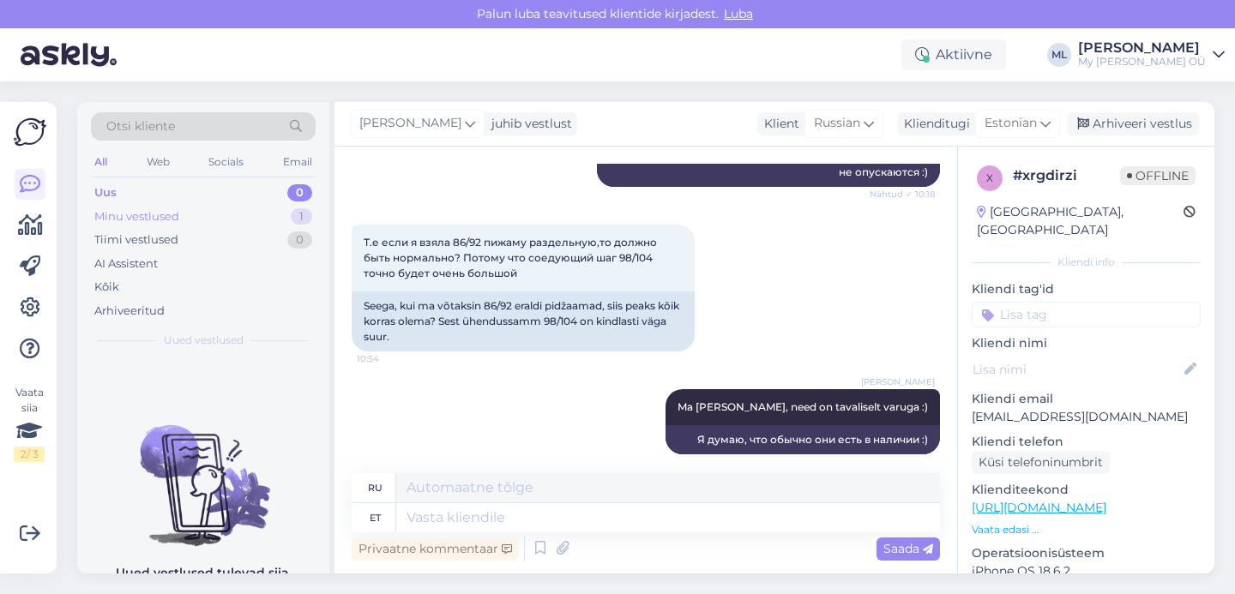
click at [108, 210] on div "Minu vestlused" at bounding box center [136, 216] width 85 height 17
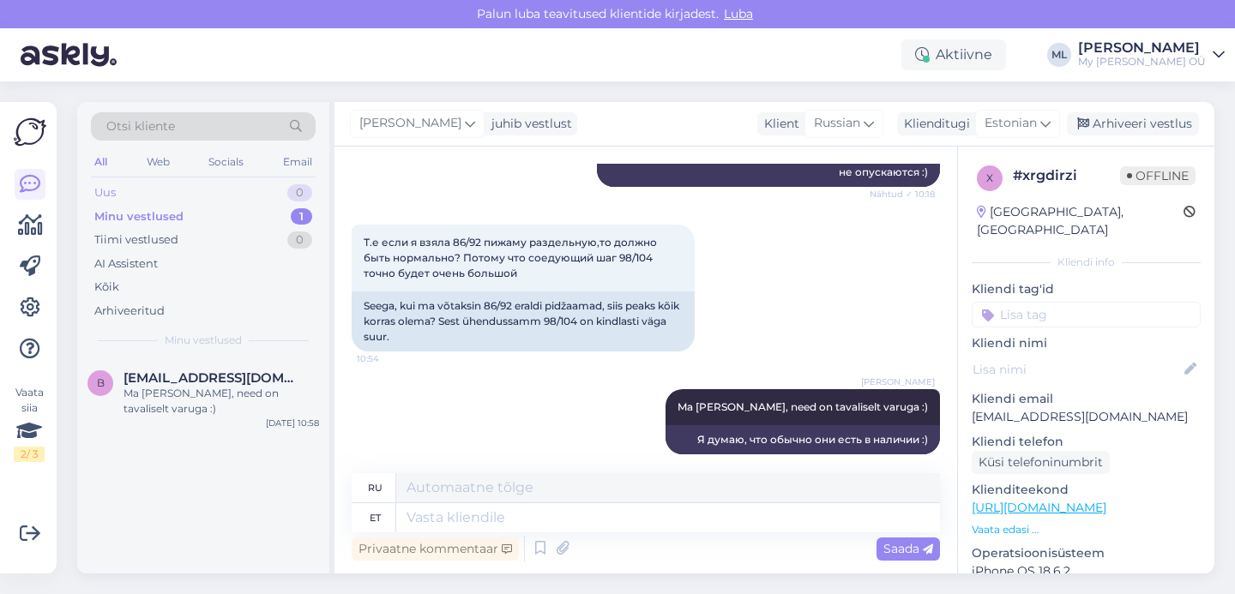
click at [102, 196] on div "Uus" at bounding box center [104, 192] width 21 height 17
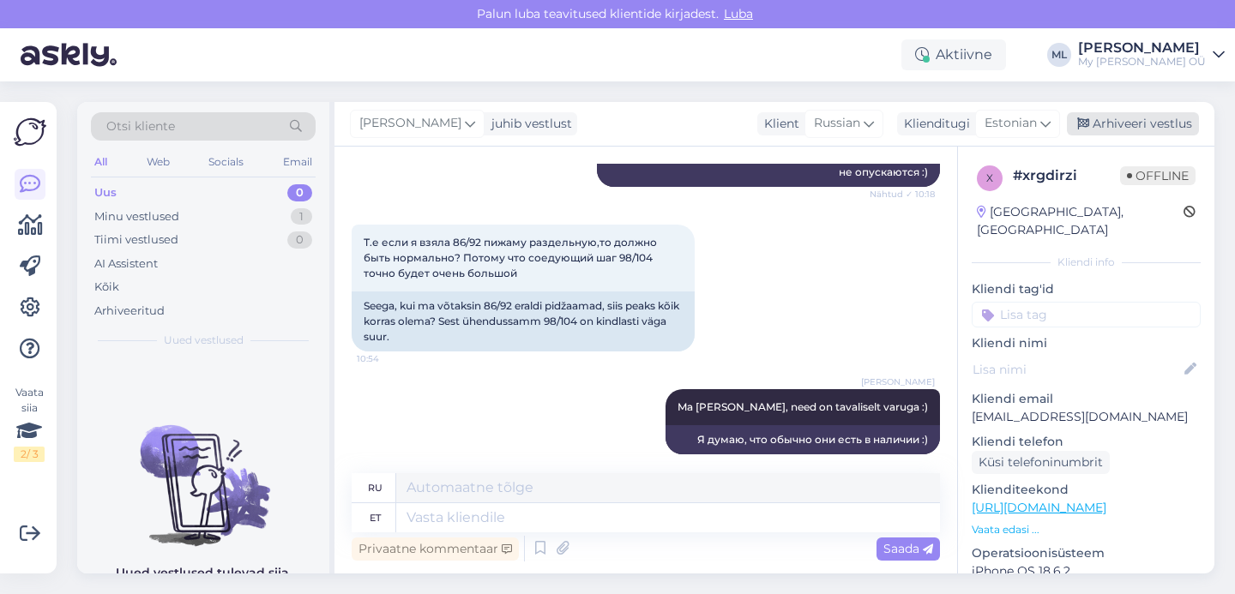
click at [1093, 122] on div "Arhiveeri vestlus" at bounding box center [1133, 123] width 132 height 23
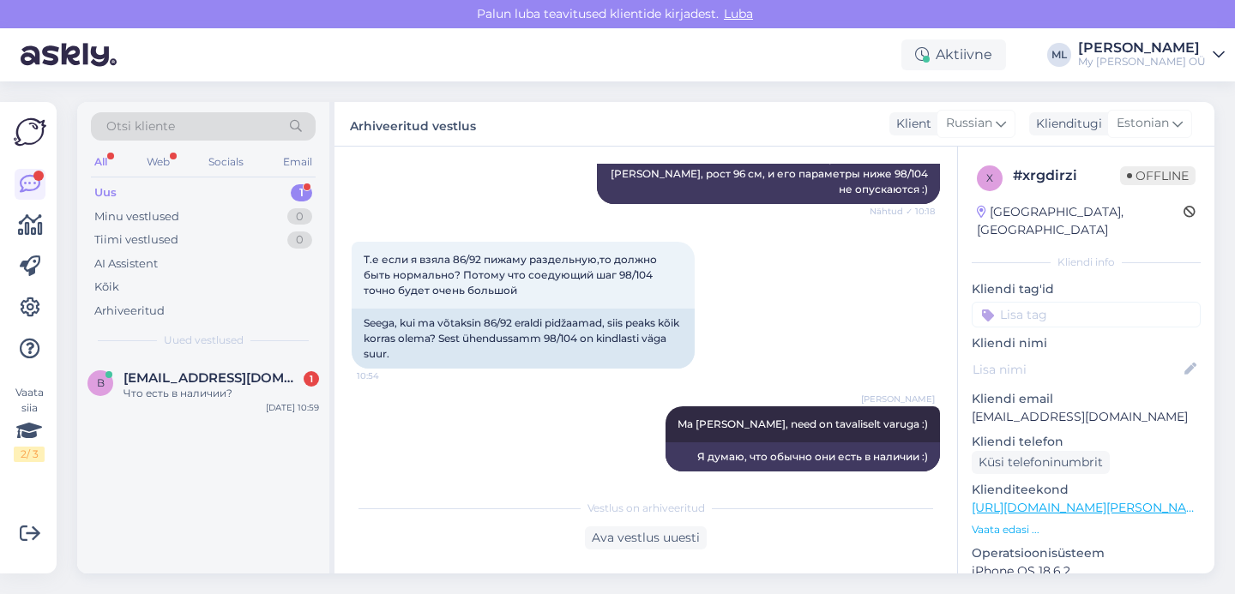
scroll to position [534, 0]
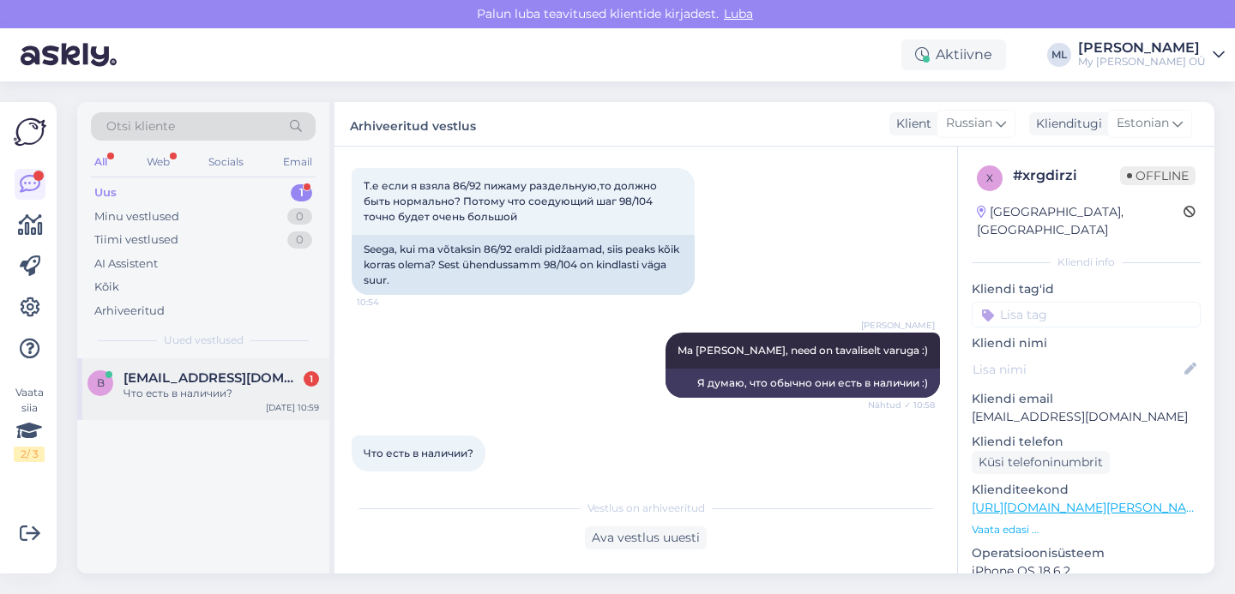
click at [186, 363] on div "b [EMAIL_ADDRESS][DOMAIN_NAME] 1 Что есть в наличии? [DATE] 10:59" at bounding box center [203, 390] width 252 height 62
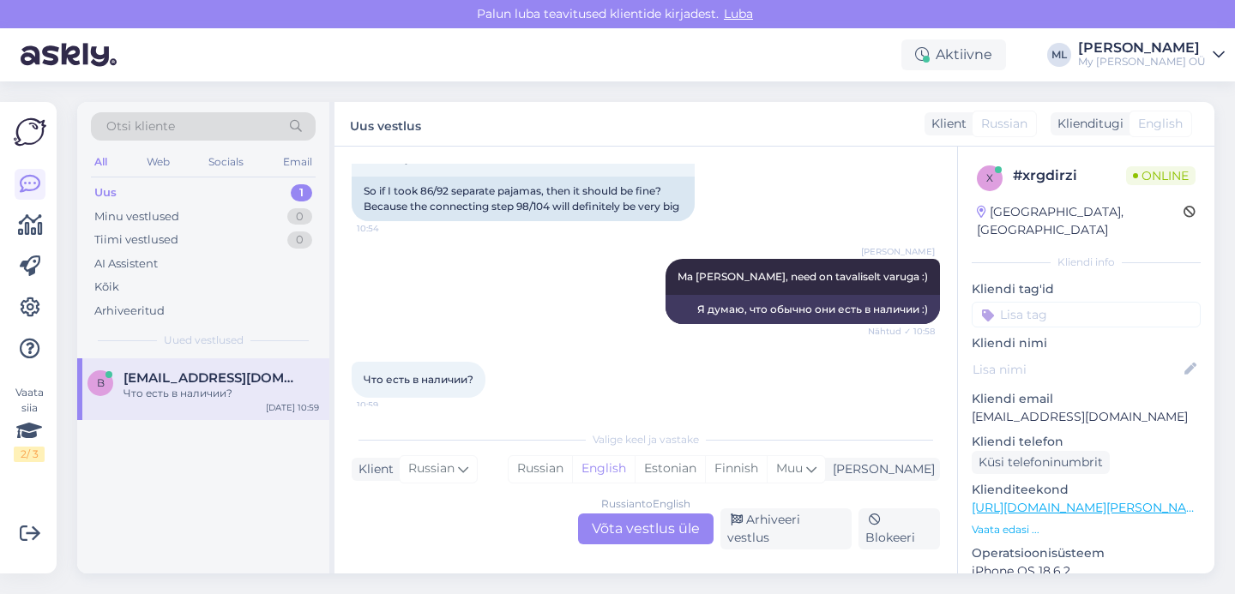
click at [657, 538] on div "Russian to English Võta vestlus üle" at bounding box center [646, 529] width 136 height 31
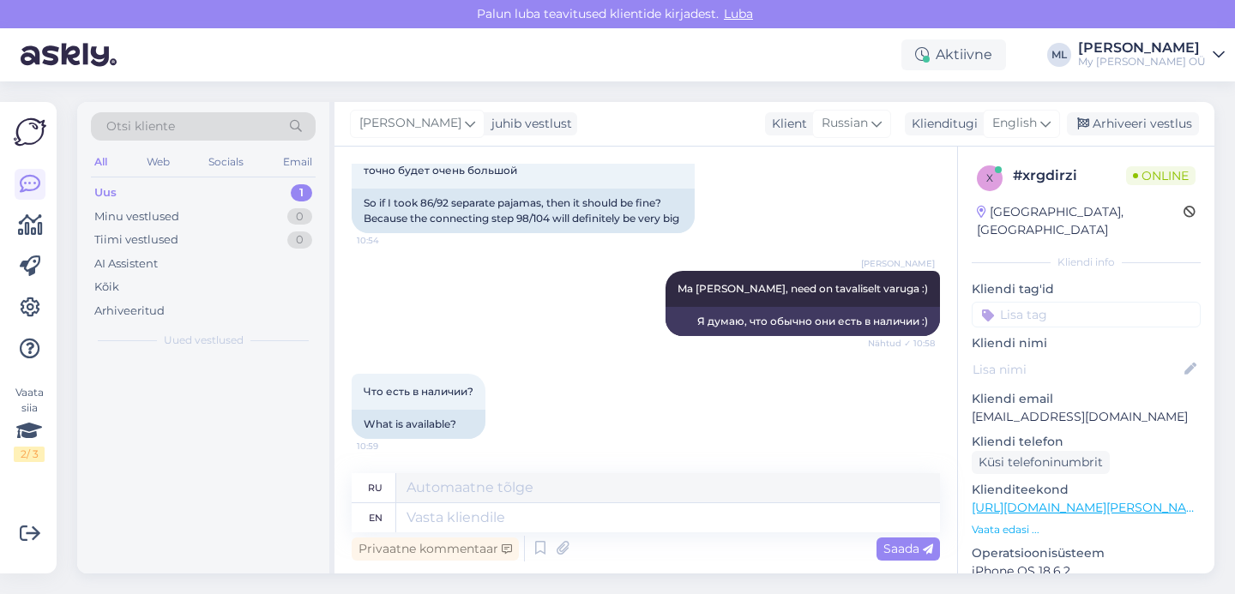
scroll to position [581, 0]
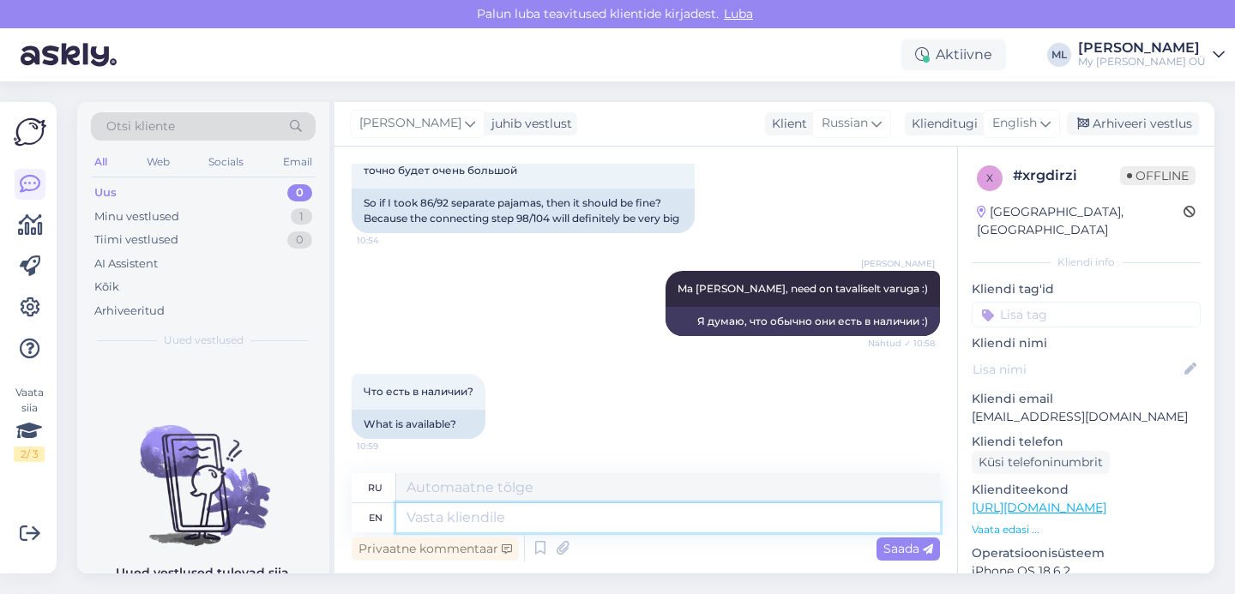
click at [615, 527] on textarea at bounding box center [668, 518] width 544 height 29
click at [1043, 117] on icon at bounding box center [1046, 123] width 10 height 19
click at [949, 203] on link "Estonian" at bounding box center [983, 199] width 189 height 27
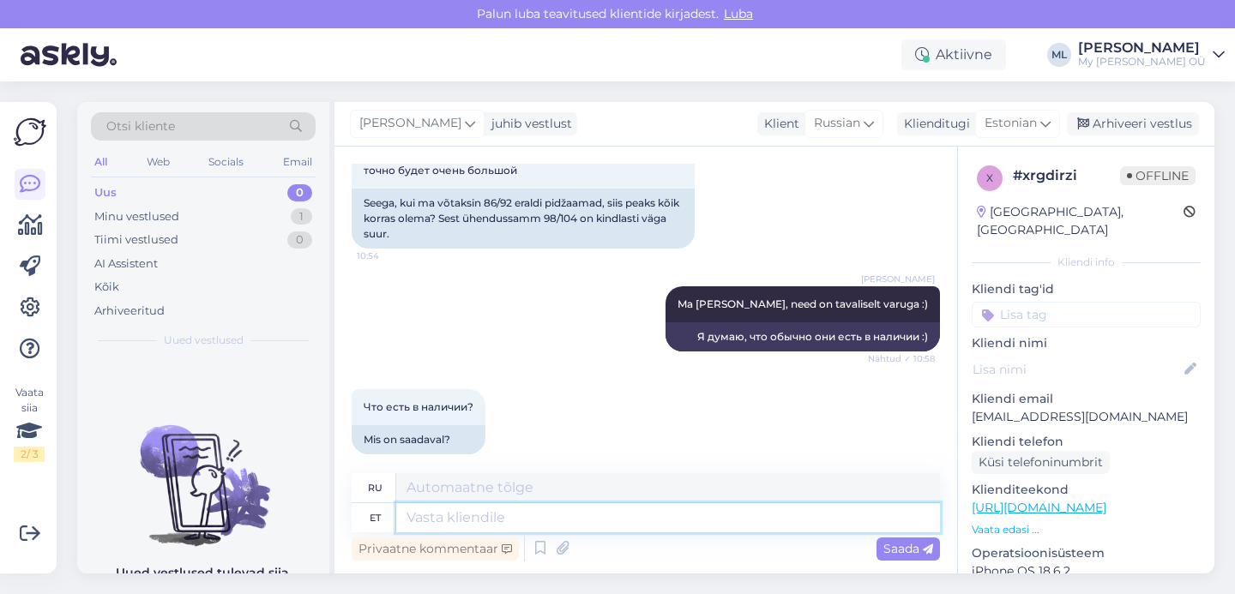
click at [453, 521] on textarea at bounding box center [668, 518] width 544 height 29
type textarea "Kodulehel on"
type textarea "На главной странице"
type textarea "Kodulehel on er"
type textarea "На сайте есть"
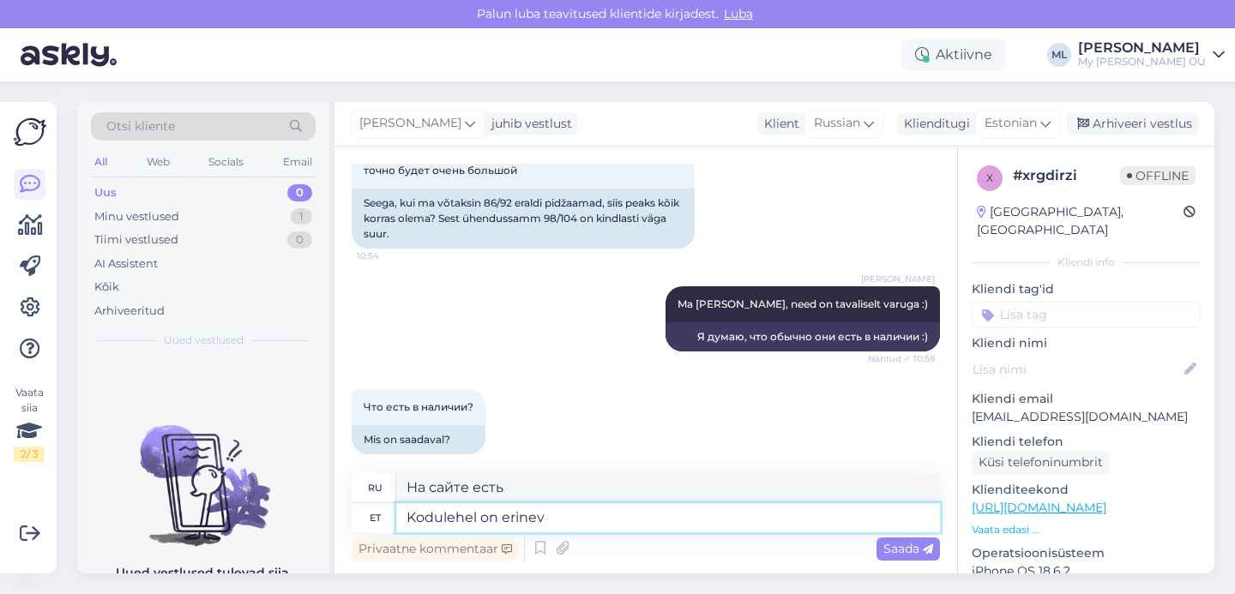
type textarea "Kodulehel on erineva"
type textarea "На сайте есть разные"
type textarea "Kodulehel on erinevaid m"
type textarea "На сайте есть различные"
type textarea "Kodulehel on erinevaid mustreid, n"
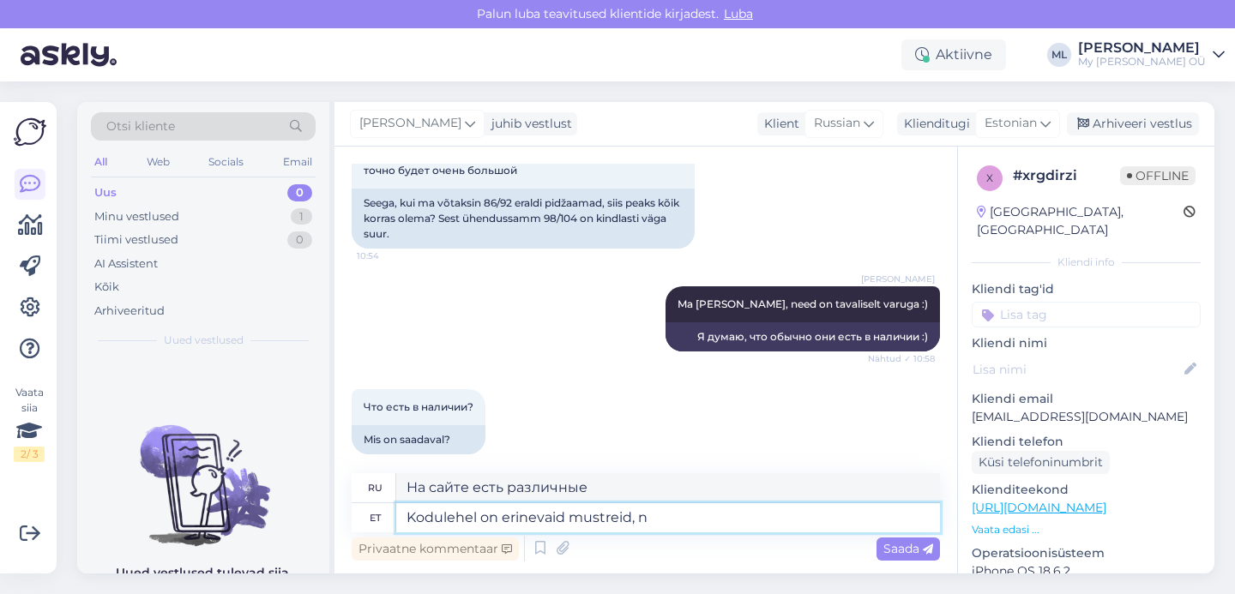
type textarea "На сайте есть различные шаблоны,"
type textarea "Kodulehel on erinevaid mustreid, nii p"
type textarea "На сайте есть разные шаблоны, поэтому"
type textarea "Kodulehel on erinevaid mustreid, nii pikkade l"
type textarea "На сайте представлены различные шаблоны, как длинные, так и короткие."
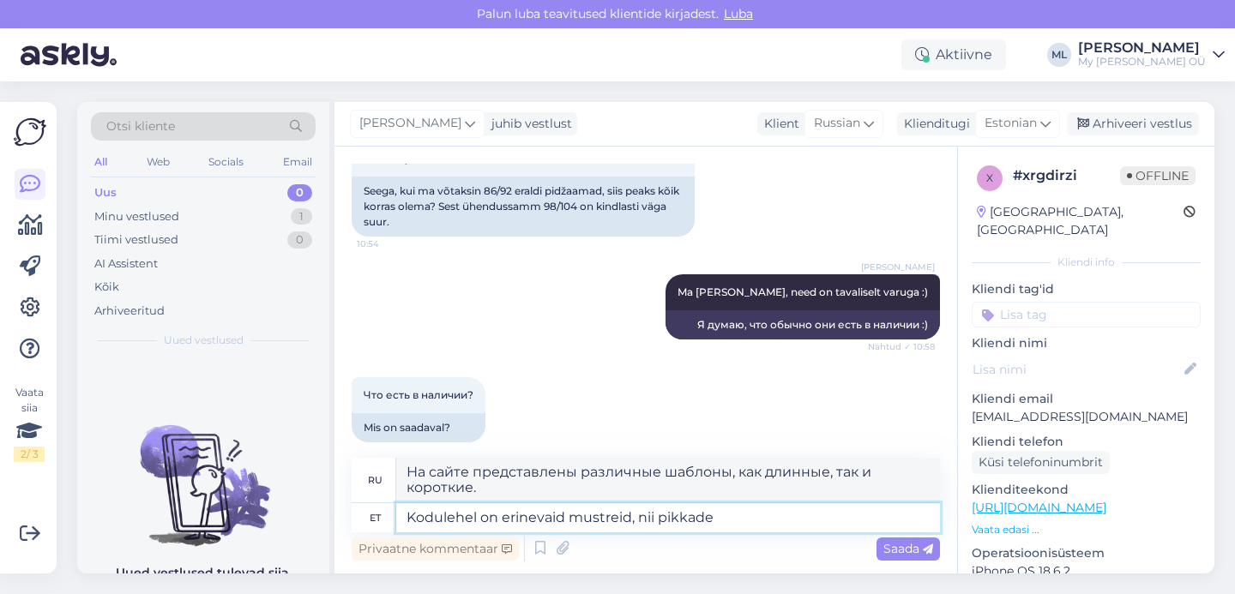
type textarea "Kodulehel on erinevaid mustreid, nii pikkade k"
type textarea "На сайте имеются различные шаблоны, как длинные, так и короткие."
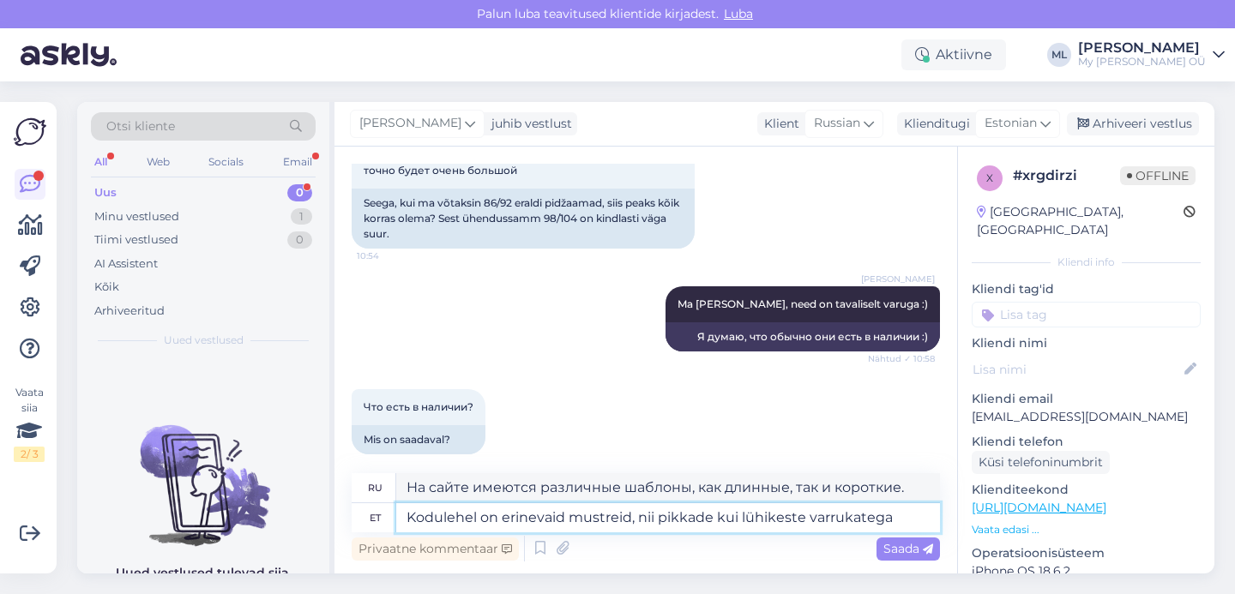
type textarea "Kodulehel on erinevaid mustreid, nii pikkade kui lühikeste varrukatega :"
type textarea "На сайте представлены различные модели, как с длинными, так и с короткими рукав…"
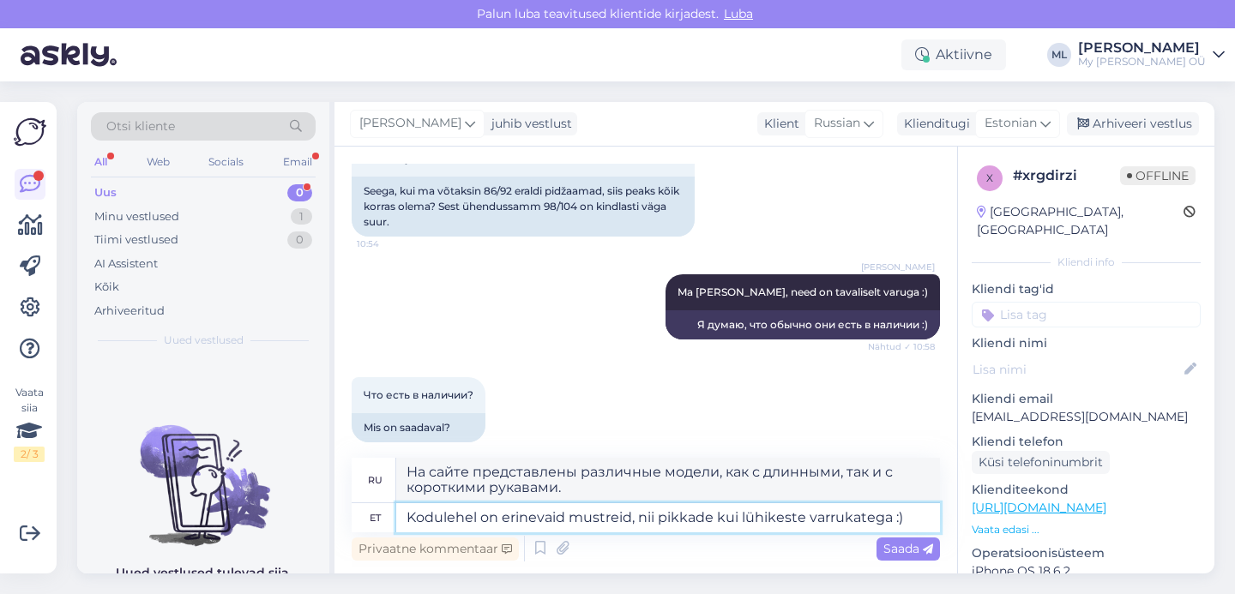
type textarea "Kodulehel on erinevaid mustreid, nii pikkade kui lühikeste varrukatega :)"
type textarea "На сайте есть разные модели, как с длинными, так и с короткими рукавами :)"
click at [631, 520] on textarea "Kodulehel on erinevaid mustreid, nii pikkade kui lühikeste varrukatega :)" at bounding box center [668, 518] width 544 height 29
type textarea "Kodulehel on erinevaid mustreid saad, nii pikkade kui lühikeste varrukatega :)"
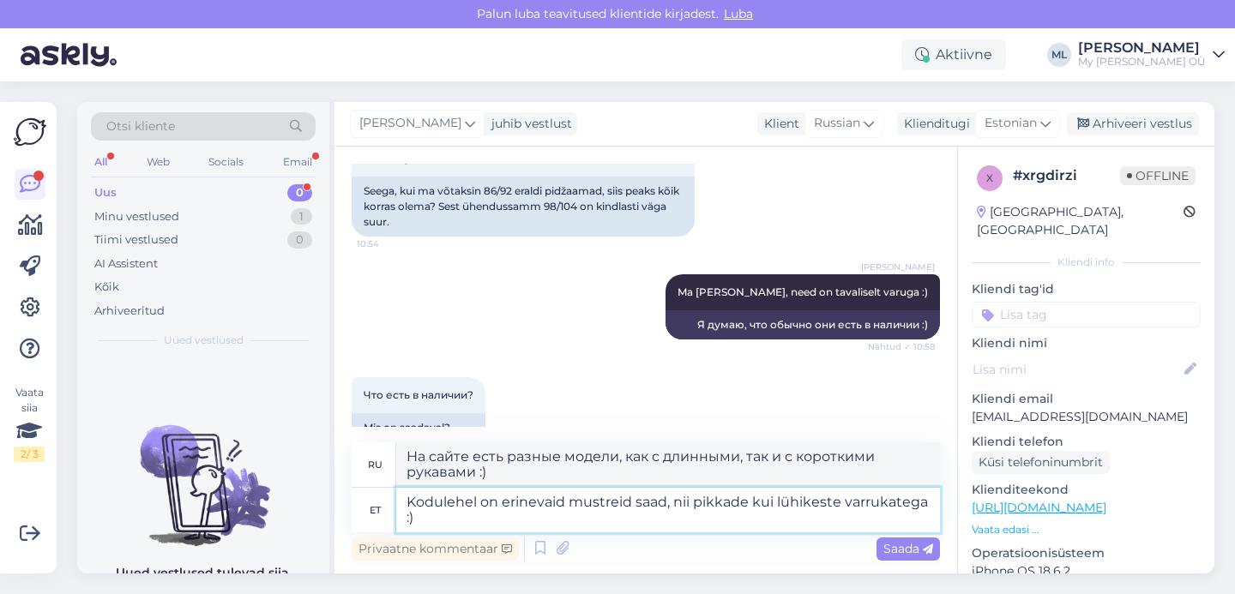
type textarea "На сайте вы можете найти разные модели, как с длинными, так и с короткими рукав…"
type textarea "Kodulehel on erinevaid mustreid saada, nii pikkade kui lühikeste varrukatega :)"
type textarea "На сайте доступны разные модели, как с длинными, так и с короткими рукавами :)"
type textarea "Kodulehel on erinevaid mustreid saada, nii pikkade kui lühikeste varrukatega :)"
click at [888, 551] on span "Saada" at bounding box center [909, 548] width 50 height 15
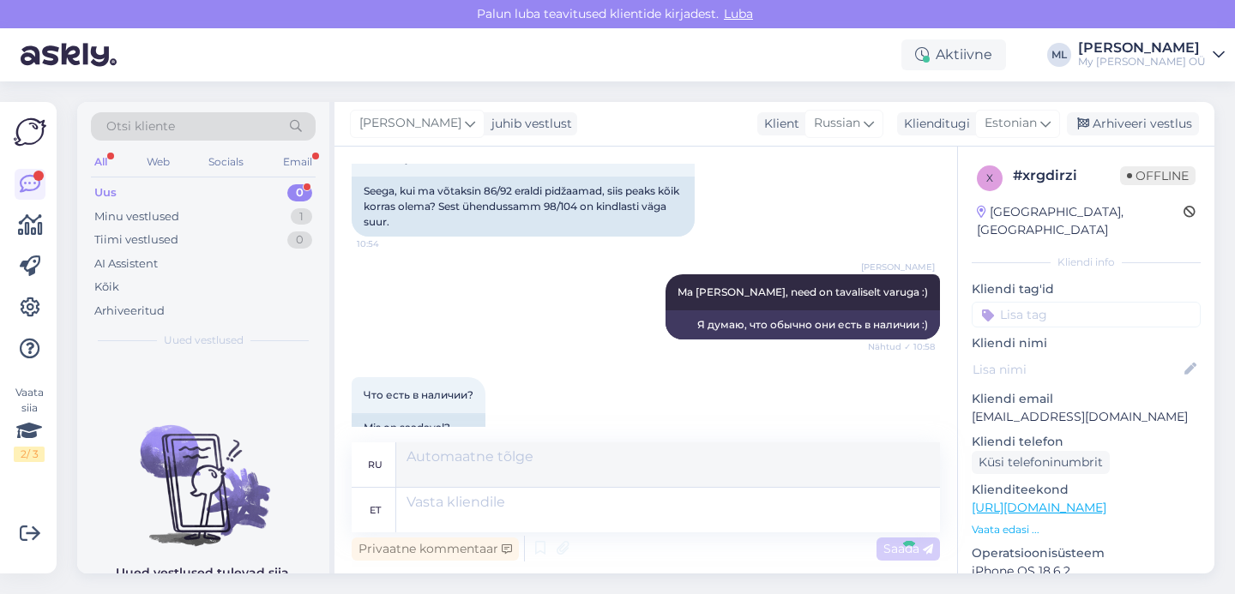
scroll to position [715, 0]
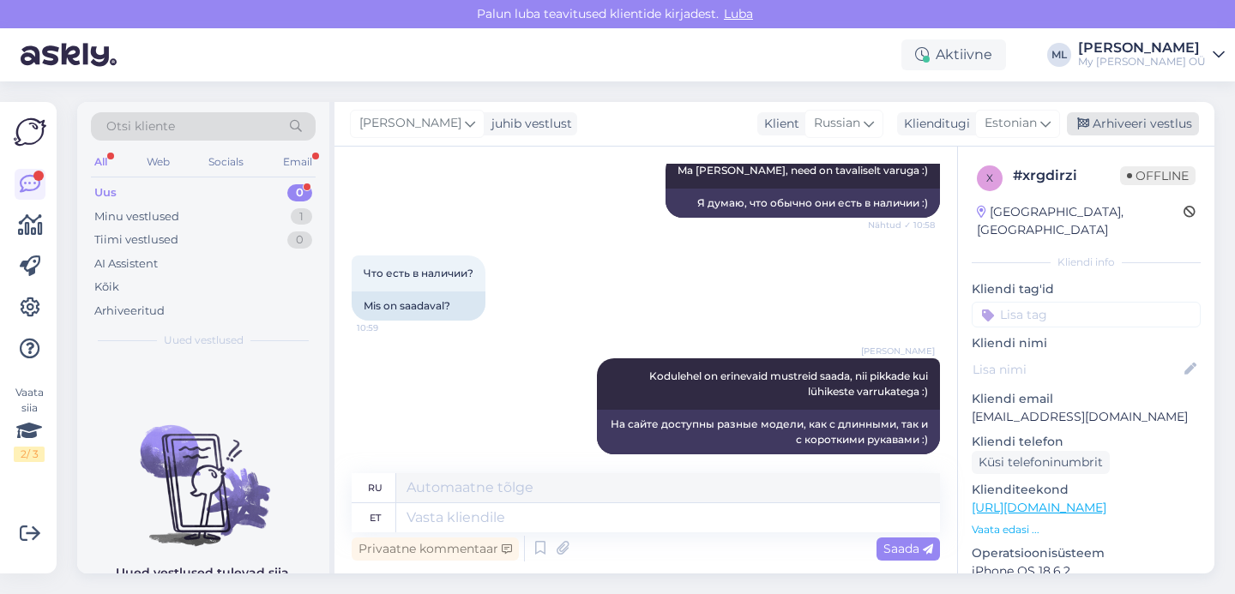
click at [1146, 119] on div "Arhiveeri vestlus" at bounding box center [1133, 123] width 132 height 23
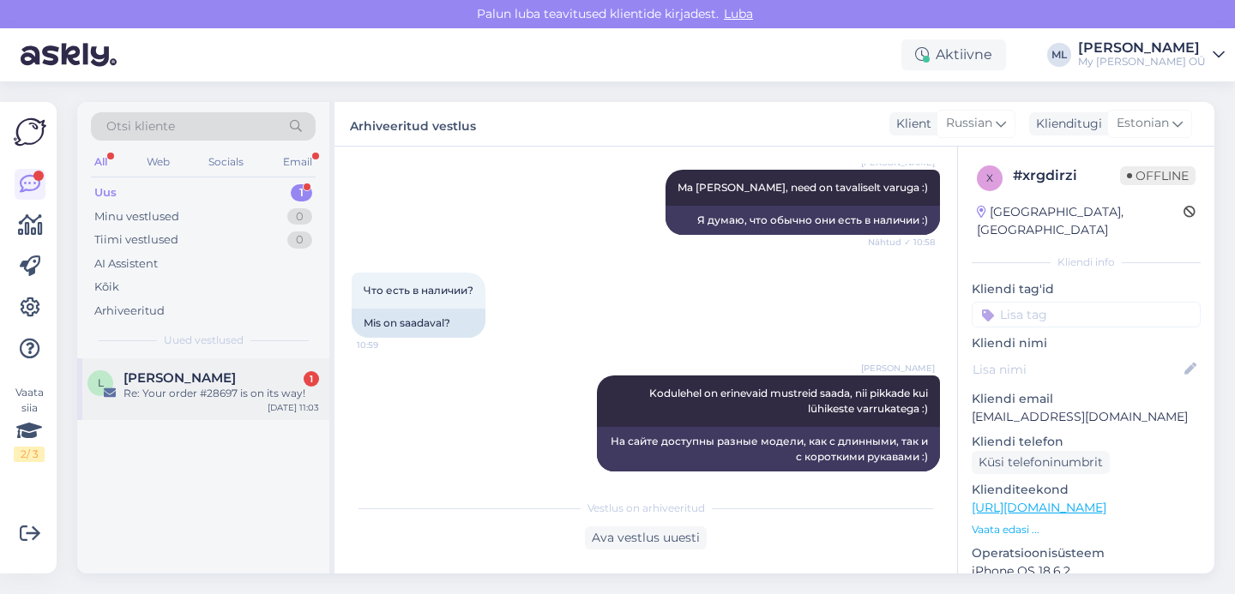
click at [181, 391] on div "Re: Your order #28697 is on its way!" at bounding box center [222, 393] width 196 height 15
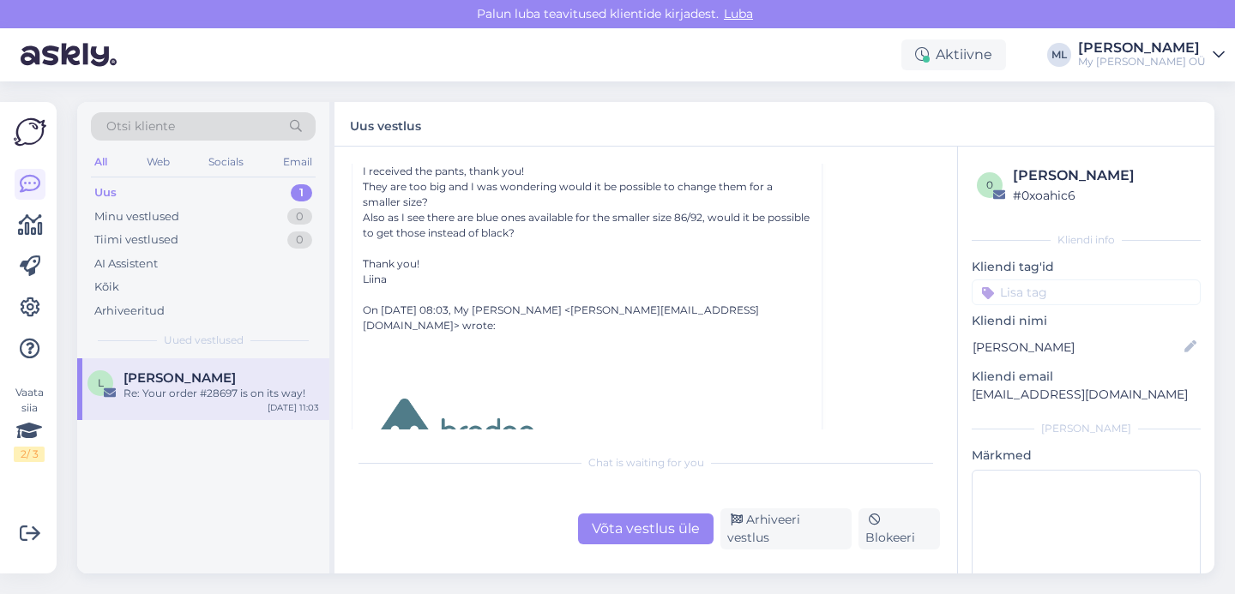
scroll to position [186, 0]
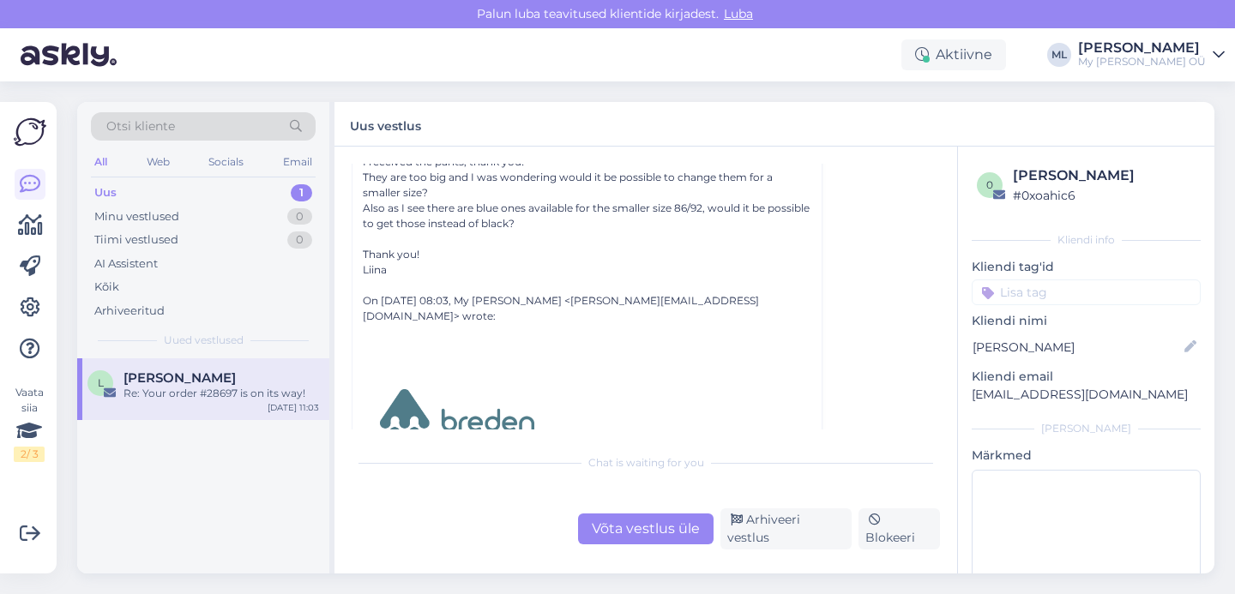
click at [651, 524] on div "Võta vestlus üle" at bounding box center [646, 529] width 136 height 31
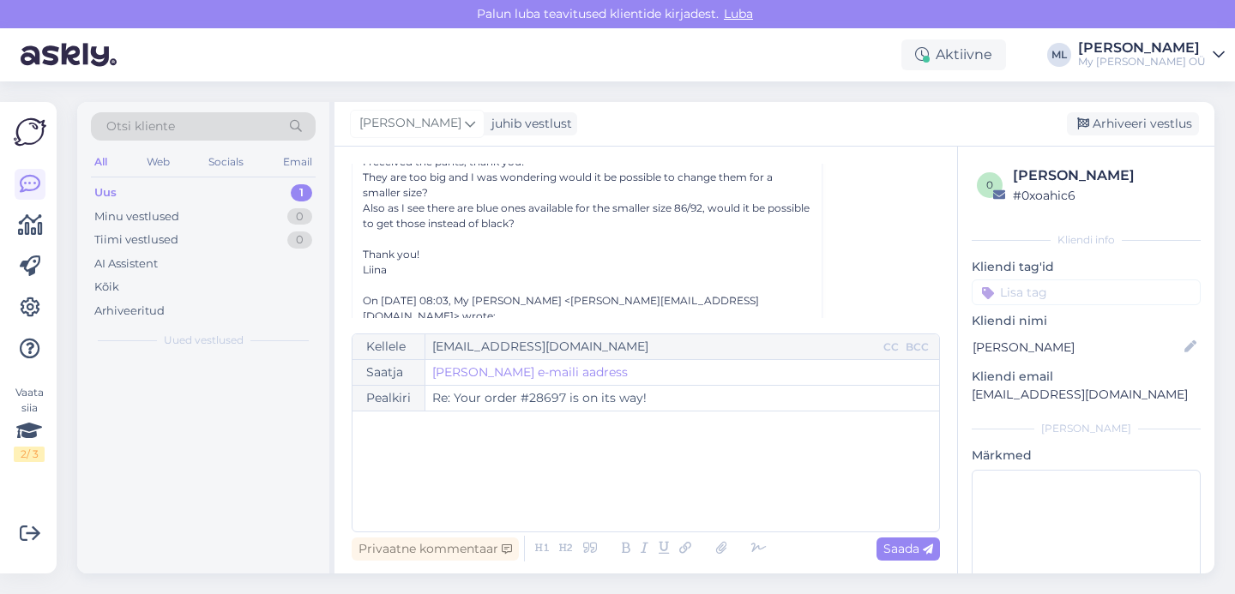
scroll to position [46, 0]
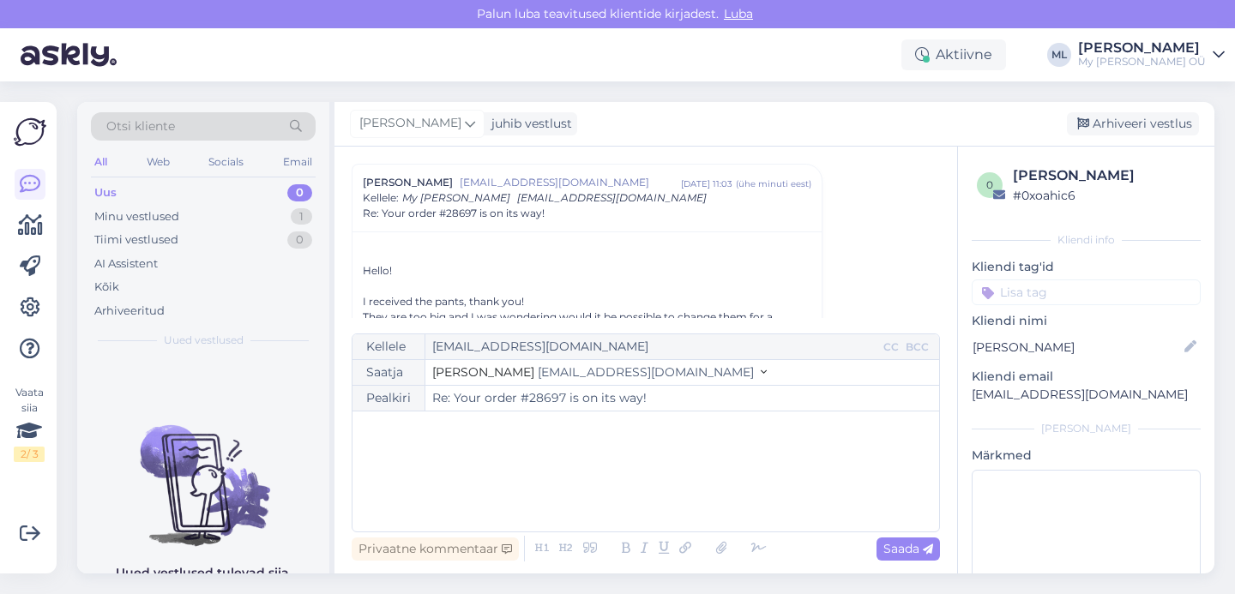
click at [592, 365] on button "Stella [EMAIL_ADDRESS][DOMAIN_NAME]" at bounding box center [599, 373] width 335 height 18
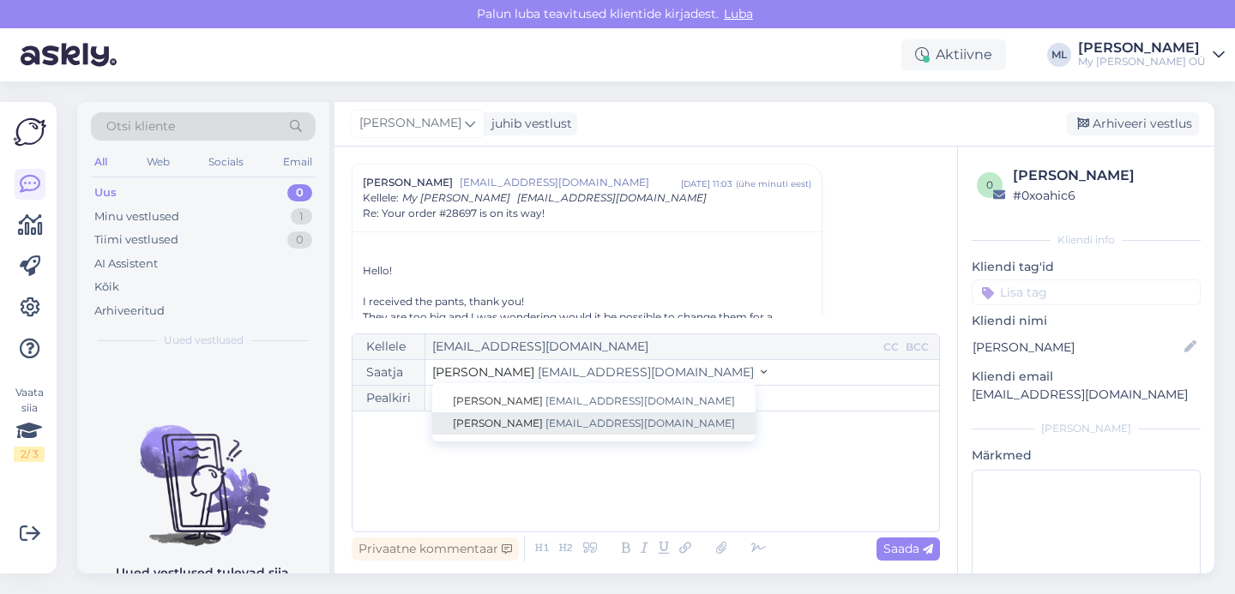
click at [582, 413] on link "[PERSON_NAME] [EMAIL_ADDRESS][DOMAIN_NAME]" at bounding box center [593, 424] width 323 height 22
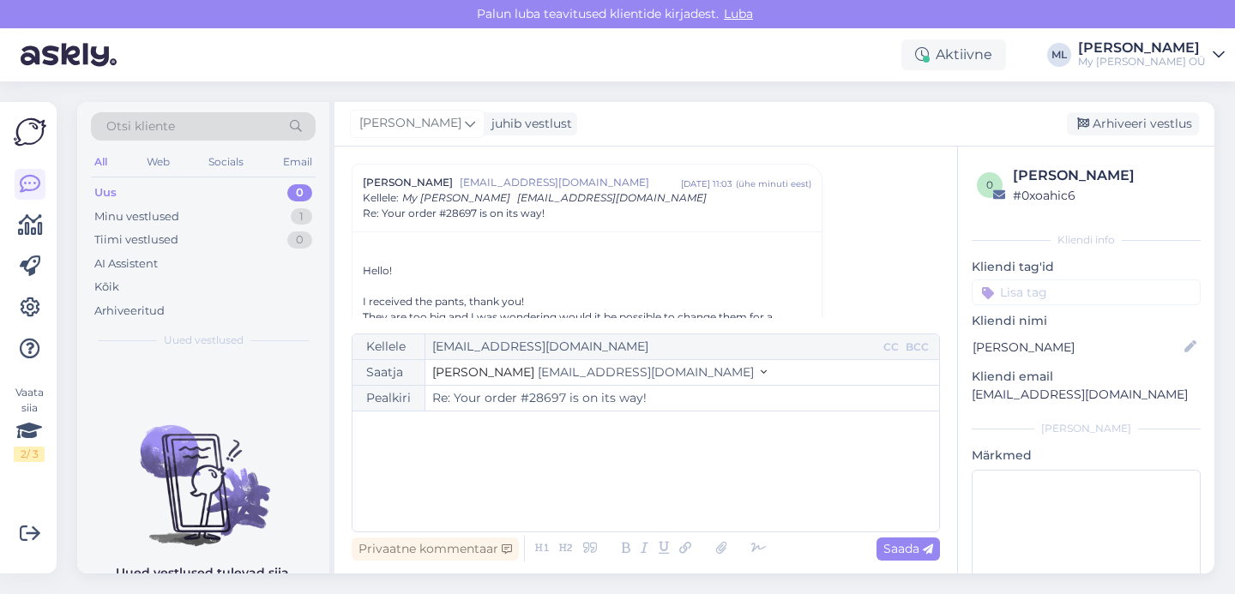
click at [503, 472] on div "﻿" at bounding box center [646, 471] width 570 height 103
click at [443, 445] on p "﻿" at bounding box center [646, 447] width 570 height 18
drag, startPoint x: 413, startPoint y: 434, endPoint x: 306, endPoint y: 422, distance: 107.9
click at [306, 422] on div "Otsi kliente All Web Socials Email Uus 0 Minu vestlused 1 Tiimi vestlused 0 AI …" at bounding box center [645, 338] width 1137 height 472
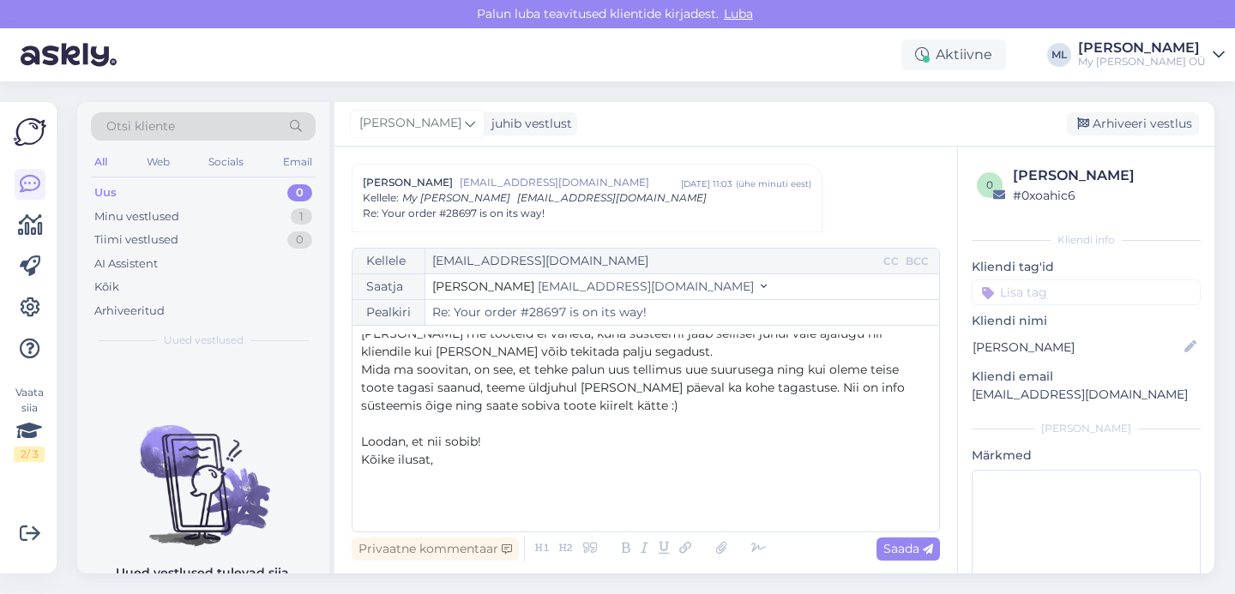
click at [455, 469] on p "﻿" at bounding box center [646, 478] width 570 height 18
click at [445, 461] on p "Kõike ilusat," at bounding box center [646, 460] width 570 height 18
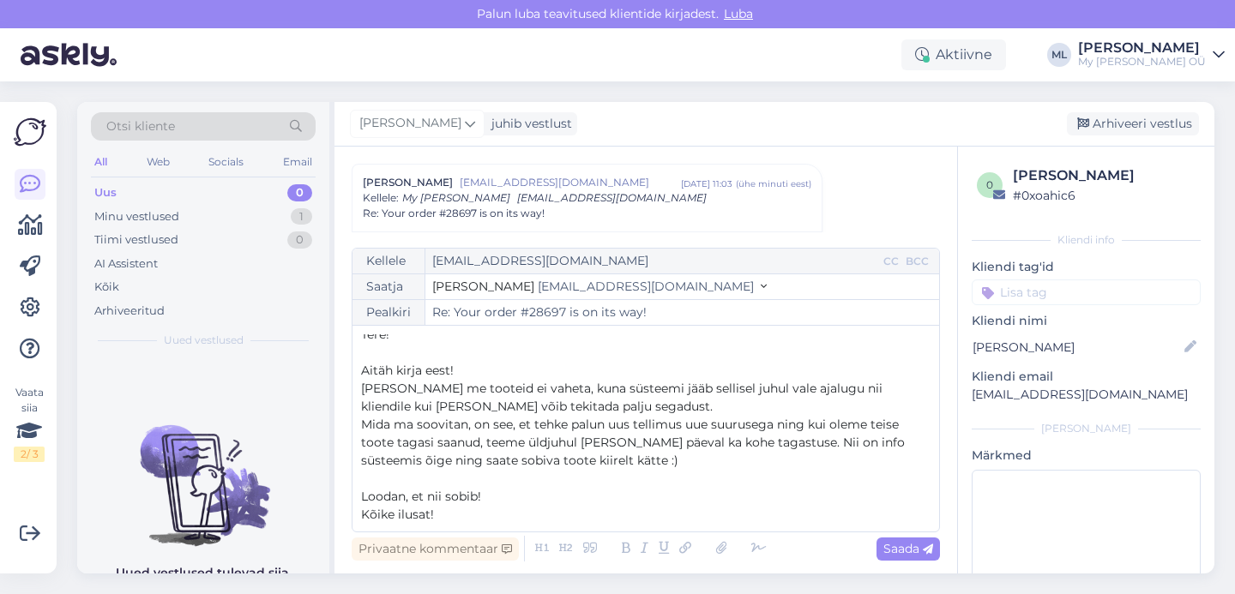
scroll to position [25, 0]
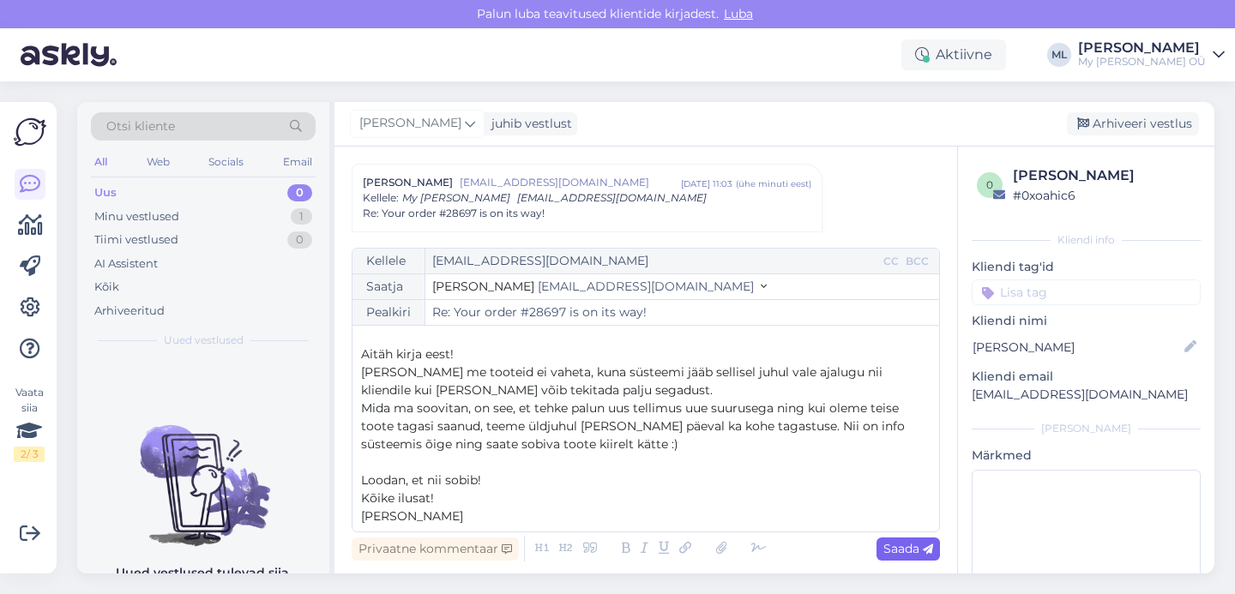
click at [908, 548] on span "Saada" at bounding box center [909, 548] width 50 height 15
type input "Re: Your order #28697 is on its way!"
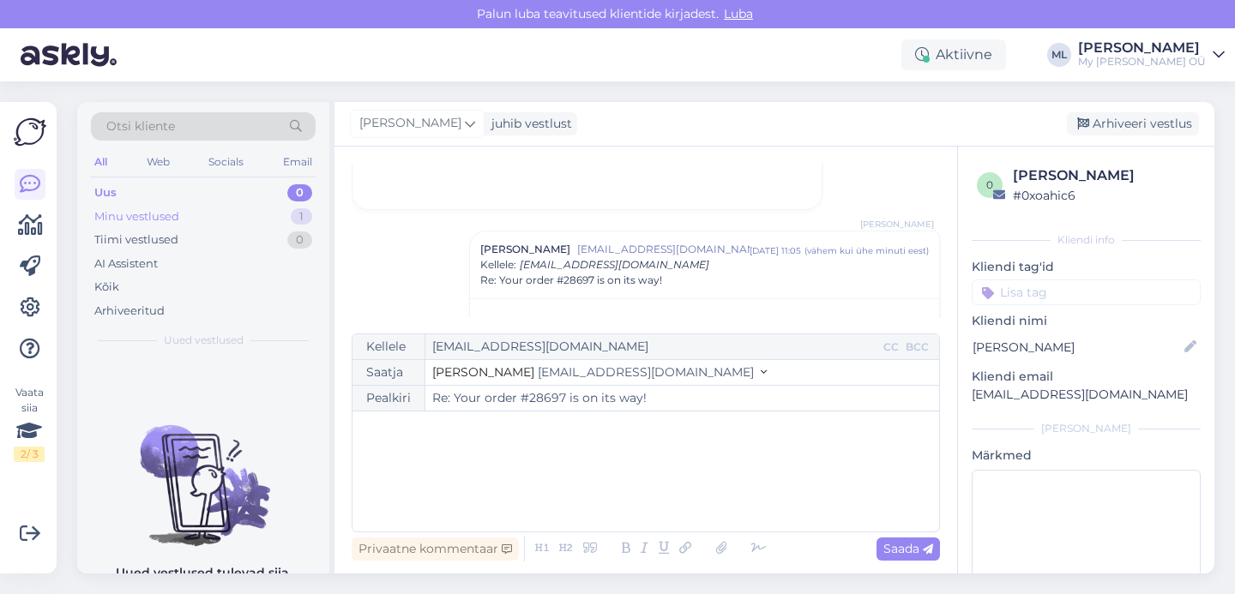
click at [177, 212] on div "Minu vestlused" at bounding box center [136, 216] width 85 height 17
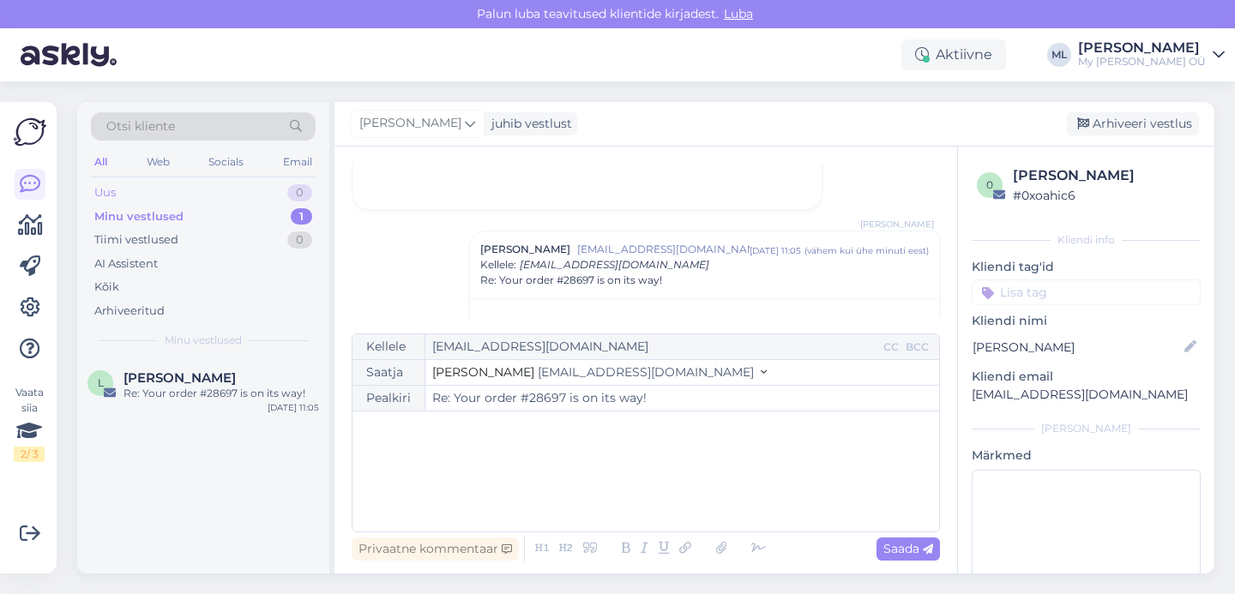
click at [111, 196] on div "Uus" at bounding box center [104, 192] width 21 height 17
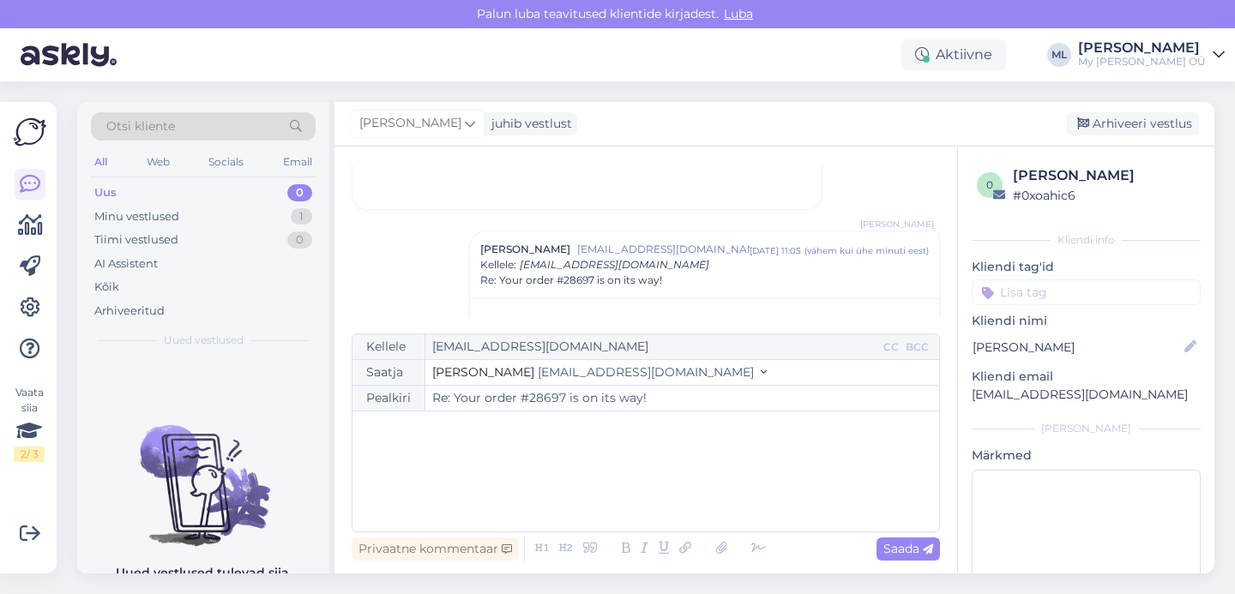
click at [561, 273] on span "Re: Your order #28697 is on its way!" at bounding box center [571, 280] width 182 height 15
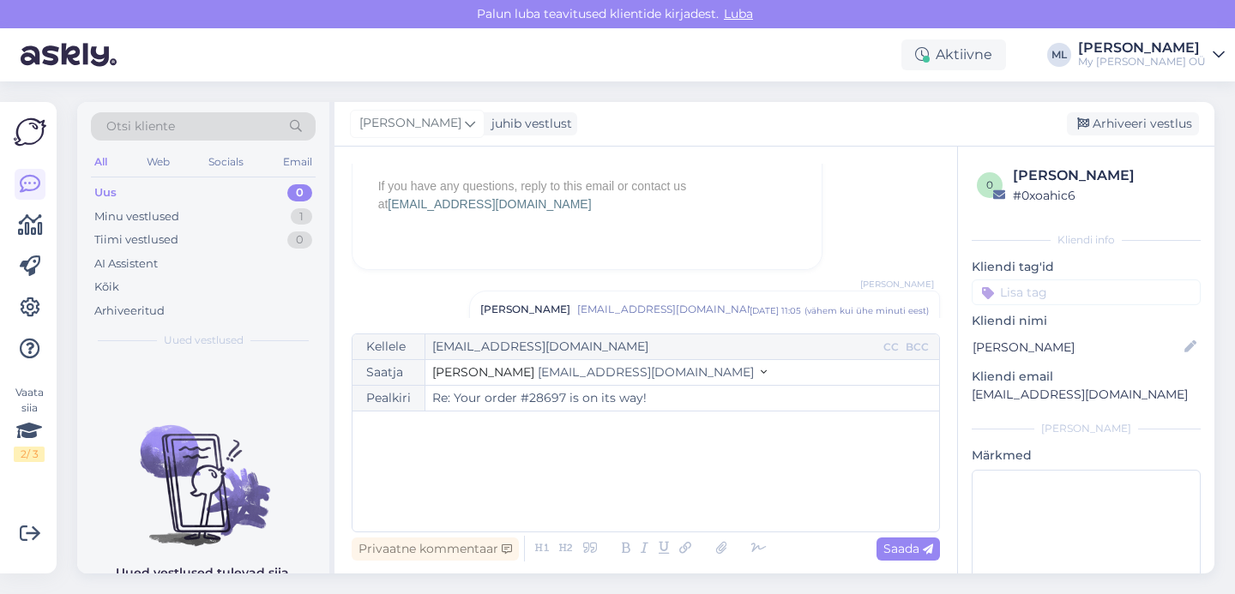
click at [577, 317] on span "Re: Your order #28697 is on its way!" at bounding box center [571, 324] width 182 height 15
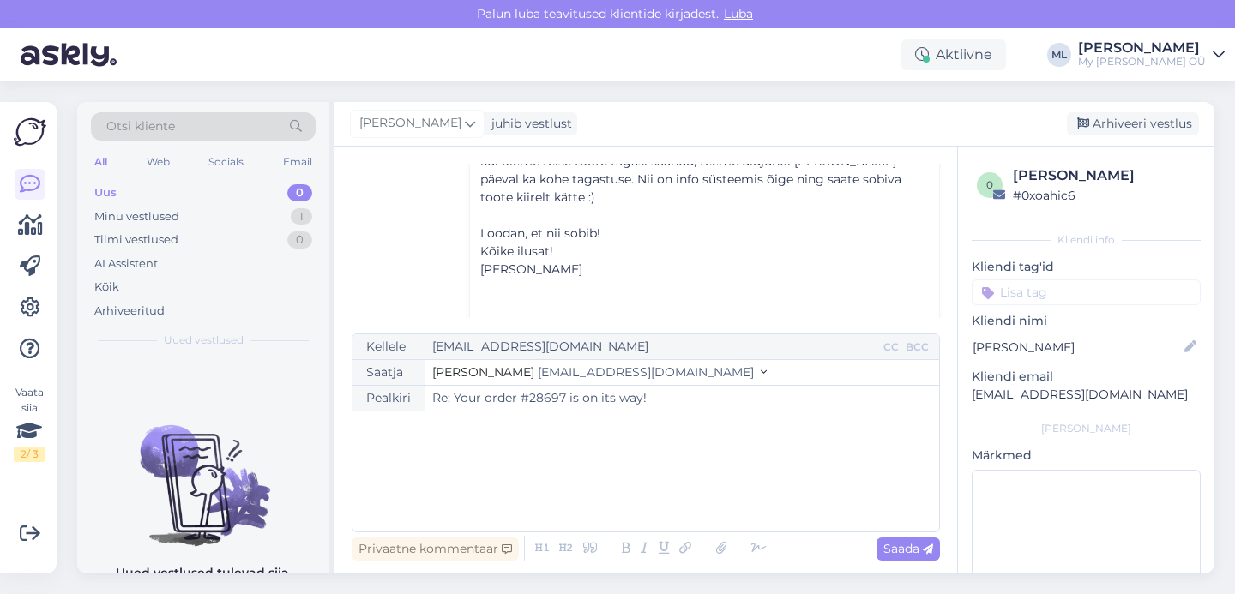
scroll to position [1464, 0]
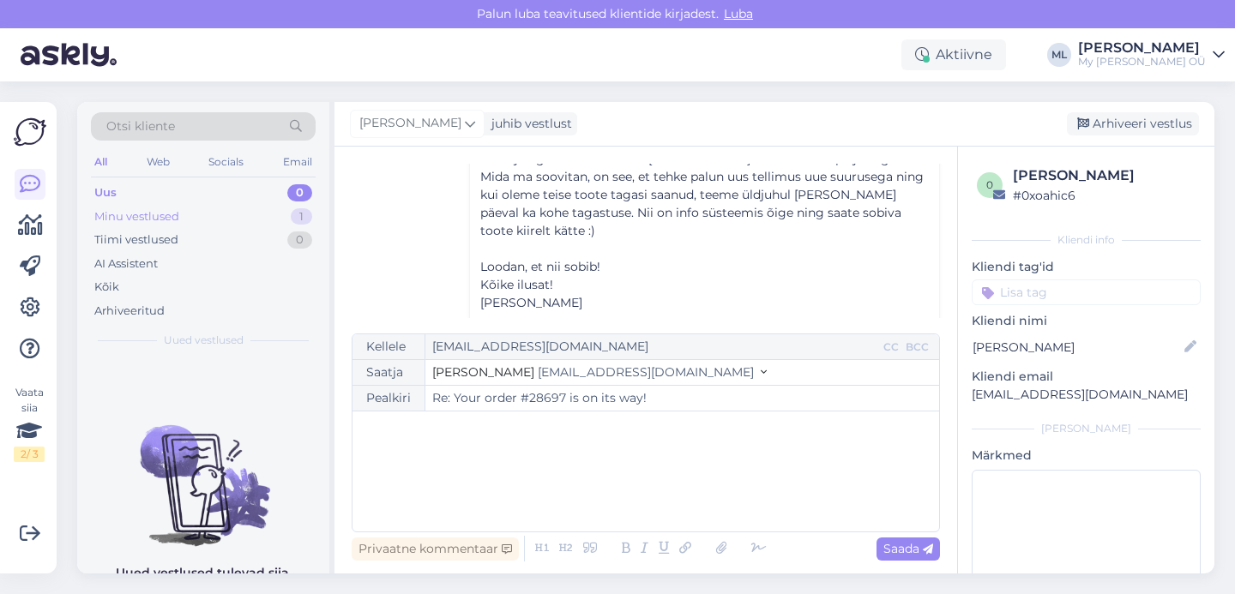
click at [99, 223] on div "Minu vestlused" at bounding box center [136, 216] width 85 height 17
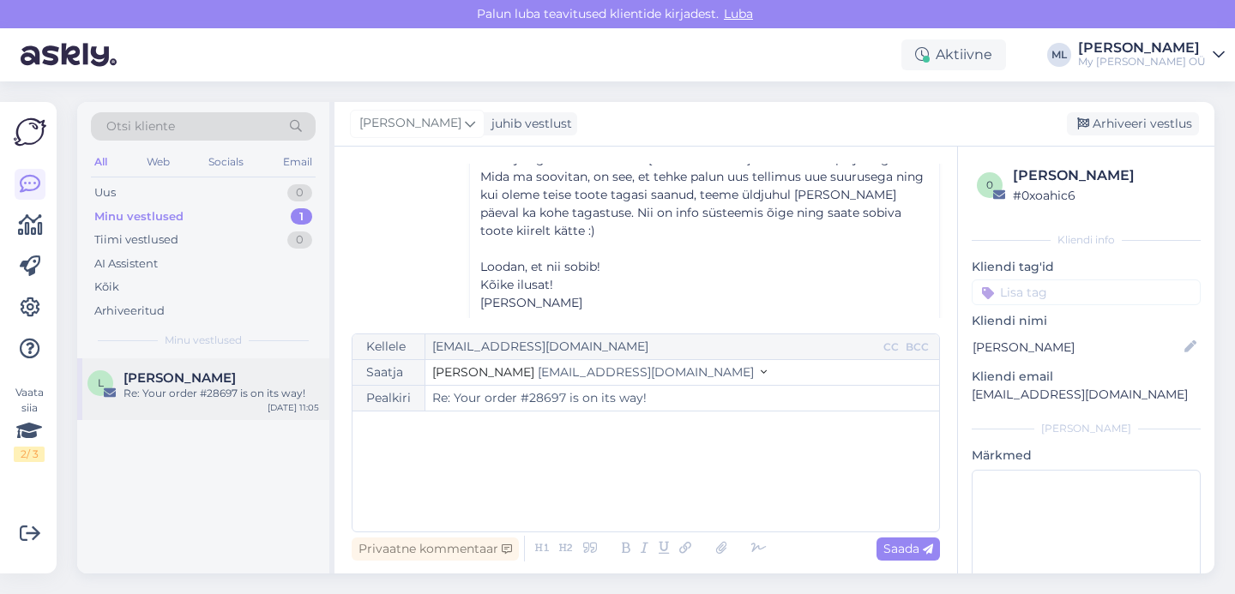
click at [224, 362] on div "L [PERSON_NAME] Re: Your order #28697 is on its way! [DATE] 11:05" at bounding box center [203, 390] width 252 height 62
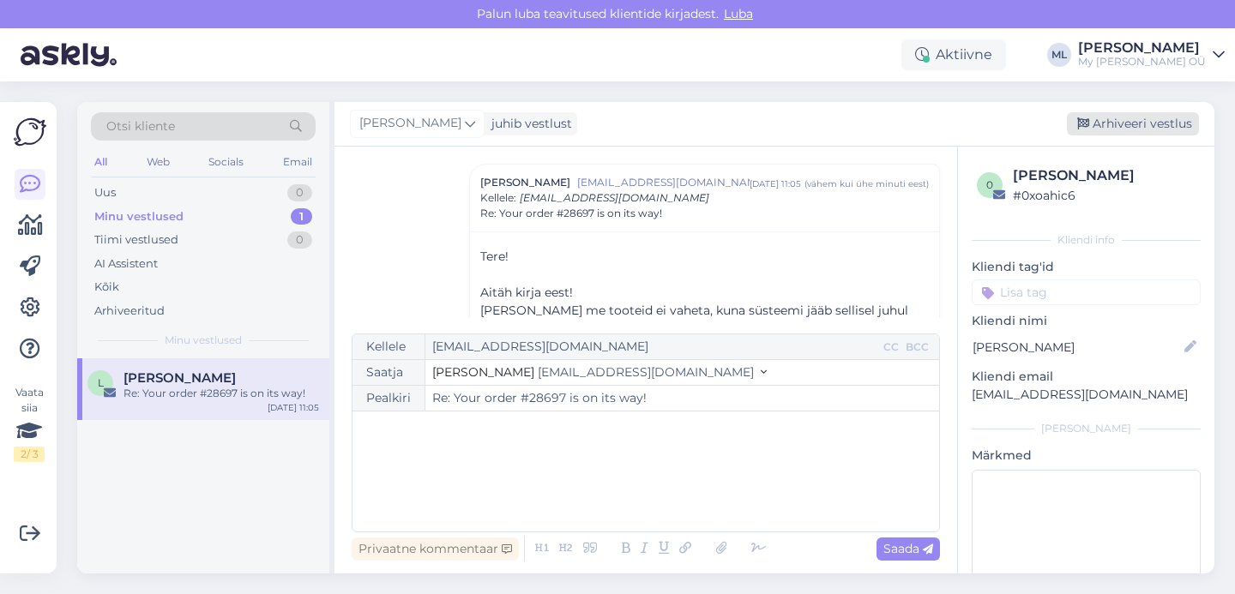
click at [1115, 121] on div "Arhiveeri vestlus" at bounding box center [1133, 123] width 132 height 23
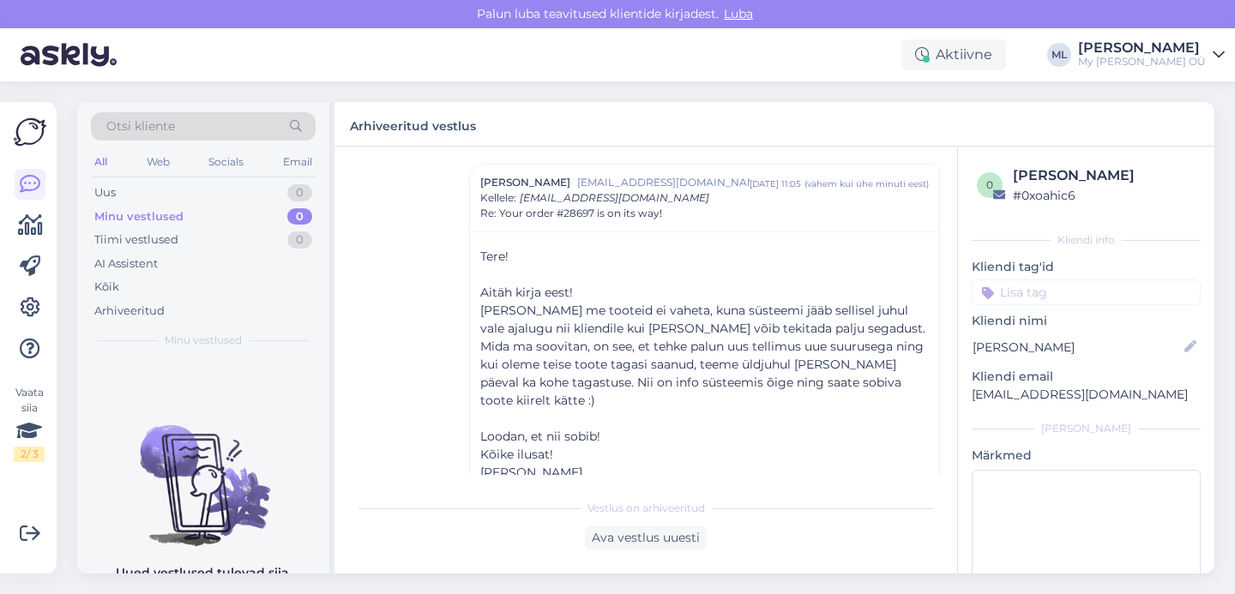
click at [23, 241] on div at bounding box center [30, 267] width 31 height 196
click at [39, 227] on icon at bounding box center [30, 225] width 25 height 21
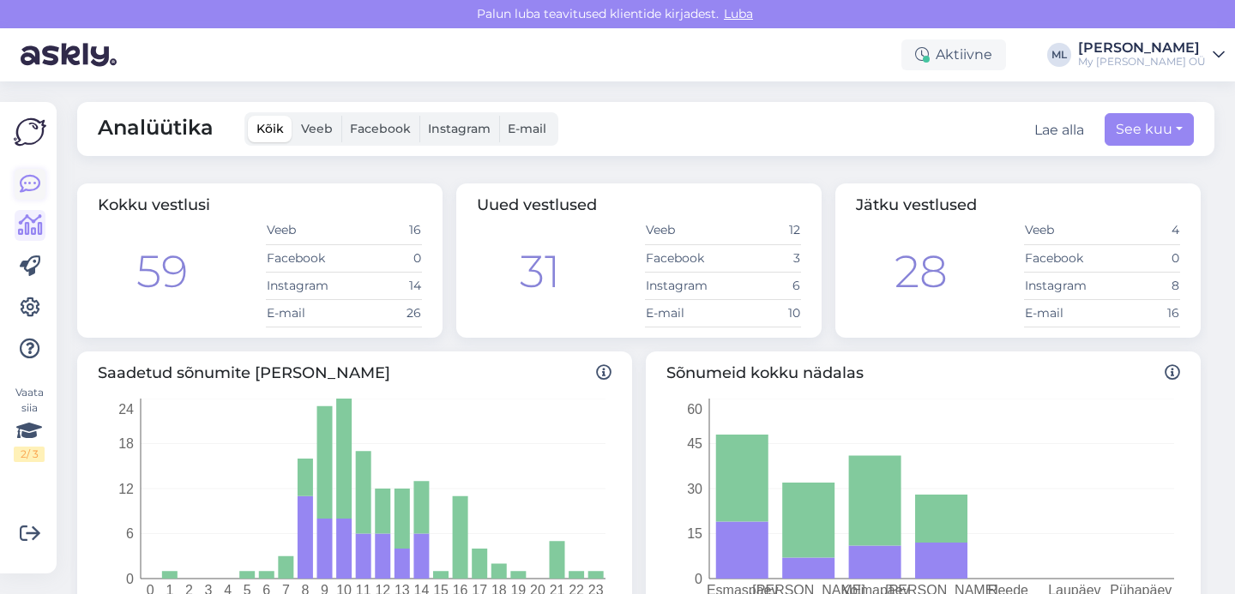
click at [35, 176] on icon at bounding box center [30, 184] width 21 height 21
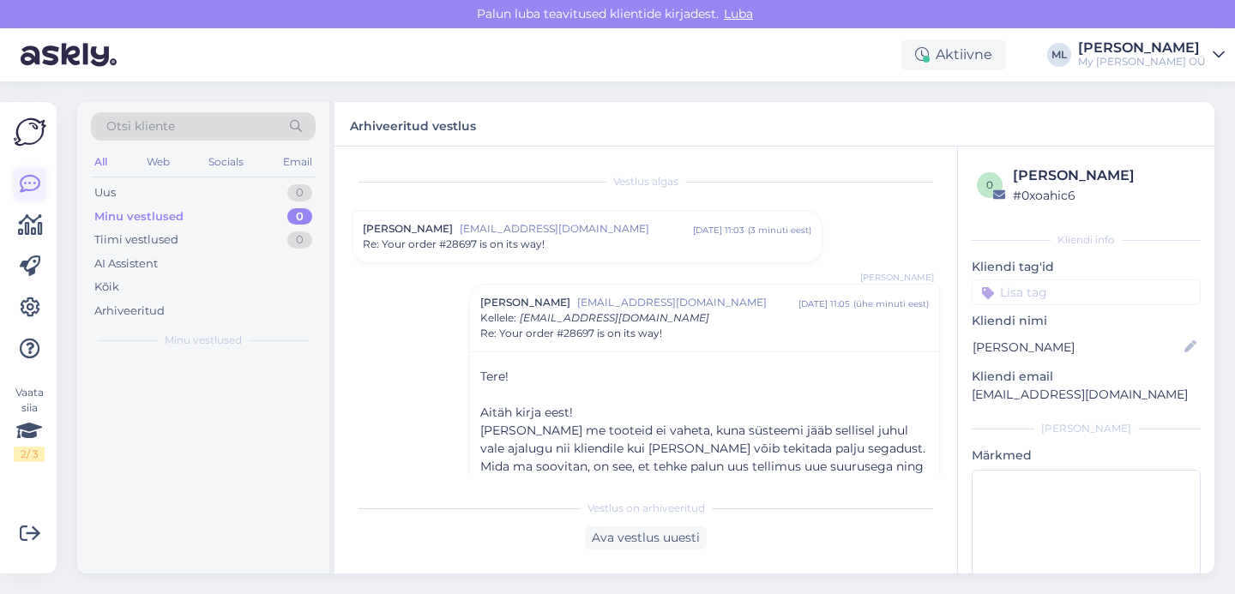
scroll to position [120, 0]
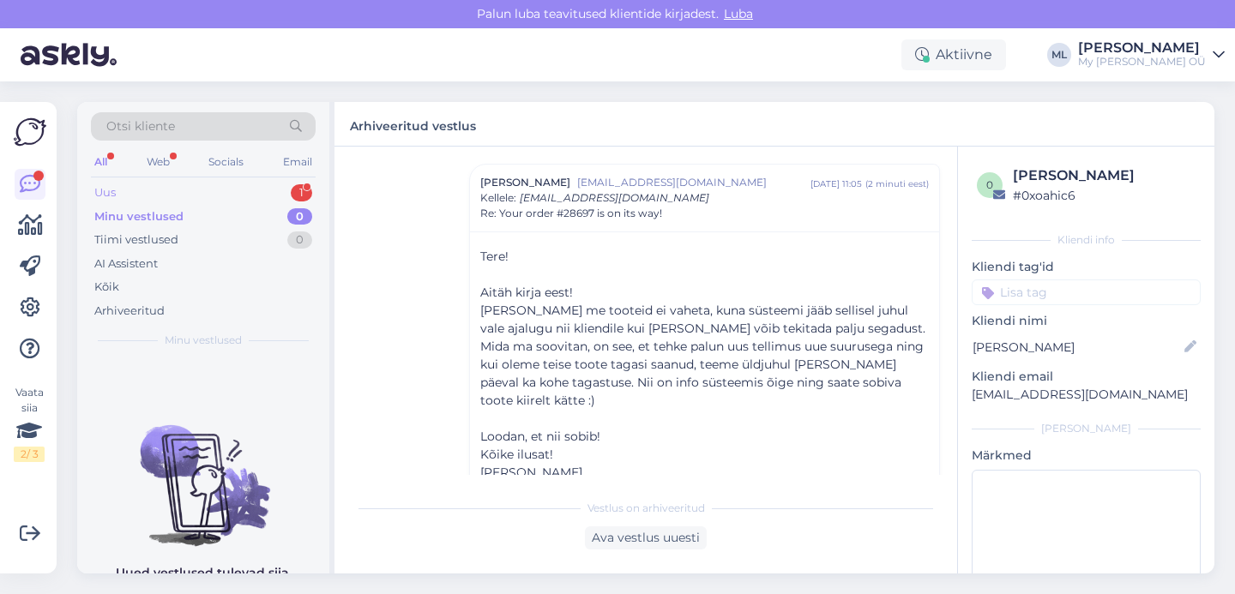
click at [167, 196] on div "Uus 1" at bounding box center [203, 193] width 225 height 24
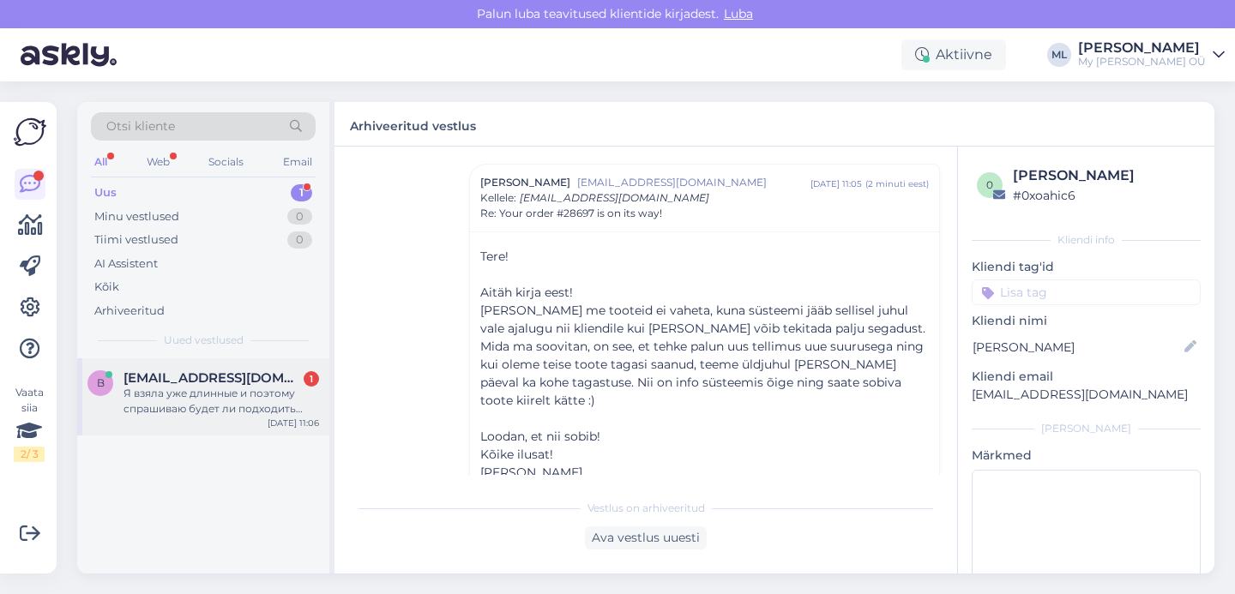
click at [166, 372] on span "[EMAIL_ADDRESS][DOMAIN_NAME]" at bounding box center [213, 378] width 178 height 15
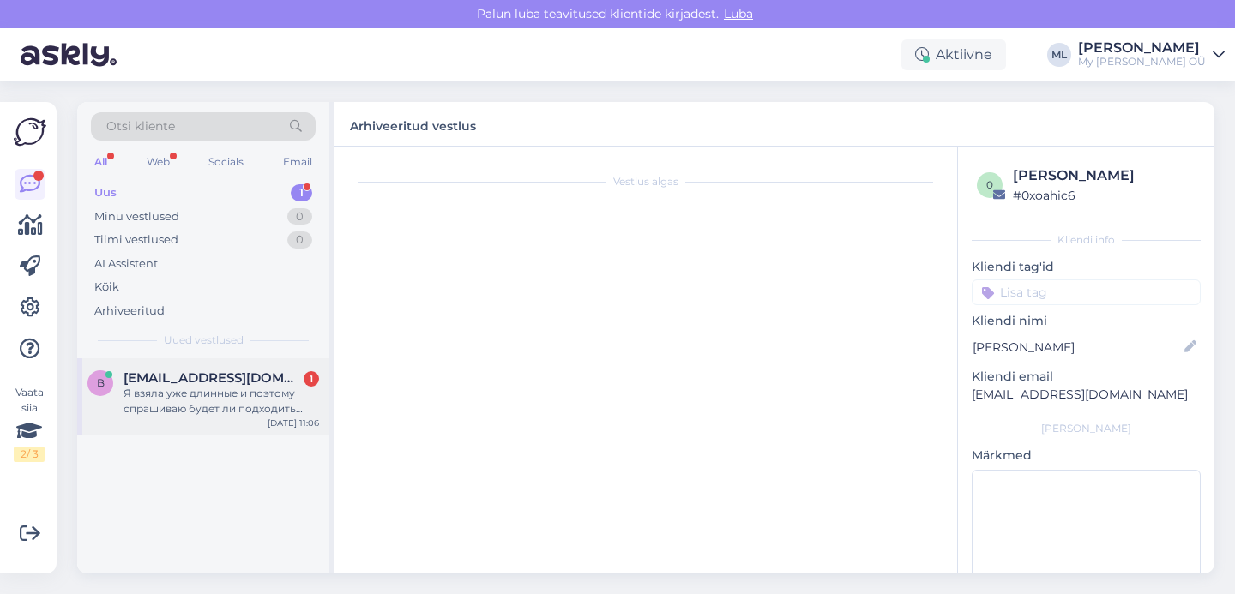
scroll to position [845, 0]
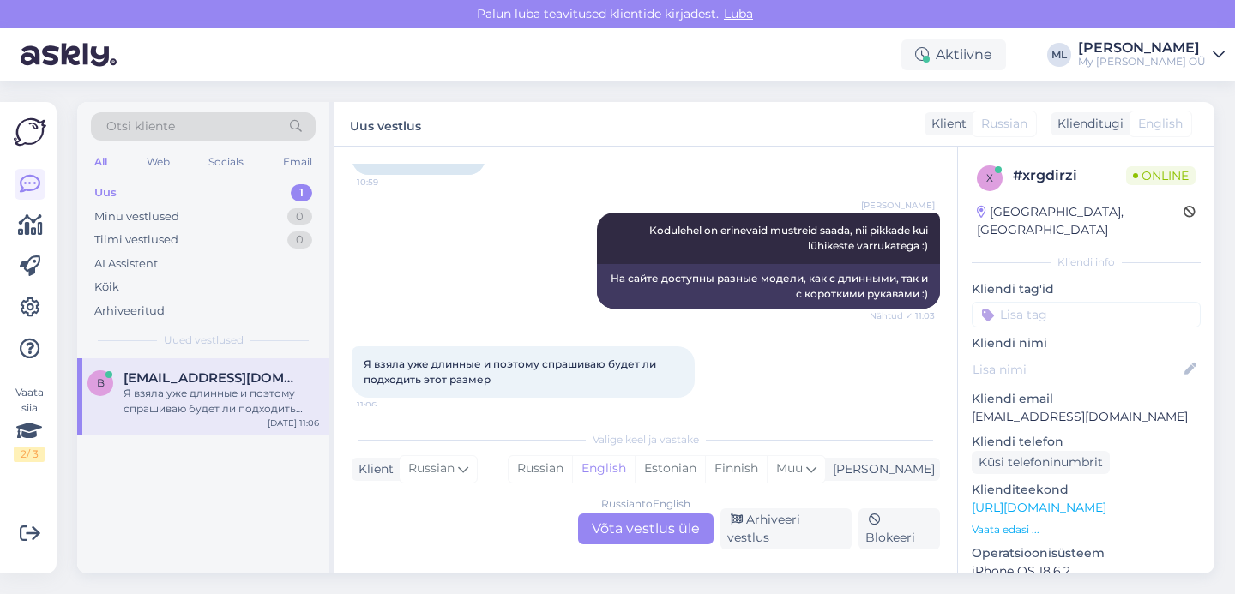
click at [674, 540] on div "Russian to English Võta vestlus üle" at bounding box center [646, 529] width 136 height 31
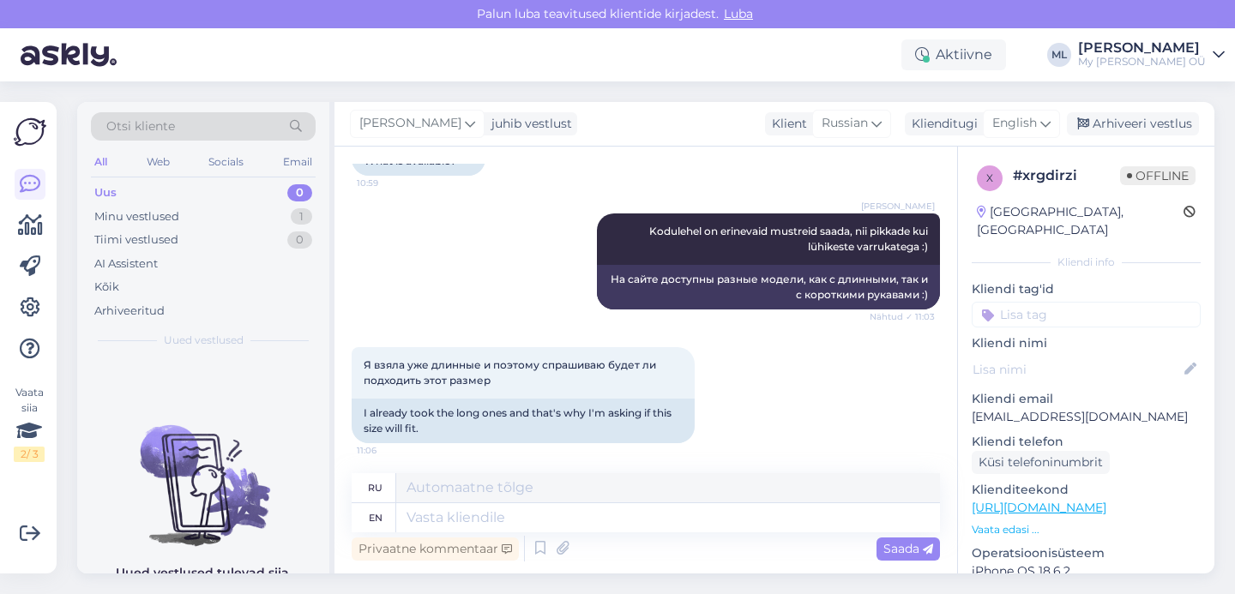
scroll to position [848, 0]
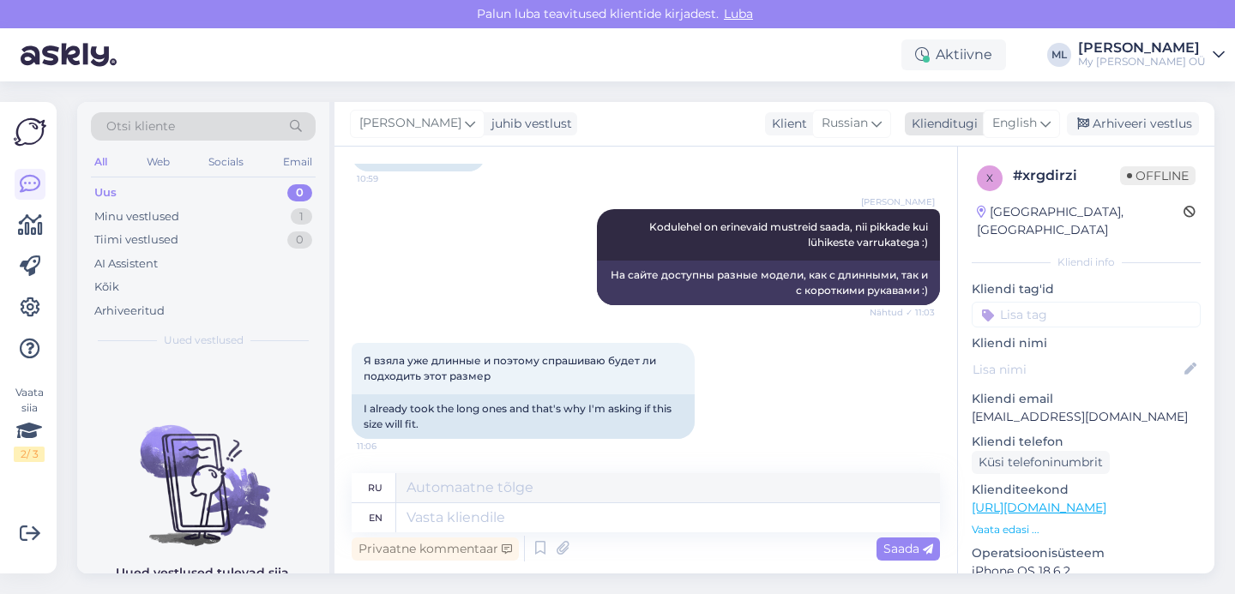
click at [1021, 123] on span "English" at bounding box center [1014, 123] width 45 height 19
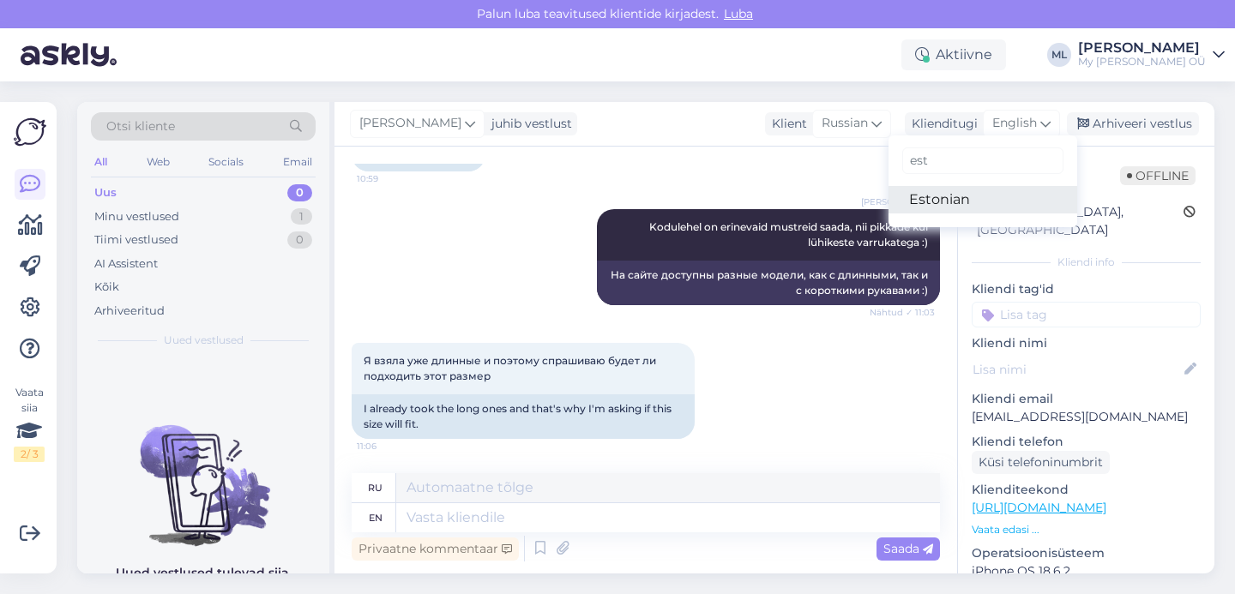
type input "est"
click at [951, 208] on link "Estonian" at bounding box center [983, 199] width 189 height 27
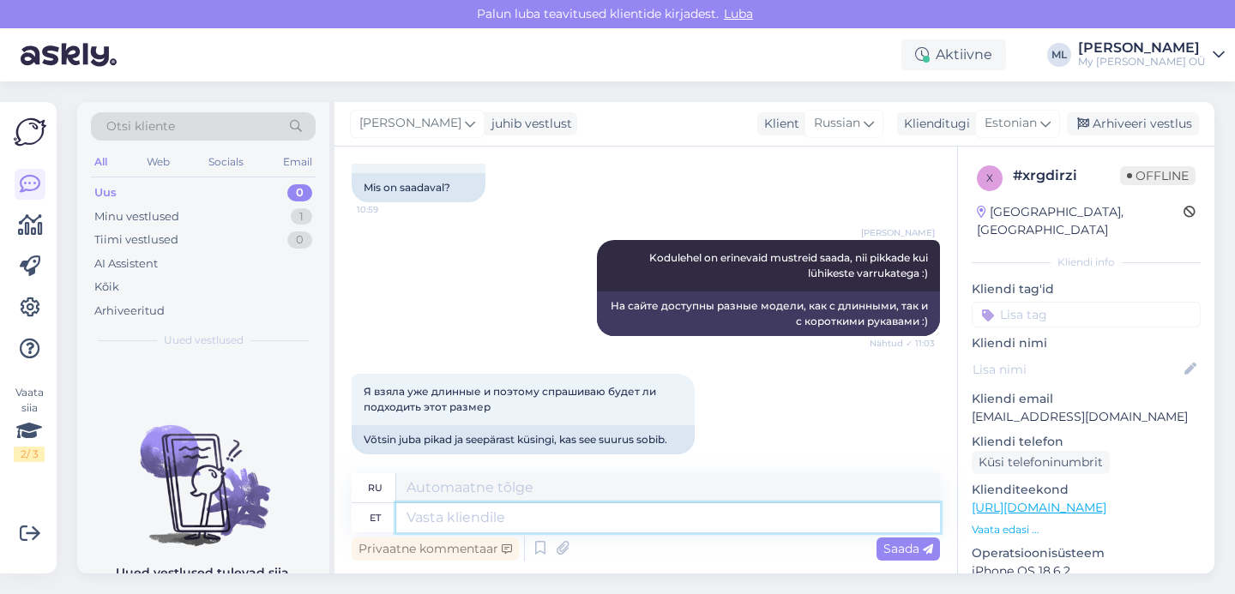
click at [493, 525] on textarea at bounding box center [668, 518] width 544 height 29
type textarea "Ma"
type textarea "я"
type textarea "Ma usun [PERSON_NAME] ei sobi,"
type textarea "Я так думаю."
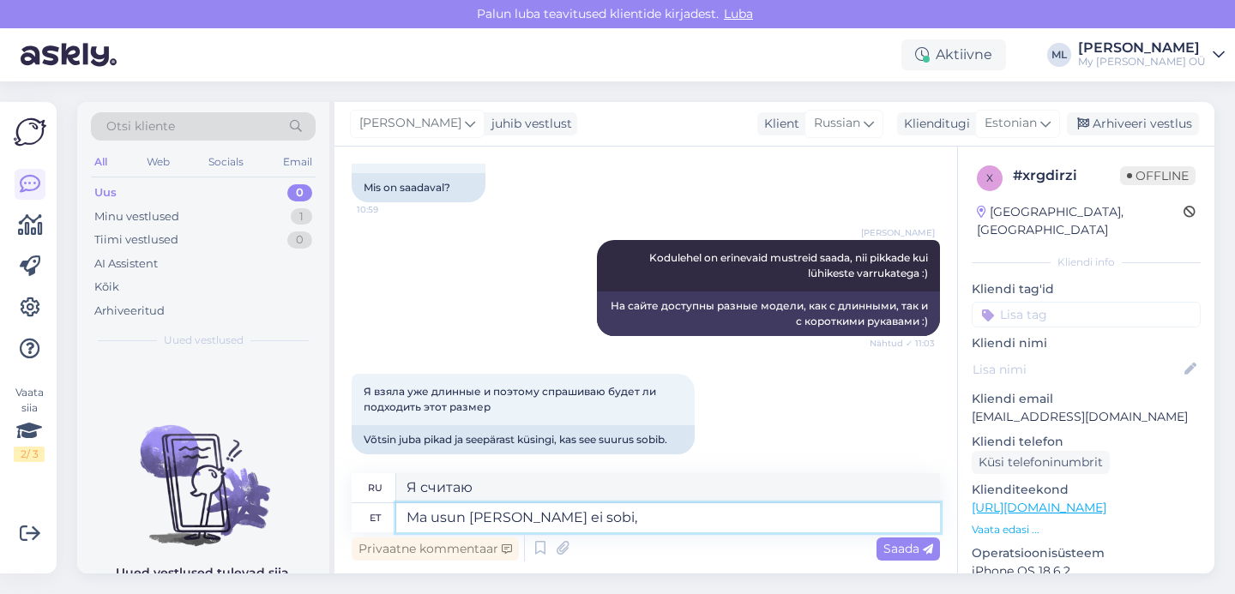
type textarea "Ma usun [PERSON_NAME] ei sobi, s"
type textarea "Я верю в это, если нет"
type textarea "Ma usun [PERSON_NAME] ei sobi, si"
type textarea "Я верю в это, если это не подходит,"
type textarea "Ma usun [PERSON_NAME] ei sobi, siis t"
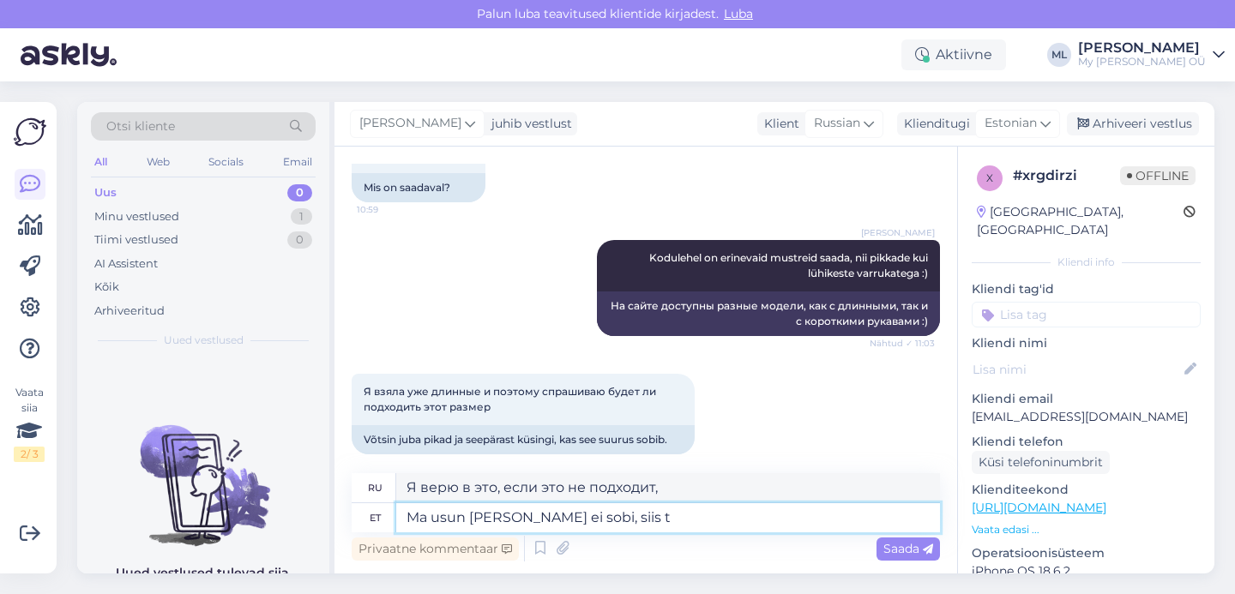
type textarea "Я считаю, что если это не подходит, то"
type textarea "Ma usun [PERSON_NAME] ei sobi, siis tagastamine o"
type textarea "Я считаю, что если вещь не подошла, ее нужно вернуть."
type textarea "Ma usun [PERSON_NAME] ei sobi, siis tagastamine on tas"
type textarea "Я считаю, что если не подходит, то это возврат."
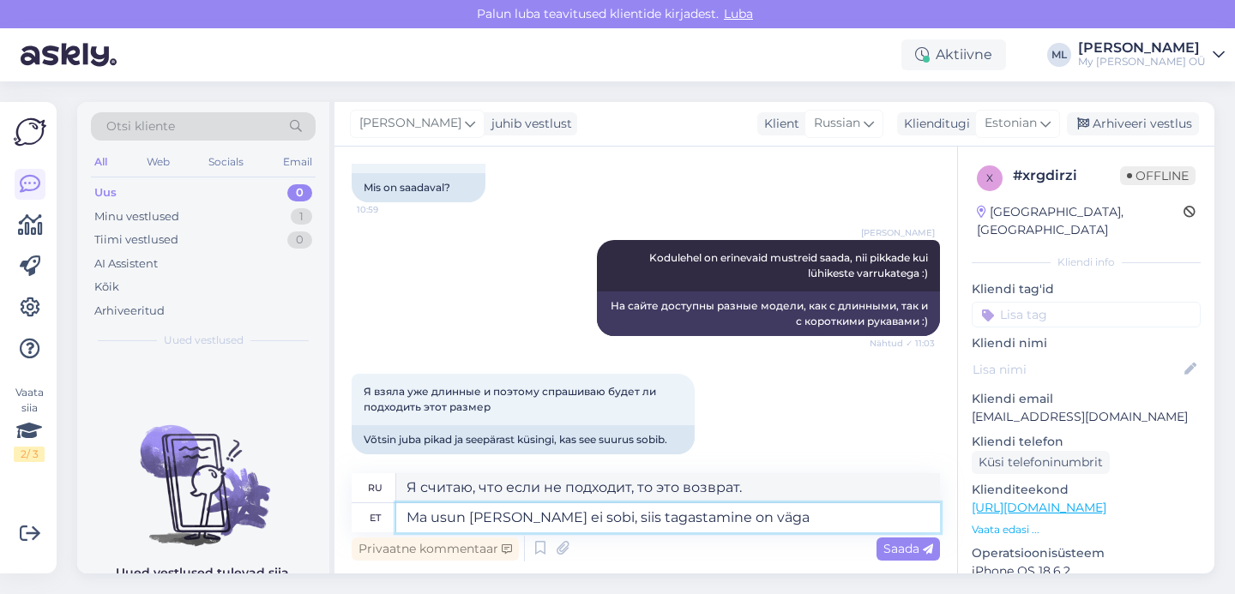
type textarea "Ma usun [PERSON_NAME] ei sobi, siis tagastamine on väga l"
type textarea "Я считаю, что если вещь не подошла, то вернуть ее очень сложно."
type textarea "Ma usun [PERSON_NAME] ei sobi, siis tagastamine on väga lihtne"
type textarea "Я считаю, что если вещь не подойдет, ее очень легко вернуть."
type textarea "Ma usun [PERSON_NAME] ei sobi, siis tagastamine on väga lihtne ja sa"
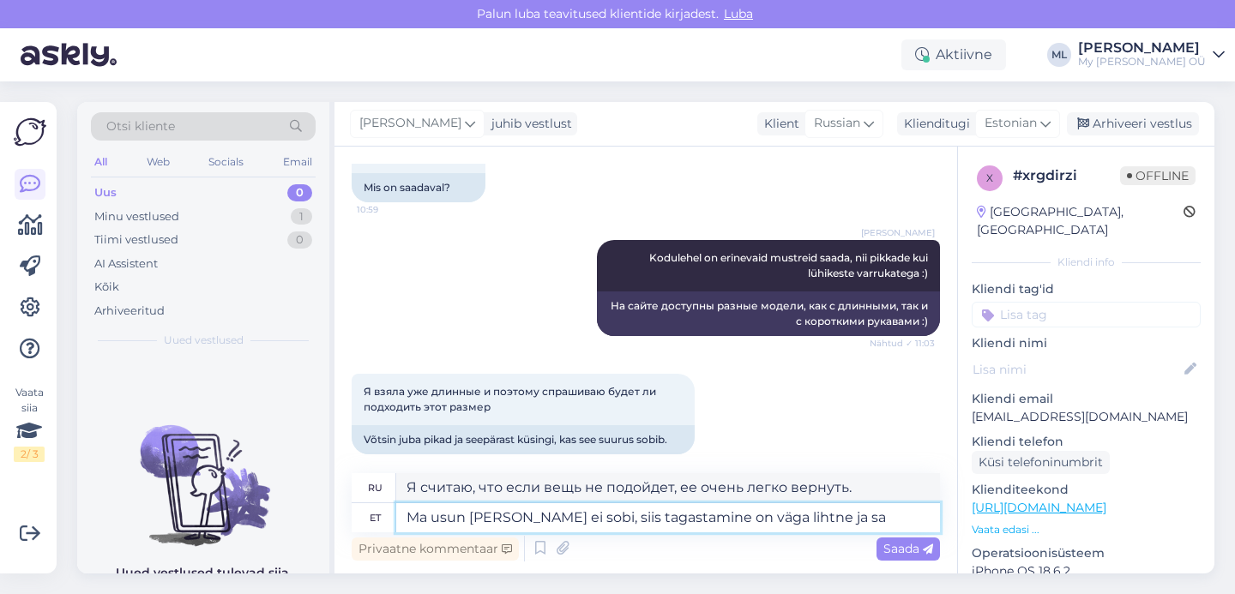
type textarea "Я считаю, что если вещь не подошла, вернуть ее очень легко и просто."
type textarea "Ma usun [PERSON_NAME] ei sobi, siis tagastamine on väga lihtne ja saab"
type textarea "Я считаю, что если вещь не подошла, то ее очень легко и можно вернуть."
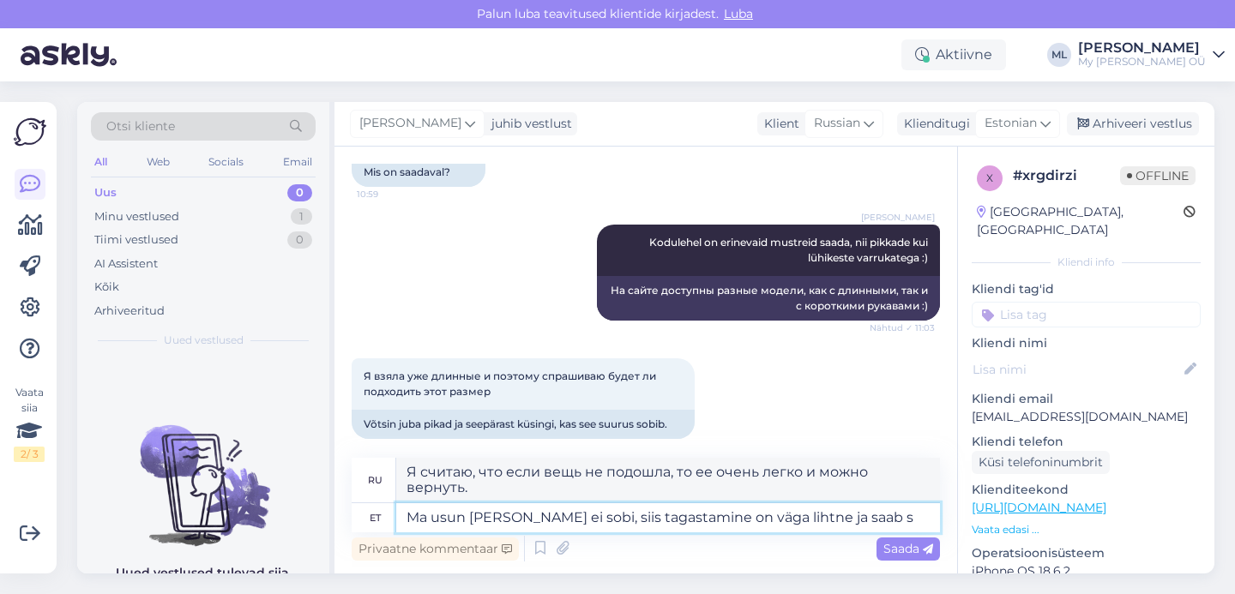
type textarea "Ma usun [PERSON_NAME] ei sobi, siis tagastamine on väga lihtne ja saab su"
type textarea "Я считаю, что если вещь не подойдет, то ее очень легко и можно вернуть."
type textarea "Ma usun [PERSON_NAME] ei sobi, siis tagastamine on väga lihtne ja saab suurema"
type textarea "Я считаю, что если вещь не подойдет, ее очень легко вернуть, и вы получите боль…"
click at [570, 518] on textarea "Ma usun [PERSON_NAME] ei sobi, siis tagastamine on väga lihtne ja saab suurema" at bounding box center [668, 518] width 544 height 29
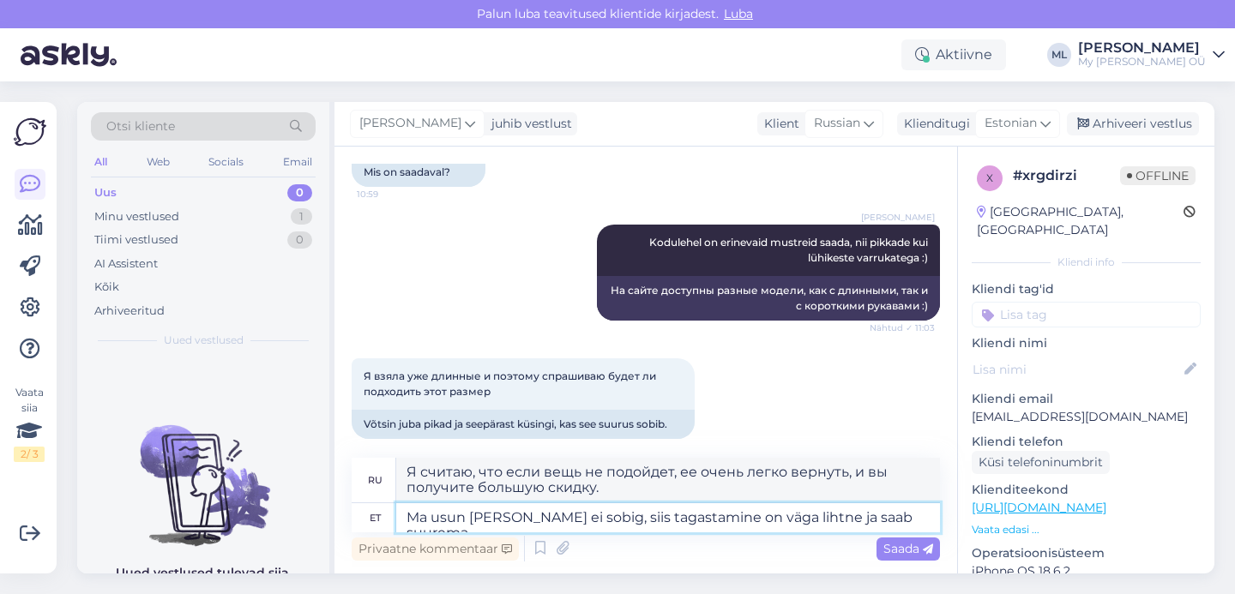
type textarea "Ma usun [PERSON_NAME] ei sobigi, siis tagastamine on väga lihtne ja saab suurema"
type textarea "Я считаю, что если вещь не подойдет, вернуть ее будет очень просто и обойдется …"
click at [932, 513] on textarea "Ma usun [PERSON_NAME] ei sobigi, siis tagastamine on väga lihtne ja saab suurema" at bounding box center [668, 518] width 544 height 29
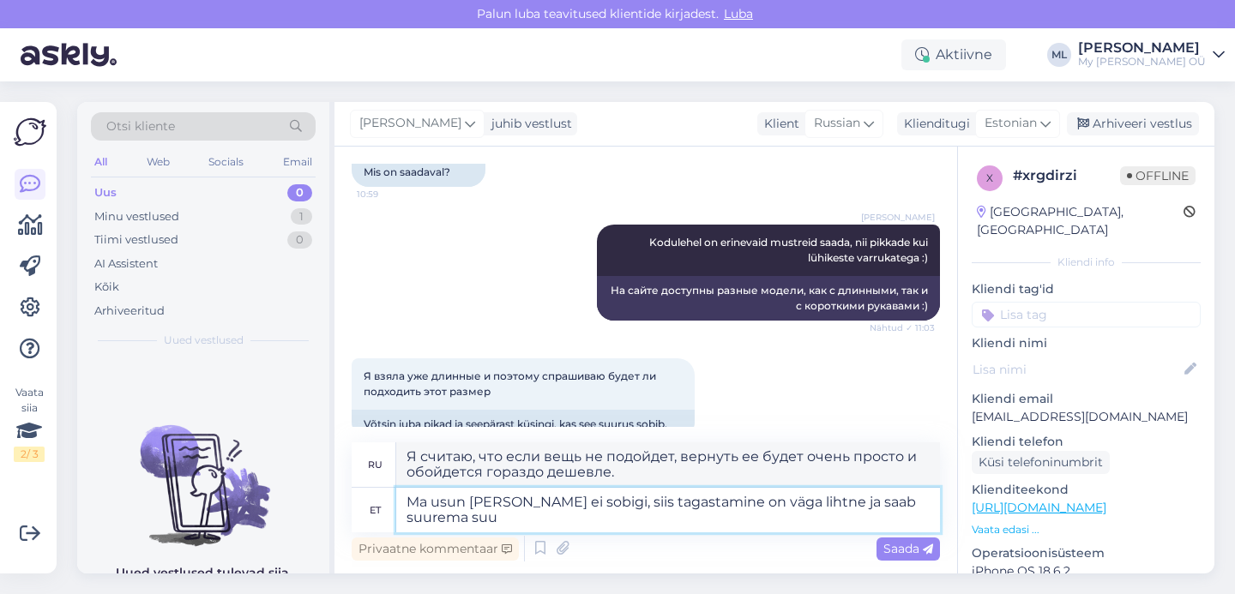
type textarea "Ma usun [PERSON_NAME] ei sobigi, siis tagastamine on väga lihtne ja saab suurem…"
type textarea "Я считаю, что если вещь не подойдет, ее очень легко вернуть, и тогда вы получит…"
type textarea "Ma usun [PERSON_NAME] ei sobigi, siis tagastamine on väga lihtne ja saab suurem…"
type textarea "Я считаю, что если вещь не подойдет, ее очень легко вернуть и взять больший раз…"
type textarea "Ma usun [PERSON_NAME] ei sobigi, siis tagastamine on väga lihtne ja saab suurem…"
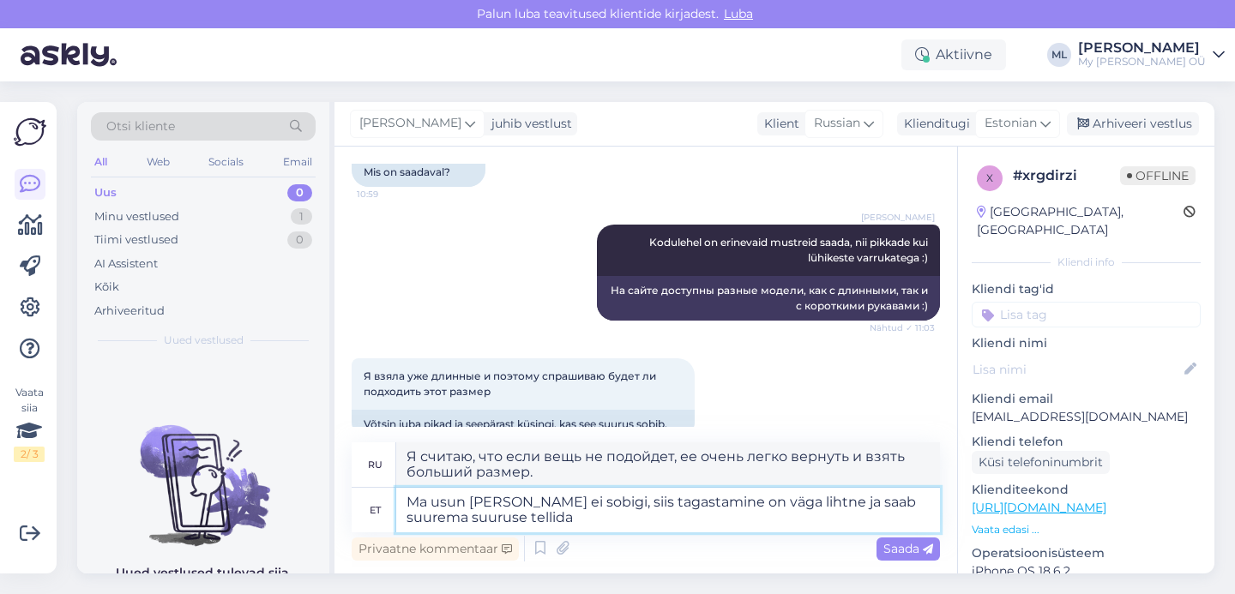
type textarea "Я считаю, что если вещь не подойдет, ее очень легко вернуть и заказать больший …"
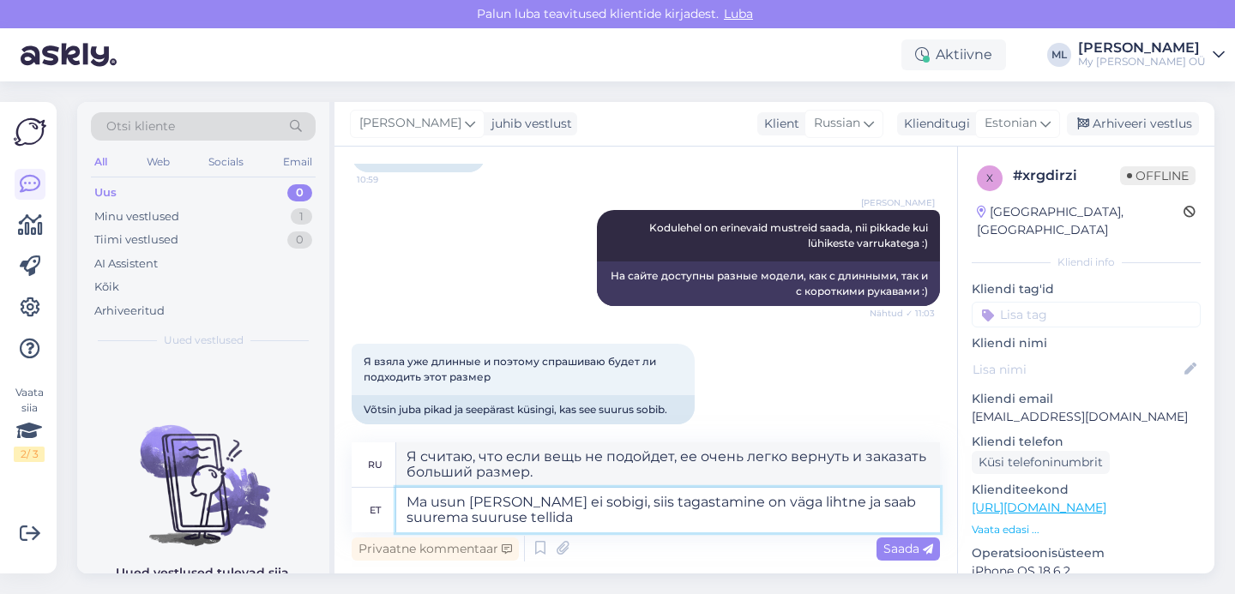
scroll to position [864, 0]
click at [495, 498] on textarea "Ma usun [PERSON_NAME] ei sobigi, siis tagastamine on väga lihtne ja saab suurem…" at bounding box center [668, 510] width 544 height 45
type textarea "Ma usun [PERSON_NAME], et , kui ei sobigi, siis tagastamine on väga lihtne ja s…"
type textarea "Я считаю, что если вещь не подойдет, ее очень легко вернуть и заказать больший …"
type textarea "Ma usun [PERSON_NAME], et sob, kui ei sobigi, siis tagastamine on väga lihtne j…"
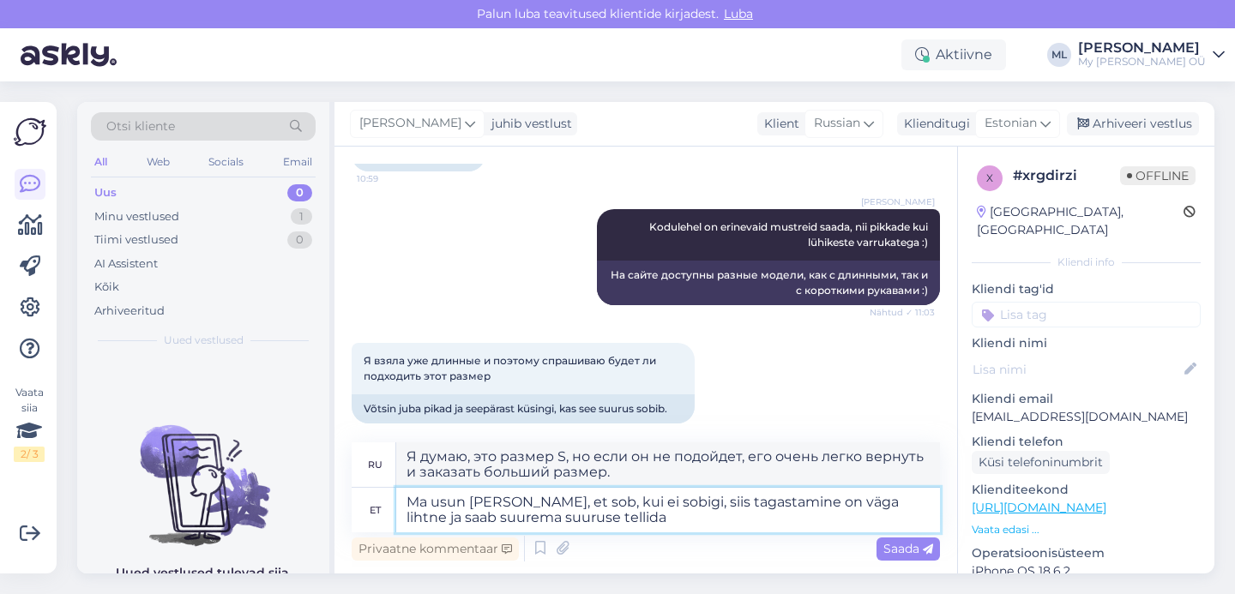
type textarea "Я считаю, что если вещь не подойдет, ее очень легко вернуть и заказать больший …"
type textarea "Ma usun [PERSON_NAME], et sobib, kui ei sobigi, siis tagastamine on väga lihtne…"
type textarea "Я думаю, что он подойдет, но если нет, его очень легко вернуть и можно заказать…"
type textarea "Ma usun [PERSON_NAME], et sobib., kui ei sobigi, siis tagastamine on väga lihtn…"
type textarea "Думаю sobib., Если не подойдёт, вернуть очень легко, и можно заказать на размер…"
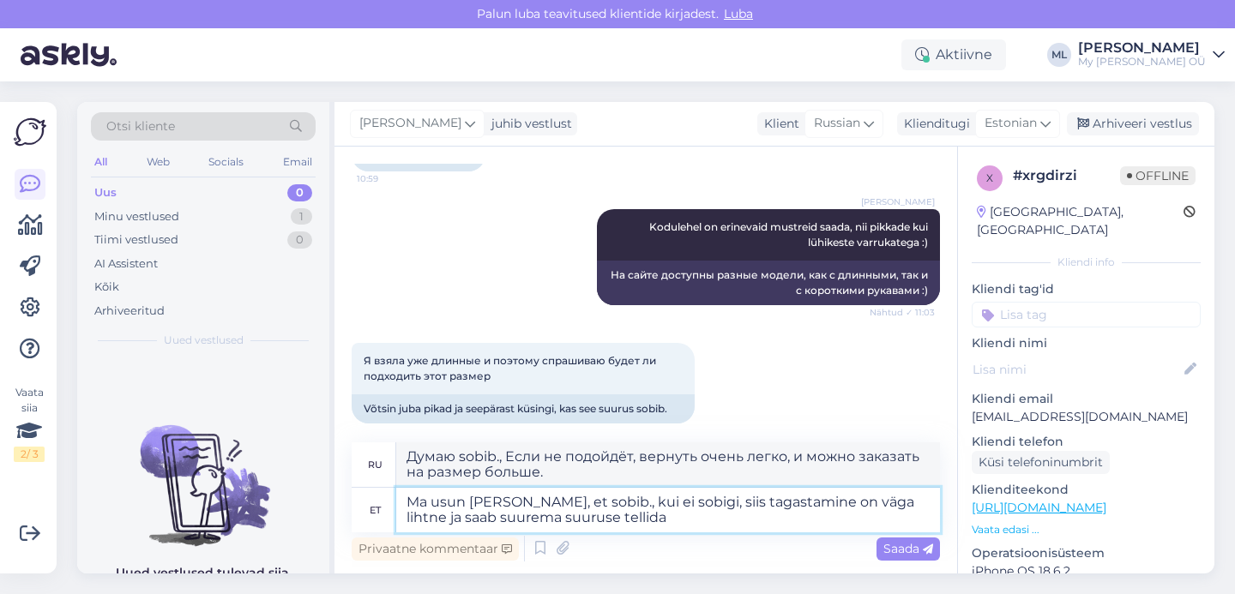
type textarea "Ma usun [PERSON_NAME], et sobib. , kui ei sobigi, siis tagastamine on väga liht…"
type textarea "Я думаю, что он подойдет. Если он не подойдет, его очень легко вернуть, и вы мо…"
type textarea "Ma usun [PERSON_NAME], et sobib. ,ui ei sobigi, siis tagastamine on väga lihtne…"
type textarea "Думаю, подойдёт. Если не подойдёт, вернуть очень легко, и можно заказать на раз…"
type textarea "Ma usun [PERSON_NAME], et sobib. Kui ei sobigi, siis tagastamine on väga lihtne…"
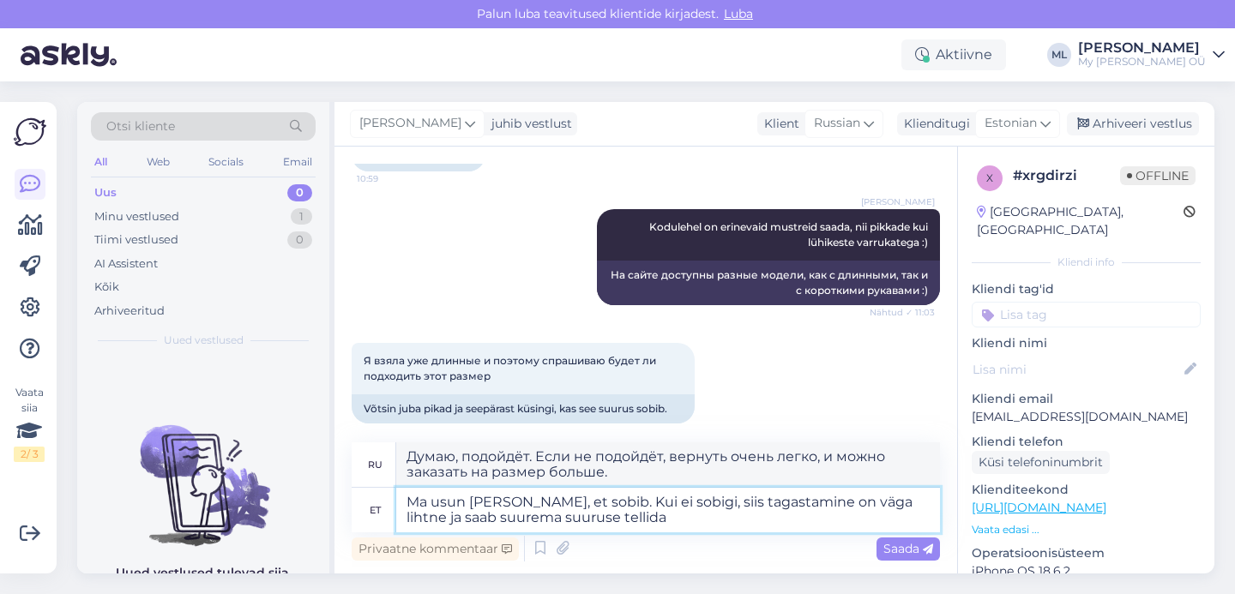
type textarea "Думаю, подойдёт. Если не подойдёт, очень легко вернуть и заказать на размер бол…"
click at [685, 527] on textarea "Ma usun [PERSON_NAME], et sobib. Kui ei sobigi, siis tagastamine on väga lihtne…" at bounding box center [668, 510] width 544 height 45
click at [884, 552] on span "Saada" at bounding box center [909, 548] width 50 height 15
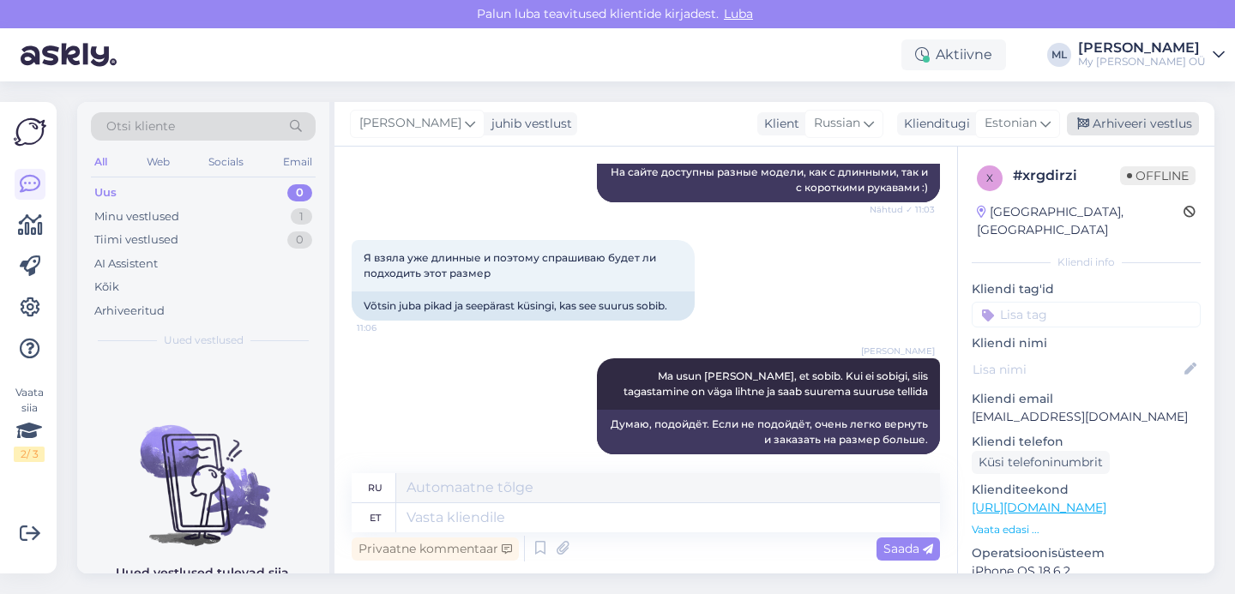
click at [1176, 130] on div "Arhiveeri vestlus" at bounding box center [1133, 123] width 132 height 23
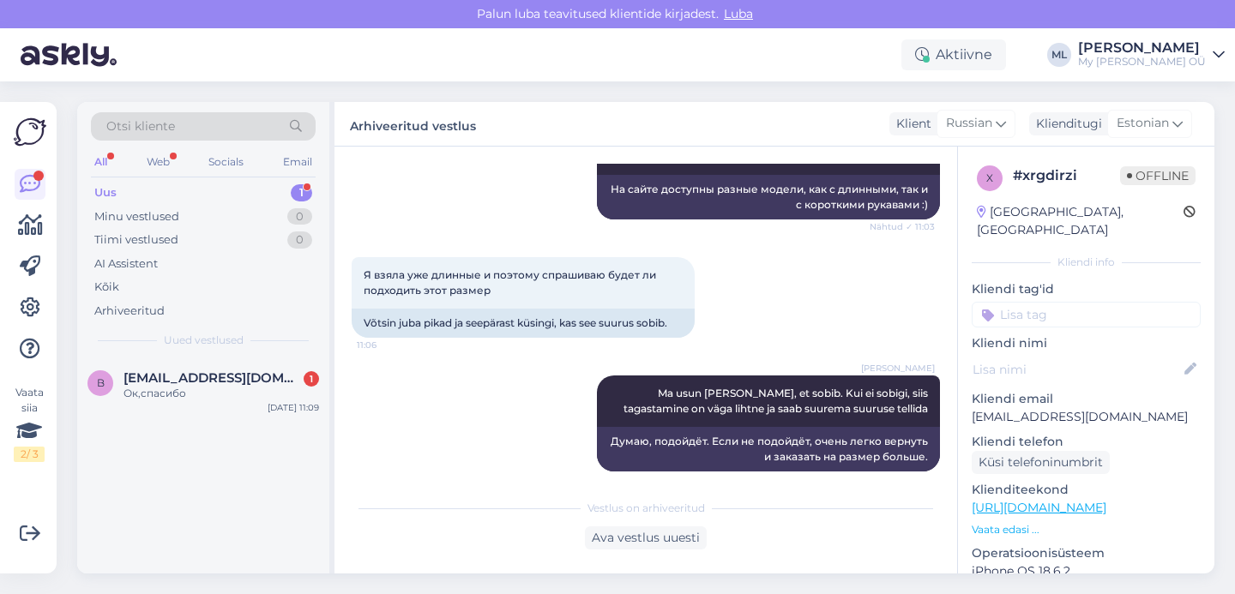
scroll to position [1023, 0]
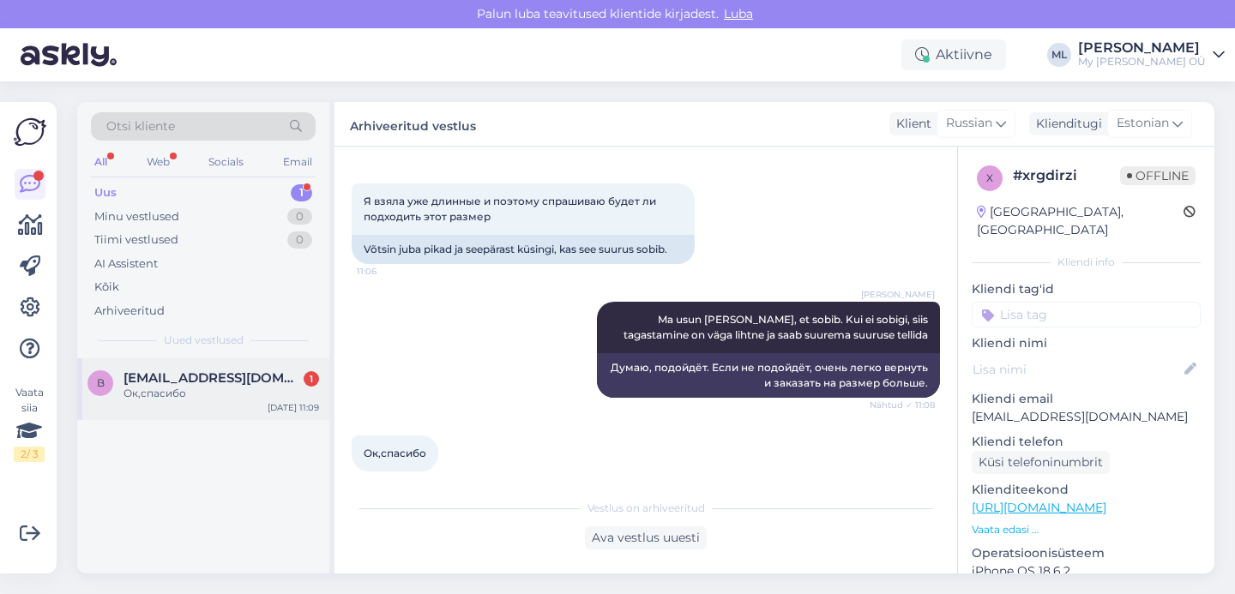
click at [201, 387] on div "Ок,спасибо" at bounding box center [222, 393] width 196 height 15
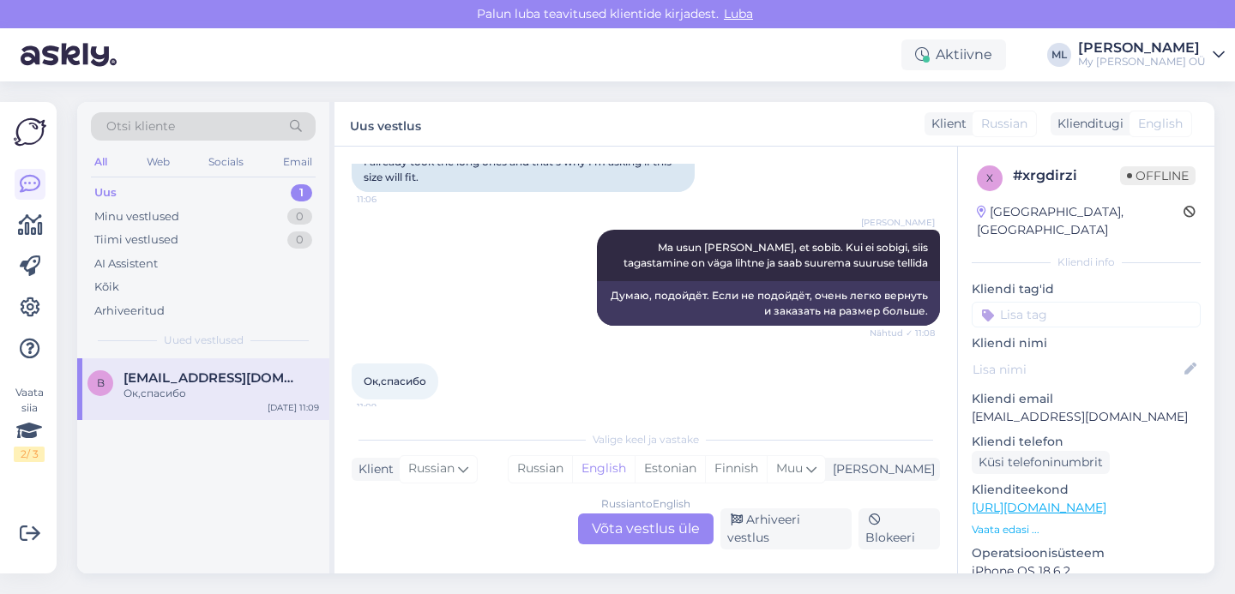
scroll to position [1094, 0]
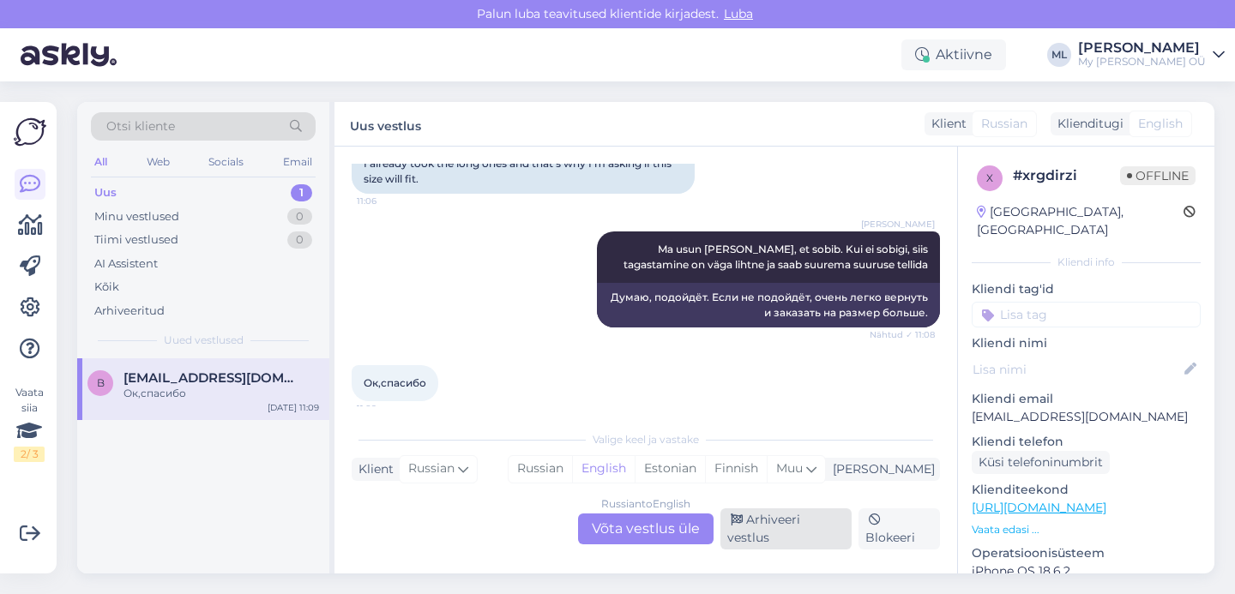
click at [835, 533] on div "Arhiveeri vestlus" at bounding box center [786, 529] width 131 height 41
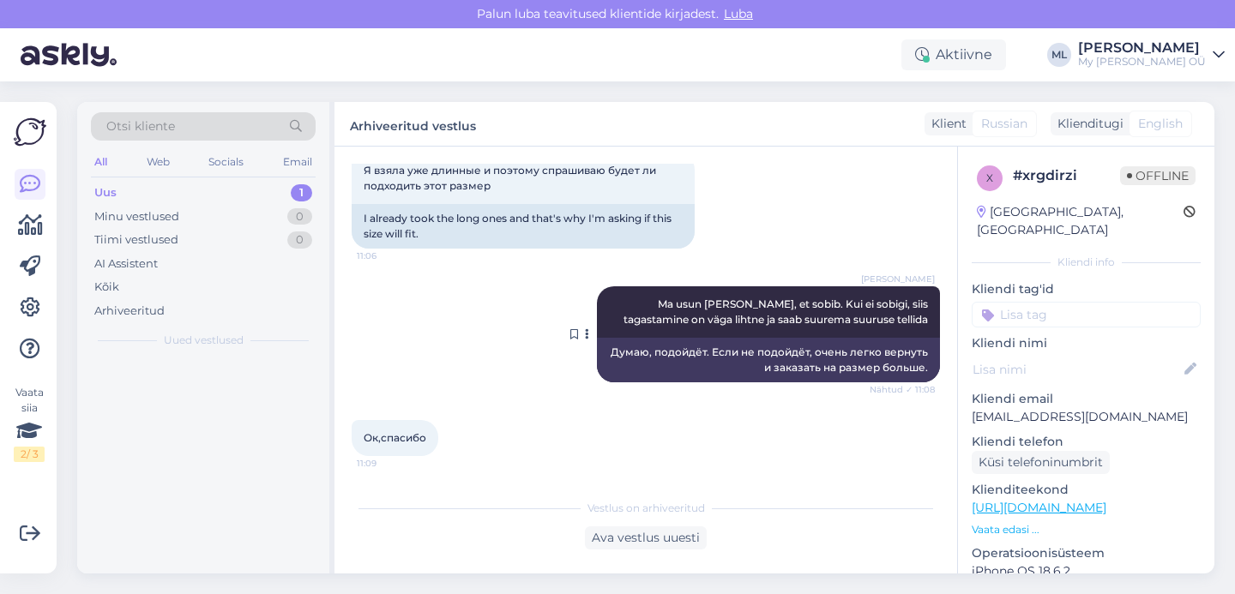
scroll to position [1039, 0]
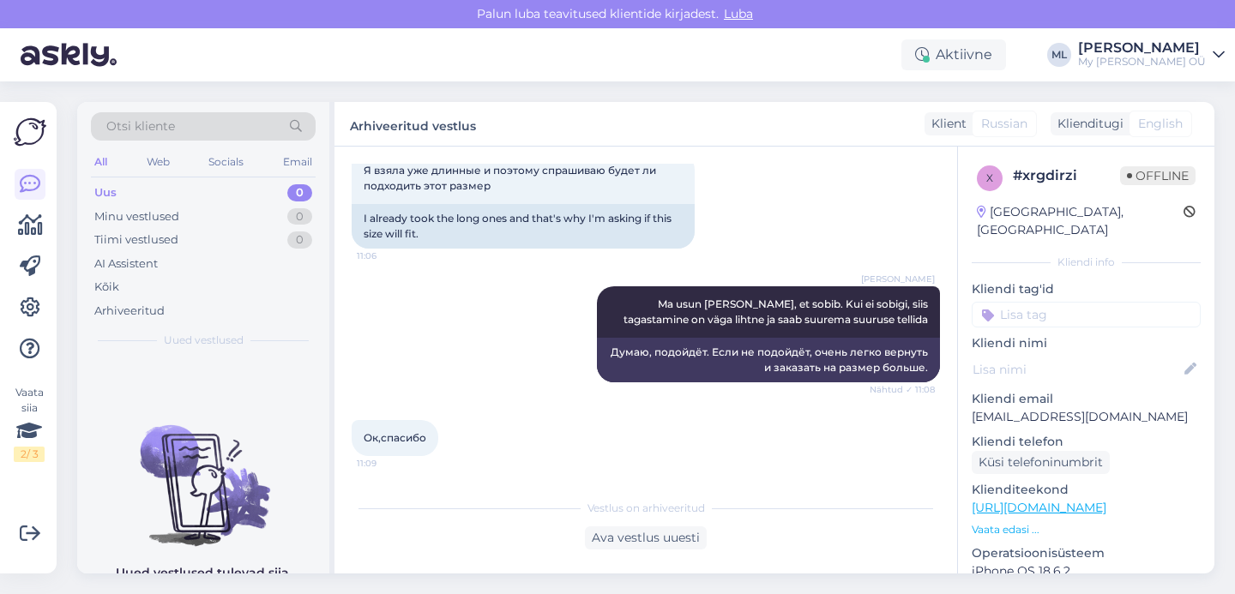
click at [116, 200] on div "Uus" at bounding box center [105, 192] width 22 height 17
click at [172, 203] on div "Uus 0" at bounding box center [203, 193] width 225 height 24
click at [136, 186] on div "Uus 0" at bounding box center [203, 193] width 225 height 24
drag, startPoint x: 381, startPoint y: 63, endPoint x: 377, endPoint y: 5, distance: 57.6
click at [381, 62] on div "Aktiivne [PERSON_NAME] My [PERSON_NAME] OÜ" at bounding box center [617, 54] width 1235 height 53
